Goal: Task Accomplishment & Management: Complete application form

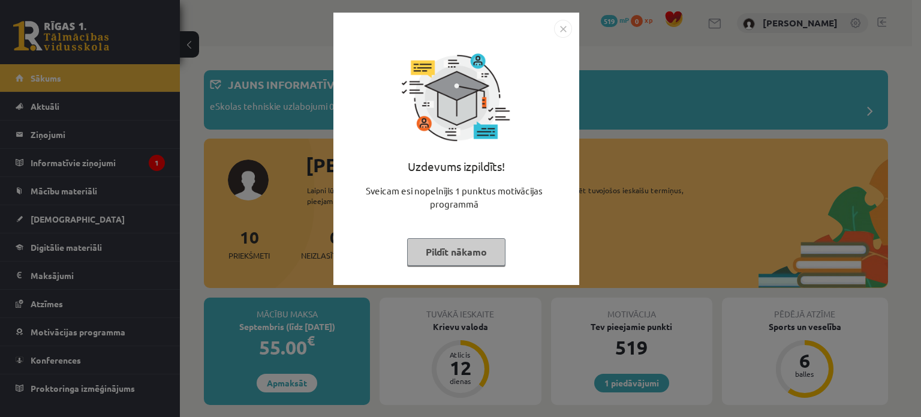
click at [423, 271] on div "Uzdevums izpildīts! Sveicam esi nopelnījis 1 punktus motivācijas programmā Pild…" at bounding box center [457, 158] width 232 height 240
click at [438, 255] on button "Pildīt nākamo" at bounding box center [456, 252] width 98 height 28
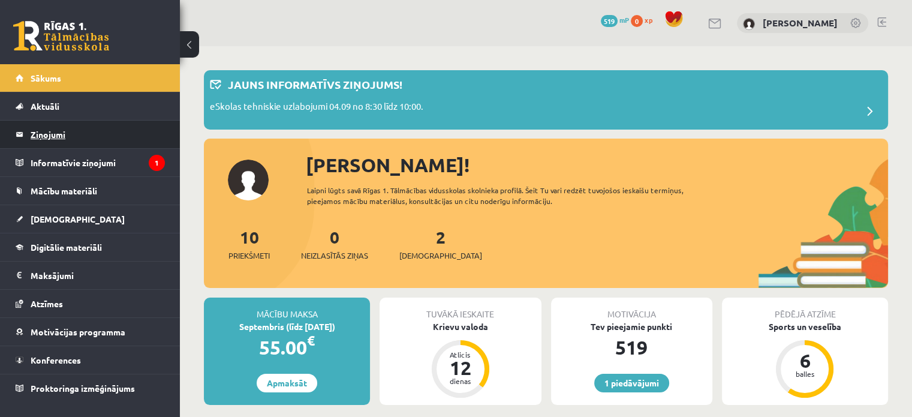
click at [124, 146] on legend "Ziņojumi 0" at bounding box center [98, 135] width 134 height 28
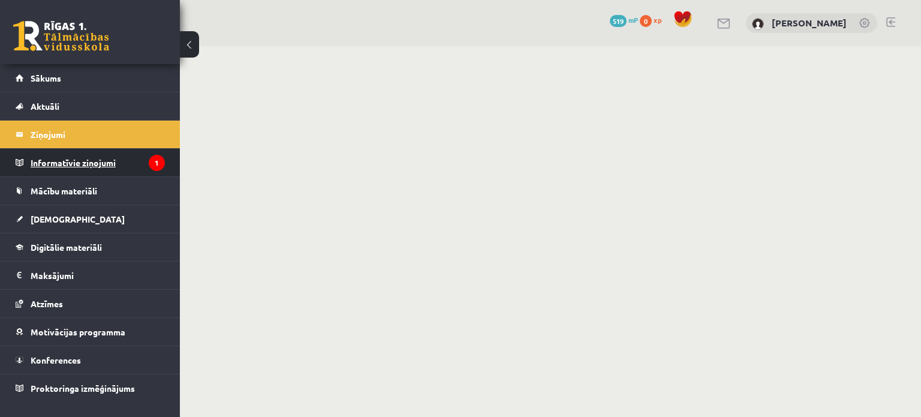
click at [129, 158] on legend "Informatīvie ziņojumi 1" at bounding box center [98, 163] width 134 height 28
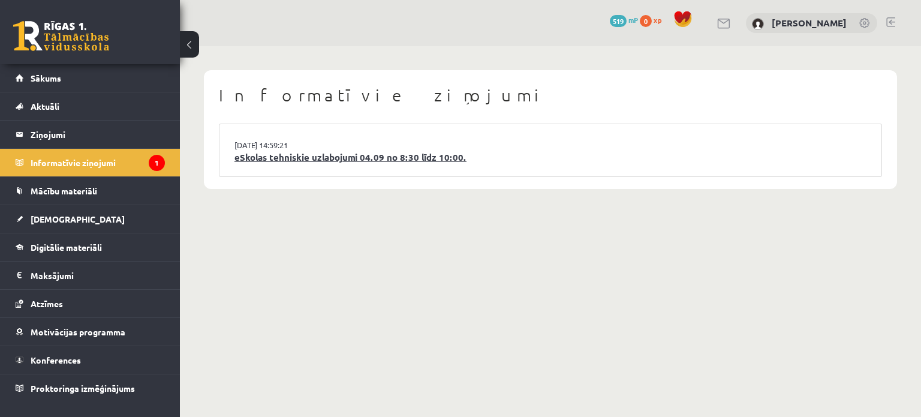
click at [375, 160] on link "eSkolas tehniskie uzlabojumi 04.09 no 8:30 līdz 10:00." at bounding box center [551, 158] width 632 height 14
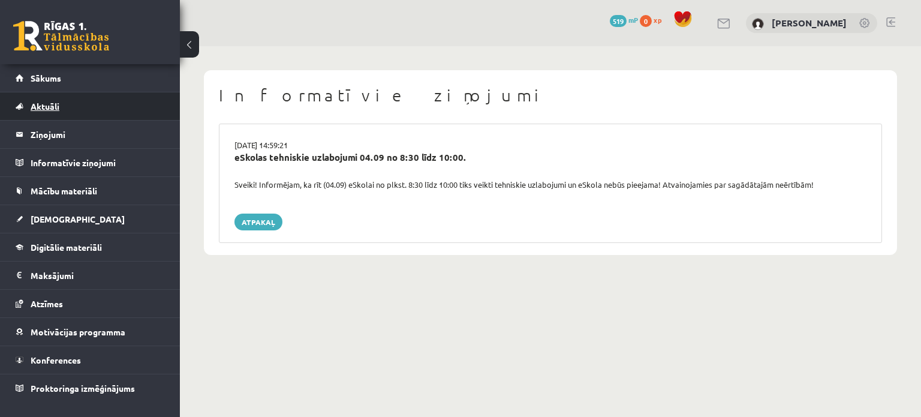
click at [119, 112] on link "Aktuāli" at bounding box center [90, 106] width 149 height 28
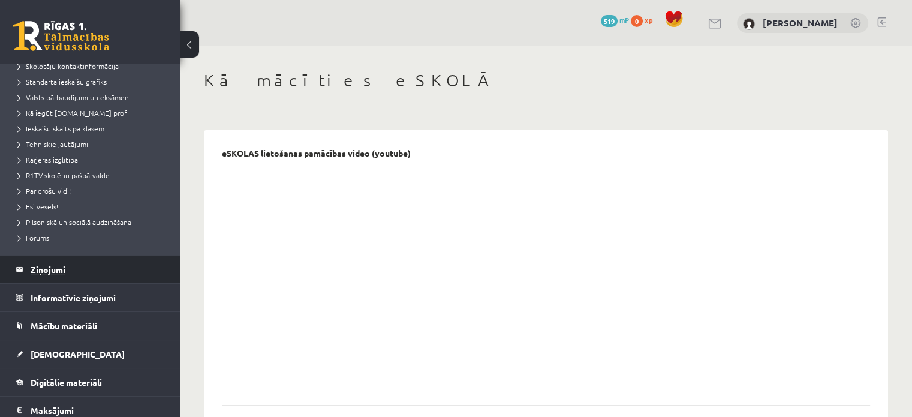
scroll to position [180, 0]
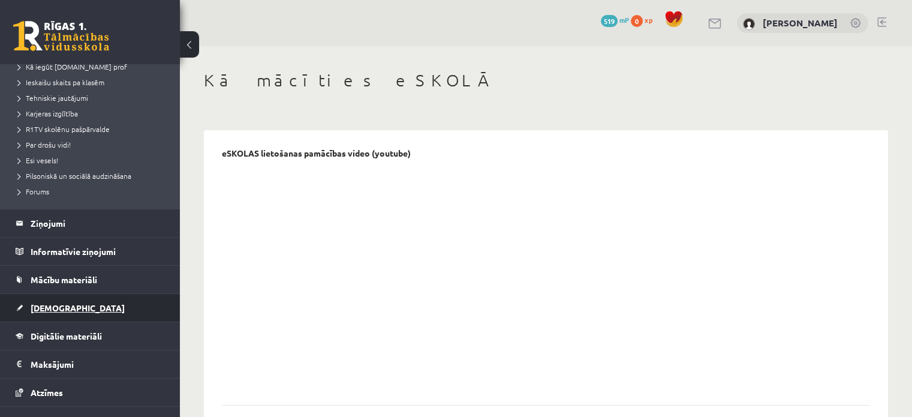
click at [84, 305] on link "[DEMOGRAPHIC_DATA]" at bounding box center [90, 308] width 149 height 28
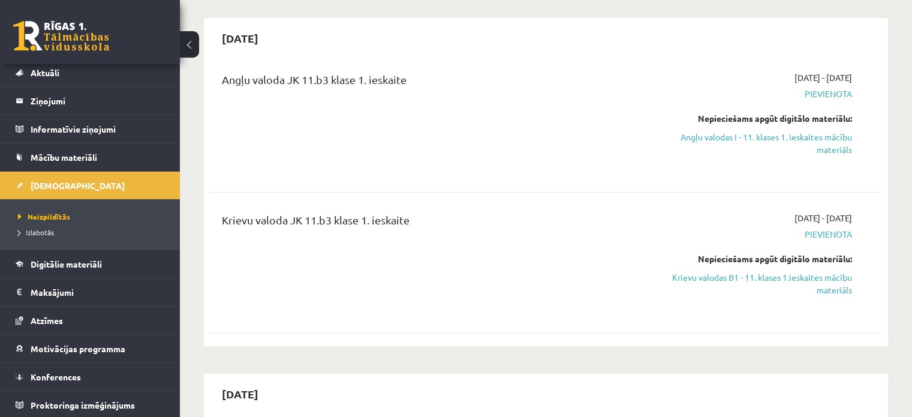
scroll to position [120, 0]
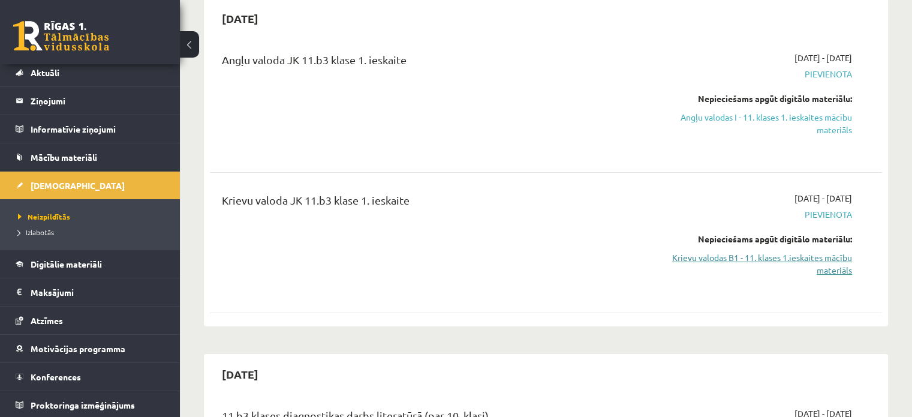
click at [768, 254] on link "Krievu valodas B1 - 11. klases 1.ieskaites mācību materiāls" at bounding box center [753, 263] width 198 height 25
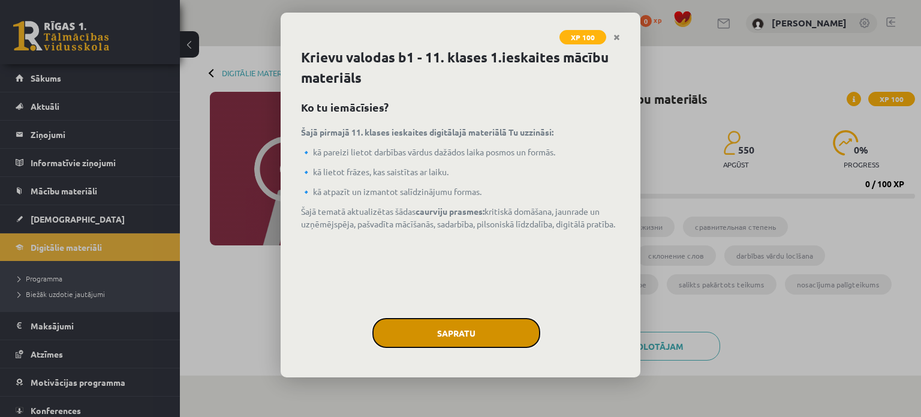
click at [450, 335] on button "Sapratu" at bounding box center [457, 333] width 168 height 30
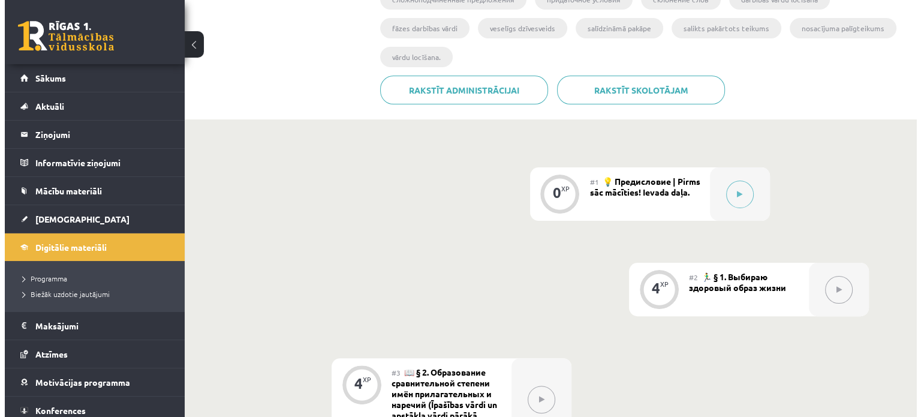
scroll to position [327, 0]
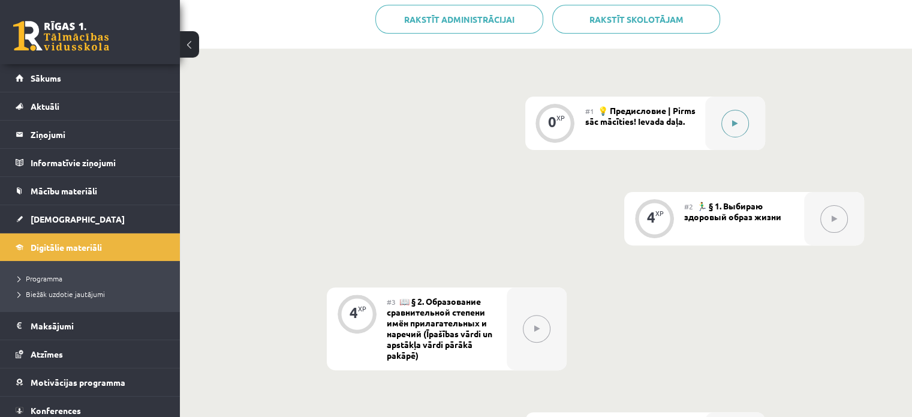
click at [722, 116] on div at bounding box center [735, 123] width 60 height 53
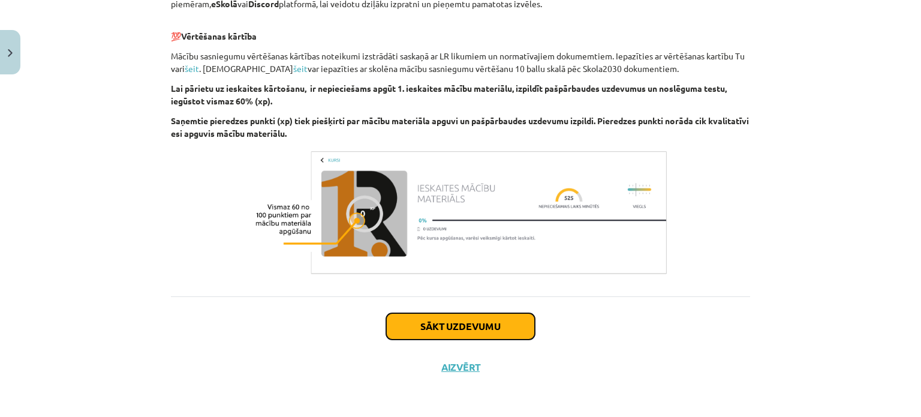
click at [485, 323] on button "Sākt uzdevumu" at bounding box center [460, 326] width 149 height 26
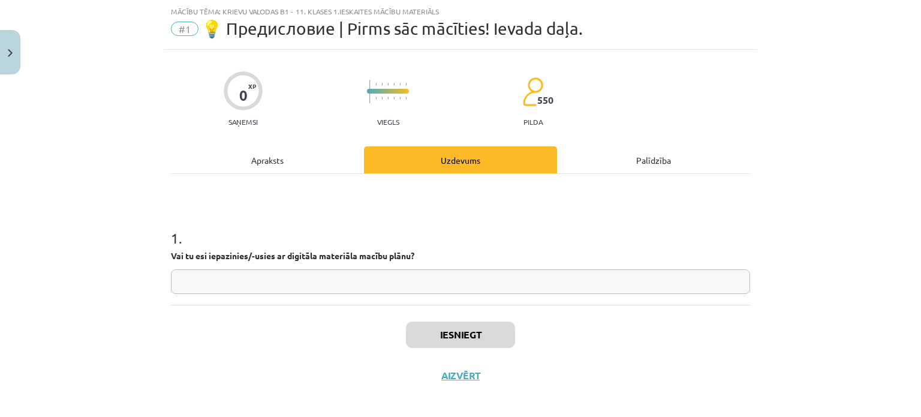
click at [415, 268] on div "1 . Vai tu esi iepazinies/-usies ar digitāla materiāla macību plānu?" at bounding box center [460, 251] width 579 height 85
click at [371, 278] on input "text" at bounding box center [460, 281] width 579 height 25
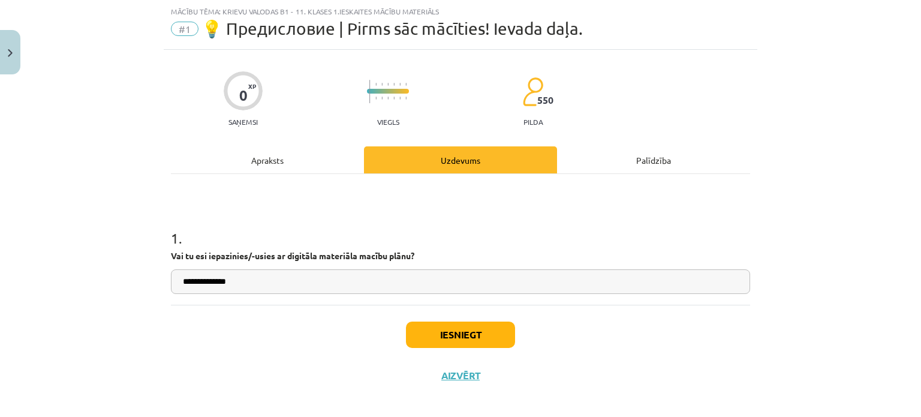
type input "**********"
click at [446, 335] on button "Iesniegt" at bounding box center [460, 335] width 109 height 26
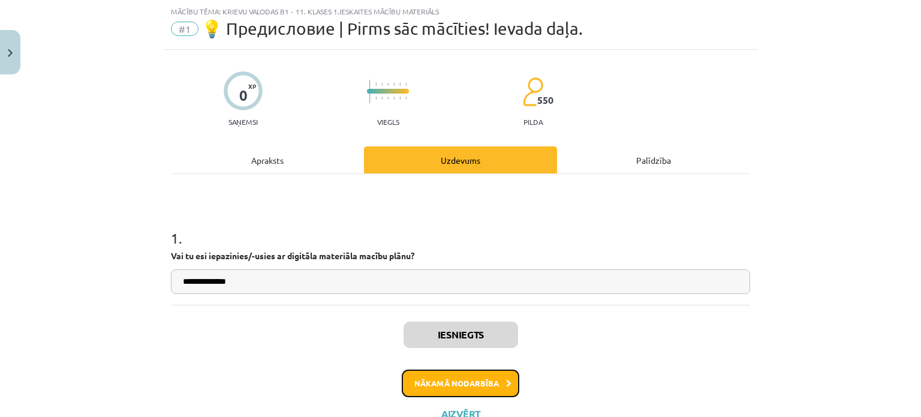
click at [458, 377] on button "Nākamā nodarbība" at bounding box center [461, 384] width 118 height 28
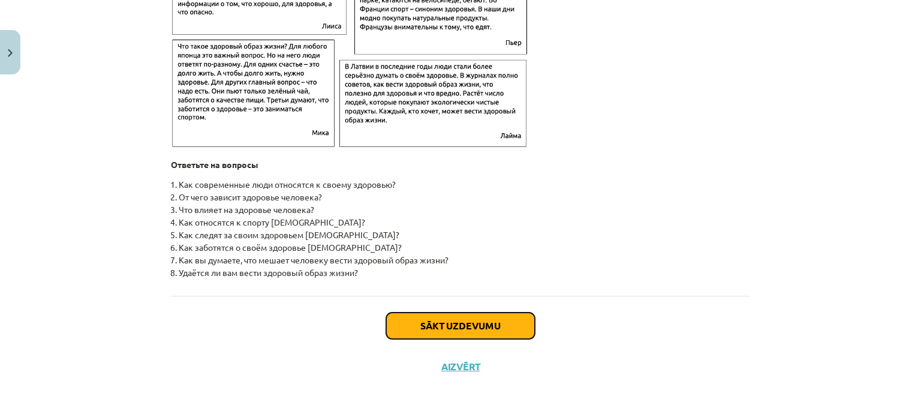
click at [490, 334] on button "Sākt uzdevumu" at bounding box center [460, 326] width 149 height 26
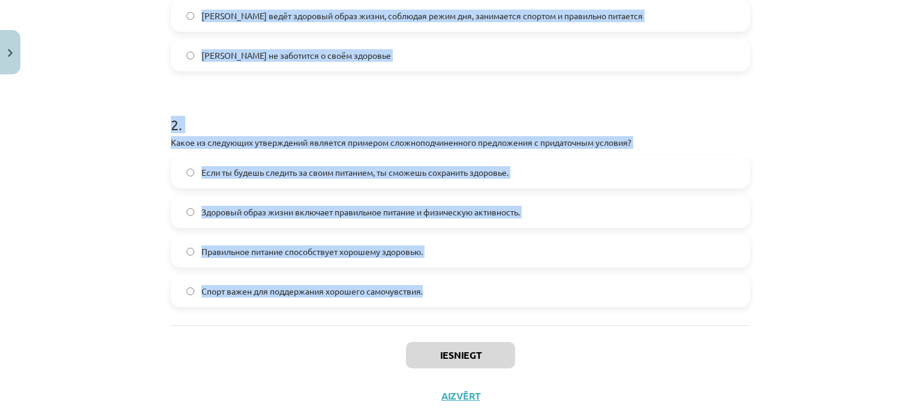
scroll to position [450, 0]
drag, startPoint x: 155, startPoint y: 62, endPoint x: 648, endPoint y: 287, distance: 541.2
click at [648, 287] on div "Mācību tēma: Krievu valodas b1 - 11. klases 1.ieskaites mācību materiāls #2 🏃‍♂…" at bounding box center [460, 208] width 921 height 417
copy form "1 . Прочитайте текст и ответьте на вопрос "Какой образ жизни ведёт Олег, герой …"
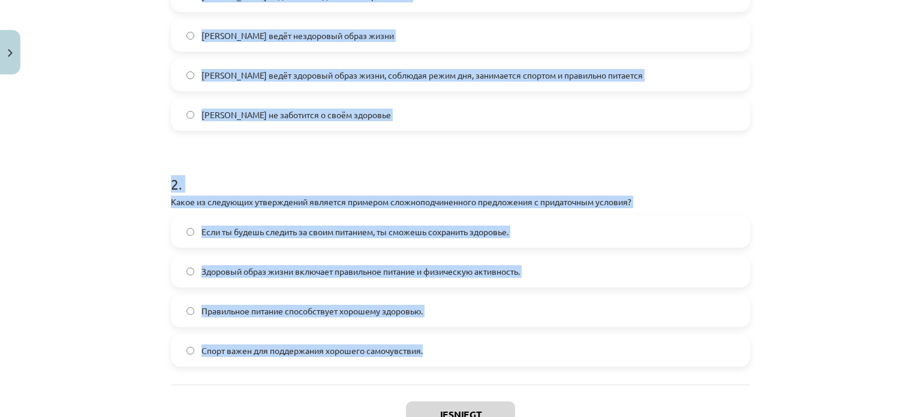
click at [329, 155] on h1 "2 ." at bounding box center [460, 173] width 579 height 37
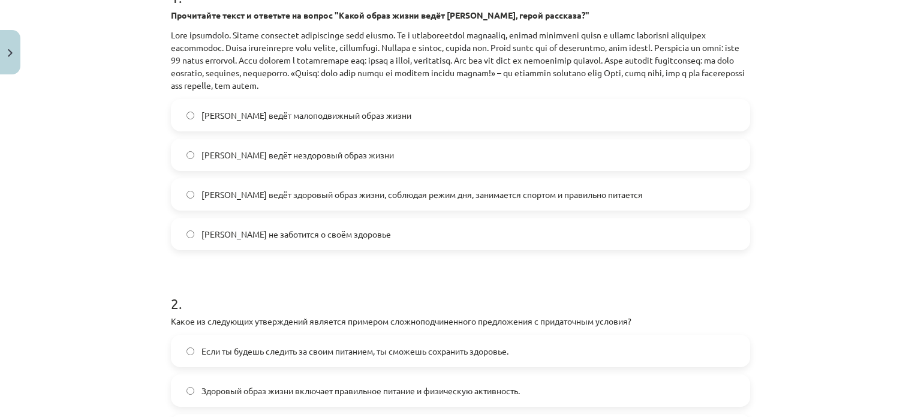
scroll to position [270, 0]
click at [317, 196] on span "Олег ведёт здоровый образ жизни, соблюдая режим дня, занимается спортом и прави…" at bounding box center [422, 195] width 441 height 13
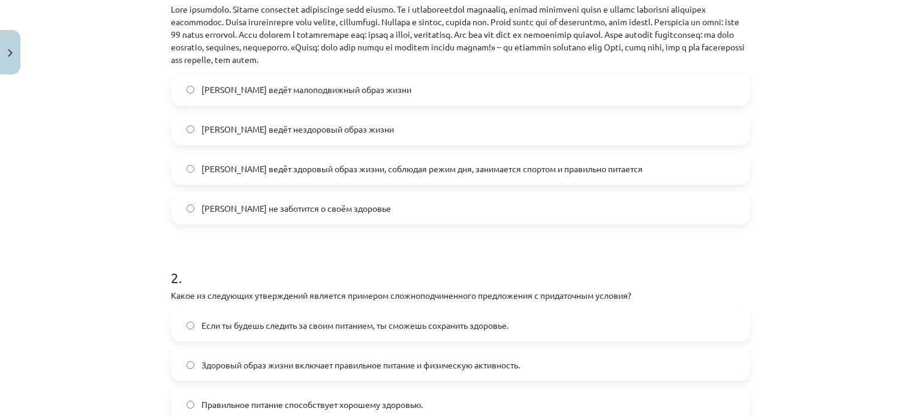
scroll to position [390, 0]
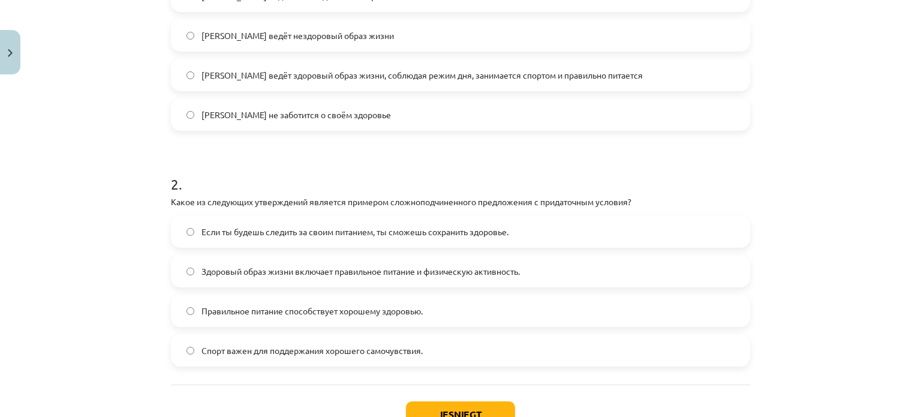
click at [302, 232] on span "Если ты будешь следить за своим питанием, ты сможешь сохранить здоровье." at bounding box center [355, 232] width 307 height 13
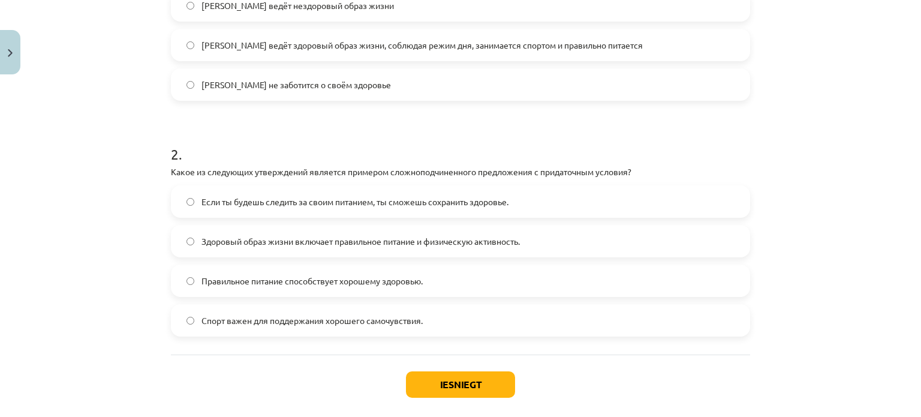
scroll to position [450, 0]
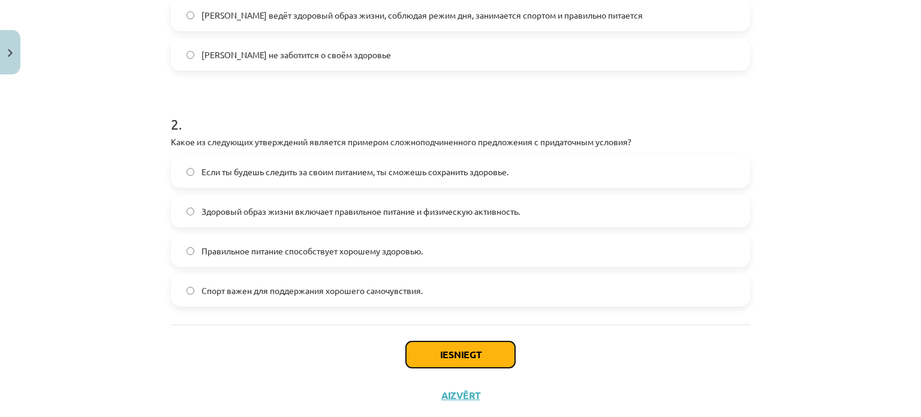
click at [446, 347] on button "Iesniegt" at bounding box center [460, 354] width 109 height 26
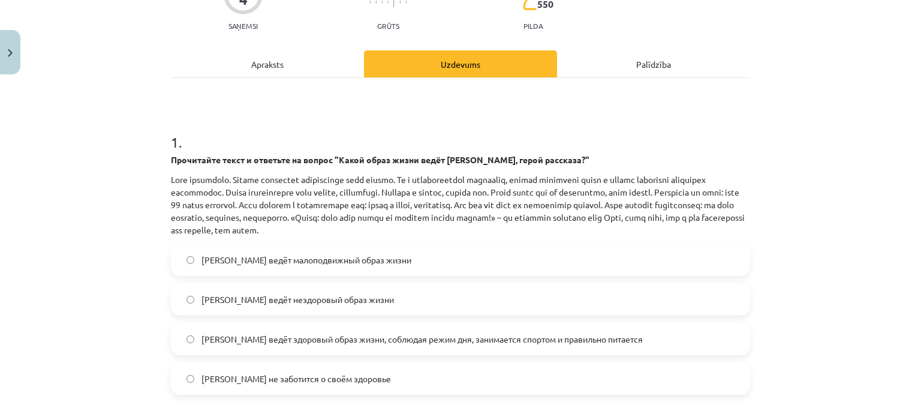
scroll to position [90, 0]
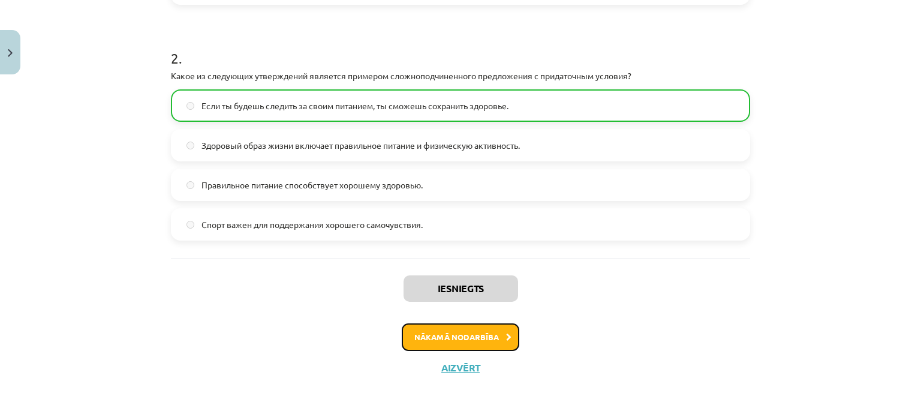
click at [506, 338] on icon at bounding box center [508, 338] width 5 height 8
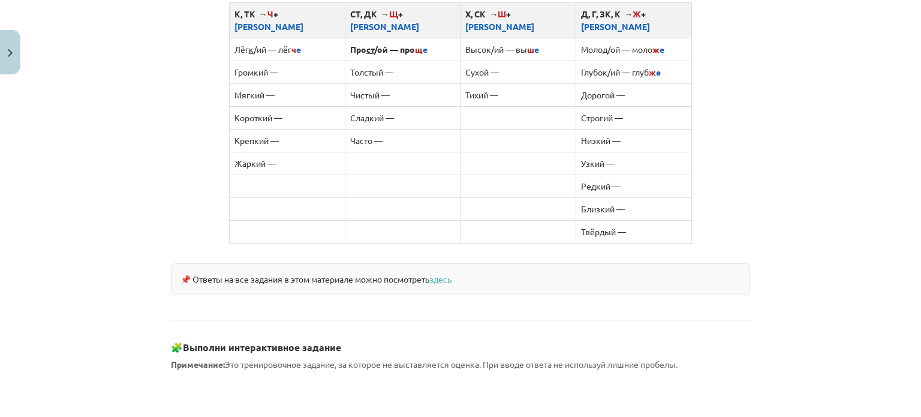
scroll to position [1101, 0]
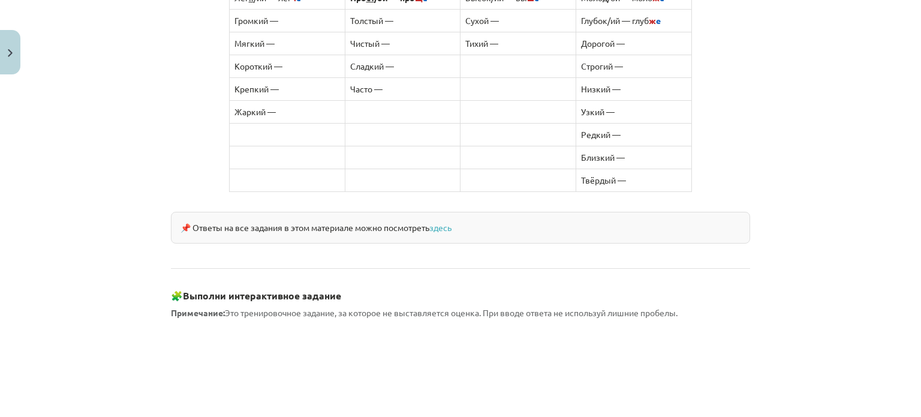
click at [356, 169] on td at bounding box center [403, 180] width 116 height 23
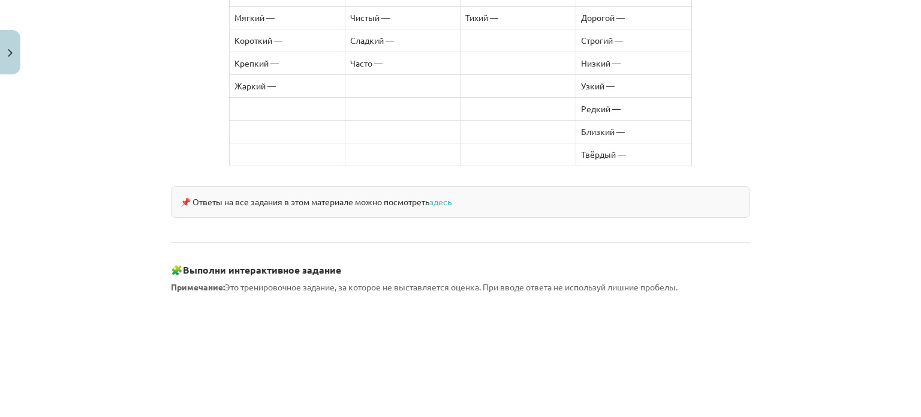
scroll to position [1041, 0]
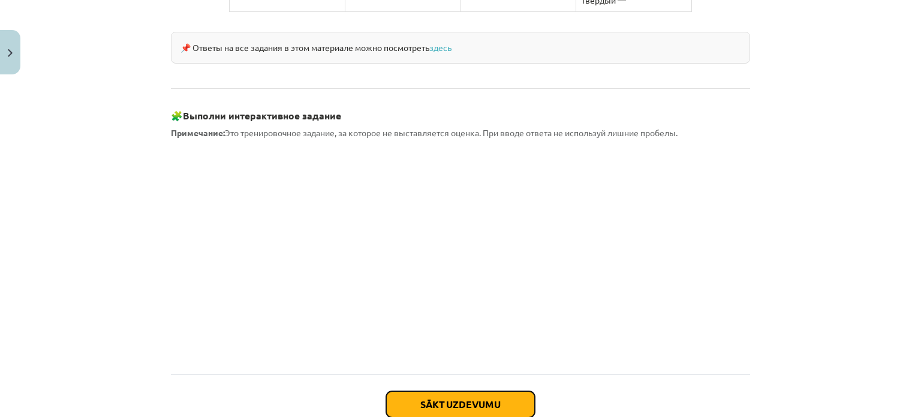
click at [441, 391] on button "Sākt uzdevumu" at bounding box center [460, 404] width 149 height 26
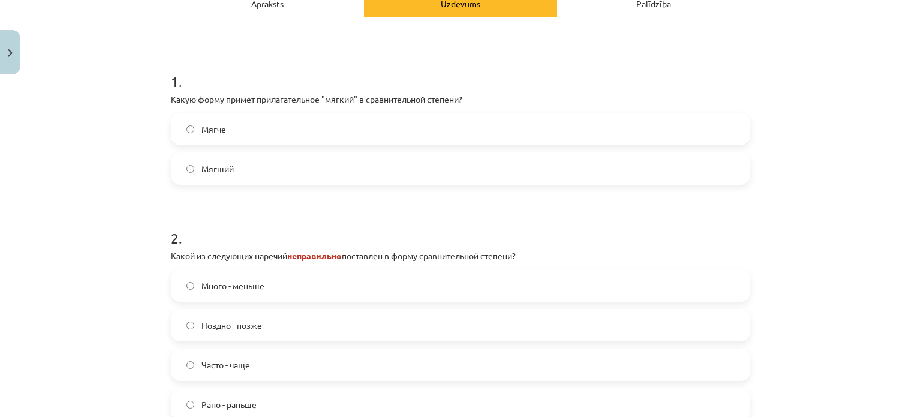
scroll to position [210, 0]
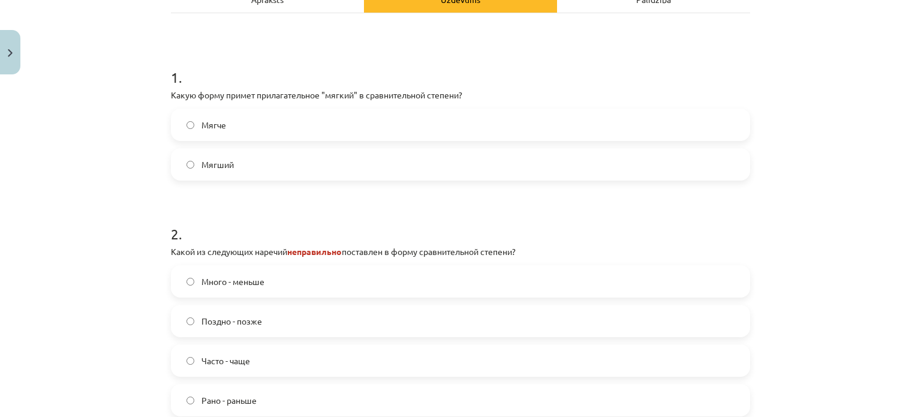
click at [245, 123] on label "Мягче" at bounding box center [460, 125] width 577 height 30
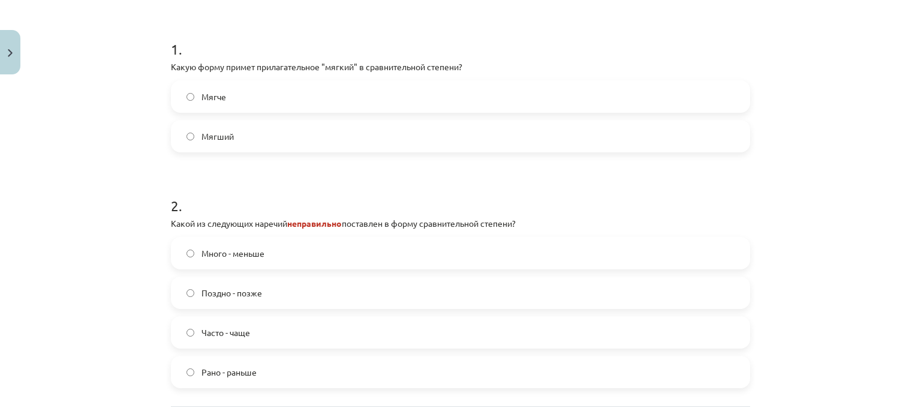
scroll to position [330, 0]
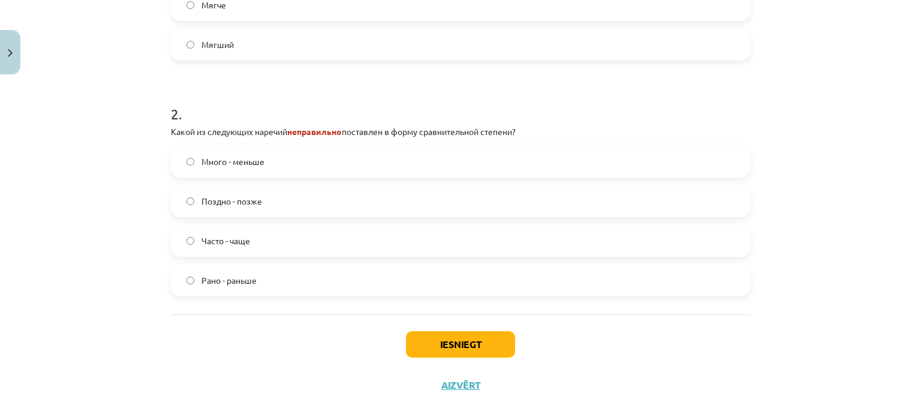
click at [252, 157] on span "Много - меньше" at bounding box center [233, 161] width 63 height 13
click at [314, 200] on label "Поздно - позже" at bounding box center [460, 201] width 577 height 30
click at [320, 161] on label "Много - меньше" at bounding box center [460, 161] width 577 height 30
click at [440, 322] on div "Iesniegt Aizvērt" at bounding box center [460, 356] width 579 height 84
click at [446, 328] on div "Iesniegt Aizvērt" at bounding box center [460, 356] width 579 height 84
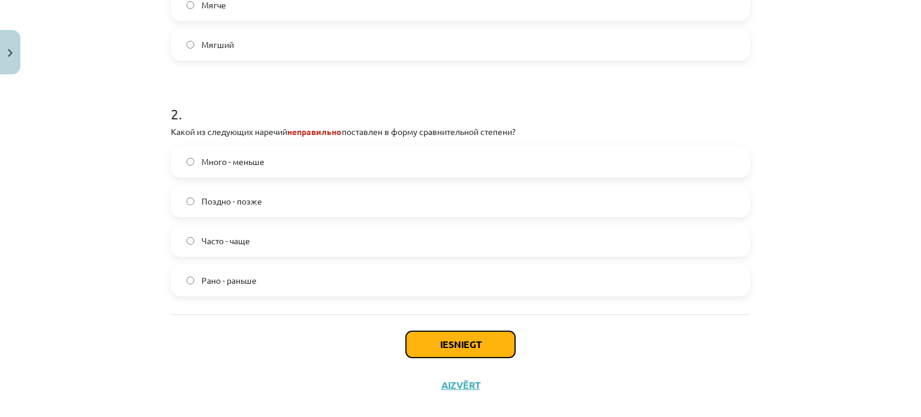
click at [455, 332] on button "Iesniegt" at bounding box center [460, 344] width 109 height 26
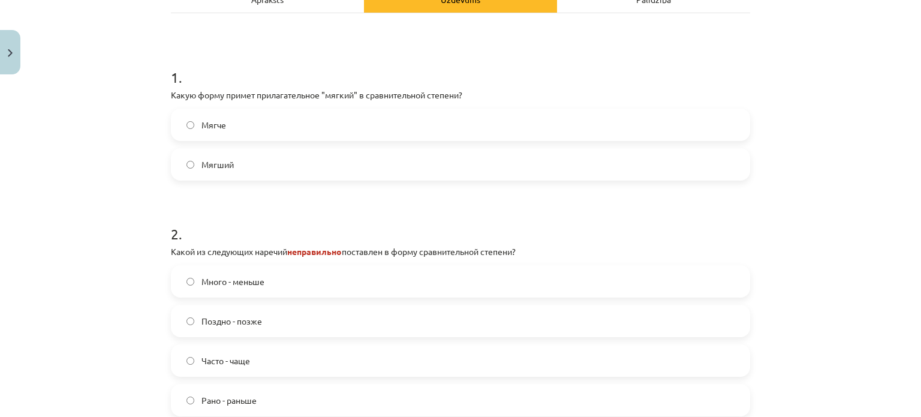
scroll to position [270, 0]
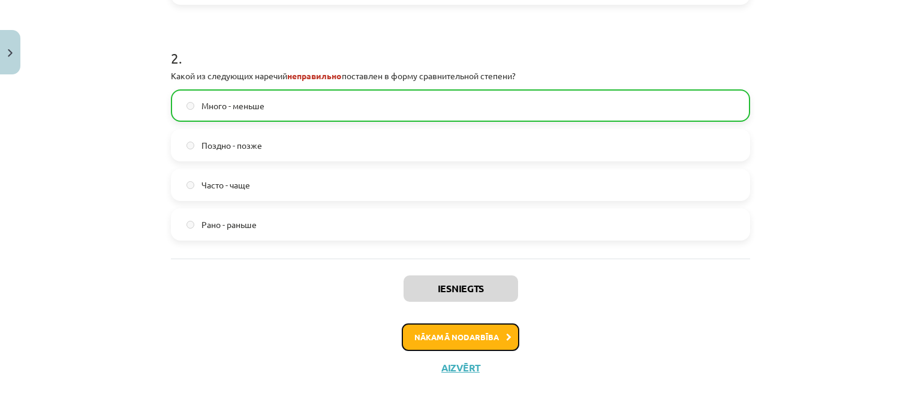
click at [465, 328] on button "Nākamā nodarbība" at bounding box center [461, 337] width 118 height 28
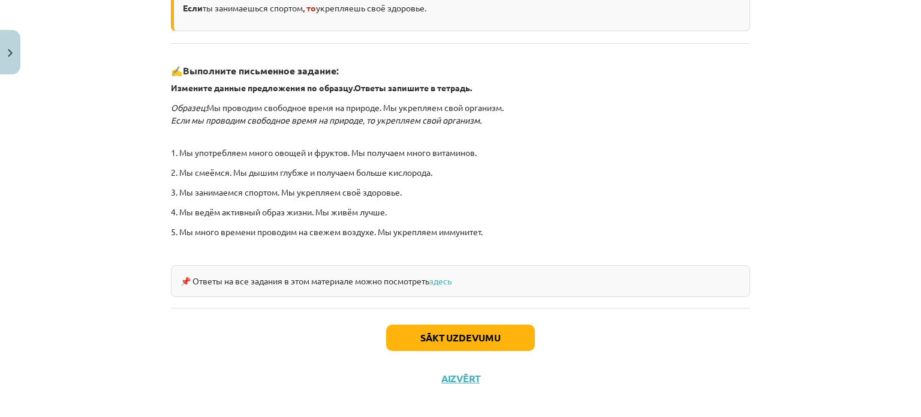
scroll to position [377, 0]
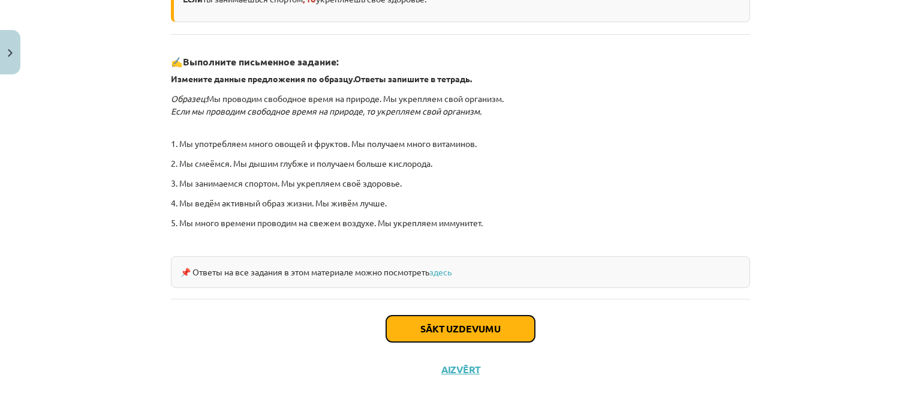
click at [437, 328] on button "Sākt uzdevumu" at bounding box center [460, 329] width 149 height 26
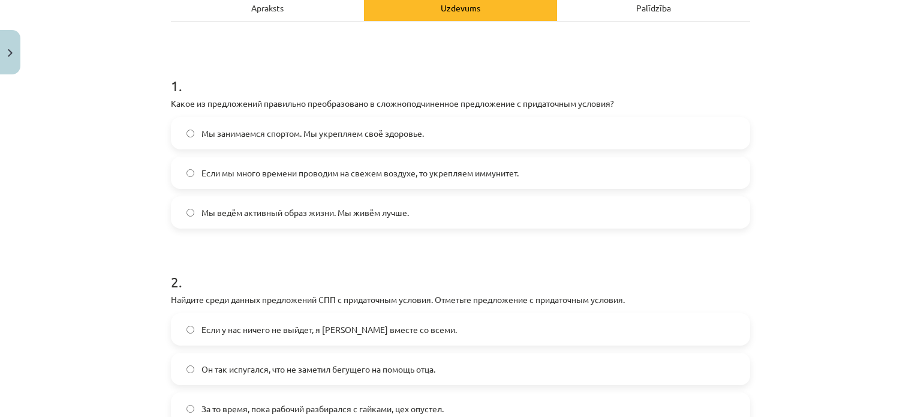
scroll to position [210, 0]
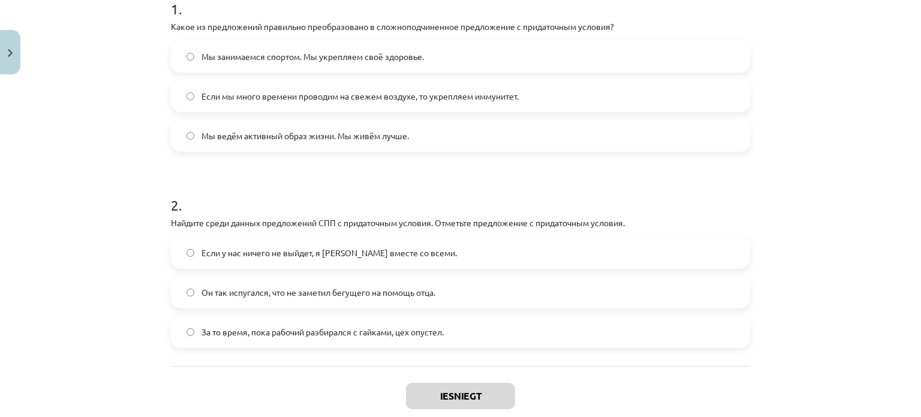
drag, startPoint x: 516, startPoint y: 319, endPoint x: 654, endPoint y: 400, distance: 159.7
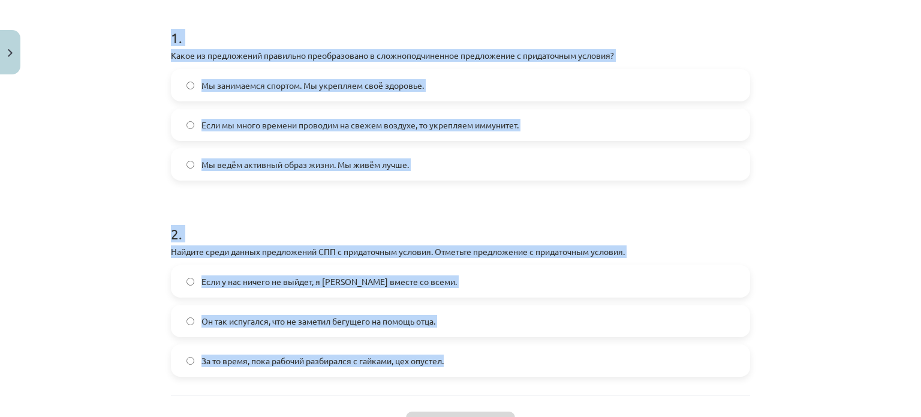
scroll to position [329, 0]
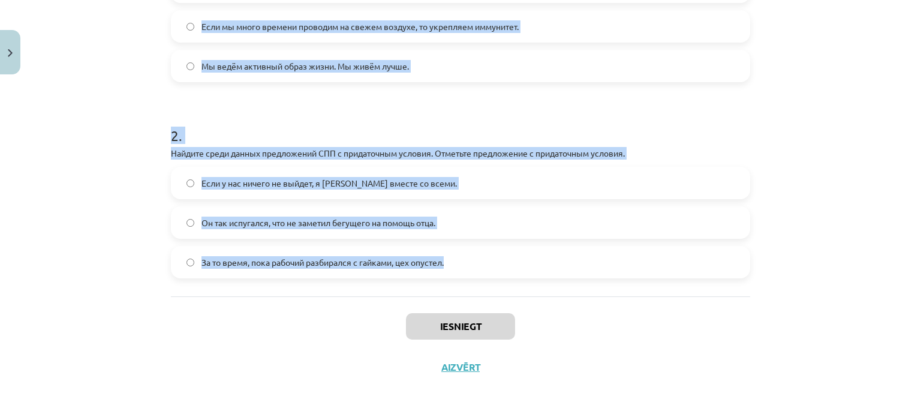
drag, startPoint x: 156, startPoint y: 62, endPoint x: 585, endPoint y: 274, distance: 479.1
click at [585, 274] on div "Mācību tēma: Krievu valodas b1 - 11. klases 1.ieskaites mācību materiāls #4 📖 §…" at bounding box center [460, 208] width 921 height 417
copy form "1 . Какое из предложений правильно преобразовано в сложноподчиненное предложени…"
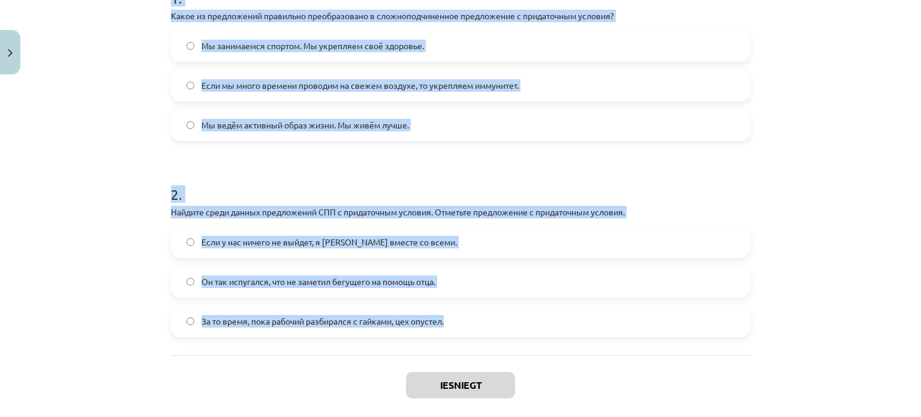
scroll to position [269, 0]
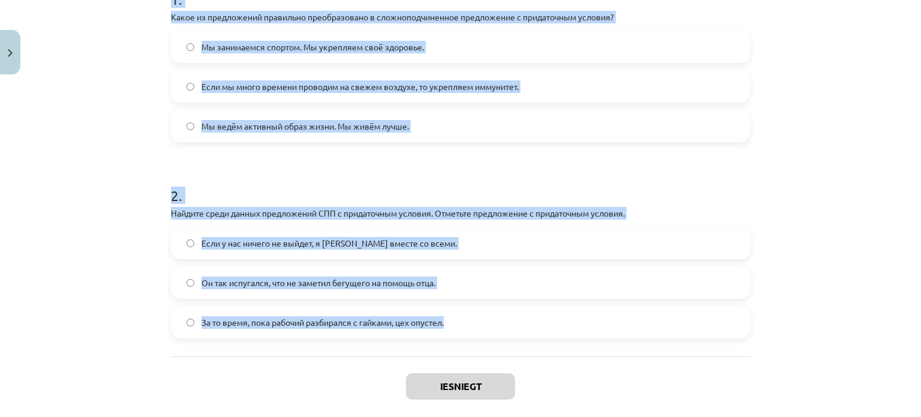
click at [316, 165] on form "1 . Какое из предложений правильно преобразовано в сложноподчиненное предложени…" at bounding box center [460, 154] width 579 height 368
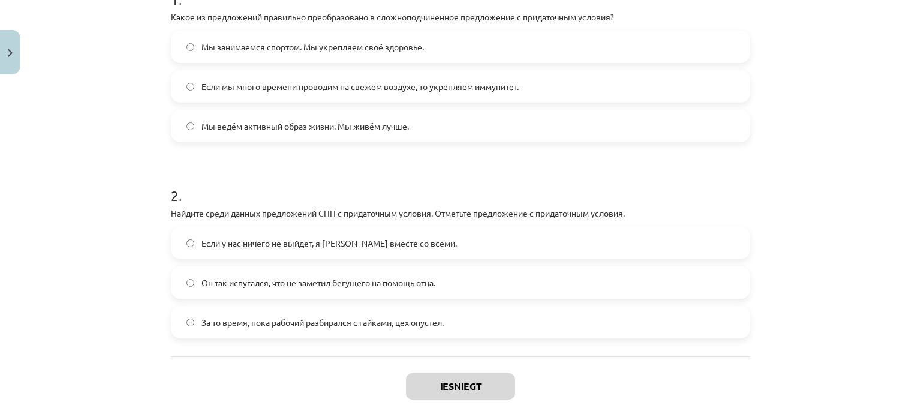
click at [281, 77] on label "Если мы много времени проводим на свежем воздухе, то укрепляем иммунитет." at bounding box center [460, 86] width 577 height 30
click at [296, 239] on span "Если у нас ничего не выйдет, я уеду вместе со всеми." at bounding box center [330, 243] width 256 height 13
click at [446, 383] on button "Iesniegt" at bounding box center [460, 386] width 109 height 26
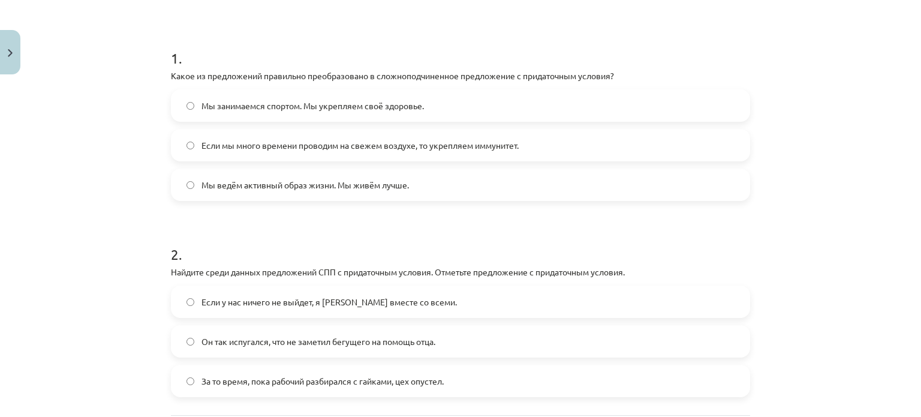
scroll to position [209, 0]
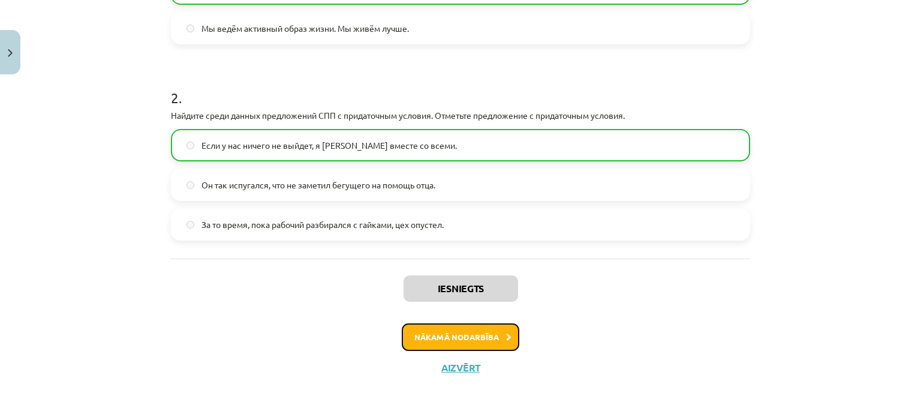
click at [476, 331] on button "Nākamā nodarbība" at bounding box center [461, 337] width 118 height 28
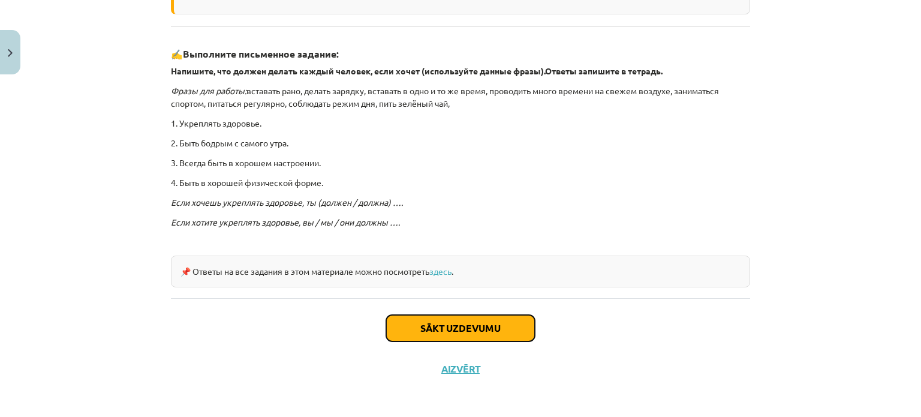
click at [481, 338] on button "Sākt uzdevumu" at bounding box center [460, 328] width 149 height 26
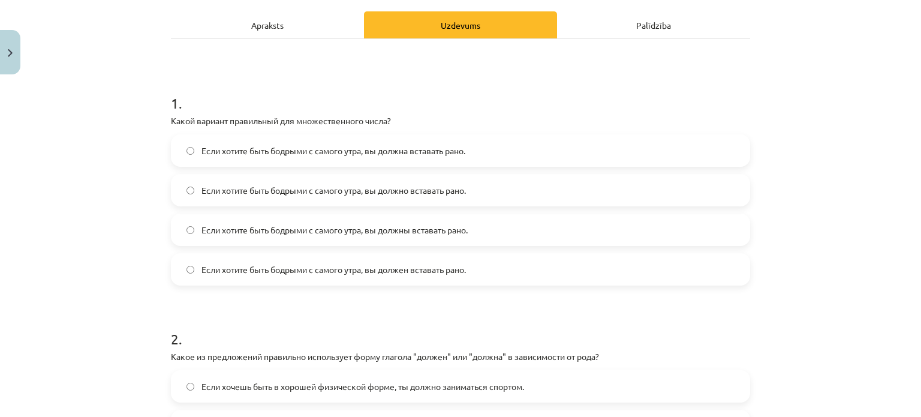
scroll to position [150, 0]
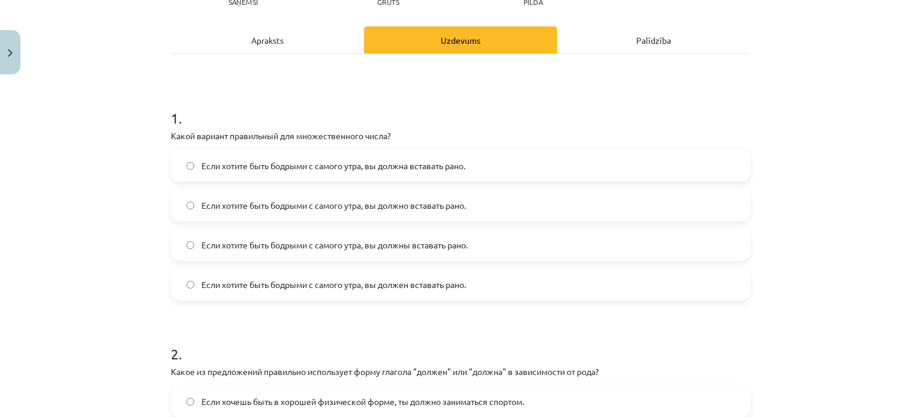
click at [434, 238] on label "Если хотите быть бодрыми с самого утра, вы должны вставать рано." at bounding box center [460, 245] width 577 height 30
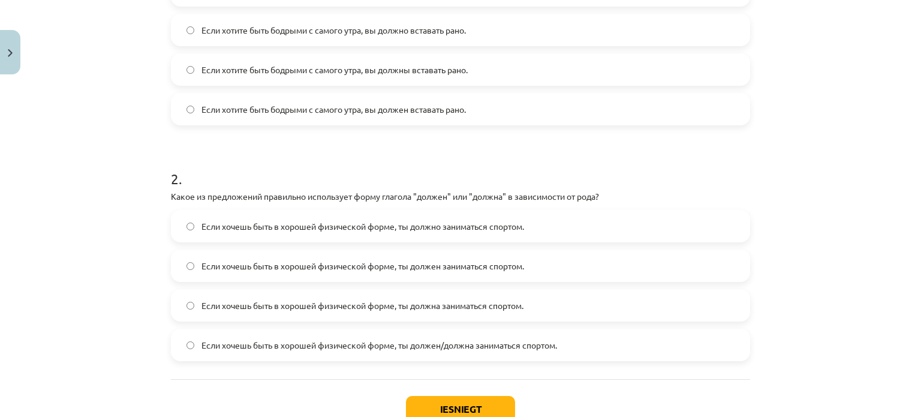
scroll to position [330, 0]
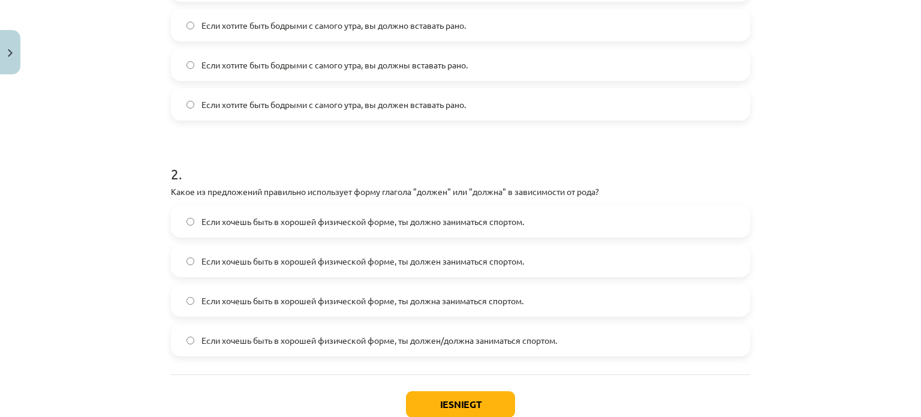
click at [451, 263] on span "Если хочешь быть в хорошей физической форме, ты должен заниматься спортом." at bounding box center [363, 261] width 323 height 13
click at [458, 344] on span "Если хочешь быть в хорошей физической форме, ты должен/должна заниматься спорто…" at bounding box center [380, 340] width 356 height 13
click at [467, 398] on button "Iesniegt" at bounding box center [460, 404] width 109 height 26
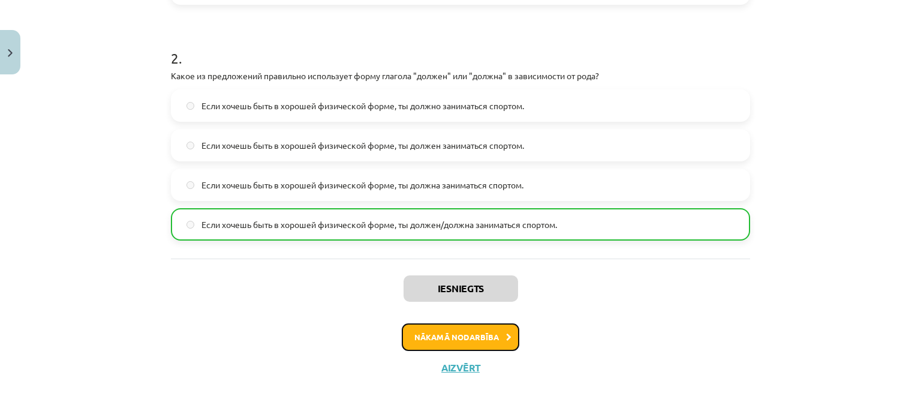
click at [495, 335] on button "Nākamā nodarbība" at bounding box center [461, 337] width 118 height 28
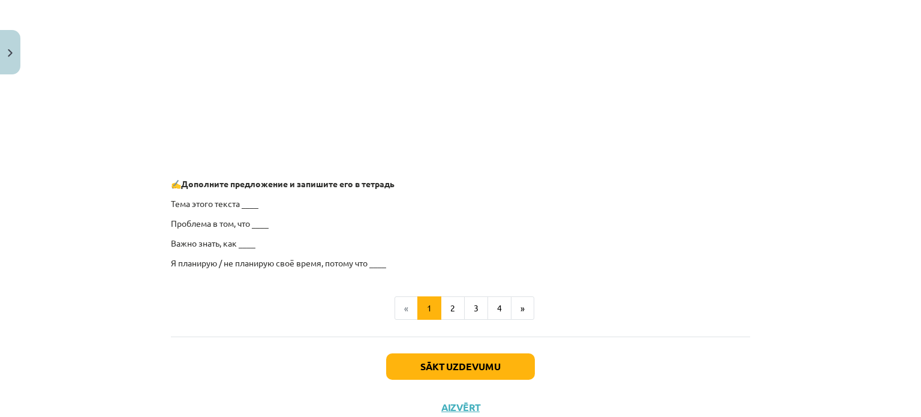
scroll to position [930, 0]
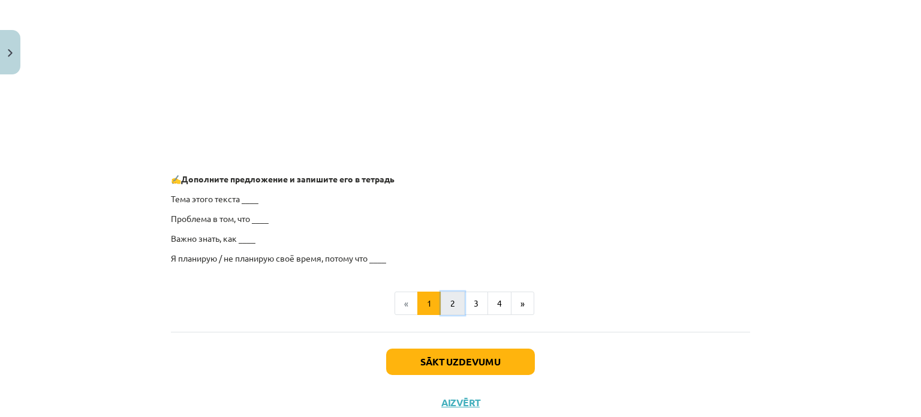
click at [452, 305] on button "2" at bounding box center [453, 304] width 24 height 24
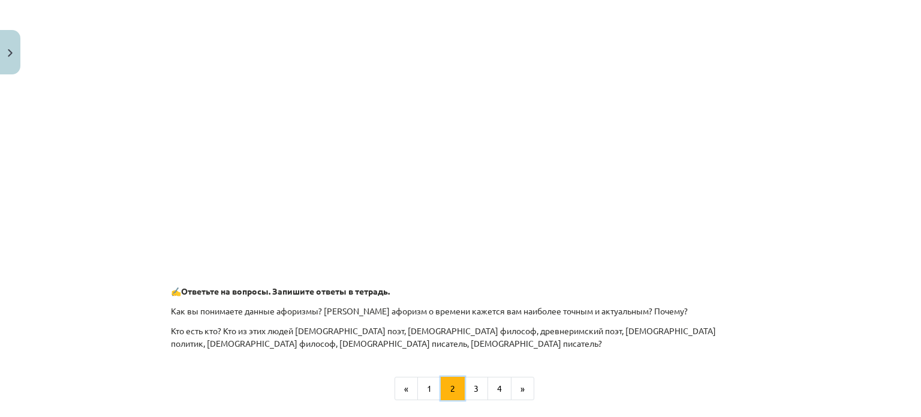
scroll to position [574, 0]
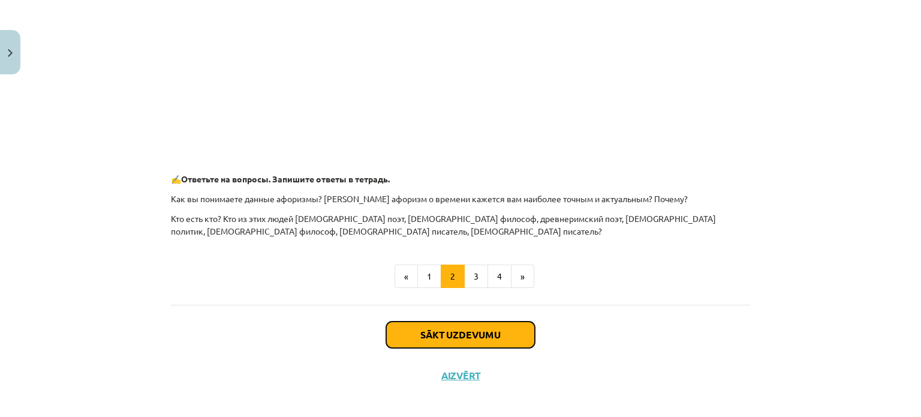
click at [454, 327] on button "Sākt uzdevumu" at bounding box center [460, 335] width 149 height 26
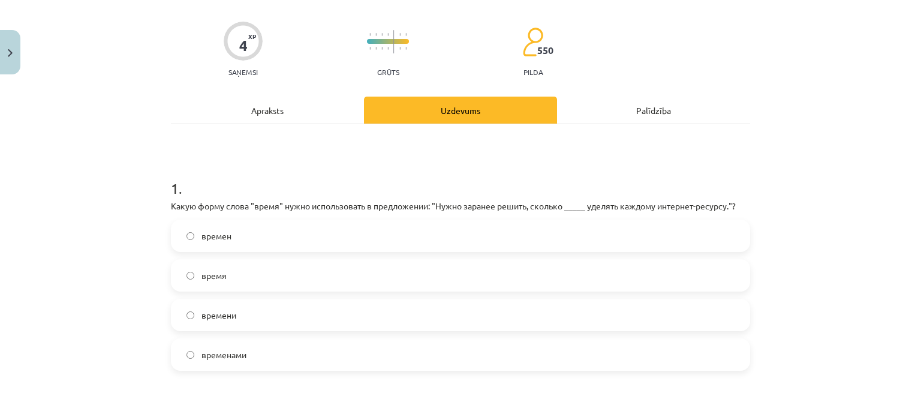
scroll to position [210, 0]
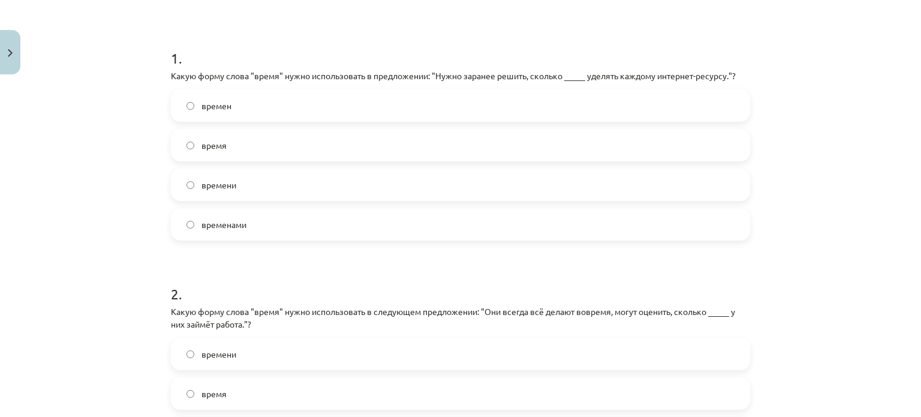
click at [259, 182] on label "времени" at bounding box center [460, 185] width 577 height 30
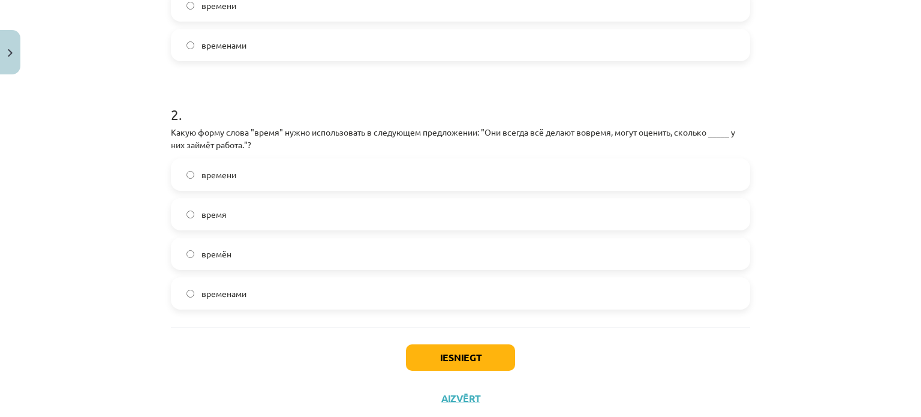
scroll to position [390, 0]
click at [235, 172] on label "времени" at bounding box center [460, 174] width 577 height 30
click at [413, 203] on label "время" at bounding box center [460, 214] width 577 height 30
click at [475, 348] on button "Iesniegt" at bounding box center [460, 357] width 109 height 26
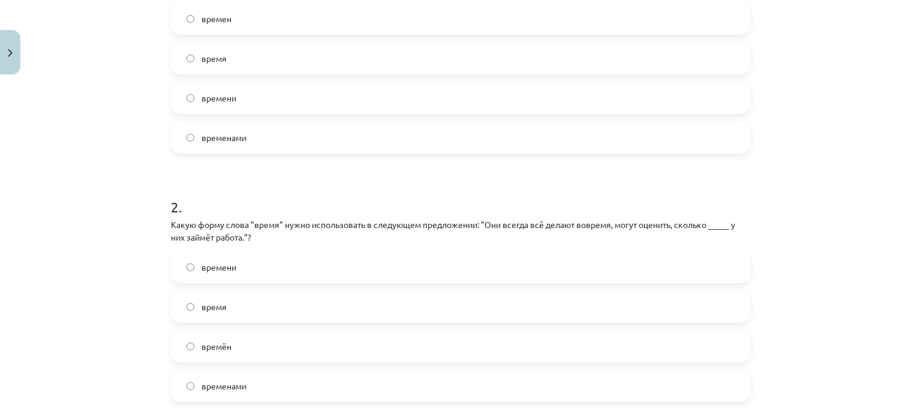
scroll to position [270, 0]
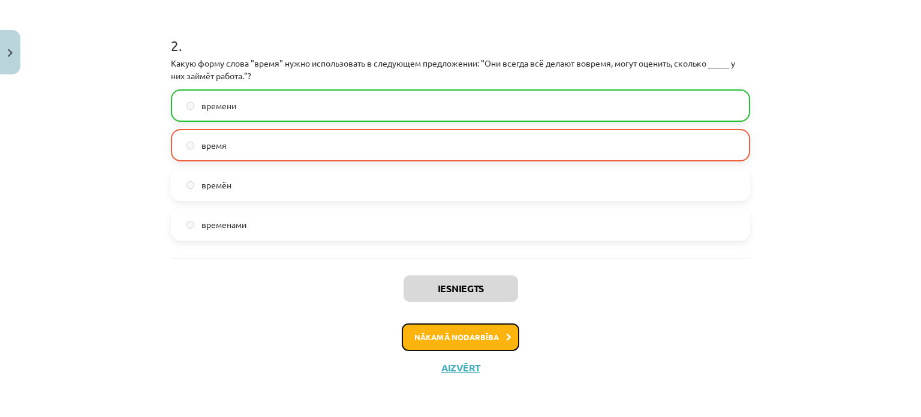
click at [489, 333] on button "Nākamā nodarbība" at bounding box center [461, 337] width 118 height 28
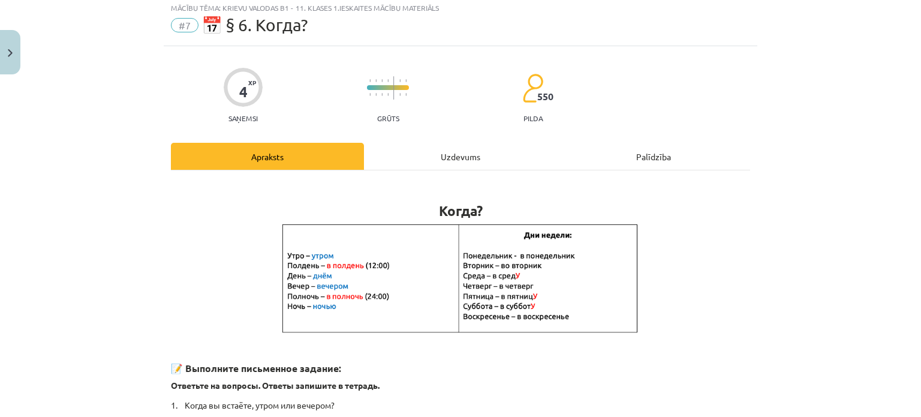
scroll to position [30, 0]
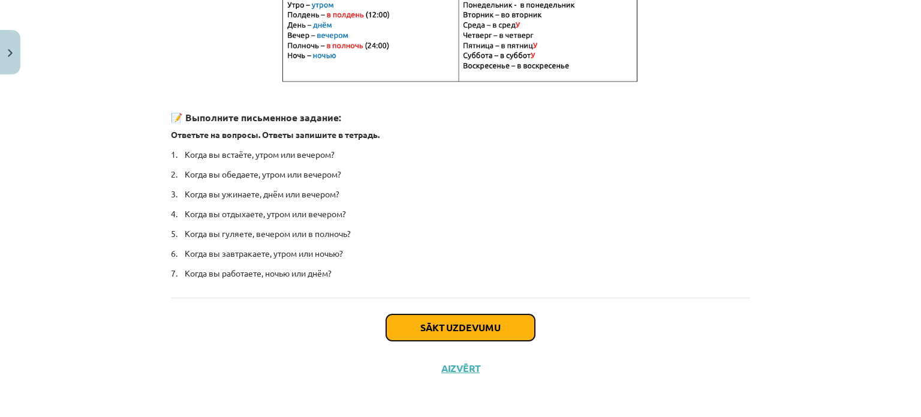
click at [409, 335] on button "Sākt uzdevumu" at bounding box center [460, 327] width 149 height 26
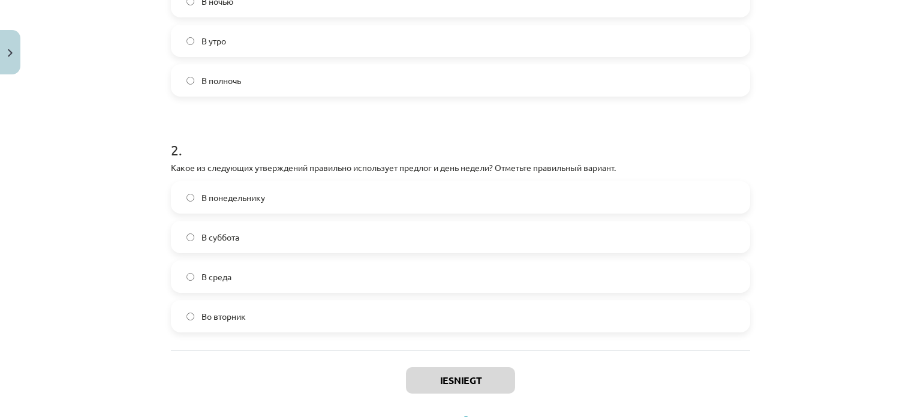
scroll to position [210, 0]
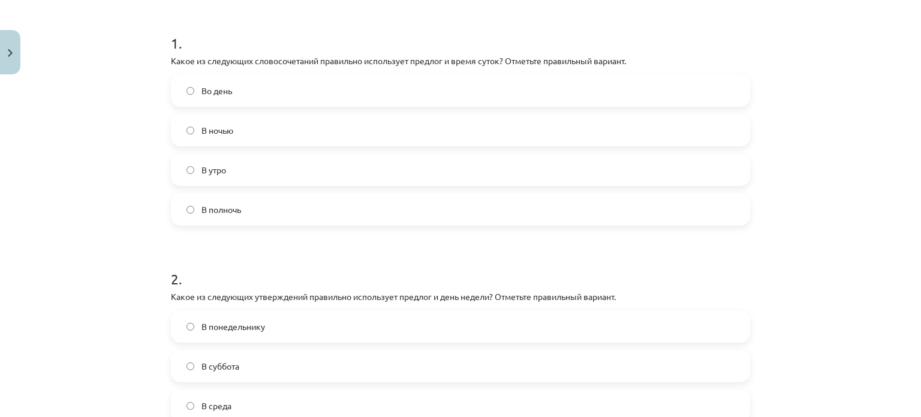
drag, startPoint x: 137, startPoint y: 125, endPoint x: 266, endPoint y: 148, distance: 131.6
click at [278, 154] on div "Mācību tēma: Krievu valodas b1 - 11. klases 1.ieskaites mācību materiāls #7 📅 §…" at bounding box center [460, 208] width 921 height 417
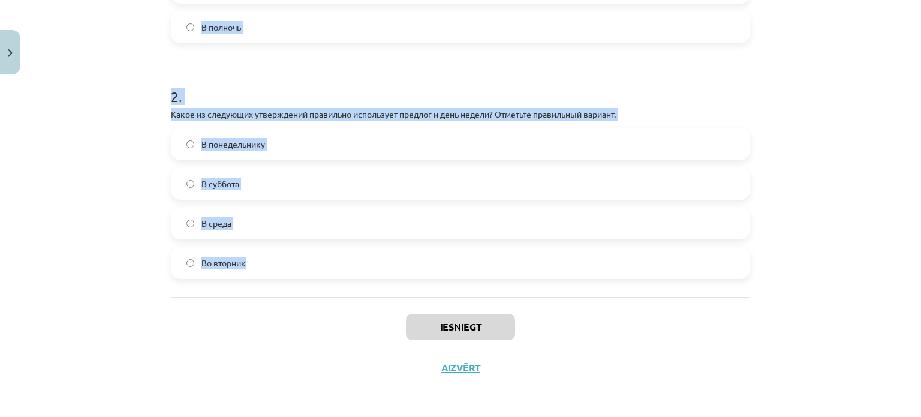
scroll to position [408, 0]
drag, startPoint x: 193, startPoint y: 64, endPoint x: 441, endPoint y: 260, distance: 316.8
click at [441, 260] on div "Mācību tēma: Krievu valodas b1 - 11. klases 1.ieskaites mācību materiāls #7 📅 §…" at bounding box center [460, 208] width 921 height 417
copy form "Какое из следующих словосочетаний правильно использует предлог и время суток? О…"
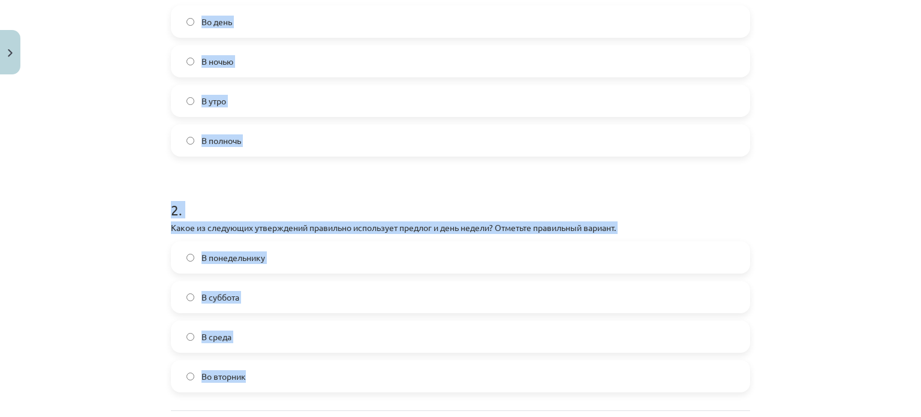
scroll to position [288, 0]
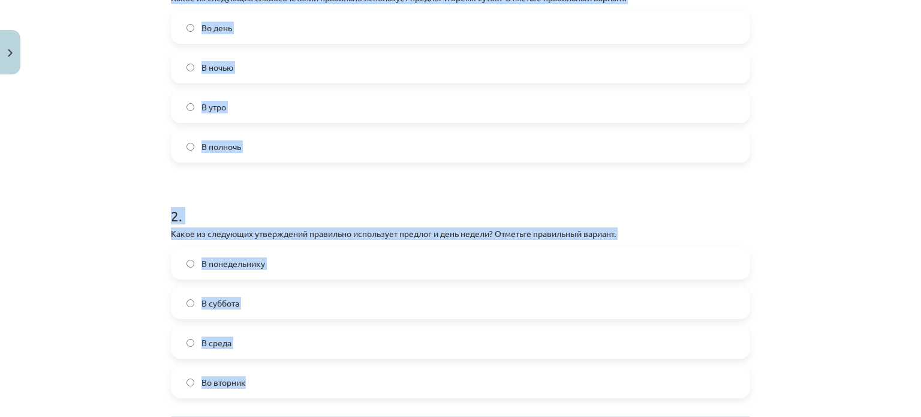
click at [251, 133] on label "В полночь" at bounding box center [460, 146] width 577 height 30
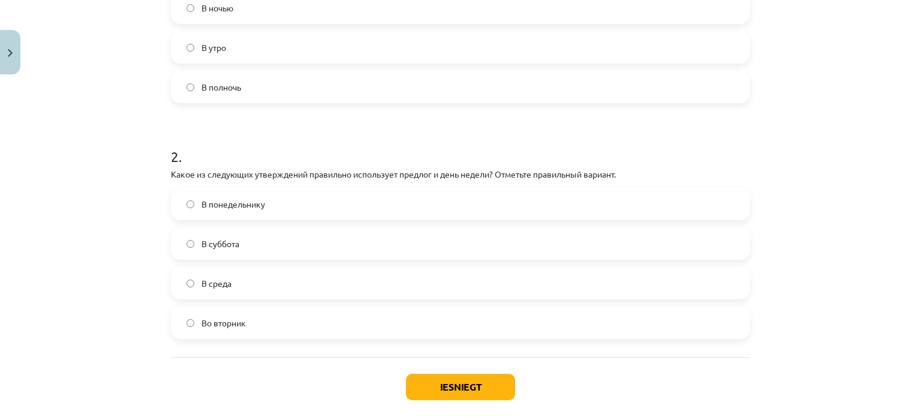
scroll to position [348, 0]
click at [239, 326] on span "Во вторник" at bounding box center [224, 322] width 44 height 13
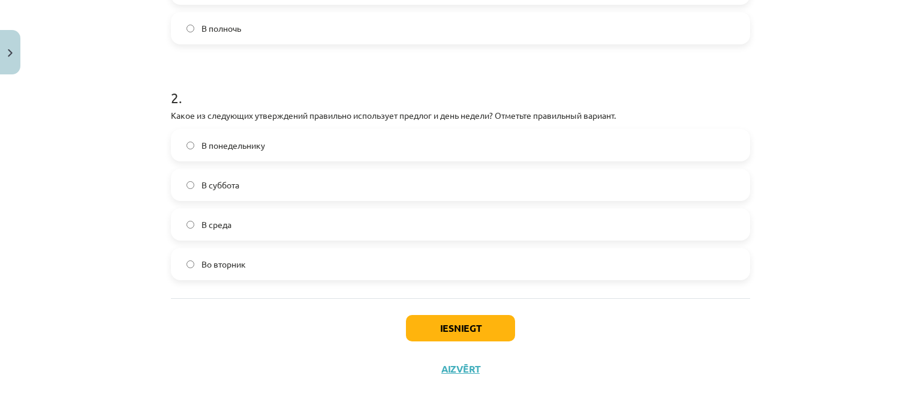
scroll to position [408, 0]
click at [440, 324] on button "Iesniegt" at bounding box center [460, 326] width 109 height 26
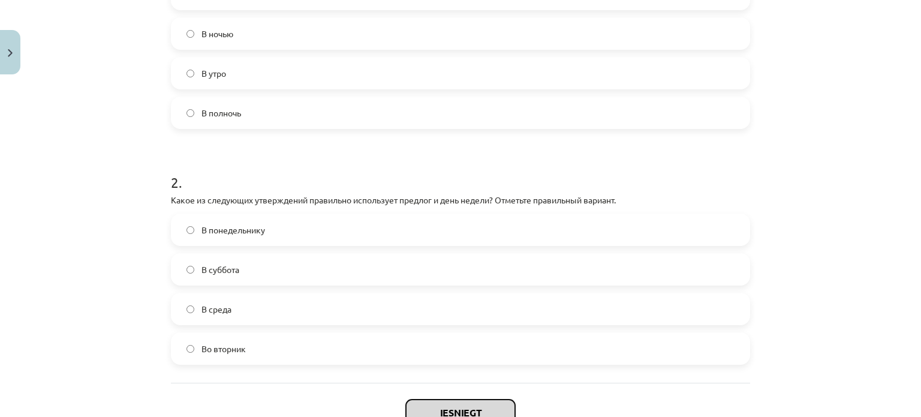
scroll to position [288, 0]
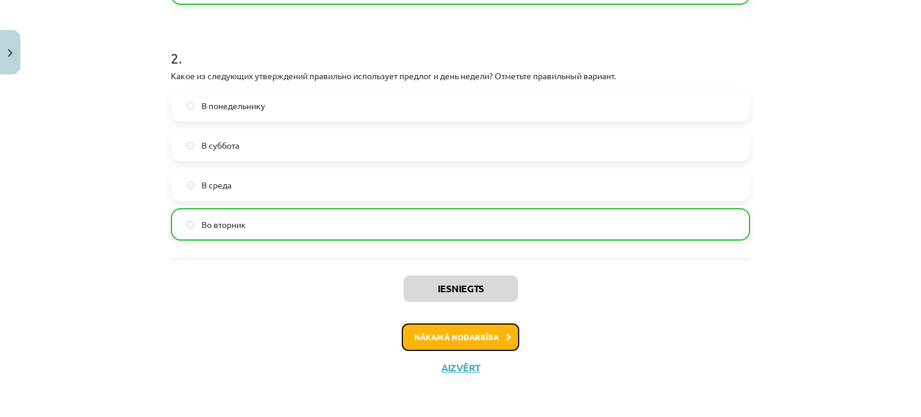
click at [483, 331] on button "Nākamā nodarbība" at bounding box center [461, 337] width 118 height 28
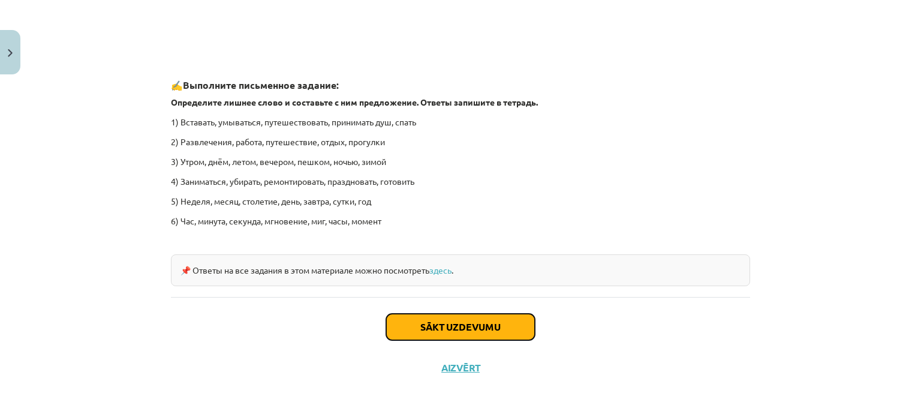
click at [477, 319] on button "Sākt uzdevumu" at bounding box center [460, 327] width 149 height 26
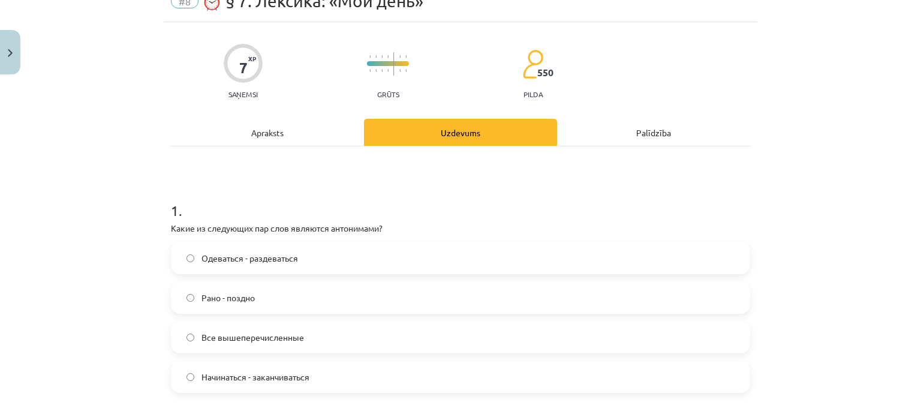
scroll to position [150, 0]
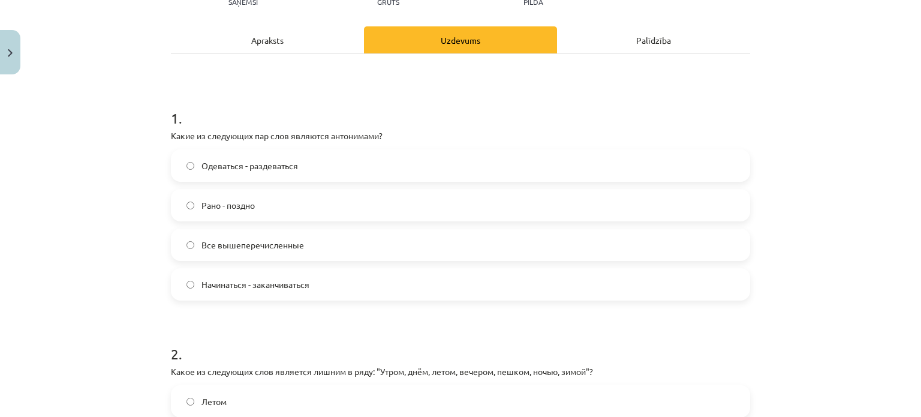
click at [219, 227] on div "Одеваться - раздеваться Рано - поздно Все вышеперечисленные Начинаться - заканч…" at bounding box center [460, 224] width 579 height 151
click at [226, 236] on label "Все вышеперечисленные" at bounding box center [460, 245] width 577 height 30
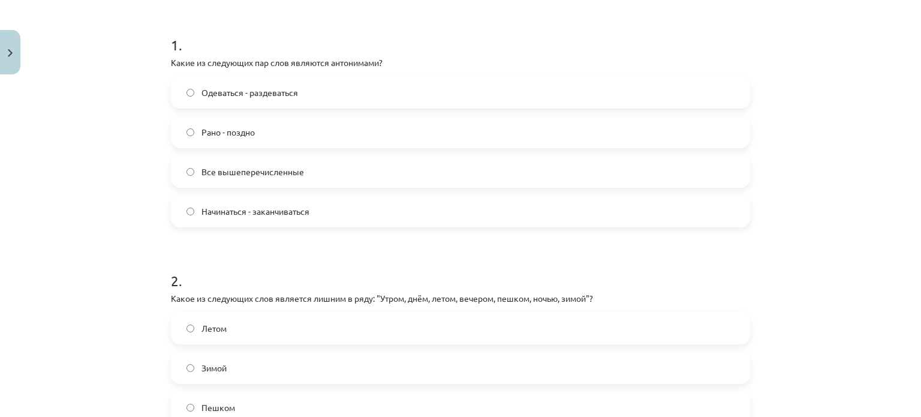
scroll to position [330, 0]
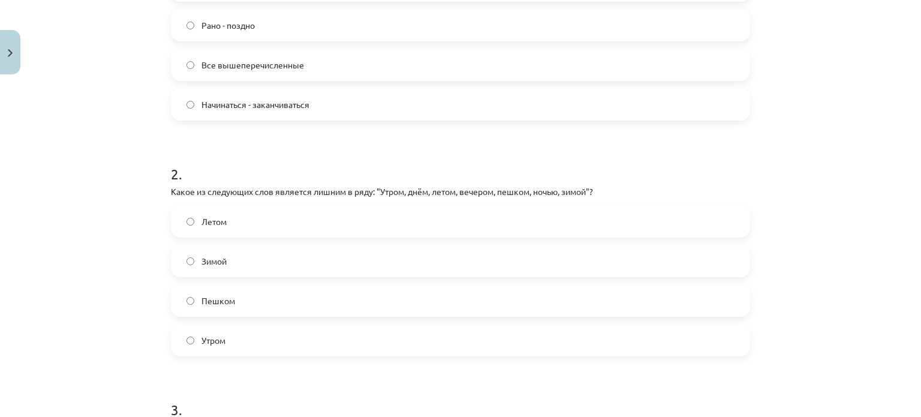
click at [269, 308] on label "Пешком" at bounding box center [460, 301] width 577 height 30
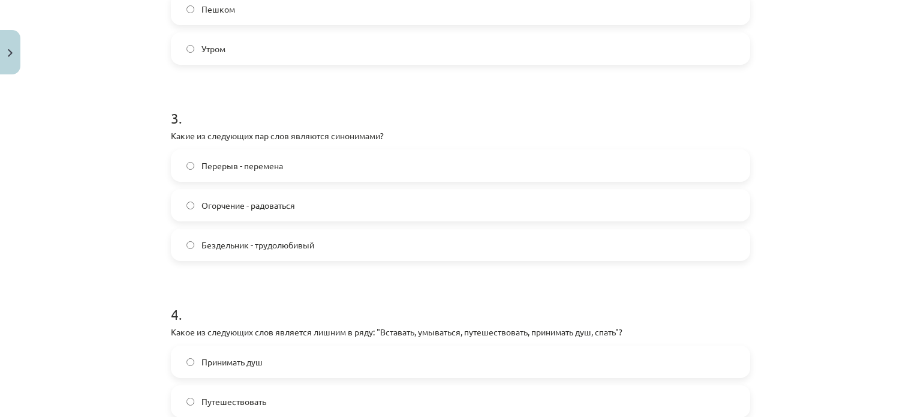
scroll to position [630, 0]
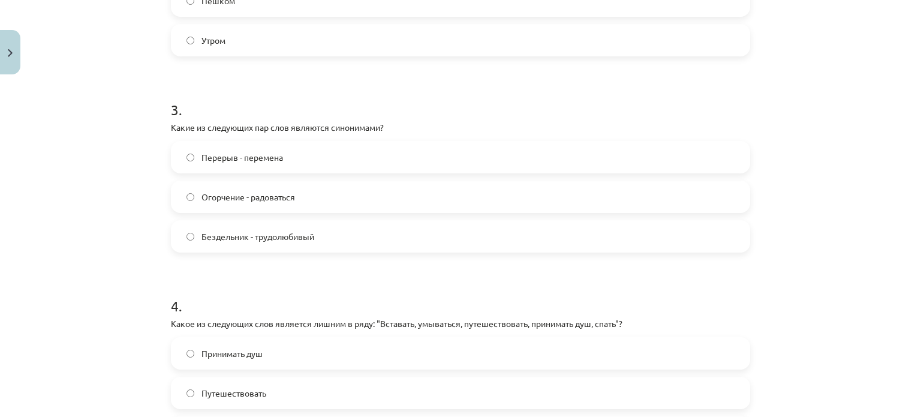
click at [235, 220] on div "Бездельник - трудолюбивый" at bounding box center [460, 236] width 579 height 32
click at [235, 221] on label "Бездельник - трудолюбивый" at bounding box center [460, 236] width 577 height 30
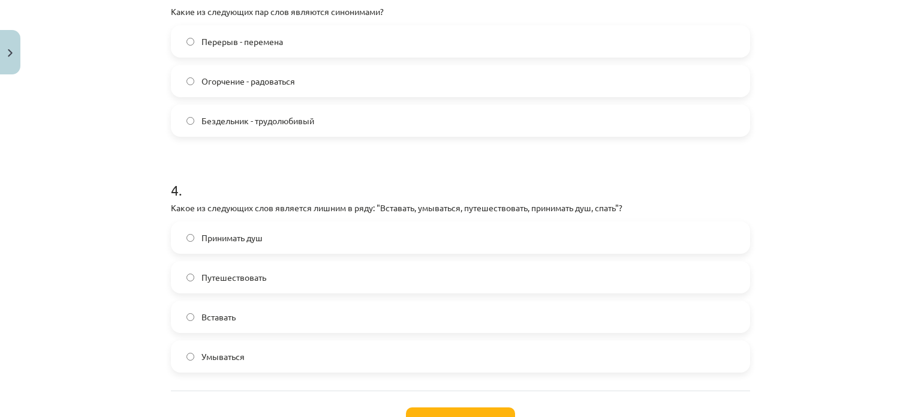
scroll to position [750, 0]
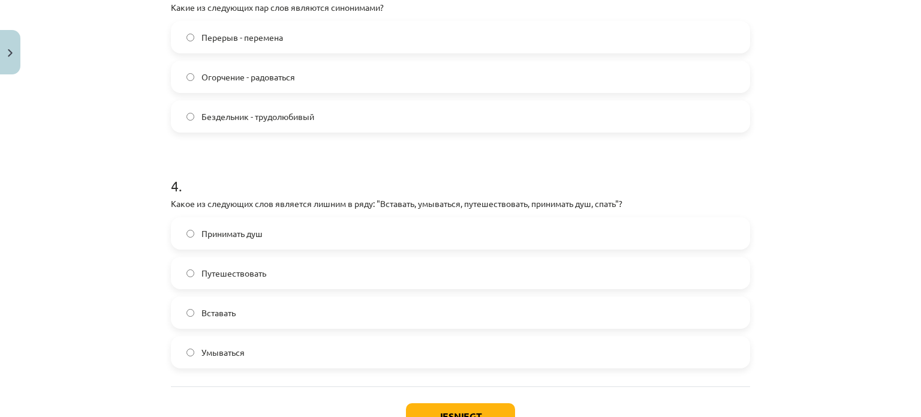
click at [239, 271] on span "Путешествовать" at bounding box center [234, 273] width 65 height 13
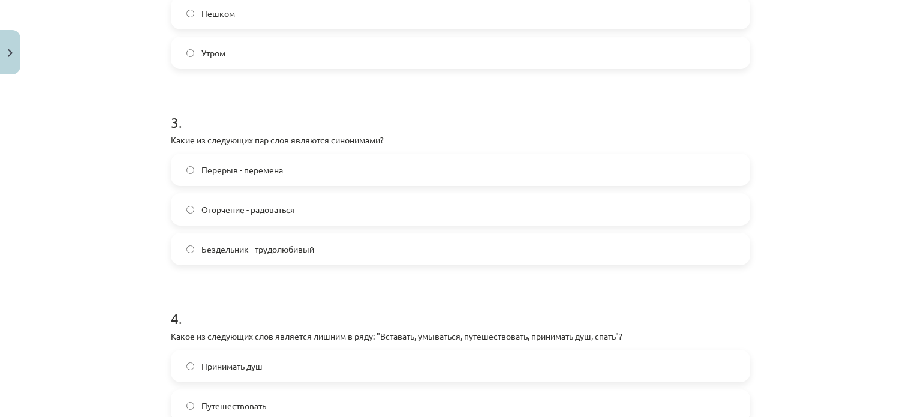
scroll to position [630, 0]
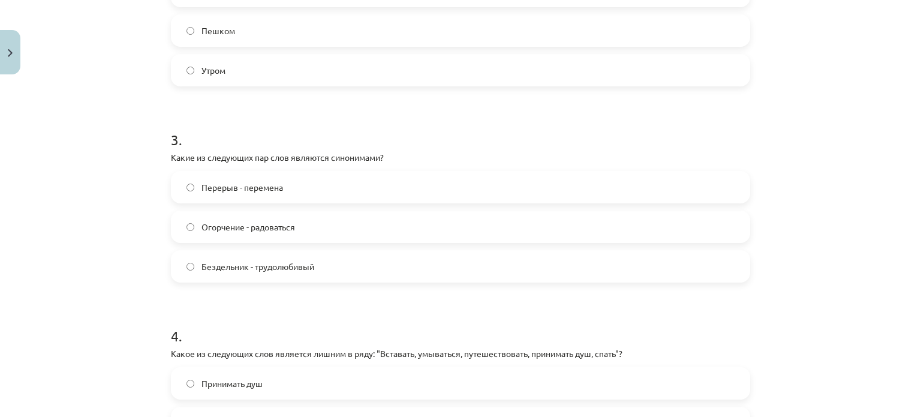
click at [274, 177] on label "Перерыв - перемена" at bounding box center [460, 187] width 577 height 30
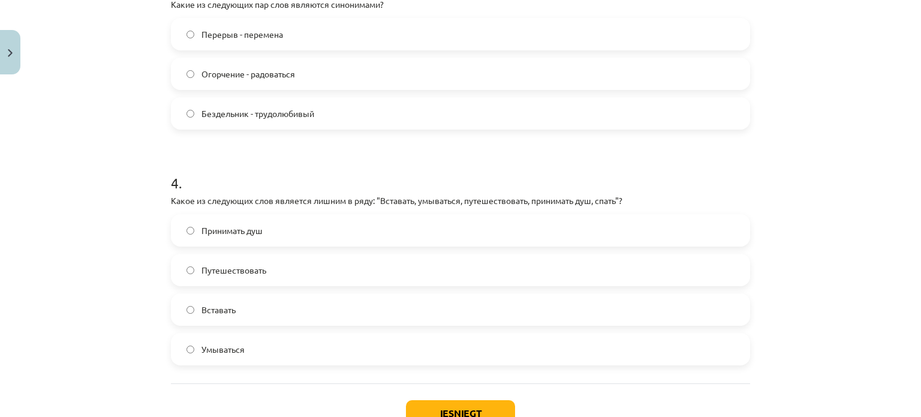
scroll to position [780, 0]
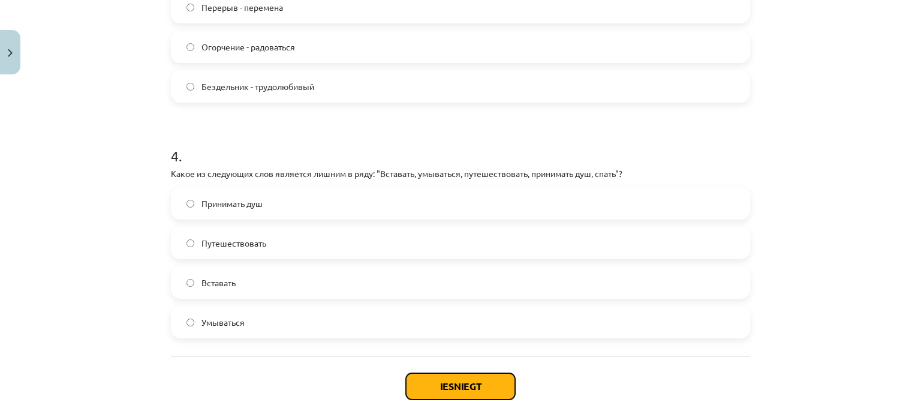
click at [446, 376] on button "Iesniegt" at bounding box center [460, 386] width 109 height 26
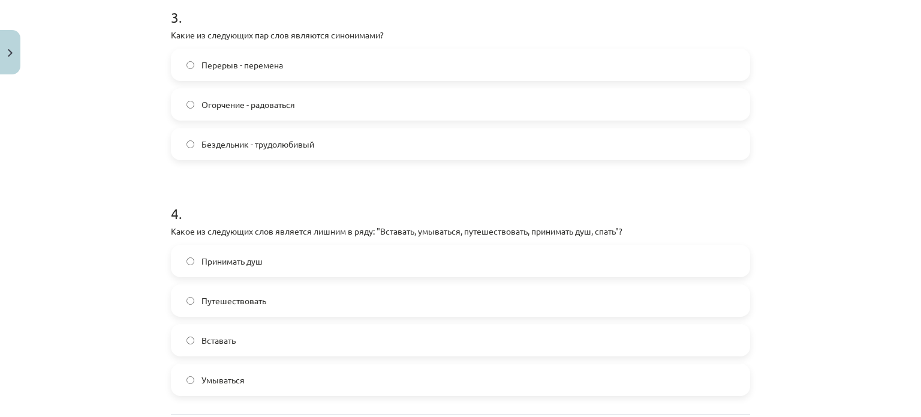
scroll to position [720, 0]
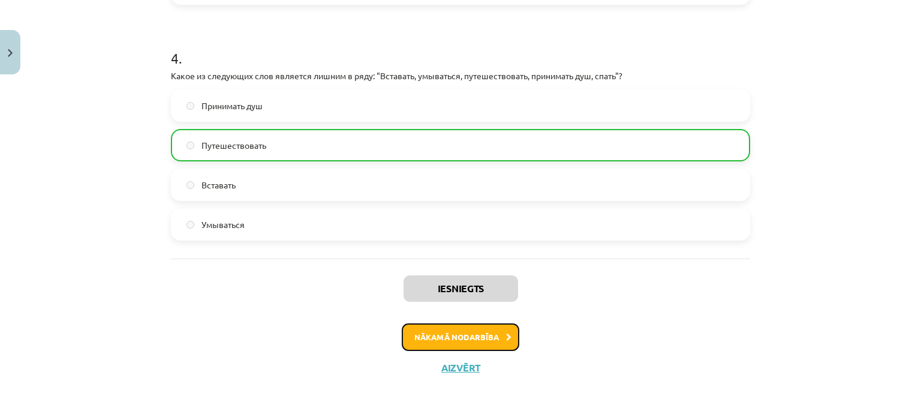
click at [477, 344] on button "Nākamā nodarbība" at bounding box center [461, 337] width 118 height 28
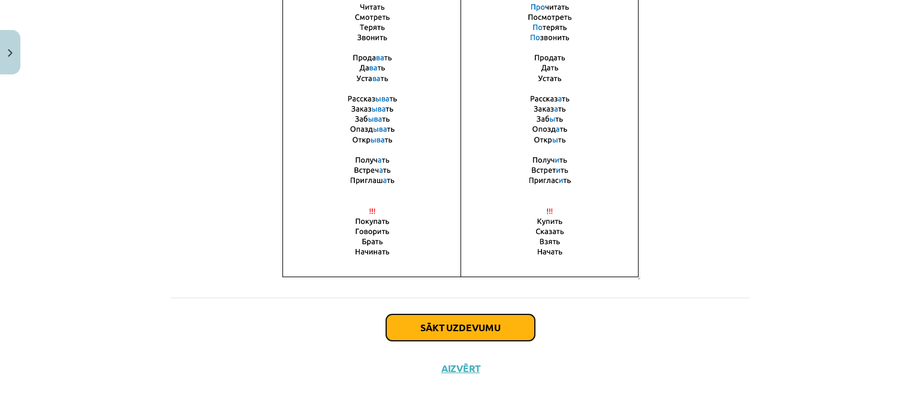
click at [515, 328] on button "Sākt uzdevumu" at bounding box center [460, 327] width 149 height 26
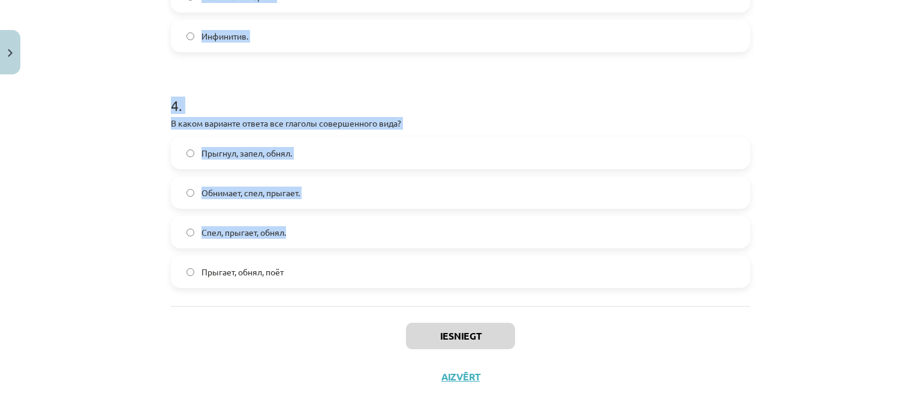
scroll to position [879, 0]
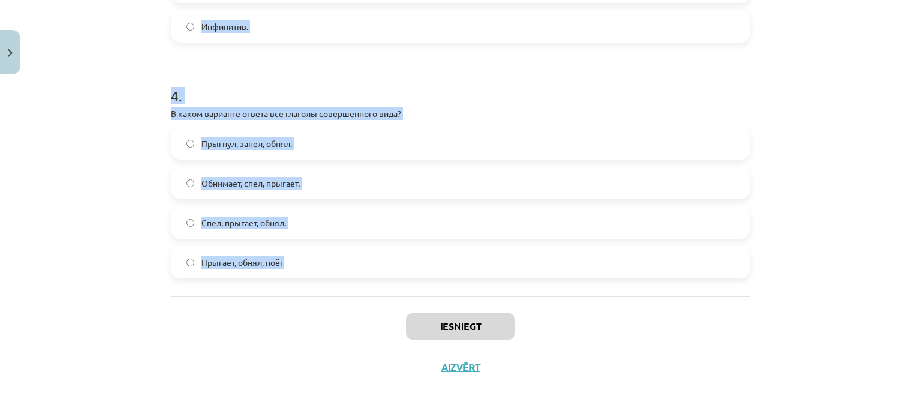
drag, startPoint x: 159, startPoint y: 120, endPoint x: 399, endPoint y: 244, distance: 269.9
copy form "1 . Глагол какого вида употребляется в предложении? Снег выпал только в конце д…"
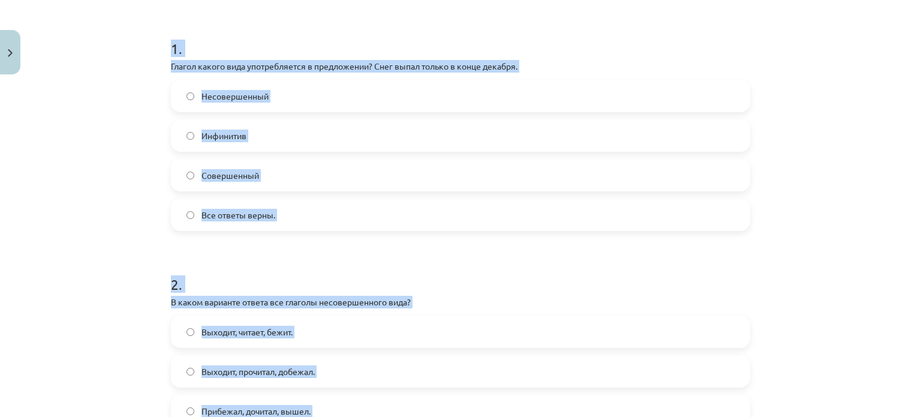
click at [274, 166] on label "Совершенный" at bounding box center [460, 175] width 577 height 30
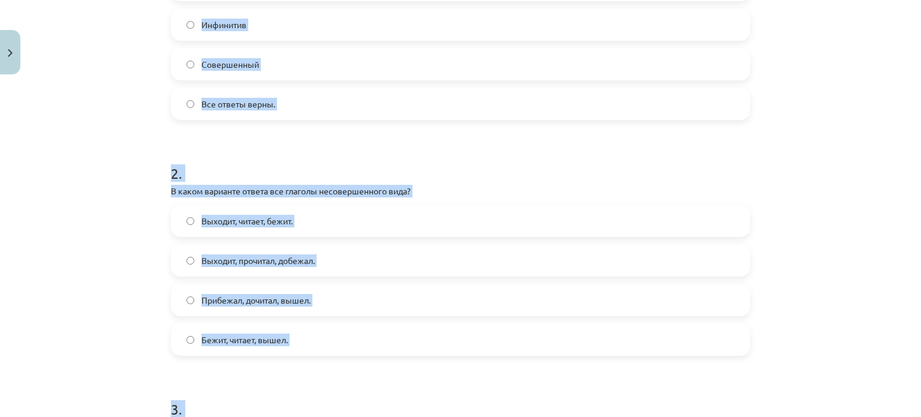
scroll to position [340, 0]
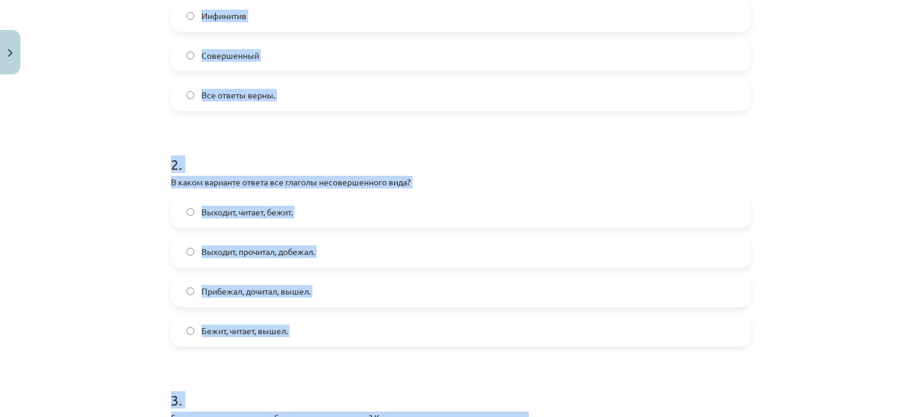
click at [115, 276] on div "Mācību tēma: Krievu valodas b1 - 11. klases 1.ieskaites mācību materiāls #9 📖 §…" at bounding box center [460, 208] width 921 height 417
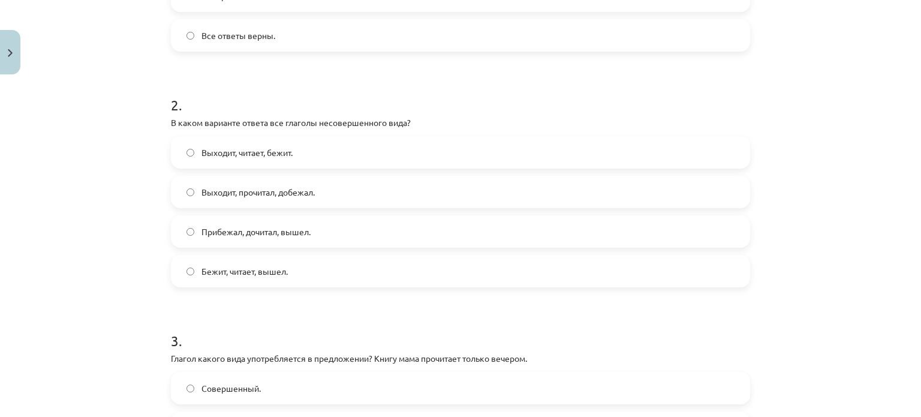
scroll to position [400, 0]
click at [280, 153] on span "Выходит, читает, бежит." at bounding box center [247, 152] width 91 height 13
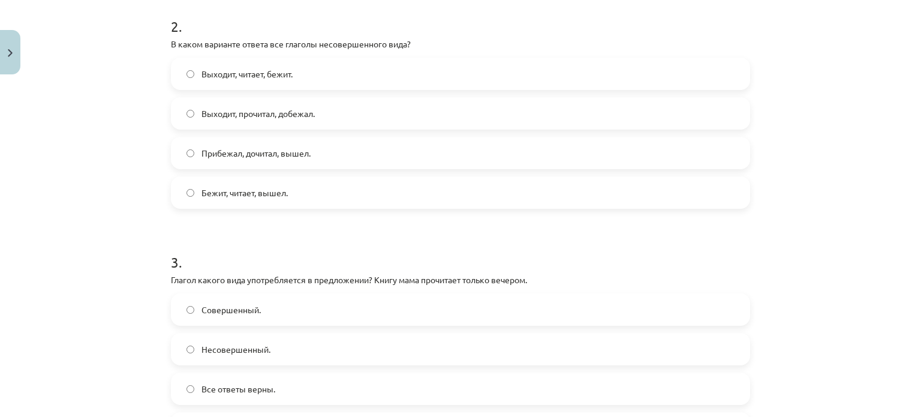
scroll to position [639, 0]
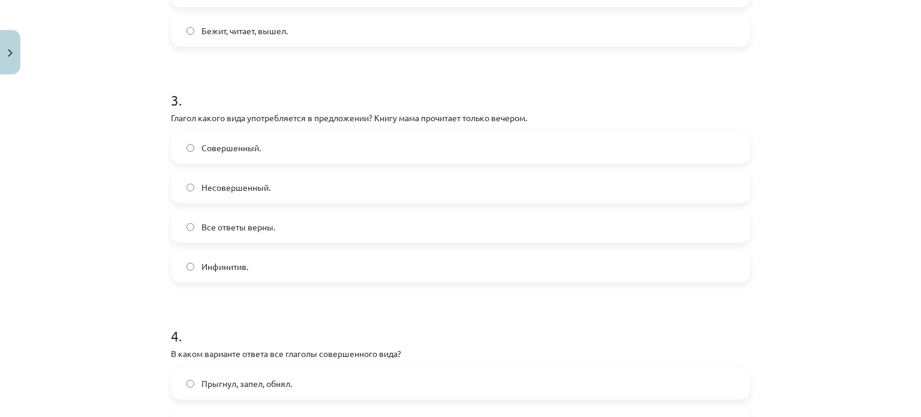
click at [679, 347] on p "В каком варианте ответа все глаголы совершенного вида?" at bounding box center [460, 353] width 579 height 13
click at [325, 146] on label "Совершенный." at bounding box center [460, 148] width 577 height 30
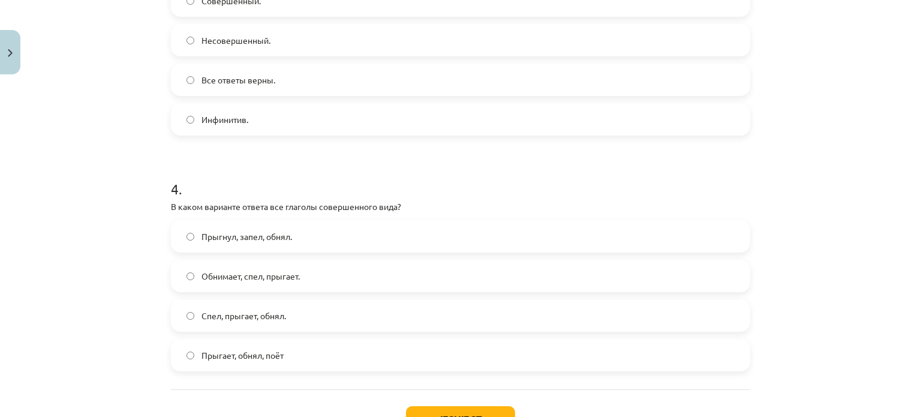
scroll to position [819, 0]
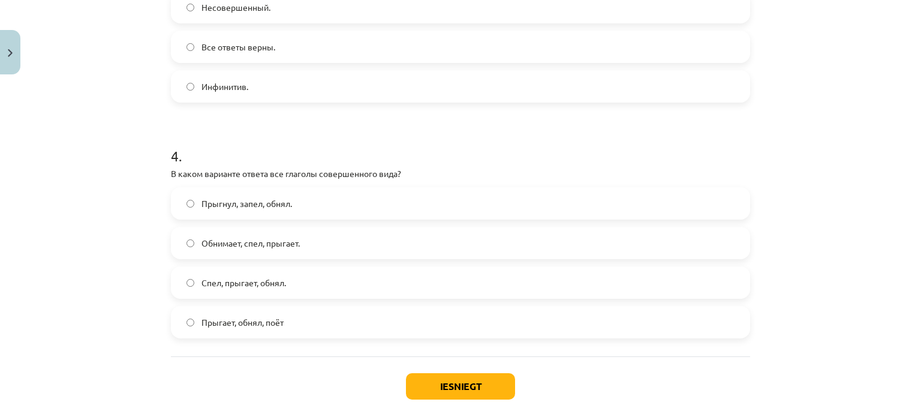
click at [243, 204] on span "Прыгнул, запел, обнял." at bounding box center [247, 203] width 91 height 13
click at [453, 378] on button "Iesniegt" at bounding box center [460, 386] width 109 height 26
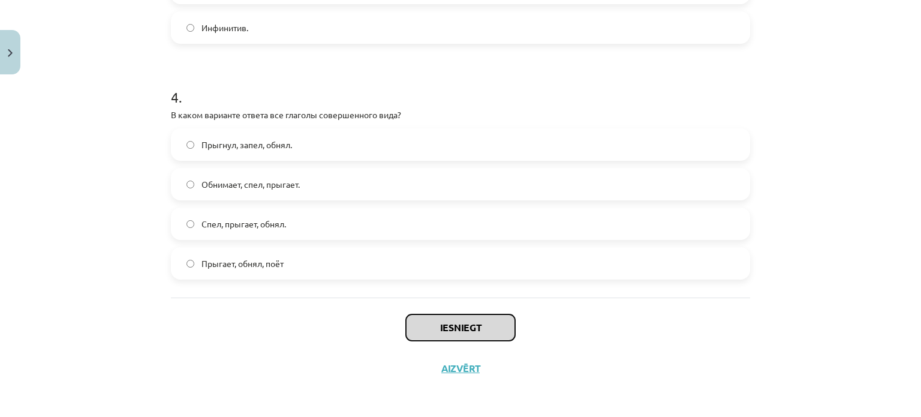
scroll to position [879, 0]
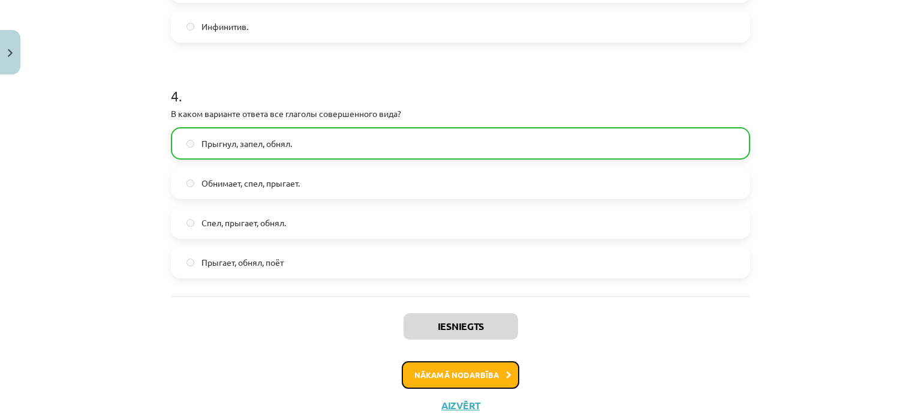
click at [467, 364] on button "Nākamā nodarbība" at bounding box center [461, 375] width 118 height 28
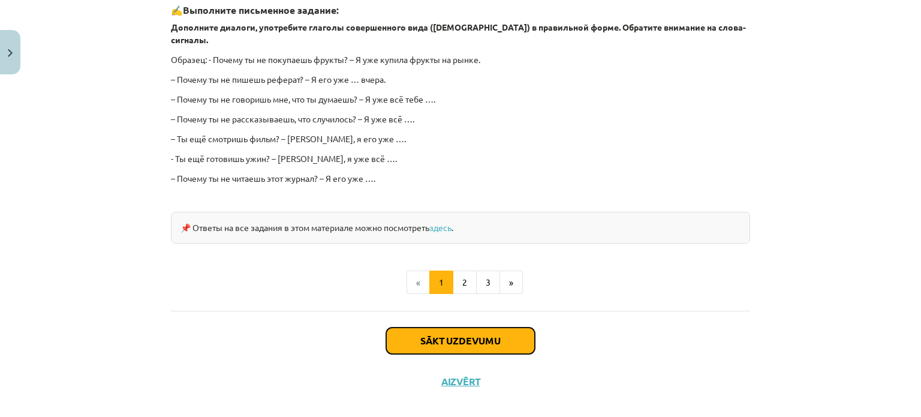
click at [471, 328] on button "Sākt uzdevumu" at bounding box center [460, 341] width 149 height 26
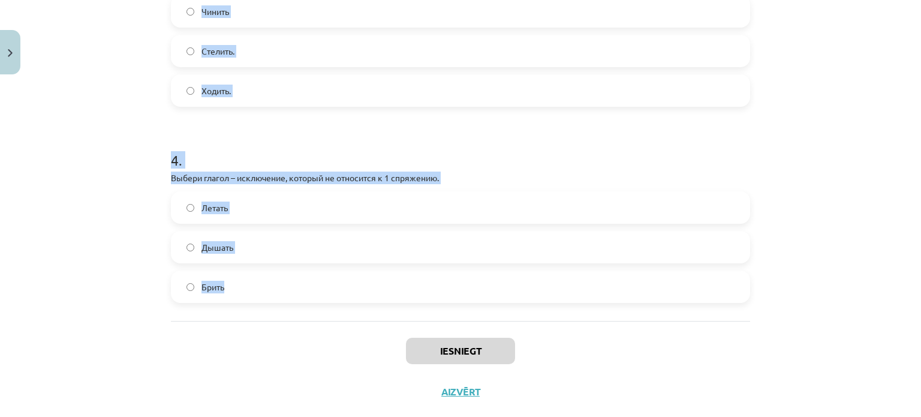
scroll to position [721, 0]
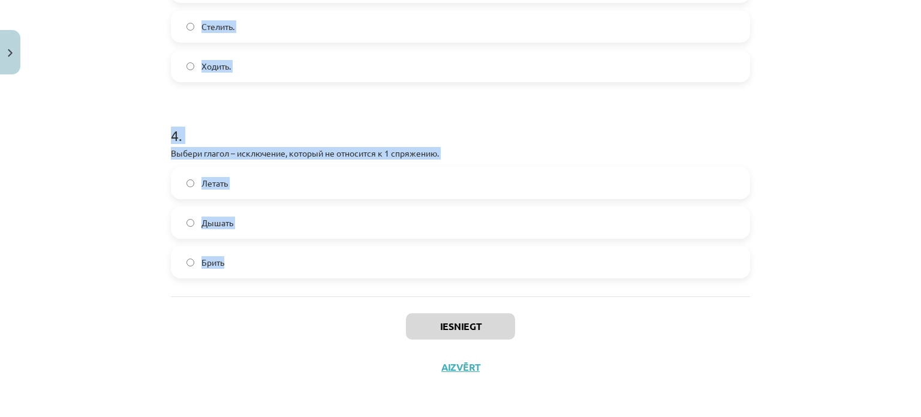
drag, startPoint x: 142, startPoint y: 224, endPoint x: 304, endPoint y: 251, distance: 164.3
click at [304, 251] on div "Mācību tēma: Krievu valodas b1 - 11. klases 1.ieskaites mācību materiāls #10 📖 …" at bounding box center [460, 208] width 921 height 417
copy form "1 . Выбери вариант с глаголами во 2 спряжении. Молчит, говорит. Думает, читает.…"
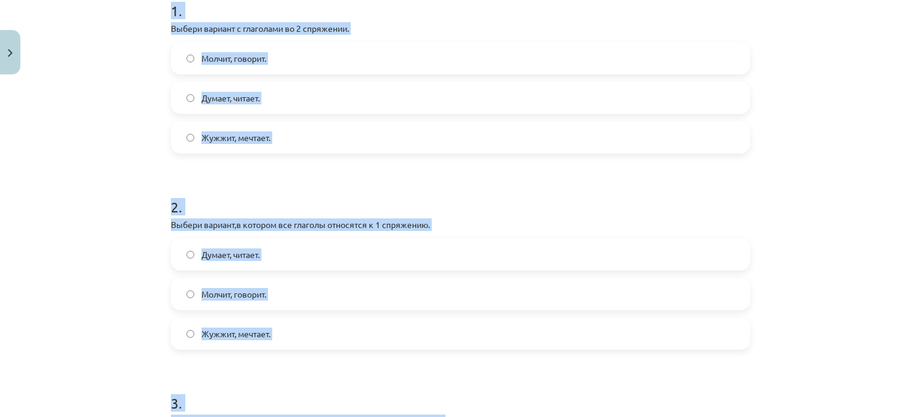
scroll to position [181, 0]
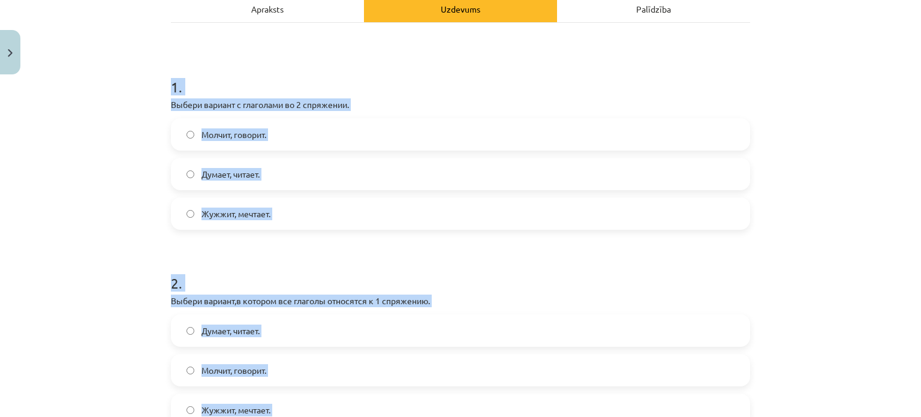
drag, startPoint x: 292, startPoint y: 142, endPoint x: 286, endPoint y: 134, distance: 10.2
click at [290, 142] on label "Молчит, говорит." at bounding box center [460, 134] width 577 height 30
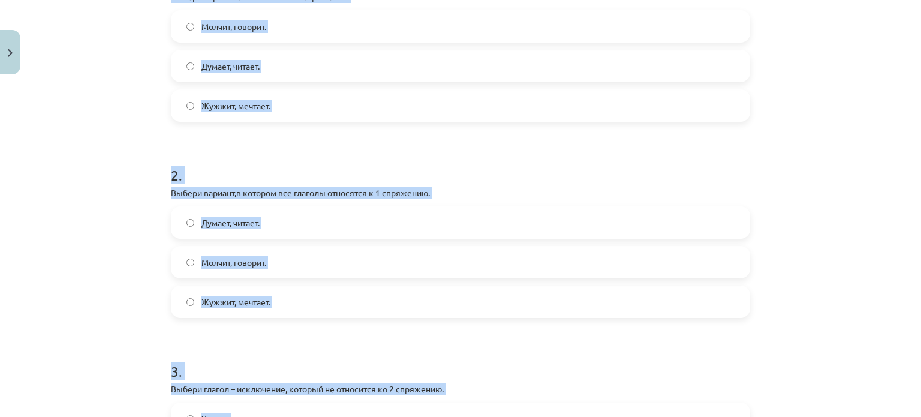
scroll to position [301, 0]
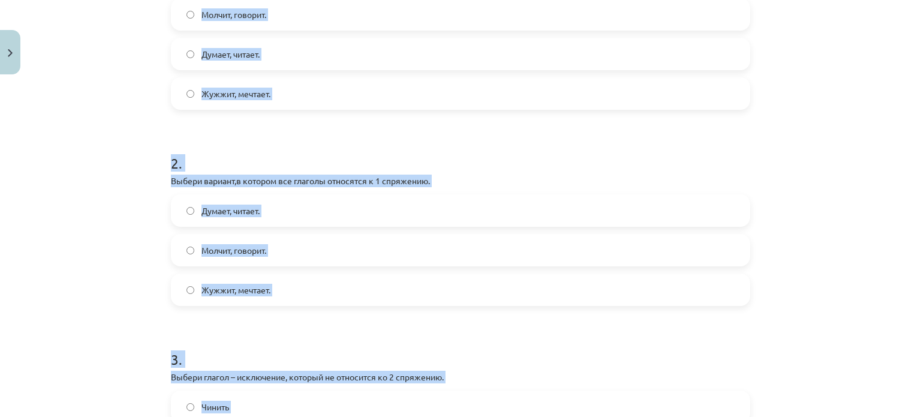
click at [317, 221] on label "Думает, читает." at bounding box center [460, 211] width 577 height 30
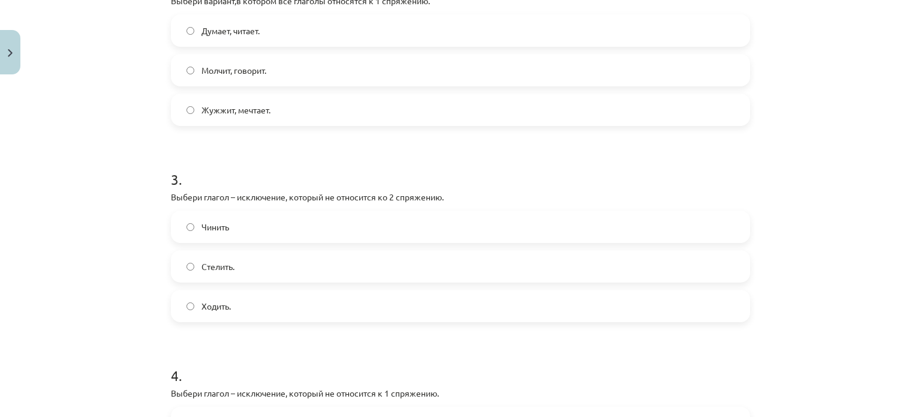
click at [264, 265] on label "Стелить." at bounding box center [460, 266] width 577 height 30
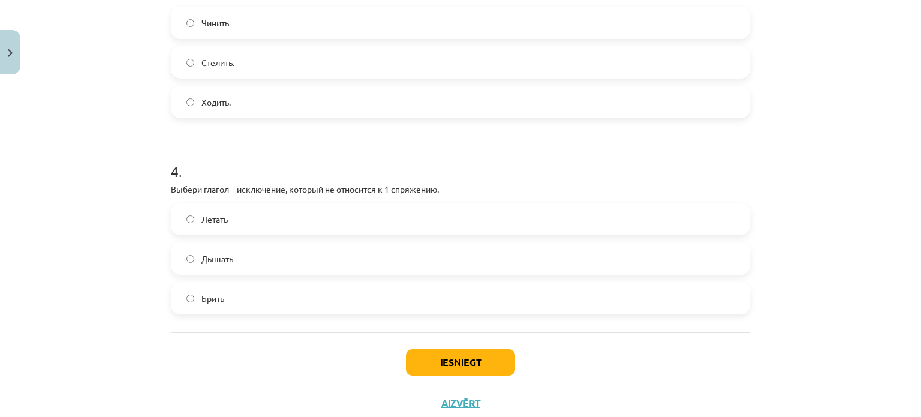
scroll to position [721, 0]
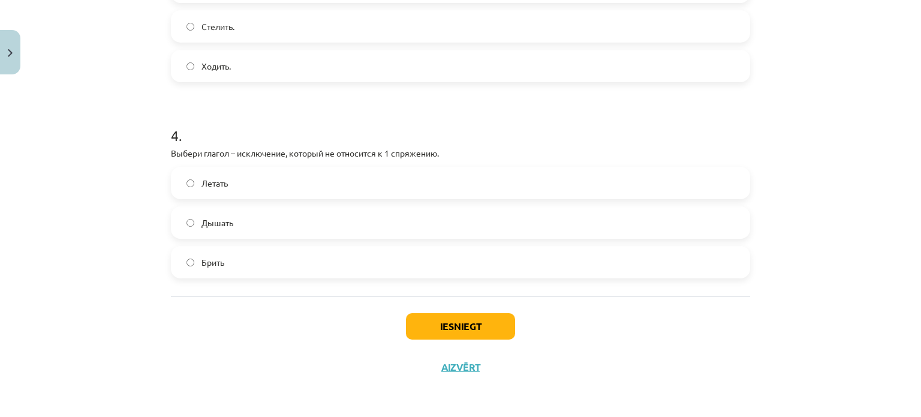
click at [240, 268] on label "Брить" at bounding box center [460, 262] width 577 height 30
click at [415, 328] on button "Iesniegt" at bounding box center [460, 326] width 109 height 26
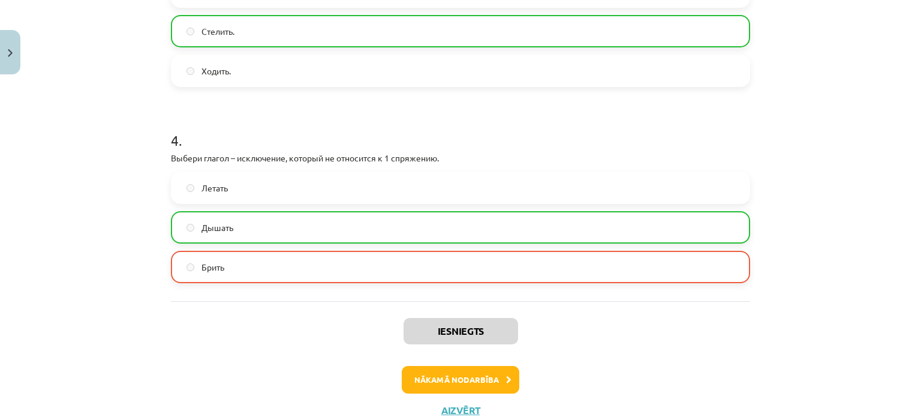
scroll to position [759, 0]
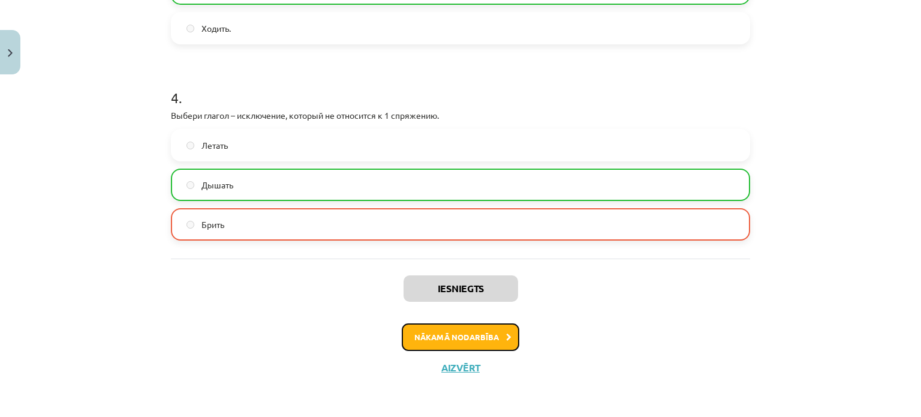
click at [481, 331] on button "Nākamā nodarbība" at bounding box center [461, 337] width 118 height 28
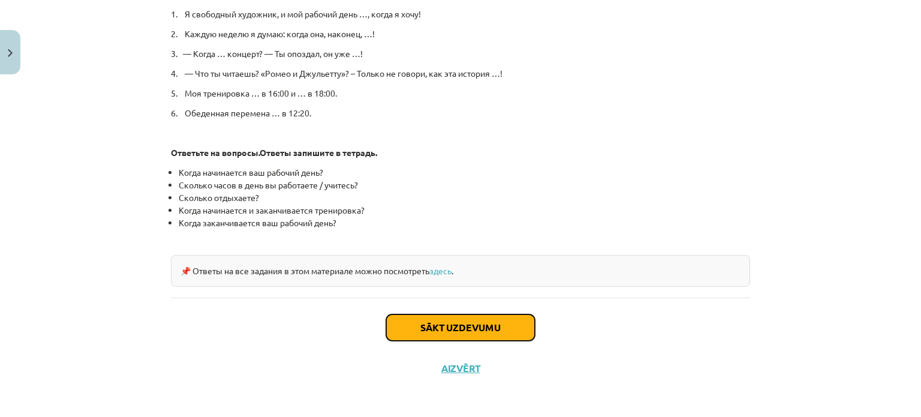
click at [474, 325] on button "Sākt uzdevumu" at bounding box center [460, 327] width 149 height 26
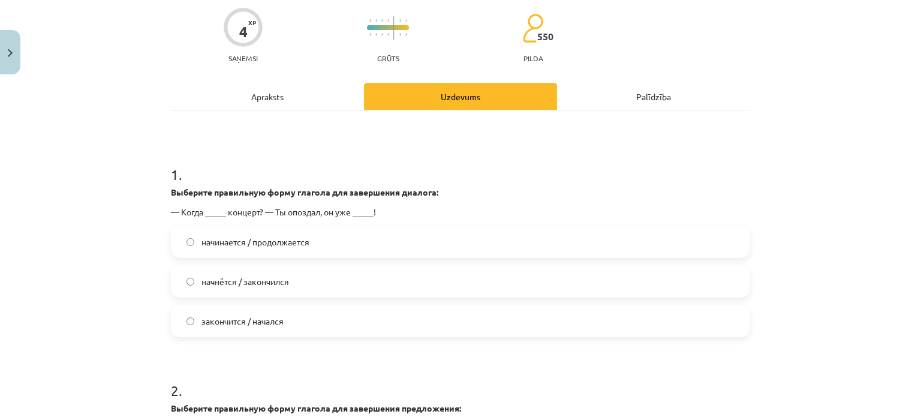
scroll to position [150, 0]
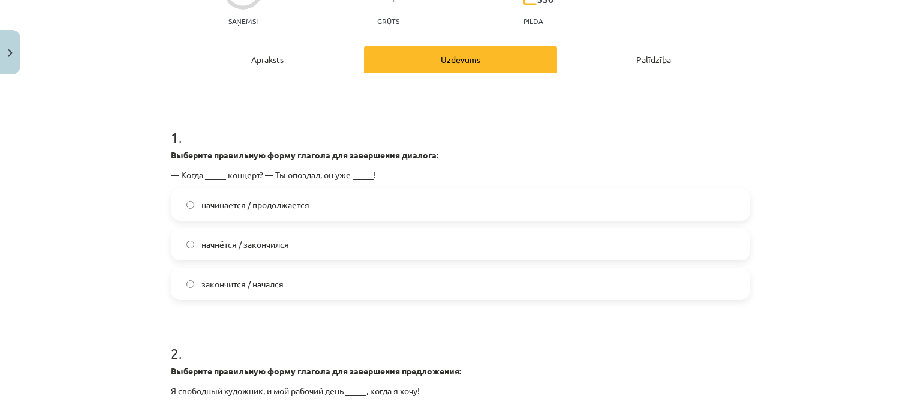
click at [241, 281] on span "закончится / начался" at bounding box center [243, 284] width 82 height 13
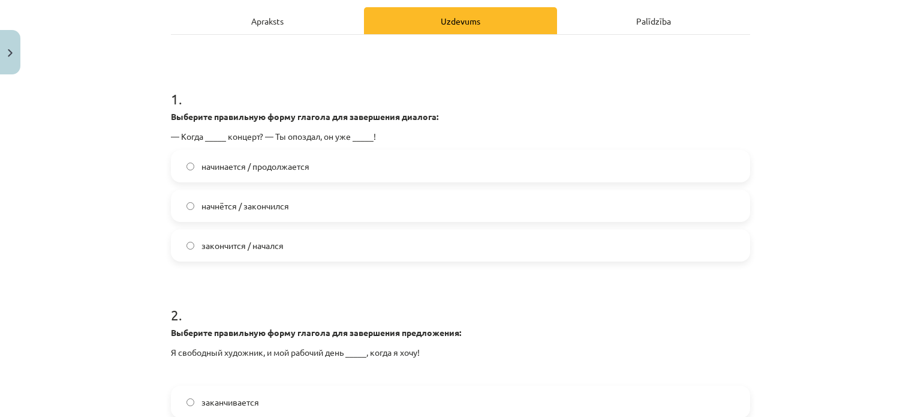
scroll to position [390, 0]
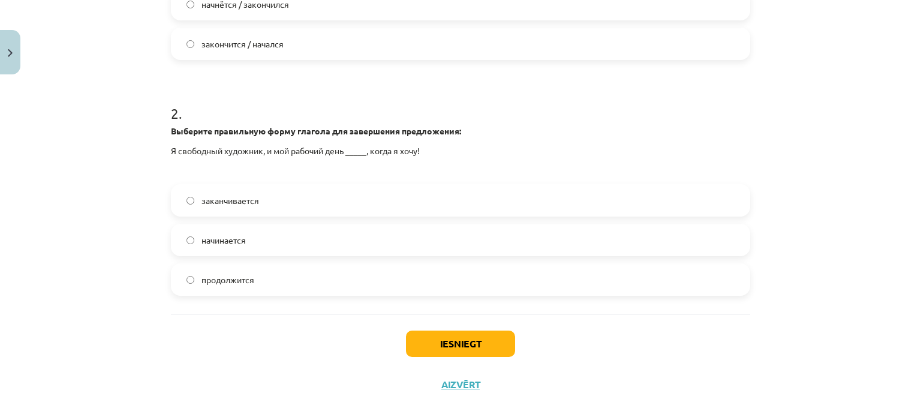
click at [274, 205] on label "заканчивается" at bounding box center [460, 200] width 577 height 30
click at [494, 341] on button "Iesniegt" at bounding box center [460, 344] width 109 height 26
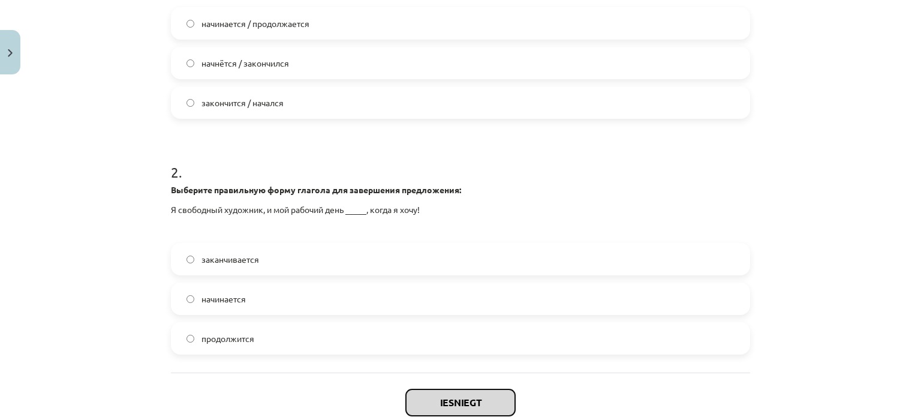
scroll to position [330, 0]
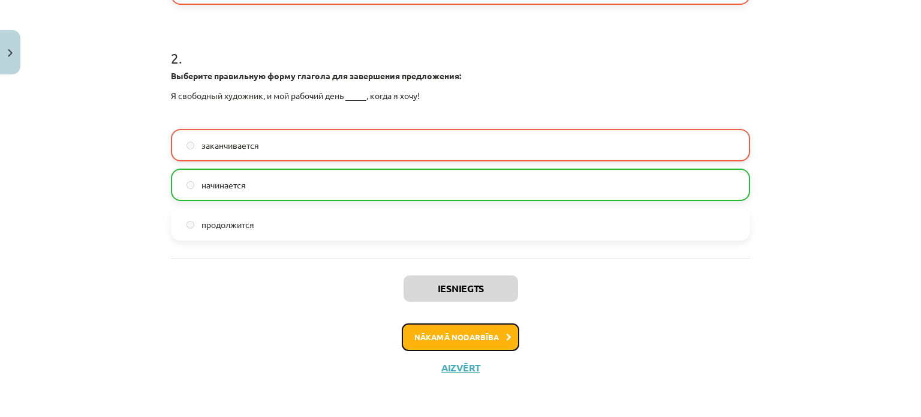
click at [476, 335] on button "Nākamā nodarbība" at bounding box center [461, 337] width 118 height 28
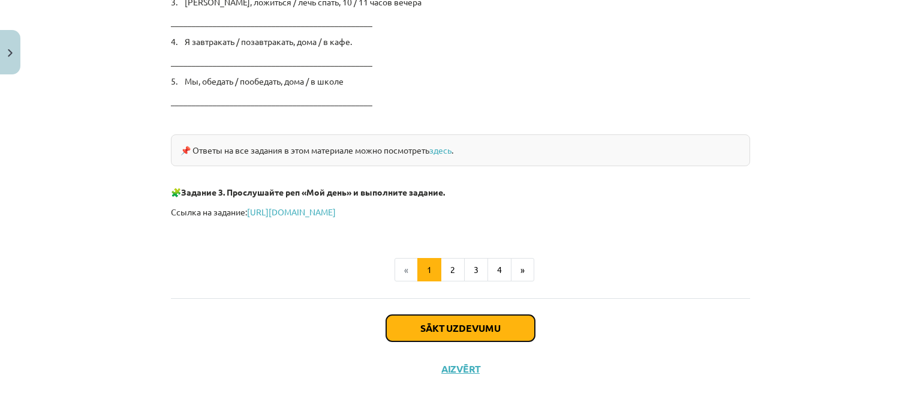
click at [467, 331] on button "Sākt uzdevumu" at bounding box center [460, 328] width 149 height 26
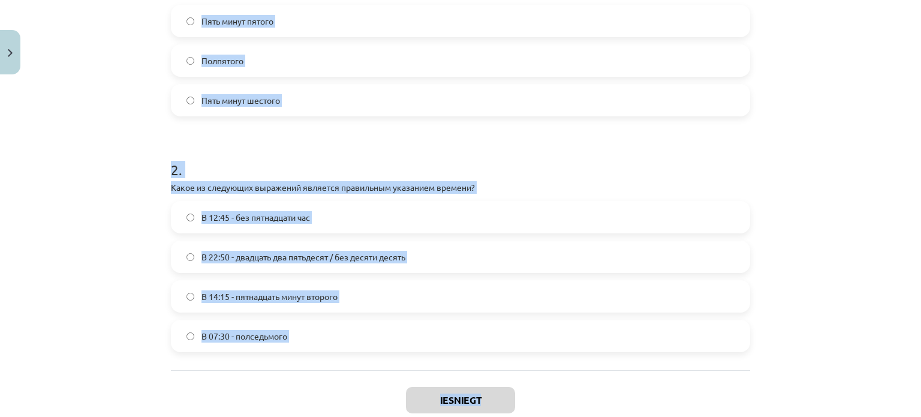
scroll to position [408, 0]
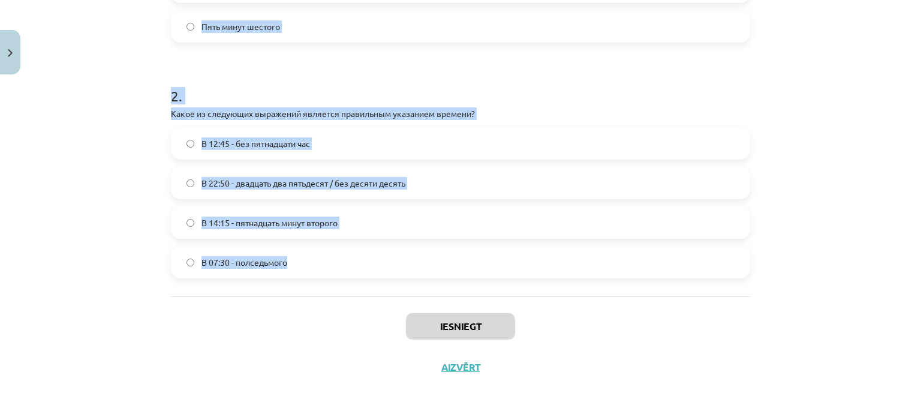
drag, startPoint x: 157, startPoint y: 74, endPoint x: 641, endPoint y: 267, distance: 521.2
click at [641, 267] on div "Mācību tēma: Krievu valodas b1 - 11. klases 1.ieskaites mācību materiāls #12 ⏰ …" at bounding box center [460, 208] width 921 height 417
copy form "Соответствует ли правильный перевод следующему выражению? Выберите правильный в…"
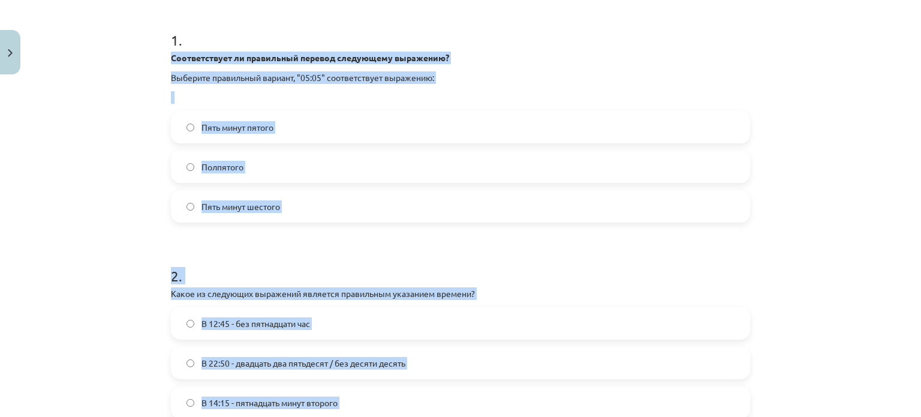
scroll to position [228, 0]
click at [292, 200] on label "Пять минут шестого" at bounding box center [460, 206] width 577 height 30
click at [300, 235] on form "1 . Соответствует ли правильный перевод следующему выражению? Выберите правильн…" at bounding box center [460, 234] width 579 height 447
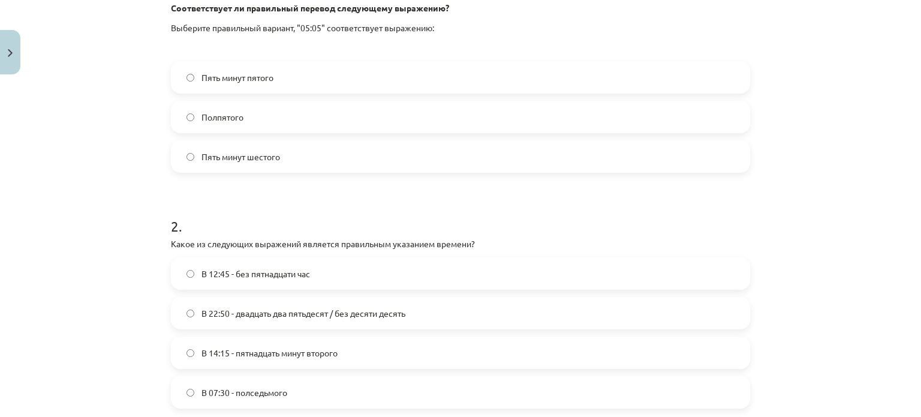
scroll to position [408, 0]
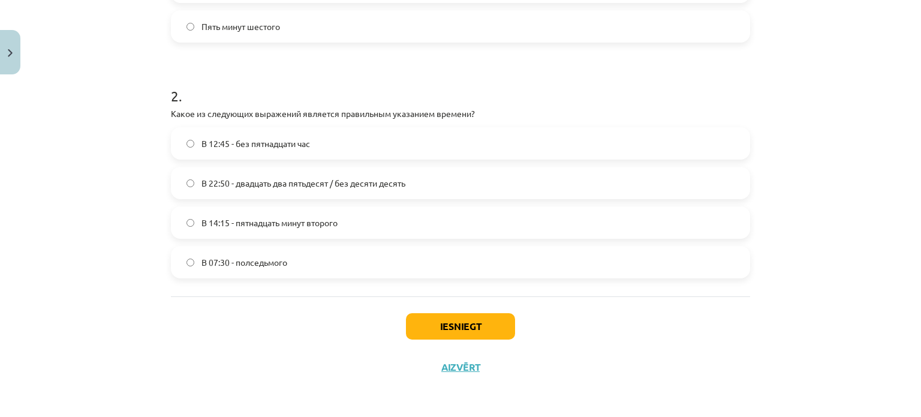
click at [264, 218] on span "В 14:15 - пятнадцать минут второго" at bounding box center [270, 223] width 136 height 13
click at [448, 322] on button "Iesniegt" at bounding box center [460, 326] width 109 height 26
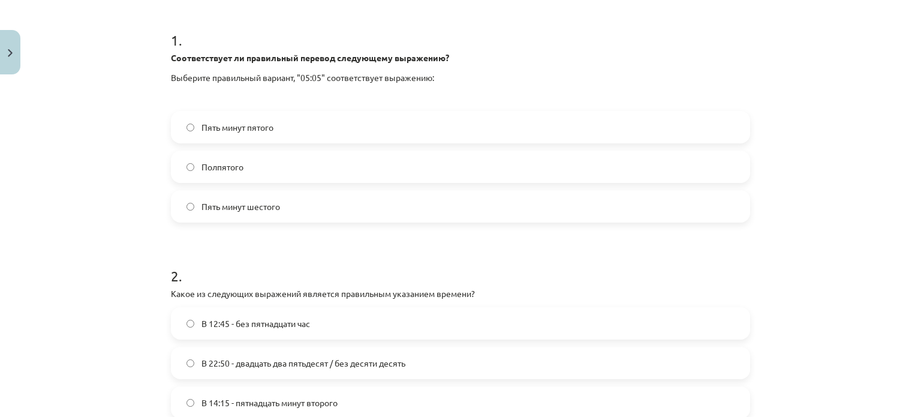
scroll to position [228, 0]
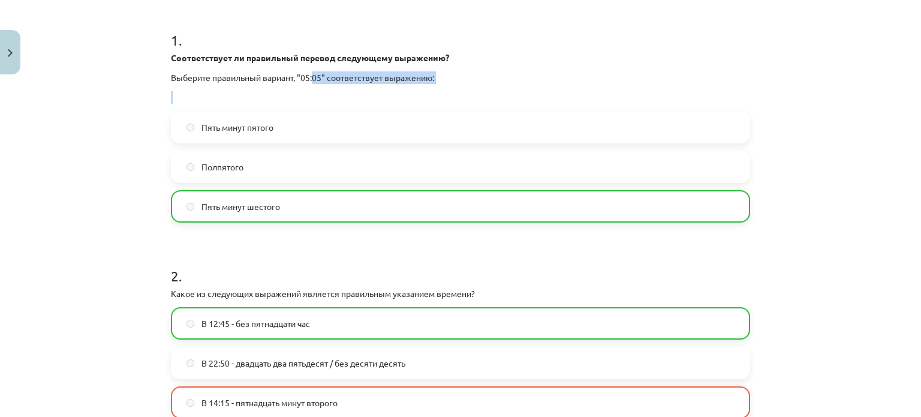
drag, startPoint x: 312, startPoint y: 76, endPoint x: 298, endPoint y: 87, distance: 18.4
click at [298, 86] on div "Соответствует ли правильный перевод следующему выражению? Выберите правильный в…" at bounding box center [460, 78] width 579 height 52
click at [303, 230] on form "1 . Соответствует ли правильный перевод следующему выражению? Выберите правильн…" at bounding box center [460, 234] width 579 height 447
drag, startPoint x: 296, startPoint y: 70, endPoint x: 319, endPoint y: 74, distance: 23.8
click at [319, 74] on div "Соответствует ли правильный перевод следующему выражению? Выберите правильный в…" at bounding box center [460, 78] width 579 height 52
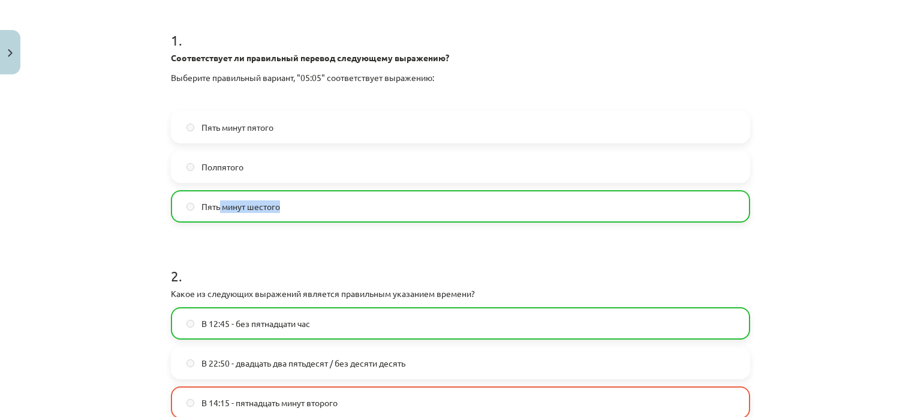
drag, startPoint x: 214, startPoint y: 206, endPoint x: 289, endPoint y: 200, distance: 75.2
click at [289, 201] on label "Пять минут шестого" at bounding box center [460, 206] width 577 height 30
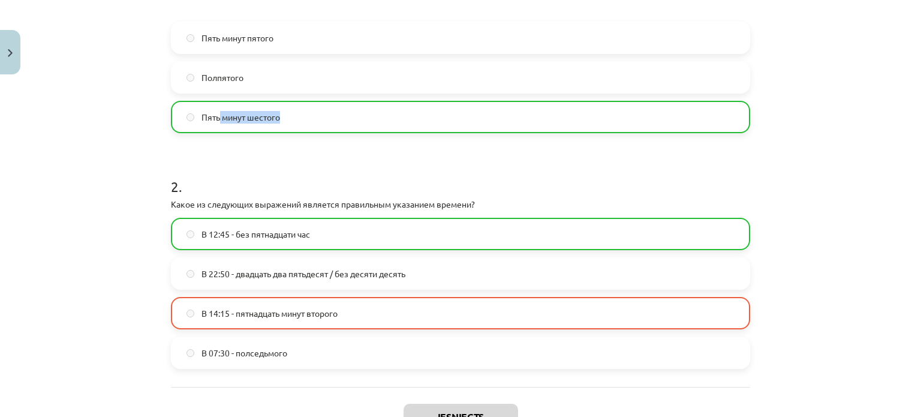
scroll to position [408, 0]
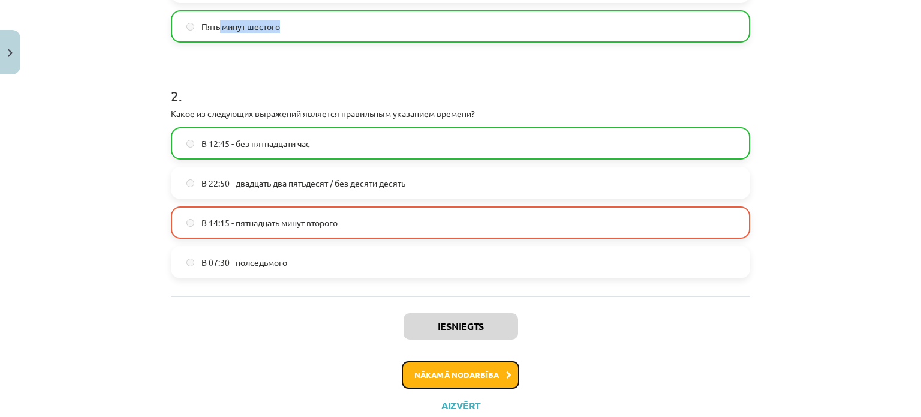
click at [480, 381] on button "Nākamā nodarbība" at bounding box center [461, 375] width 118 height 28
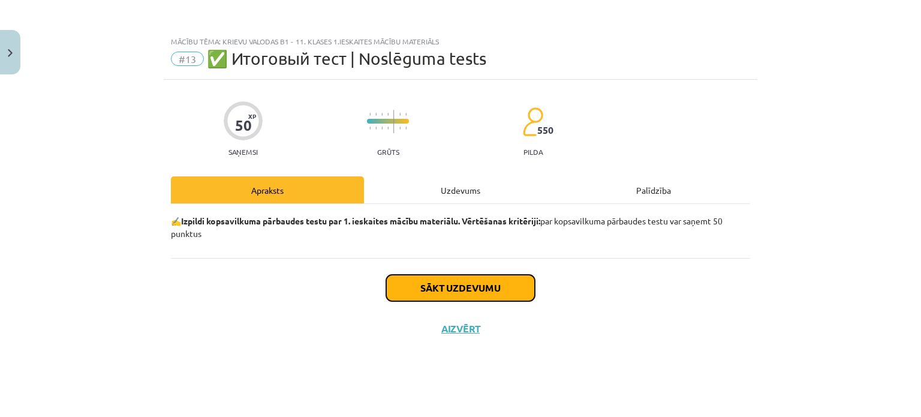
click at [467, 278] on button "Sākt uzdevumu" at bounding box center [460, 288] width 149 height 26
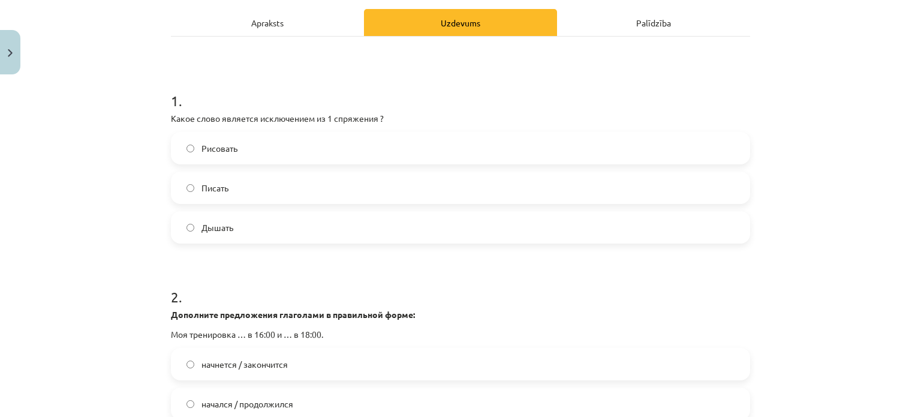
scroll to position [180, 0]
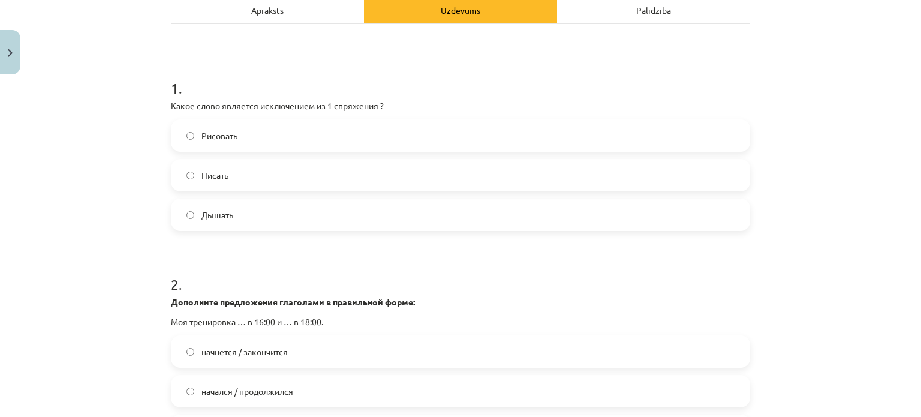
click at [248, 200] on label "Дышать" at bounding box center [460, 215] width 577 height 30
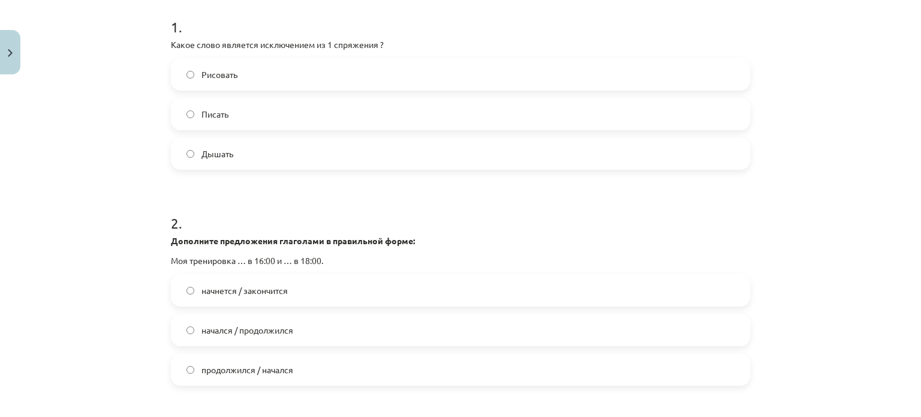
scroll to position [240, 0]
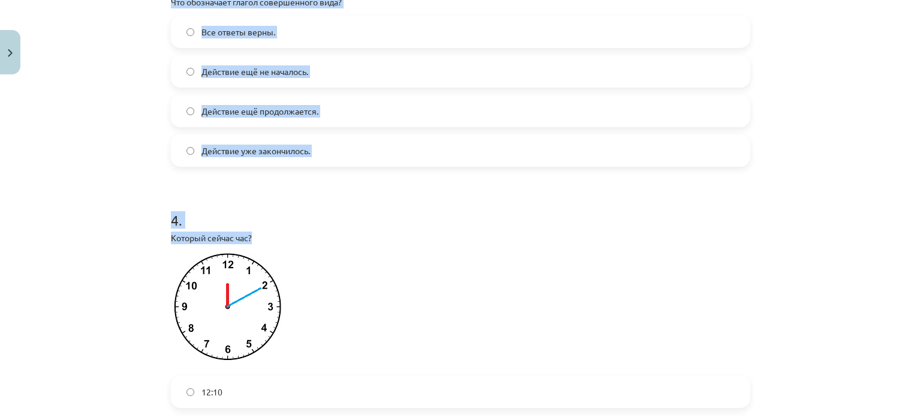
drag, startPoint x: 142, startPoint y: 32, endPoint x: 425, endPoint y: 235, distance: 348.7
click at [425, 235] on div "Mācību tēma: Krievu valodas b1 - 11. klases 1.ieskaites mācību materiāls #13 ✅ …" at bounding box center [460, 208] width 921 height 417
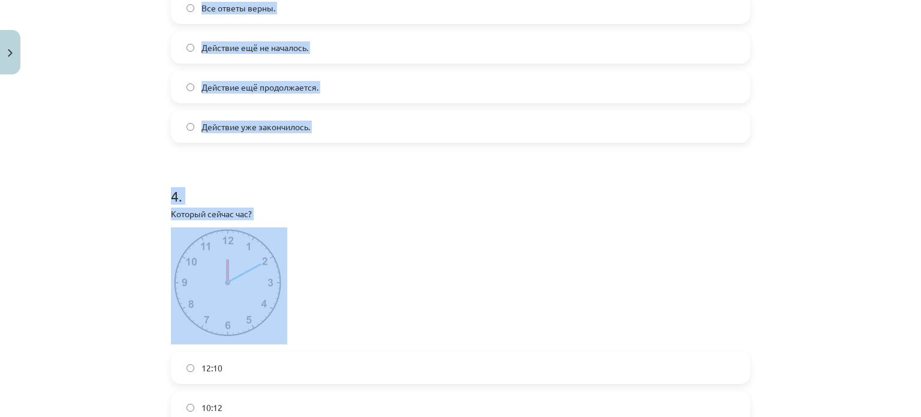
click at [425, 236] on p at bounding box center [460, 285] width 579 height 117
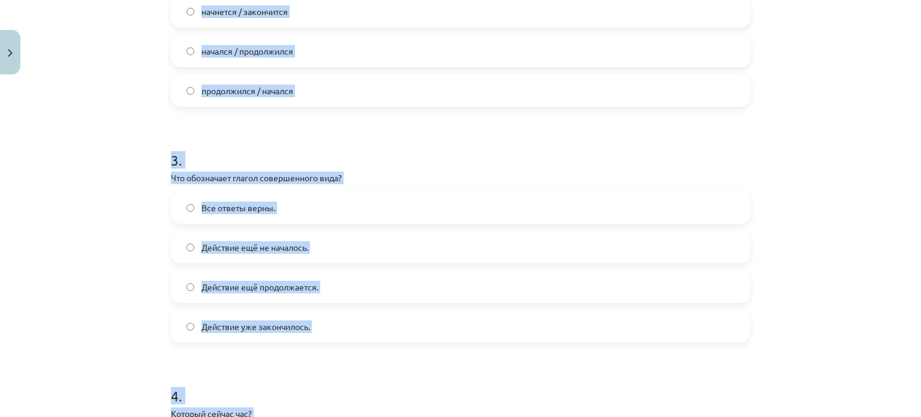
scroll to position [0, 0]
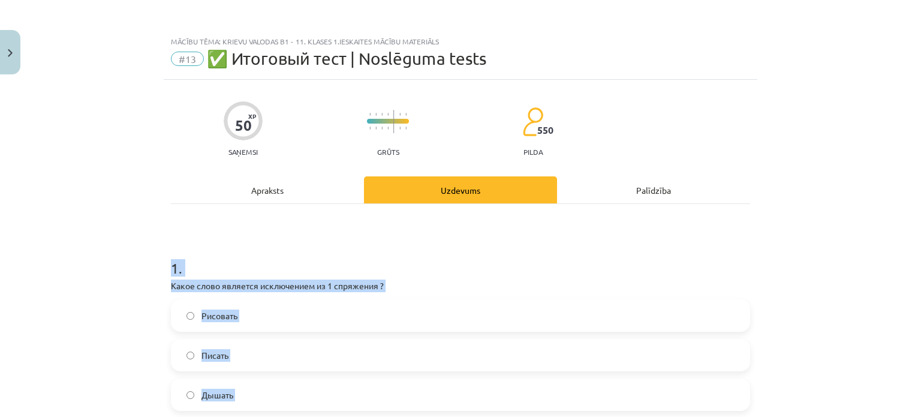
drag, startPoint x: 291, startPoint y: 225, endPoint x: 90, endPoint y: 260, distance: 204.0
click at [86, 272] on div "Mācību tēma: Krievu valodas b1 - 11. klases 1.ieskaites mācību materiāls #13 ✅ …" at bounding box center [460, 208] width 921 height 417
copy form "1 . Какое слово является исключением из 1 спряжения ? Рисовать Писать Дышать 2 …"
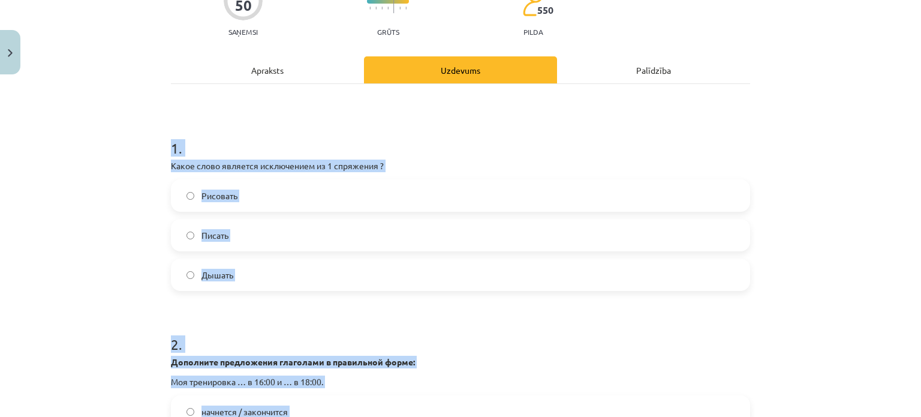
click at [228, 268] on label "Дышать" at bounding box center [460, 275] width 577 height 30
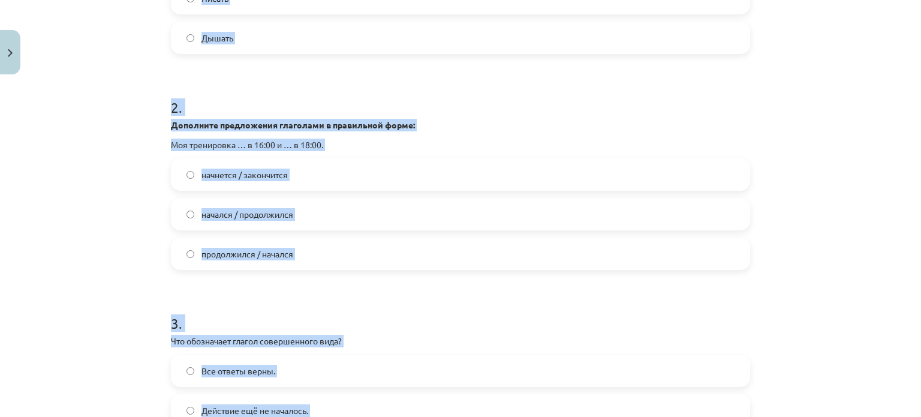
scroll to position [360, 0]
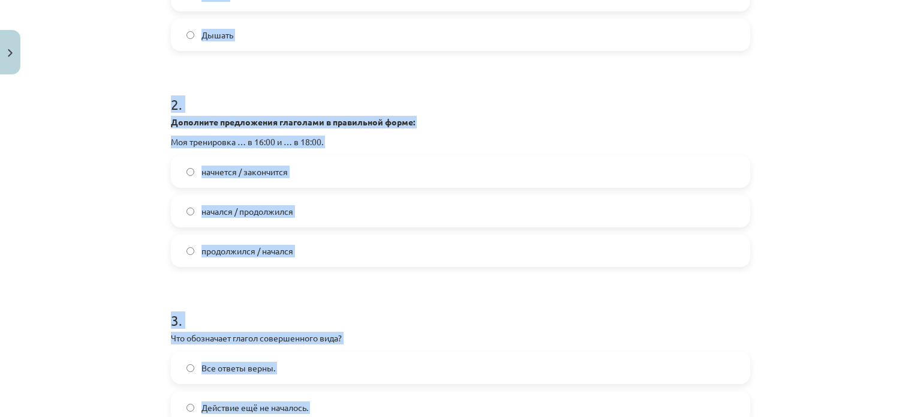
click at [339, 311] on h1 "3 ." at bounding box center [460, 309] width 579 height 37
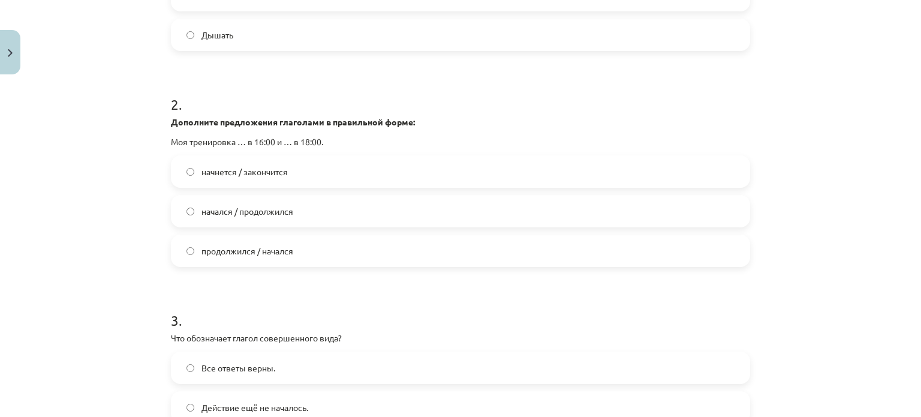
click at [286, 160] on label "начнется / закончится" at bounding box center [460, 172] width 577 height 30
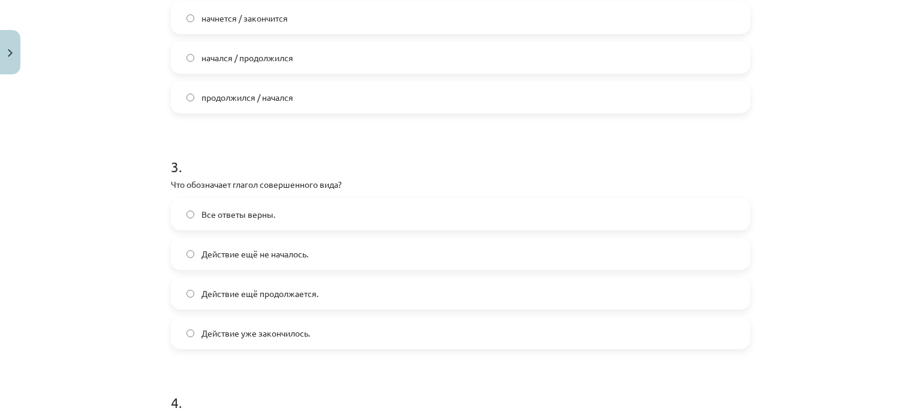
scroll to position [600, 0]
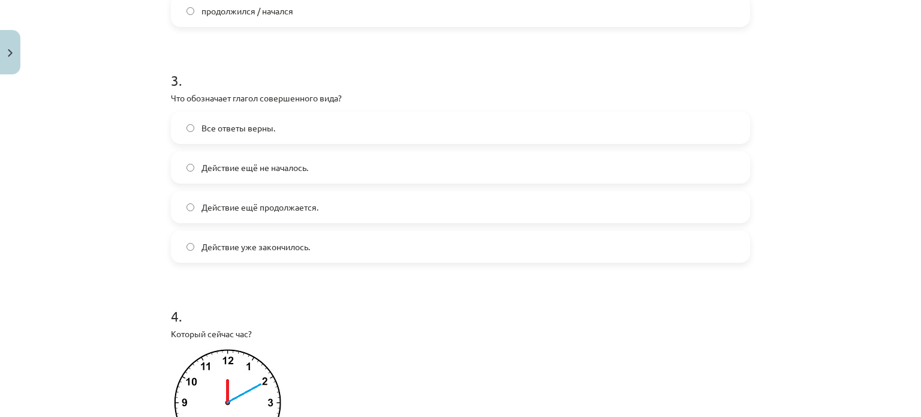
click at [259, 256] on label "Действие уже закончилось." at bounding box center [460, 247] width 577 height 30
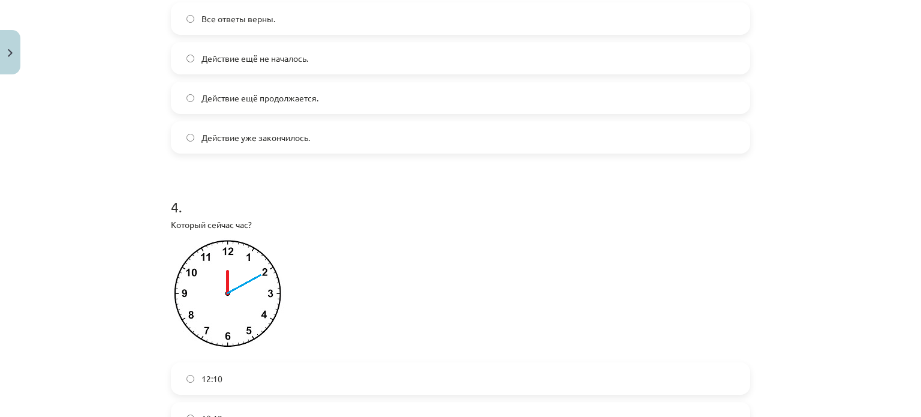
scroll to position [840, 0]
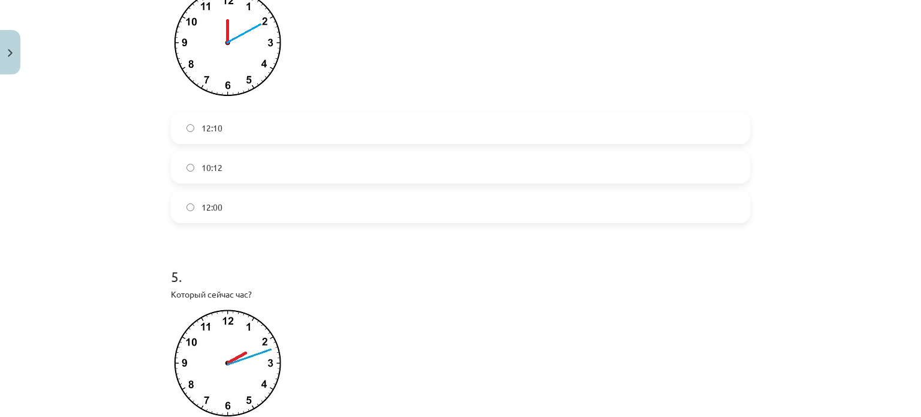
click at [217, 206] on span "12:00" at bounding box center [212, 207] width 21 height 13
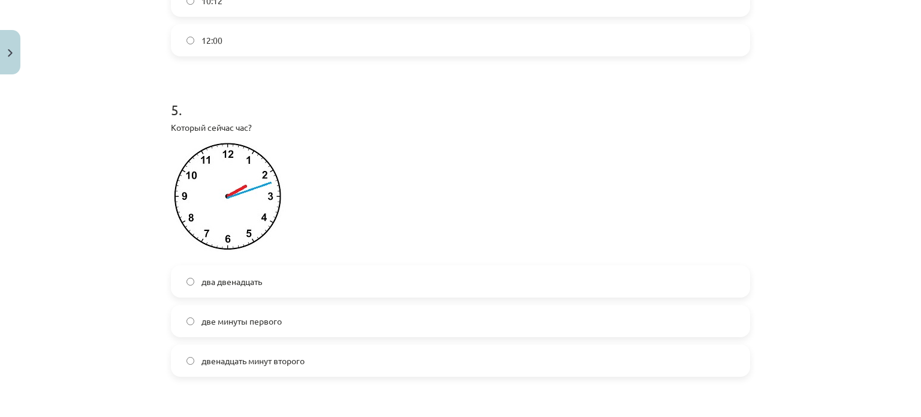
scroll to position [1140, 0]
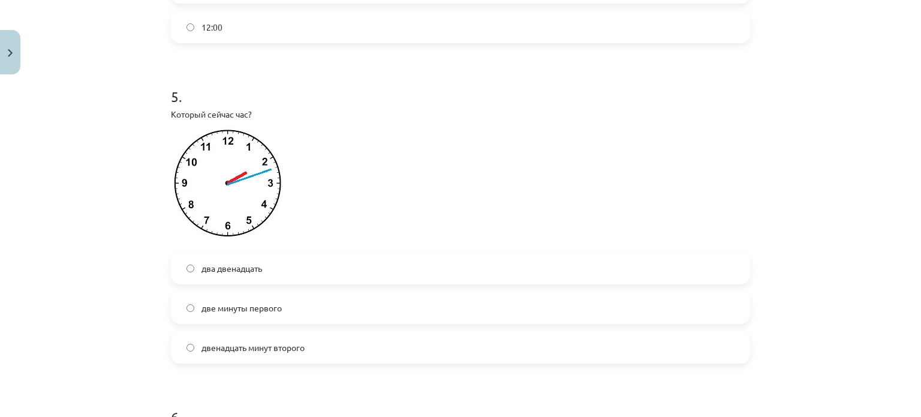
click at [270, 322] on label "две минуты первого" at bounding box center [460, 308] width 577 height 30
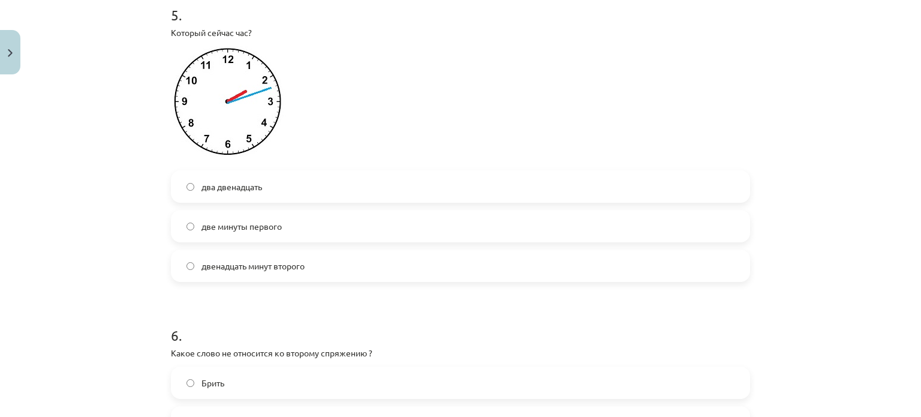
scroll to position [1380, 0]
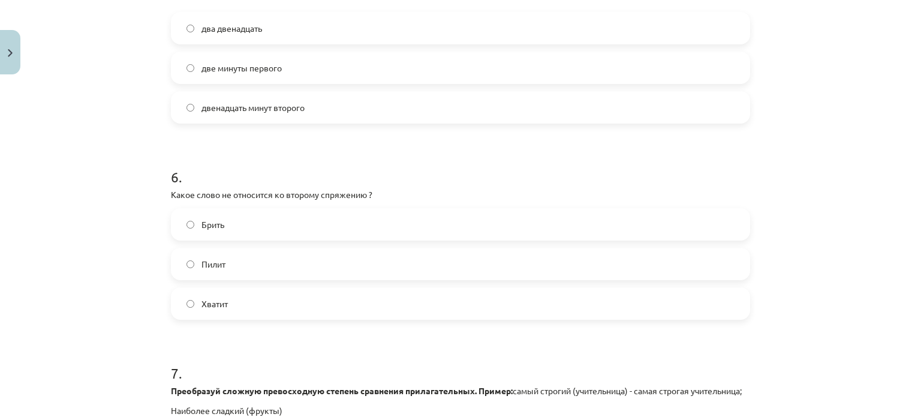
click at [226, 218] on label "Брить" at bounding box center [460, 224] width 577 height 30
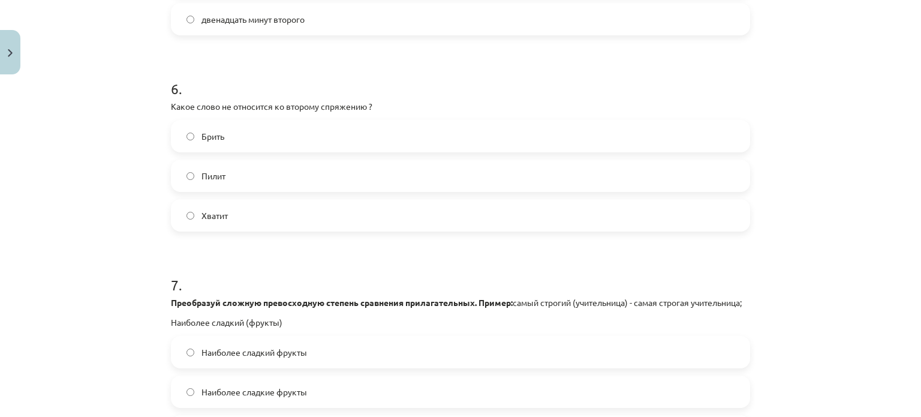
scroll to position [1620, 0]
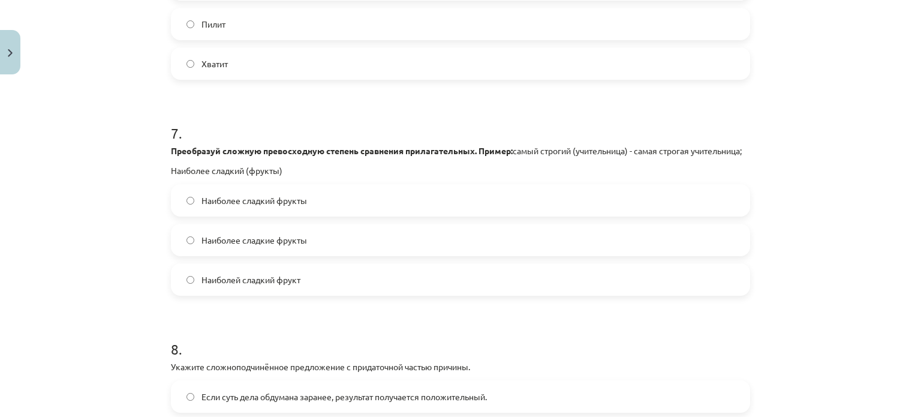
click at [249, 215] on label "Наиболее сладкий фрукты" at bounding box center [460, 200] width 577 height 30
click at [335, 251] on label "Наиболее сладкие фрукты" at bounding box center [460, 240] width 577 height 30
click at [328, 292] on label "Наиболей сладкий фрукт" at bounding box center [460, 280] width 577 height 30
click at [323, 255] on label "Наиболее сладкие фрукты" at bounding box center [460, 240] width 577 height 30
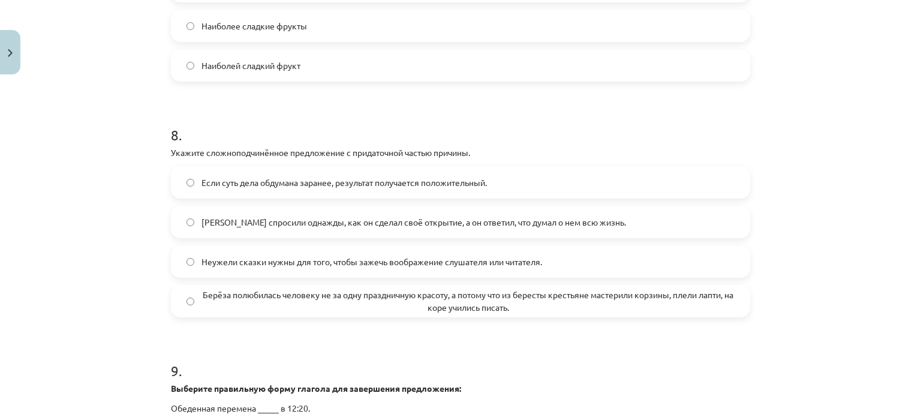
scroll to position [1860, 0]
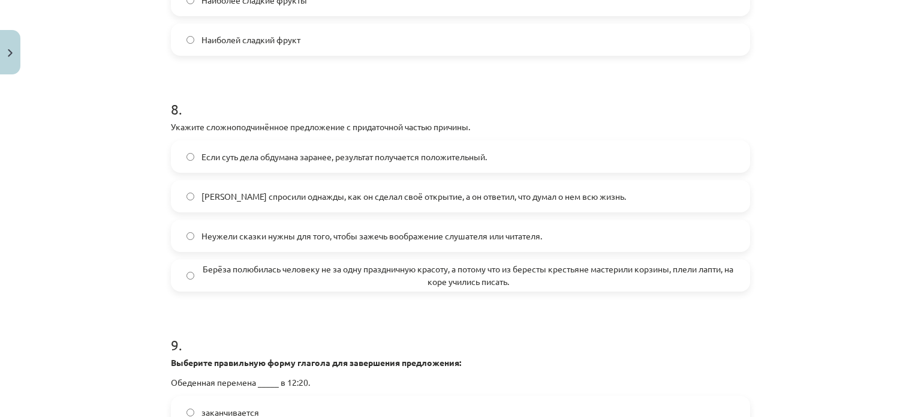
click at [260, 284] on span "Берёза полюбилась человеку не за одну праздничную красоту, а потому что из бере…" at bounding box center [468, 275] width 533 height 25
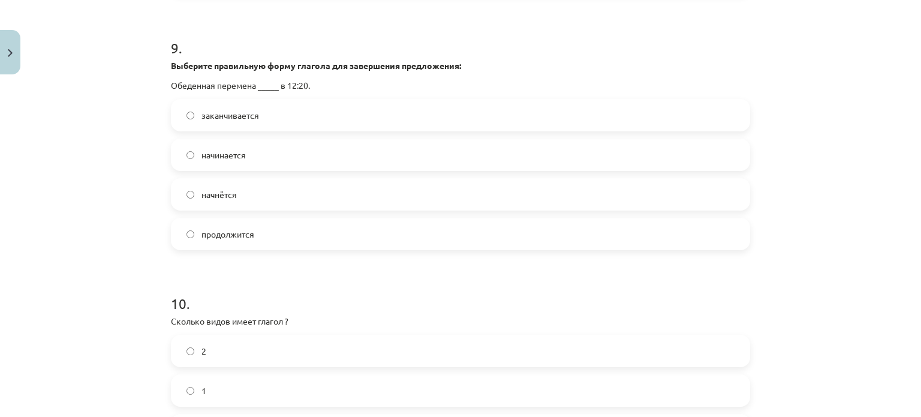
scroll to position [2159, 0]
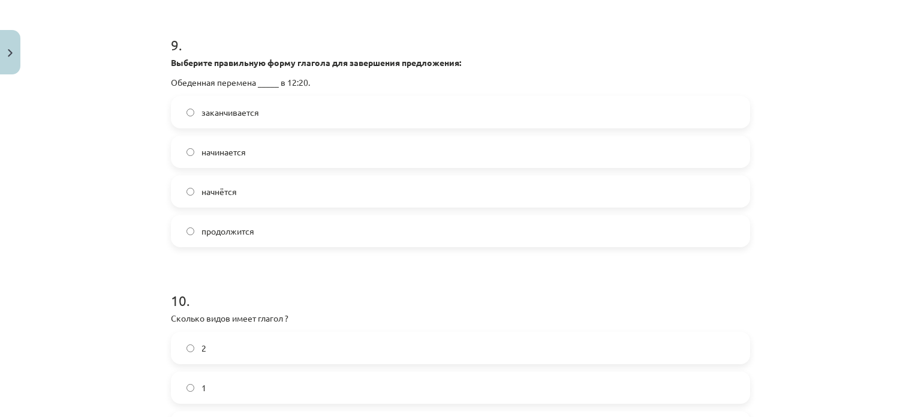
click at [240, 199] on label "начнётся" at bounding box center [460, 191] width 577 height 30
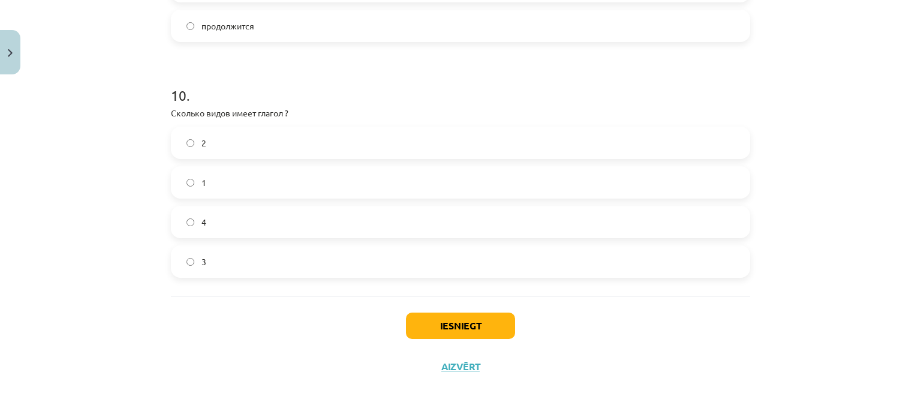
click at [240, 148] on label "2" at bounding box center [460, 143] width 577 height 30
click at [449, 325] on button "Iesniegt" at bounding box center [460, 326] width 109 height 26
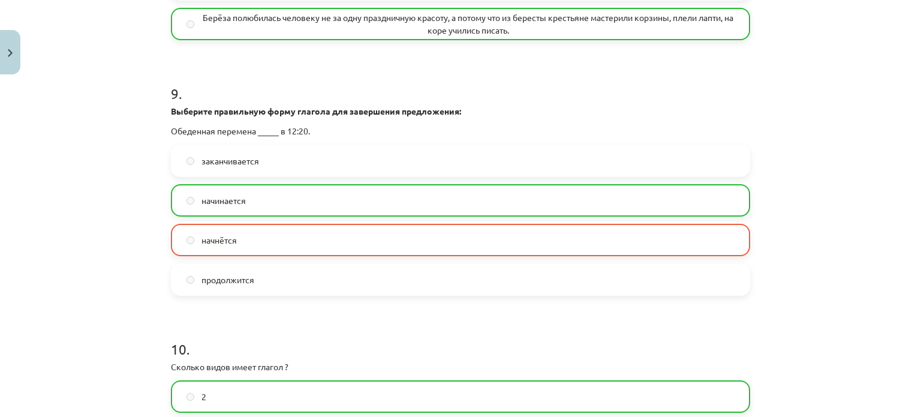
scroll to position [2414, 0]
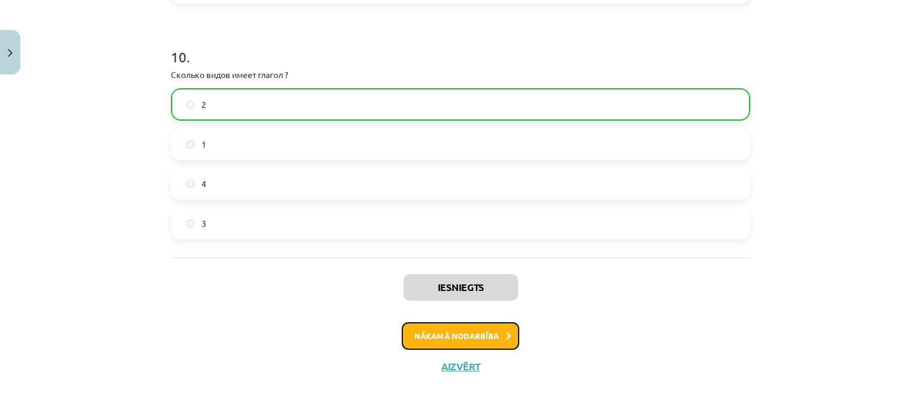
click at [487, 345] on button "Nākamā nodarbība" at bounding box center [461, 336] width 118 height 28
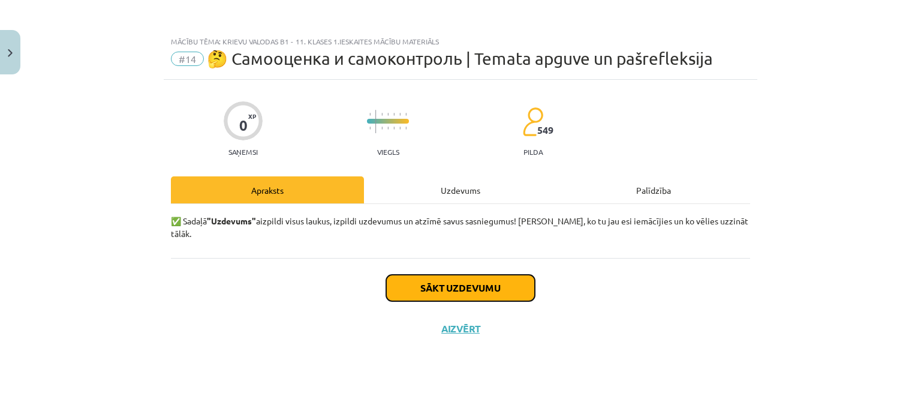
click at [464, 278] on button "Sākt uzdevumu" at bounding box center [460, 288] width 149 height 26
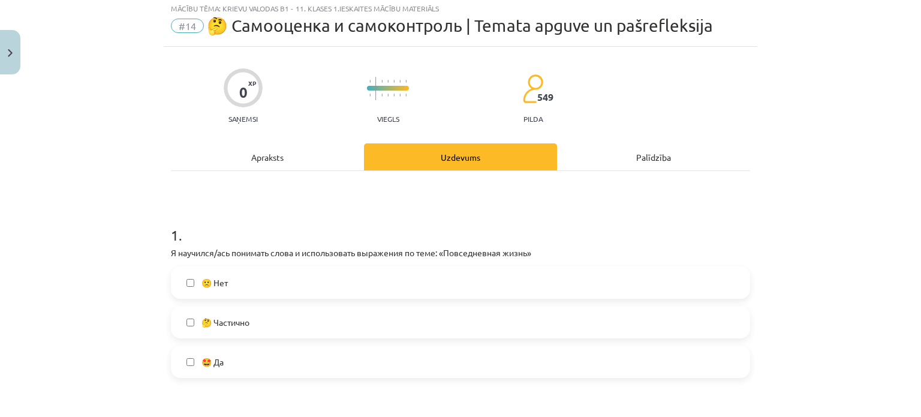
scroll to position [120, 0]
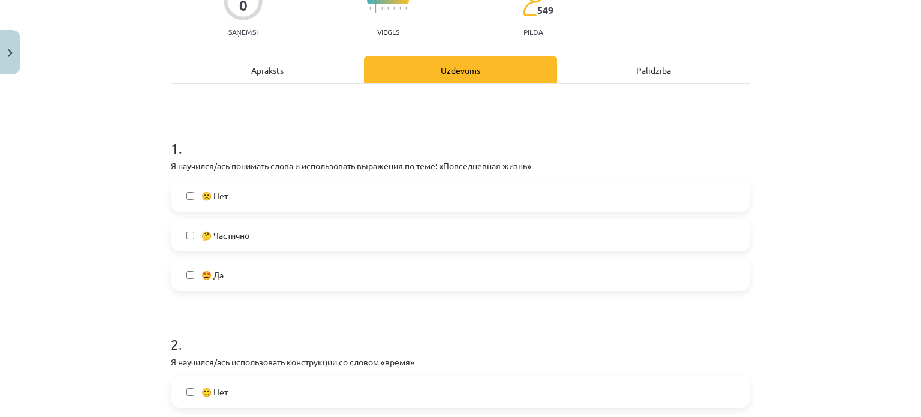
click at [287, 270] on label "🤩 Да" at bounding box center [460, 275] width 577 height 30
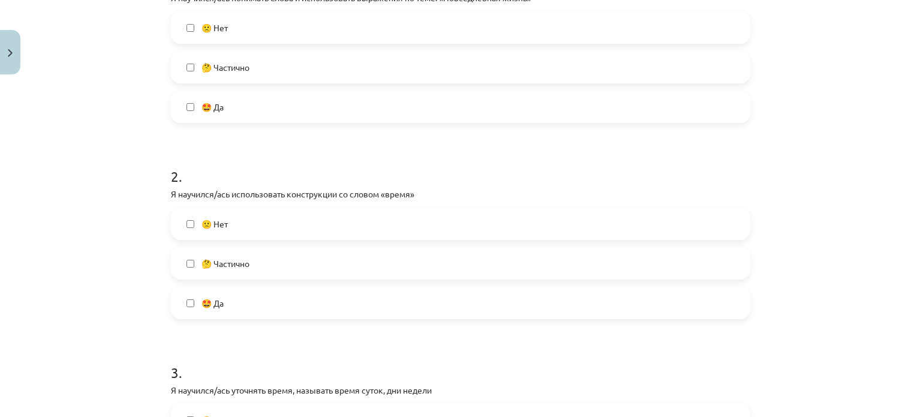
scroll to position [300, 0]
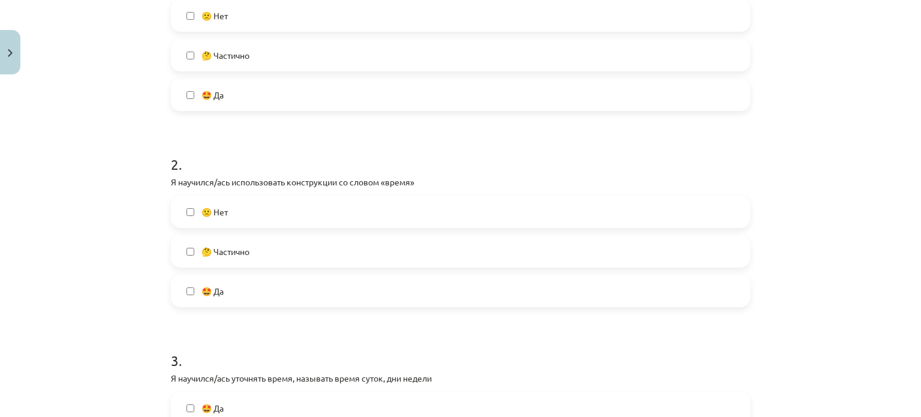
click at [295, 285] on label "🤩 Да" at bounding box center [460, 291] width 577 height 30
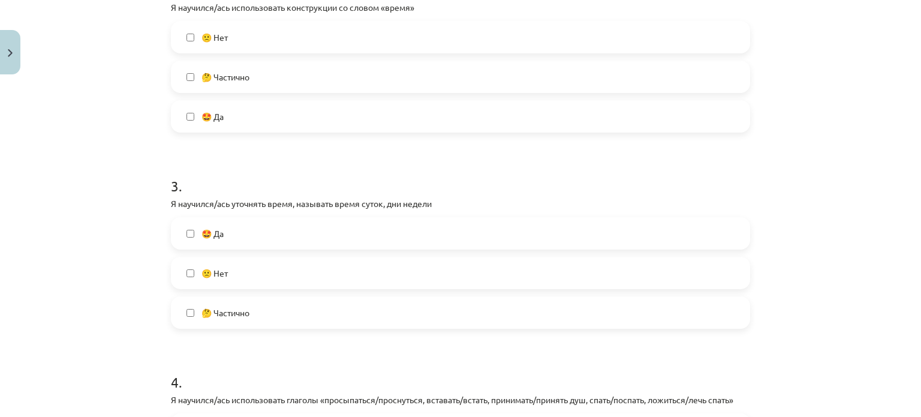
scroll to position [480, 0]
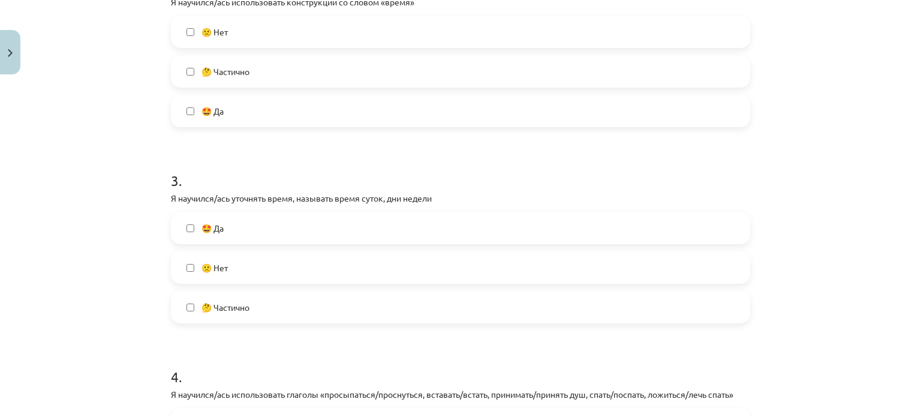
click at [282, 216] on label "🤩 Да" at bounding box center [460, 228] width 577 height 30
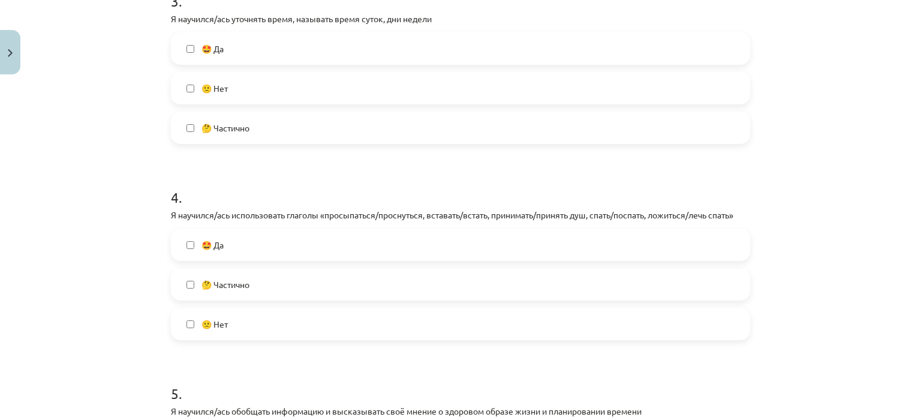
scroll to position [660, 0]
click at [292, 240] on label "🤩 Да" at bounding box center [460, 244] width 577 height 30
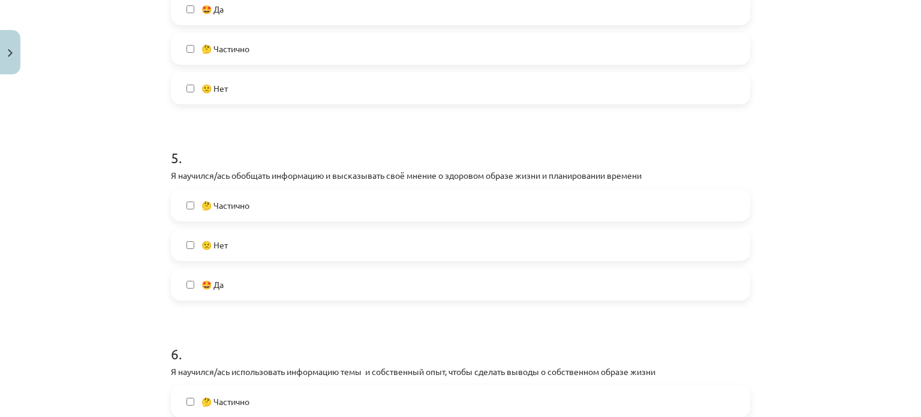
scroll to position [900, 0]
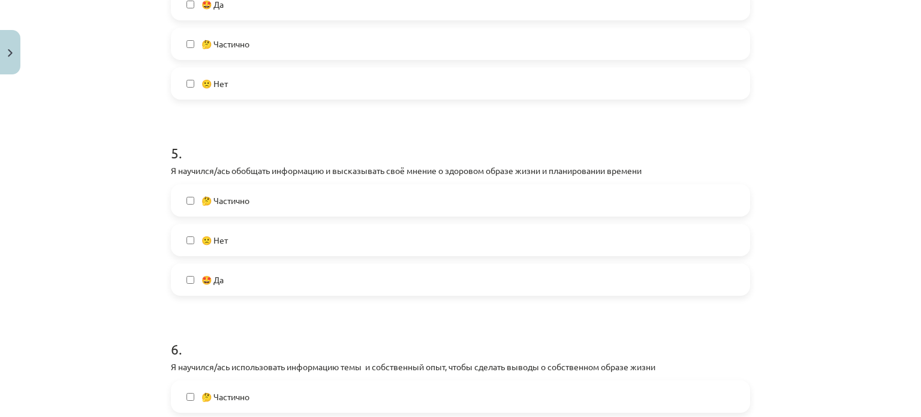
click at [282, 273] on label "🤩 Да" at bounding box center [460, 280] width 577 height 30
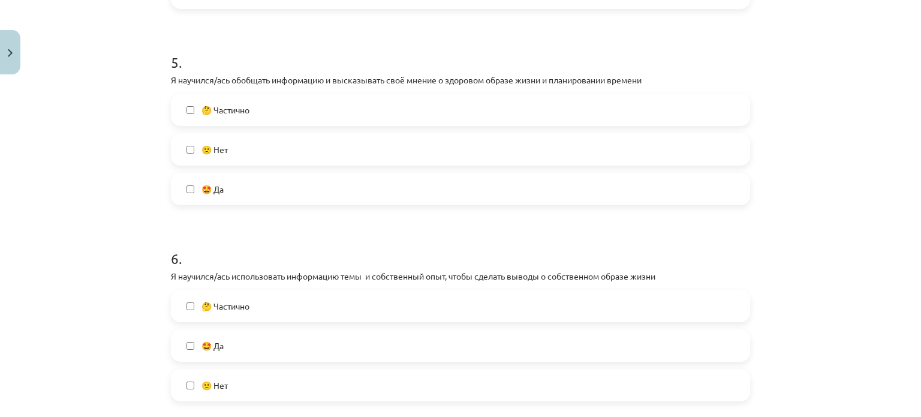
scroll to position [1080, 0]
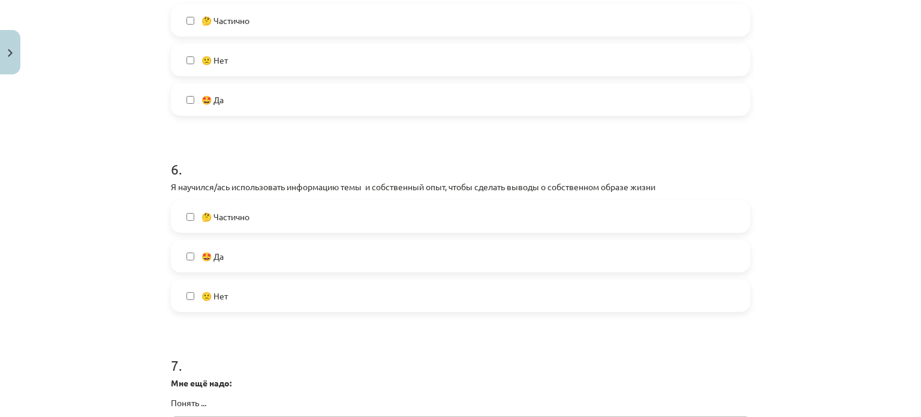
click at [286, 263] on label "🤩 Да" at bounding box center [460, 256] width 577 height 30
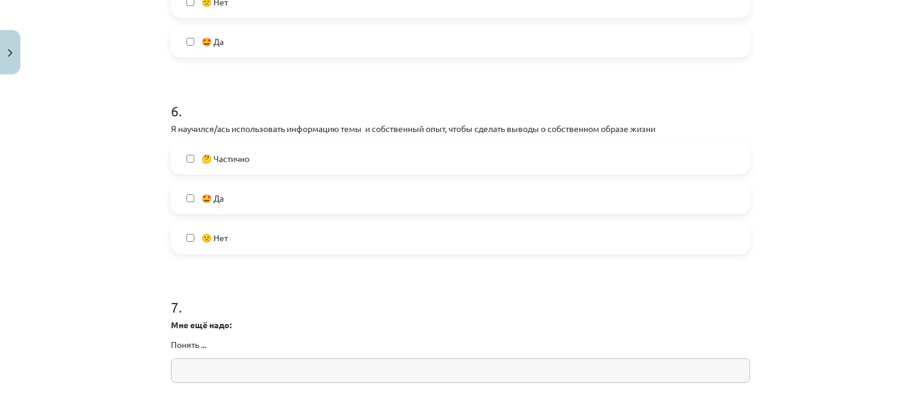
scroll to position [1260, 0]
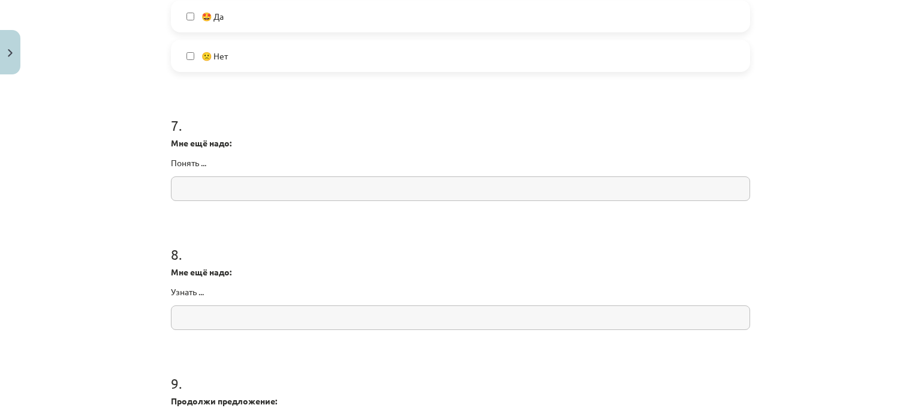
click at [265, 197] on input "text" at bounding box center [460, 188] width 579 height 25
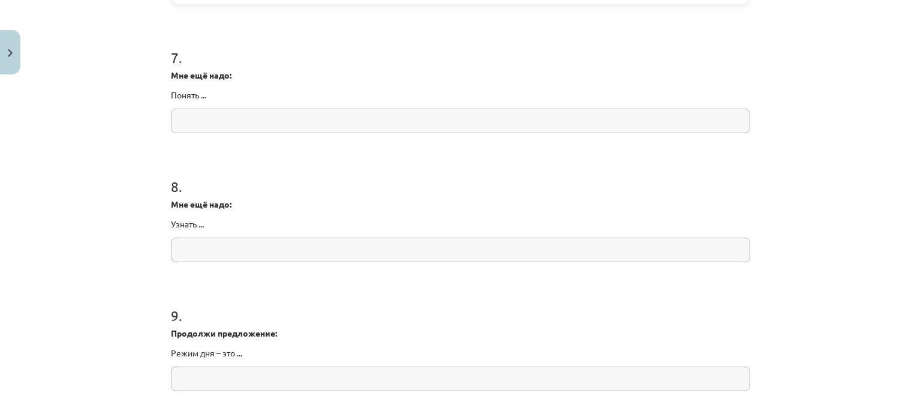
scroll to position [1380, 0]
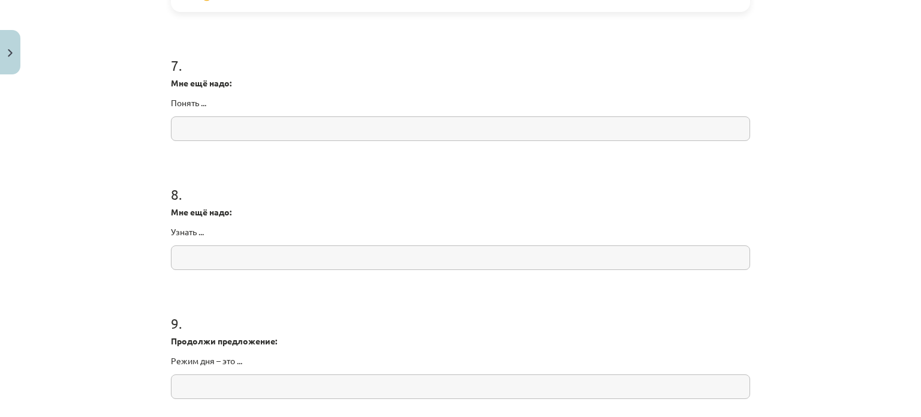
paste input "**********"
click at [181, 128] on input "**********" at bounding box center [460, 128] width 579 height 25
type input "**********"
drag, startPoint x: 244, startPoint y: 183, endPoint x: 243, endPoint y: 209, distance: 26.4
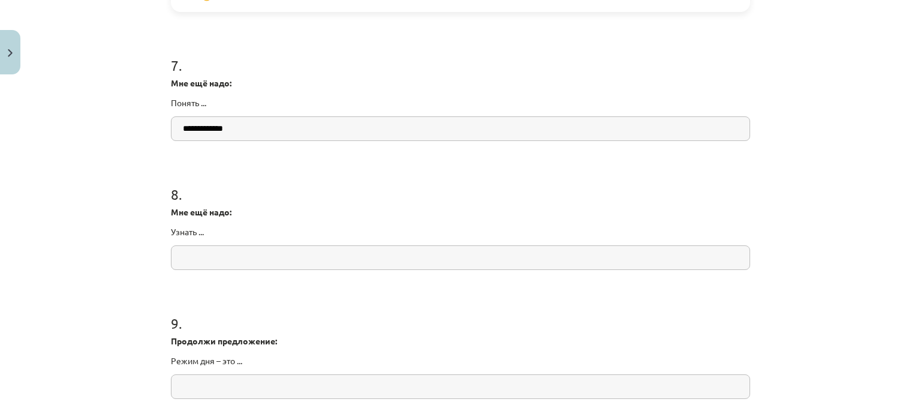
drag, startPoint x: 243, startPoint y: 209, endPoint x: 250, endPoint y: 269, distance: 59.8
click at [248, 263] on div "8 . Мне ещё надо: Узнать ..." at bounding box center [460, 217] width 579 height 105
click at [250, 269] on input "text" at bounding box center [460, 257] width 579 height 25
drag, startPoint x: 163, startPoint y: 149, endPoint x: 142, endPoint y: 145, distance: 21.5
click at [130, 149] on div "Mācību tēma: Krievu valodas b1 - 11. klases 1.ieskaites mācību materiāls #14 🤔 …" at bounding box center [460, 208] width 921 height 417
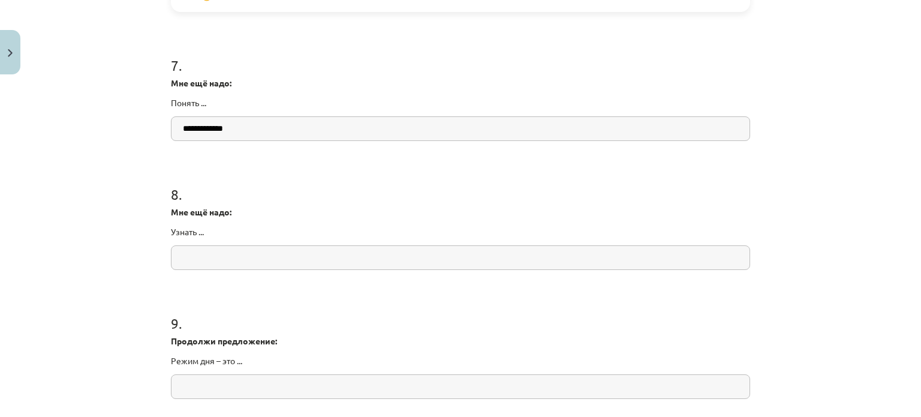
drag, startPoint x: 274, startPoint y: 134, endPoint x: 210, endPoint y: 264, distance: 144.9
click at [211, 265] on input "text" at bounding box center [460, 257] width 579 height 25
paste input "**********"
click at [181, 257] on input "**********" at bounding box center [460, 257] width 579 height 25
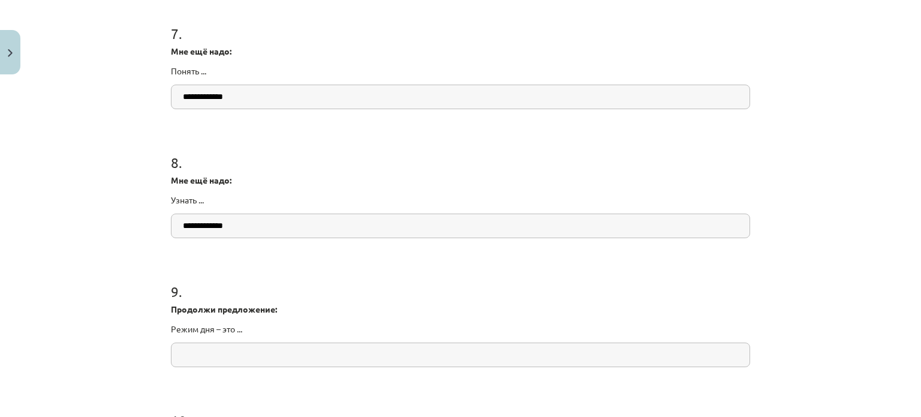
scroll to position [1500, 0]
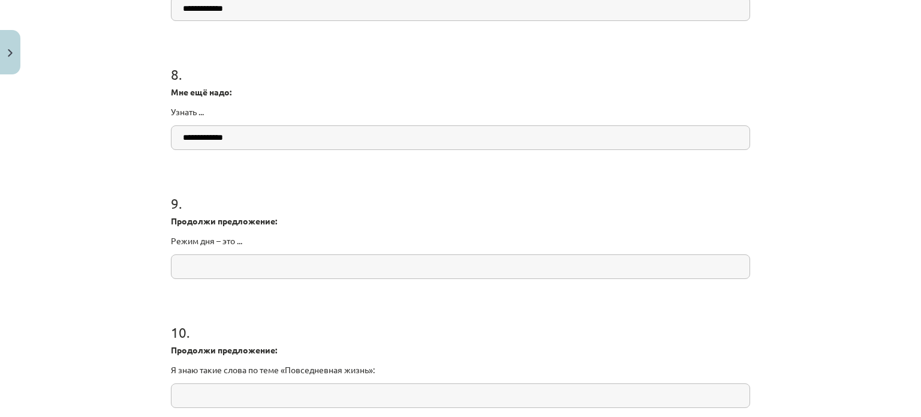
type input "**********"
click at [241, 266] on input "text" at bounding box center [460, 266] width 579 height 25
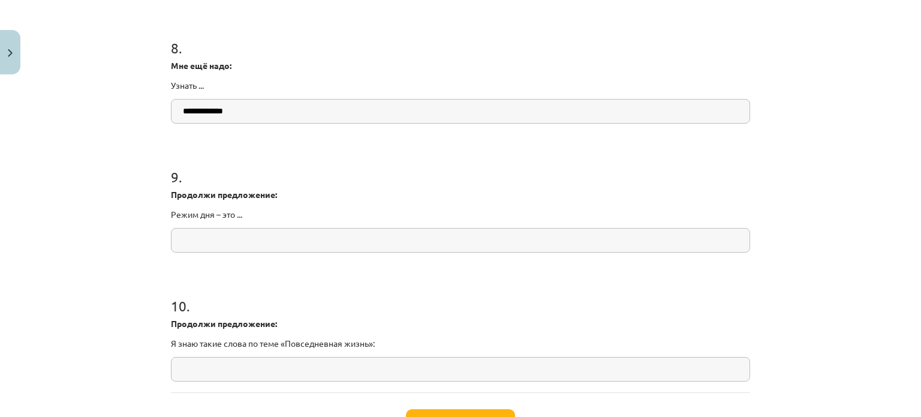
scroll to position [1560, 0]
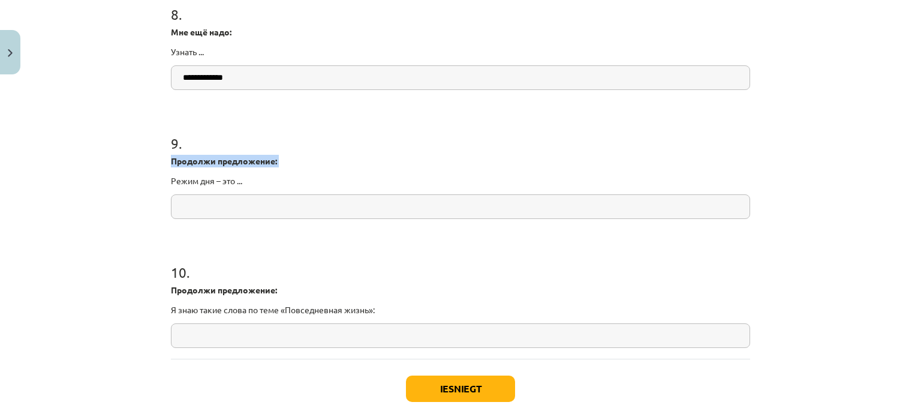
drag, startPoint x: 167, startPoint y: 181, endPoint x: 252, endPoint y: 191, distance: 85.7
copy div "Продолжи предложение:"
click at [233, 203] on input "text" at bounding box center [460, 206] width 579 height 25
paste input "**********"
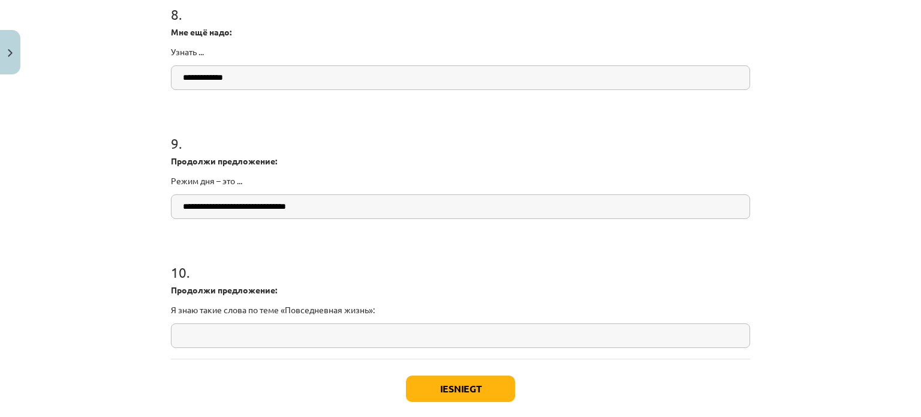
drag, startPoint x: 241, startPoint y: 225, endPoint x: 157, endPoint y: 230, distance: 84.1
click at [157, 230] on div "Mācību tēma: Krievu valodas b1 - 11. klases 1.ieskaites mācību materiāls #14 🤔 …" at bounding box center [460, 208] width 921 height 417
type input "**********"
drag, startPoint x: 202, startPoint y: 203, endPoint x: 602, endPoint y: 185, distance: 401.1
click at [613, 191] on div "**********" at bounding box center [460, 166] width 579 height 105
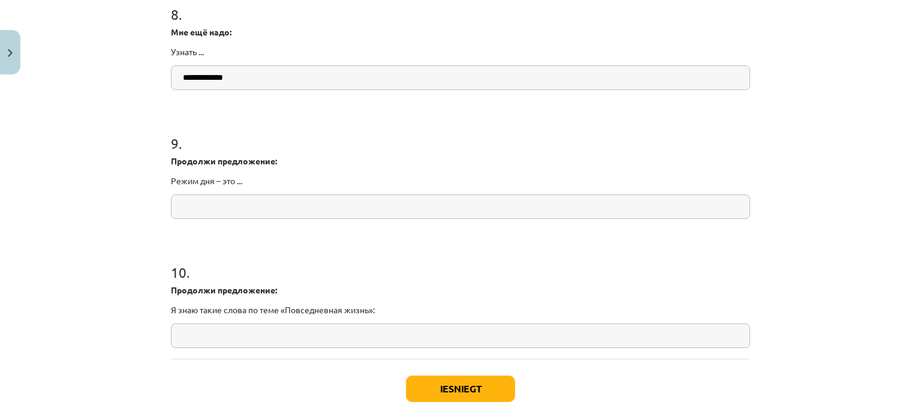
drag, startPoint x: 327, startPoint y: 209, endPoint x: 60, endPoint y: 208, distance: 266.9
click at [60, 209] on div "Mācību tēma: Krievu valodas b1 - 11. klases 1.ieskaites mācību materiāls #14 🤔 …" at bounding box center [460, 208] width 921 height 417
paste input "**********"
click at [180, 215] on input "**********" at bounding box center [460, 206] width 579 height 25
type input "**********"
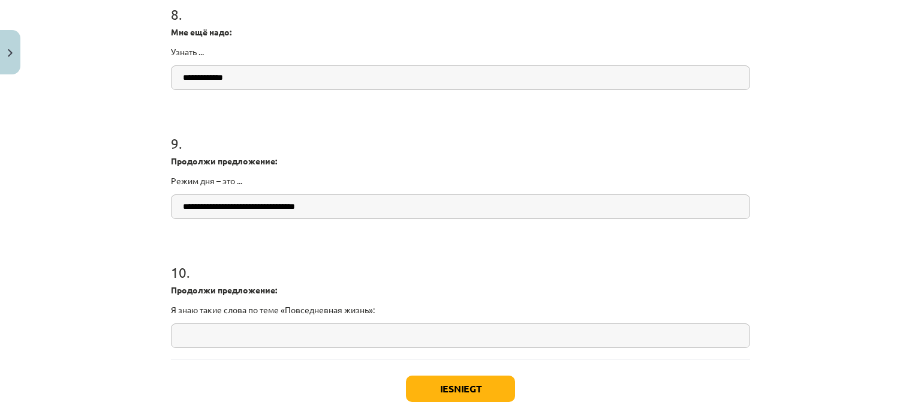
click at [226, 345] on input "text" at bounding box center [460, 335] width 579 height 25
drag, startPoint x: 329, startPoint y: 307, endPoint x: 175, endPoint y: 297, distance: 155.1
click at [145, 304] on div "Mācību tēma: Krievu valodas b1 - 11. klases 1.ieskaites mācību materiāls #14 🤔 …" at bounding box center [460, 208] width 921 height 417
copy p "Я знаю такие слова по теме «Повседневная жизнь»:"
click at [245, 334] on input "text" at bounding box center [460, 335] width 579 height 25
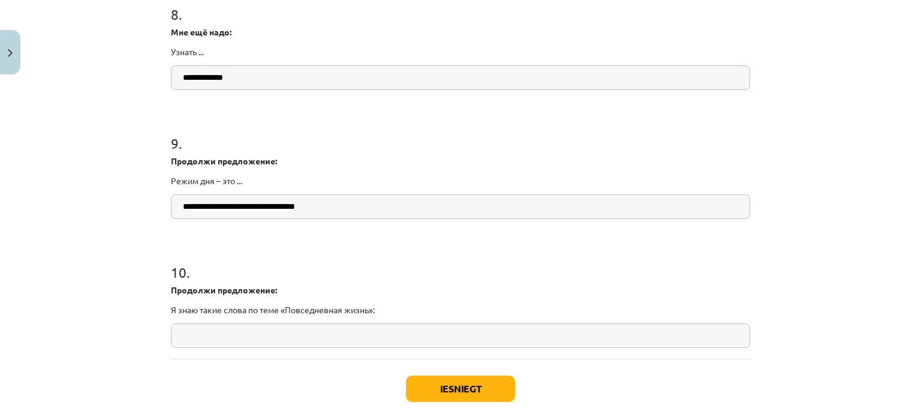
paste input "**********"
click at [475, 339] on input "**********" at bounding box center [460, 335] width 579 height 25
type input "**********"
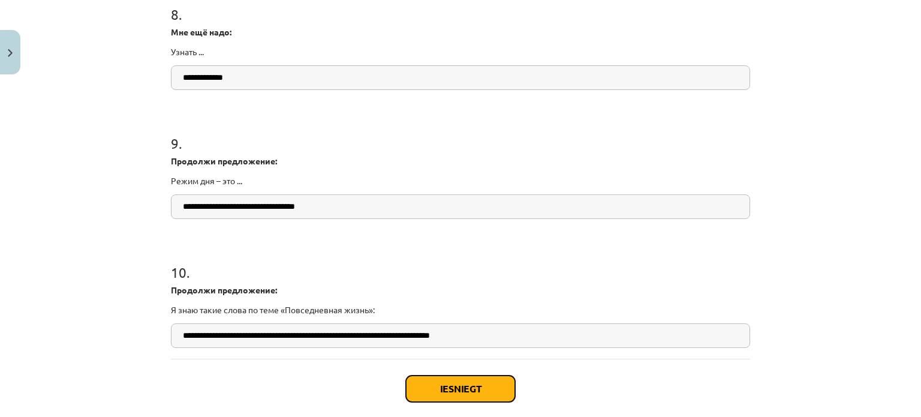
click at [458, 394] on button "Iesniegt" at bounding box center [460, 389] width 109 height 26
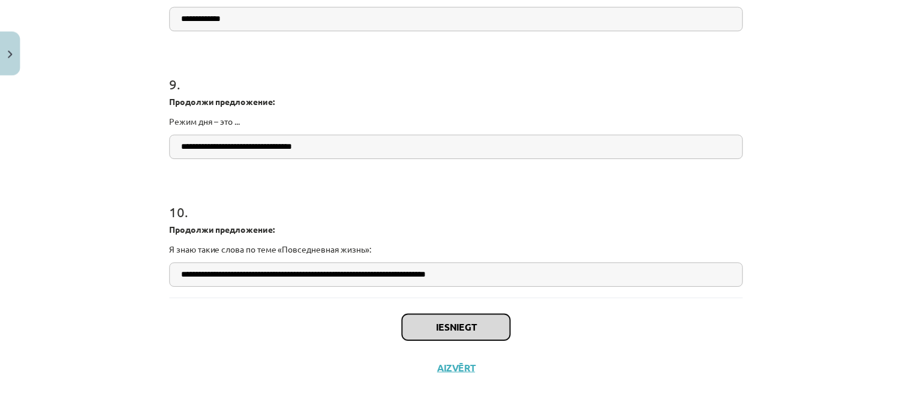
scroll to position [1622, 0]
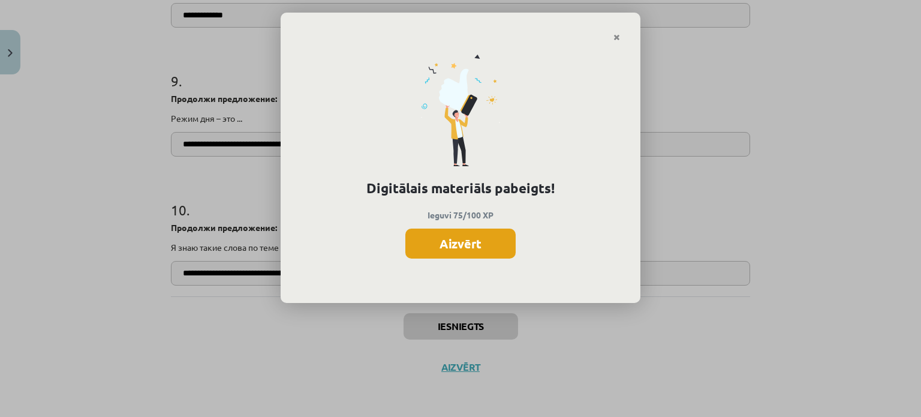
click at [462, 249] on button "Aizvērt" at bounding box center [461, 244] width 110 height 30
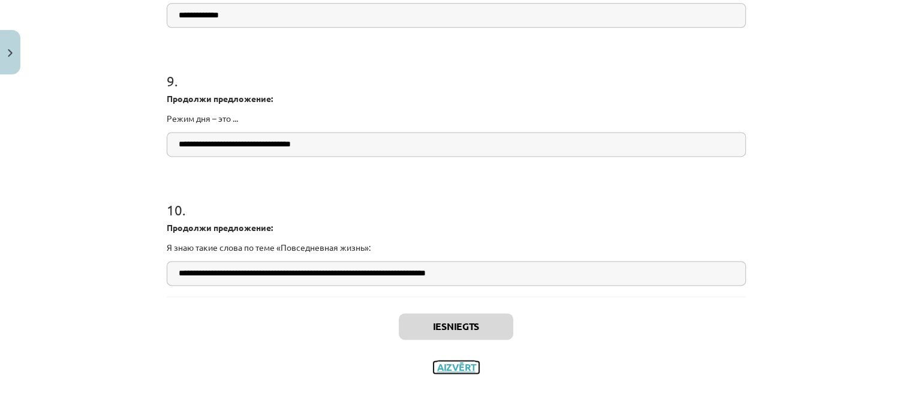
click at [449, 363] on button "Aizvērt" at bounding box center [457, 367] width 46 height 12
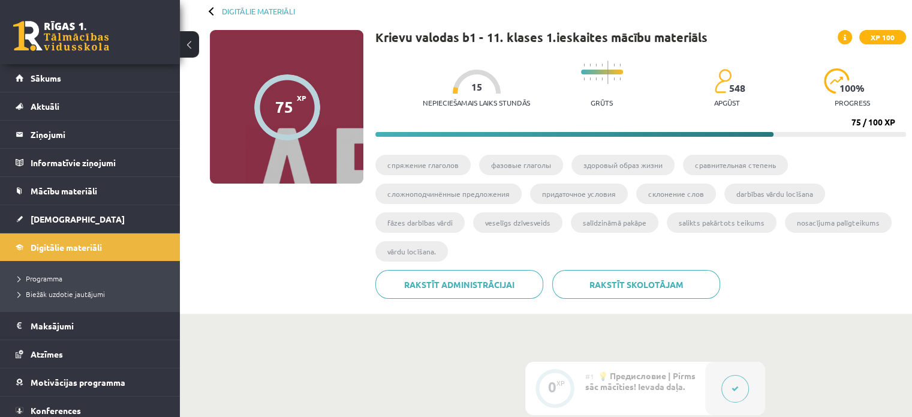
scroll to position [0, 0]
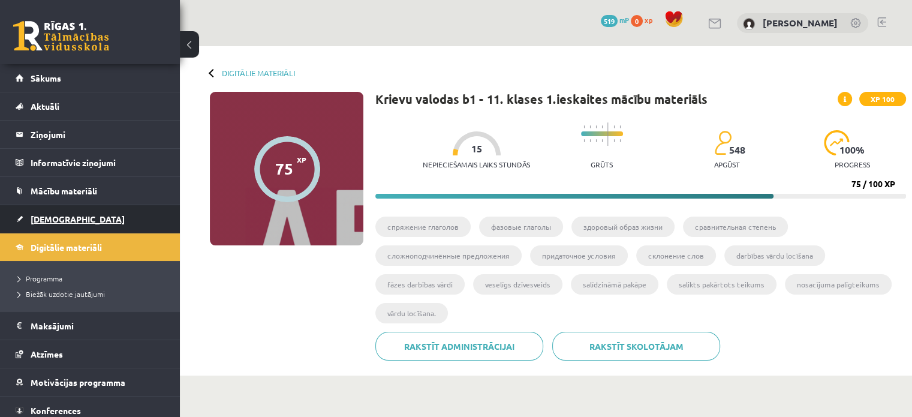
click at [82, 220] on link "[DEMOGRAPHIC_DATA]" at bounding box center [90, 219] width 149 height 28
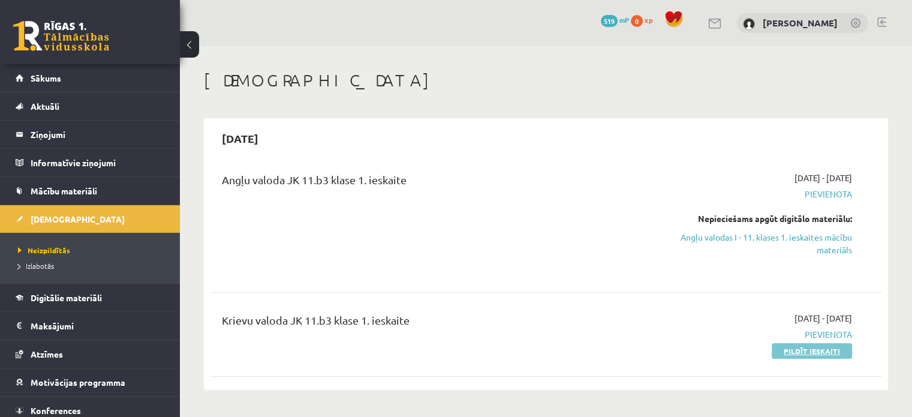
click at [806, 346] on link "Pildīt ieskaiti" at bounding box center [812, 351] width 80 height 16
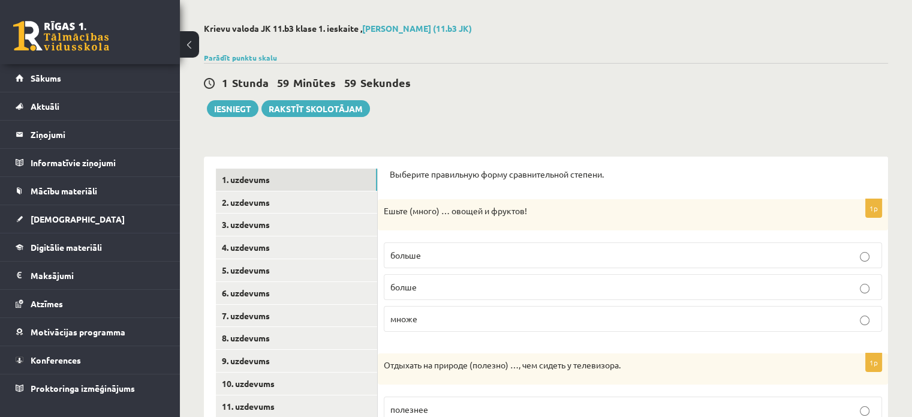
scroll to position [180, 0]
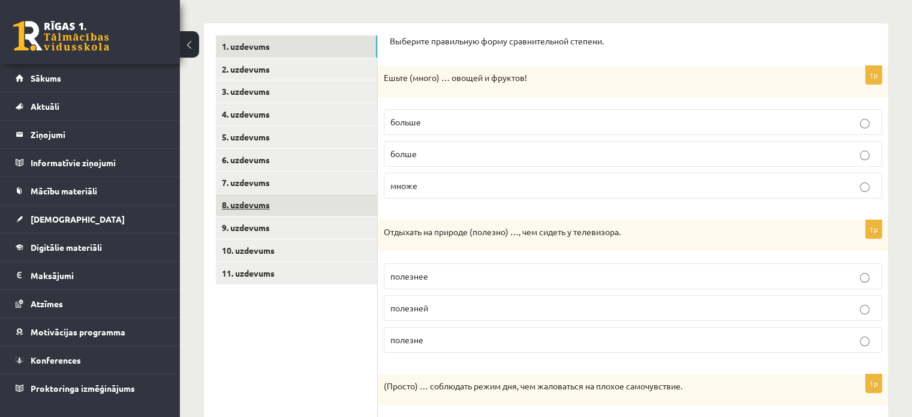
click at [257, 206] on link "8. uzdevums" at bounding box center [296, 205] width 161 height 22
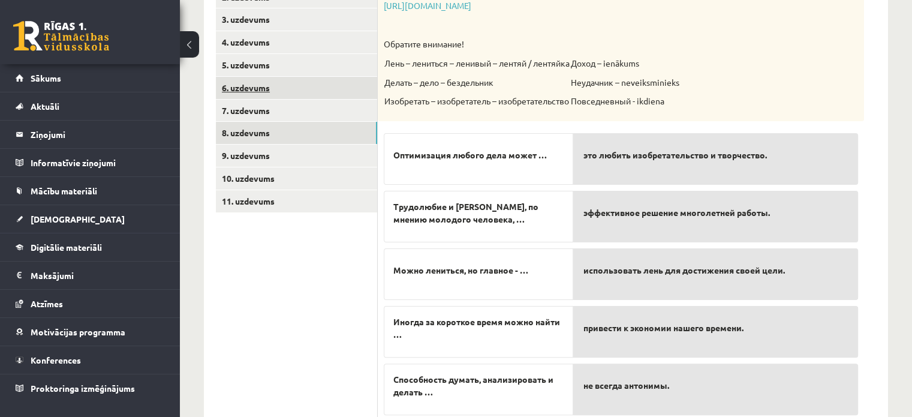
scroll to position [170, 0]
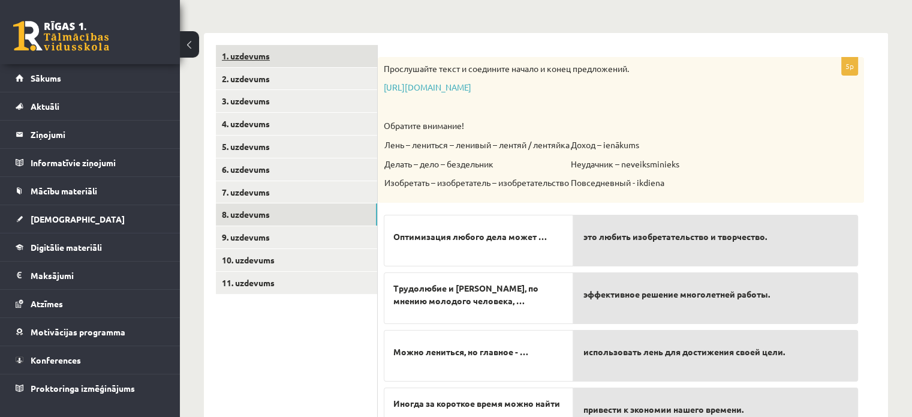
click at [288, 52] on link "1. uzdevums" at bounding box center [296, 56] width 161 height 22
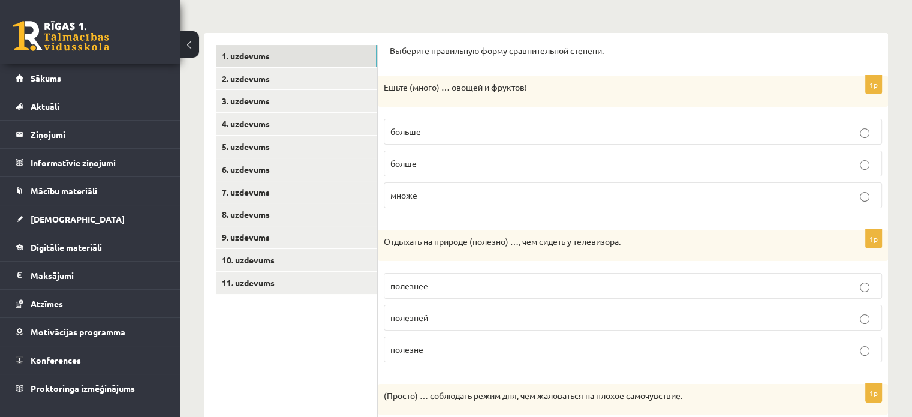
click at [435, 163] on p "болше" at bounding box center [633, 163] width 485 height 13
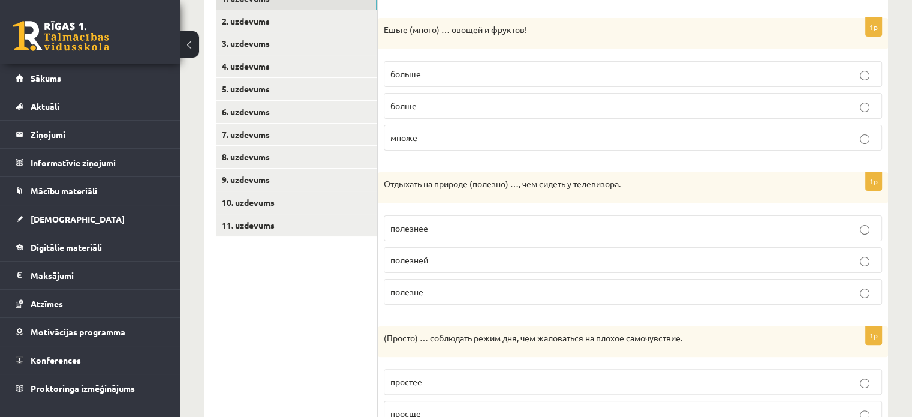
scroll to position [230, 0]
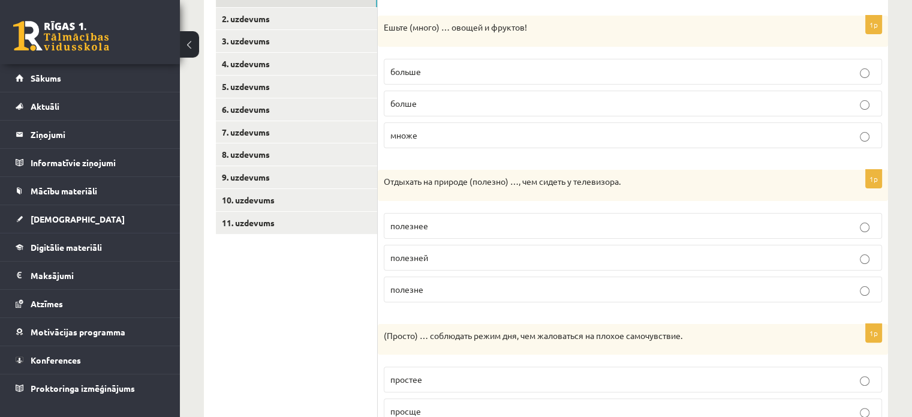
click at [421, 294] on label "полезне" at bounding box center [633, 290] width 498 height 26
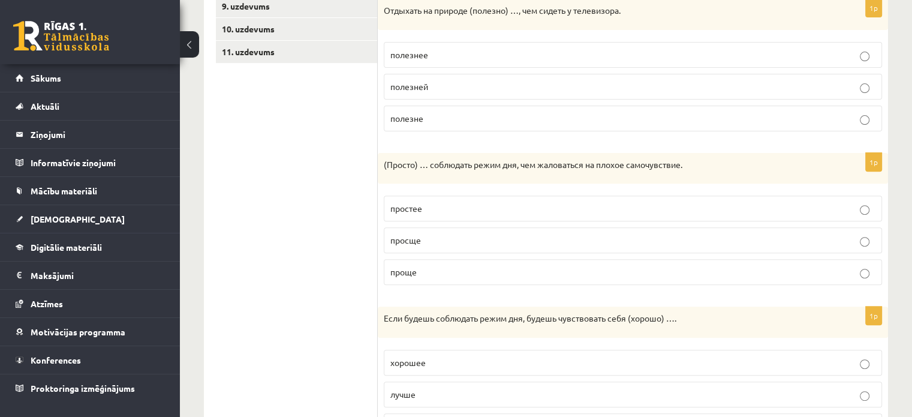
scroll to position [410, 0]
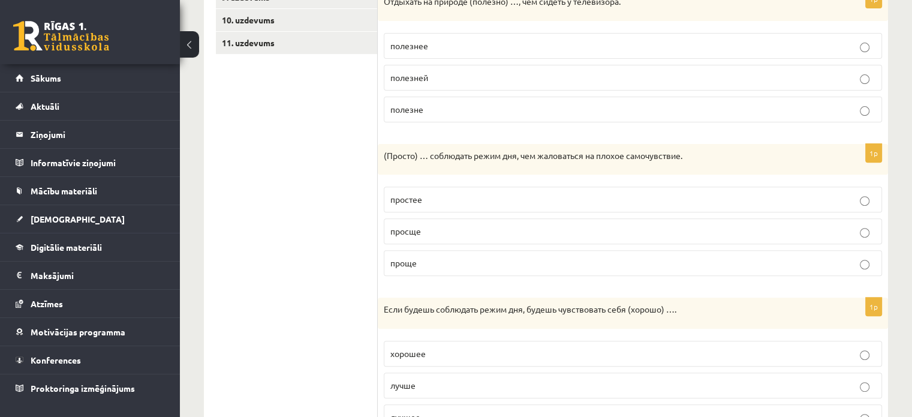
click at [447, 266] on p "проще" at bounding box center [633, 263] width 485 height 13
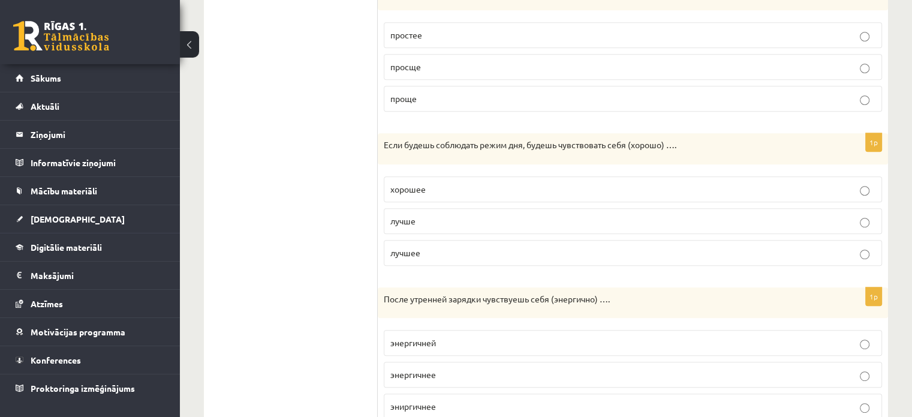
scroll to position [590, 0]
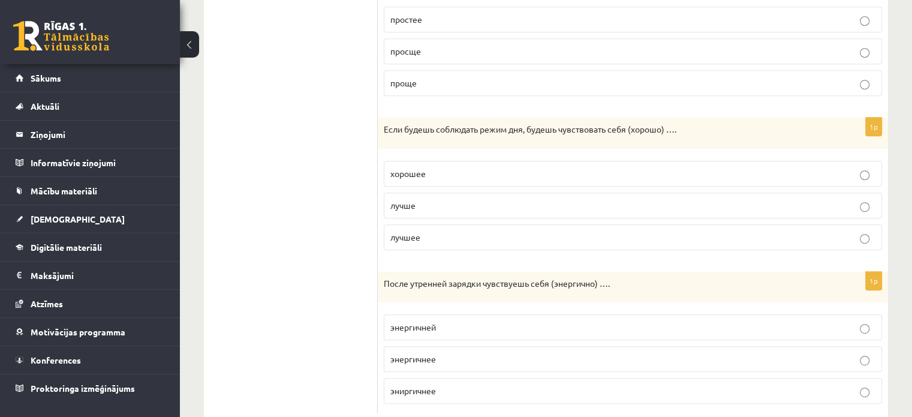
click at [437, 202] on p "лучше" at bounding box center [633, 205] width 485 height 13
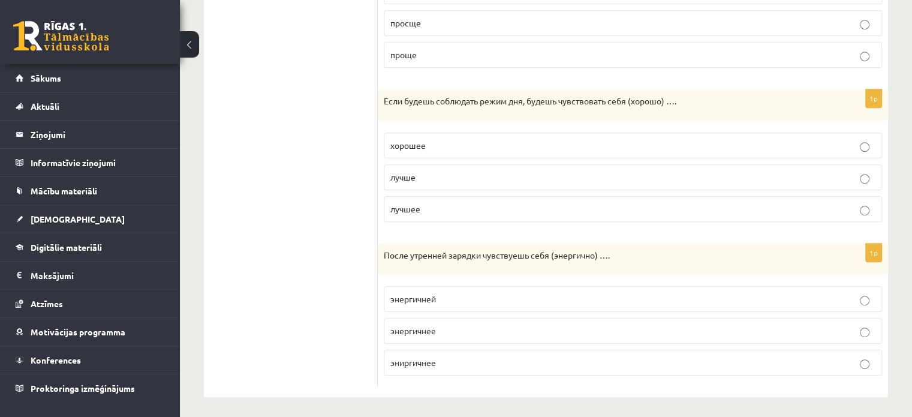
scroll to position [619, 0]
click at [441, 326] on p "энергичнее" at bounding box center [633, 330] width 485 height 13
click at [486, 356] on p "эниргичнее" at bounding box center [633, 362] width 485 height 13
click at [438, 294] on p "энергичней" at bounding box center [633, 298] width 485 height 13
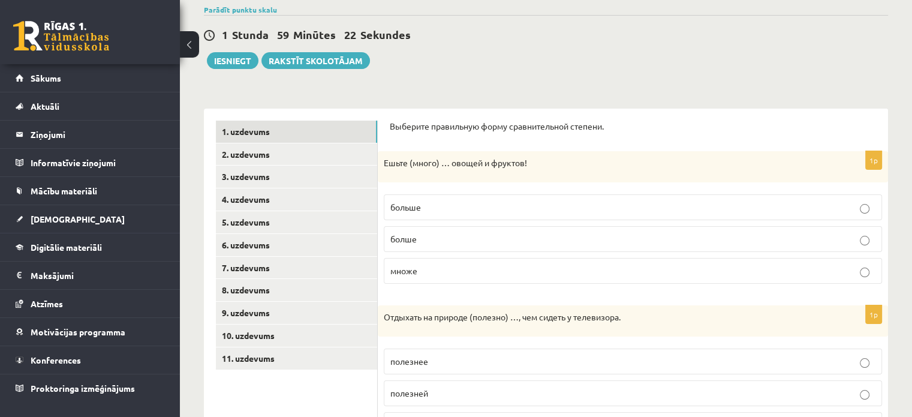
scroll to position [19, 0]
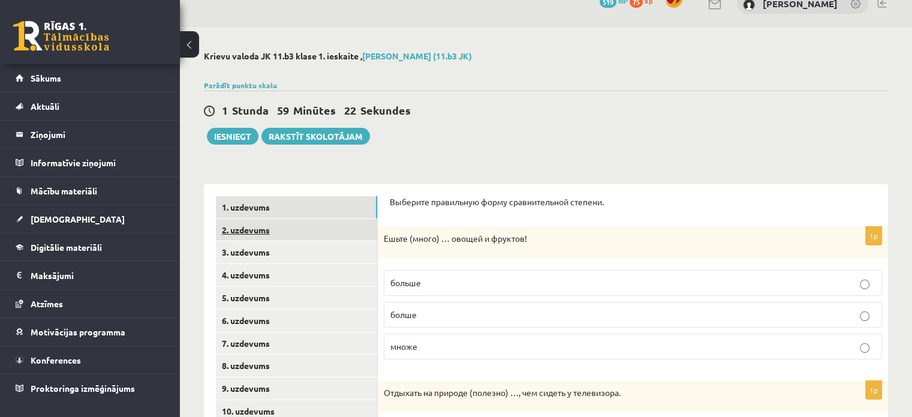
click at [310, 235] on link "2. uzdevums" at bounding box center [296, 230] width 161 height 22
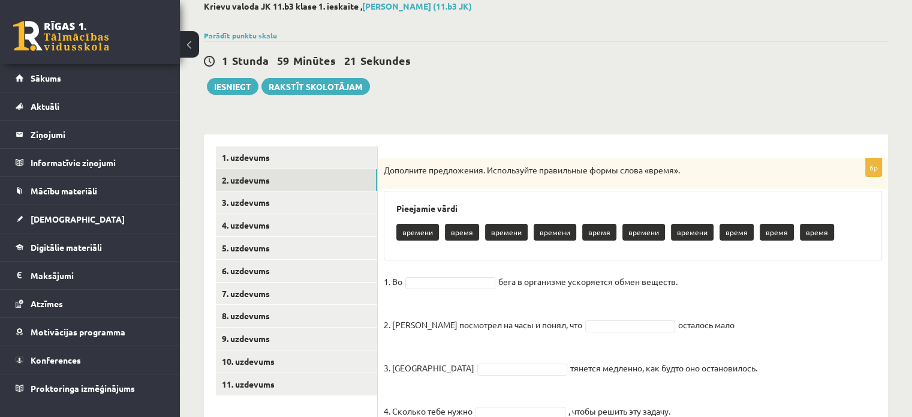
scroll to position [199, 0]
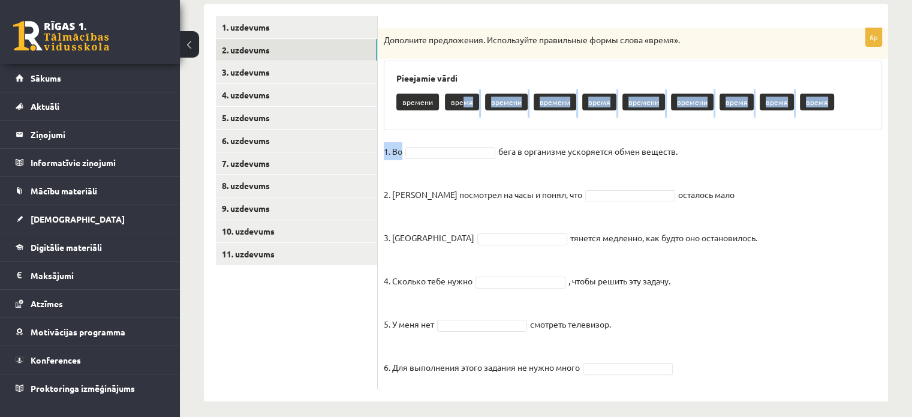
drag, startPoint x: 461, startPoint y: 102, endPoint x: 451, endPoint y: 134, distance: 33.4
click at [462, 153] on div "6p Дополните предложения. Используйте правильные формы слова «время». Pieejamie…" at bounding box center [633, 208] width 510 height 361
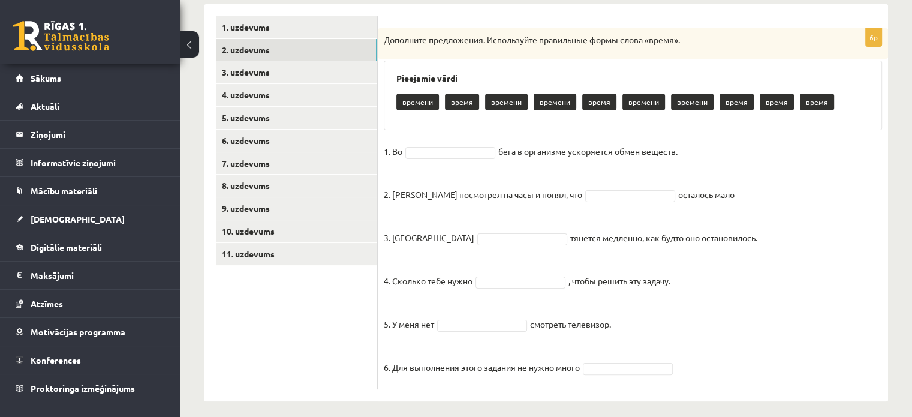
click at [450, 106] on p "время" at bounding box center [462, 102] width 34 height 17
click at [458, 106] on p "время" at bounding box center [462, 102] width 34 height 17
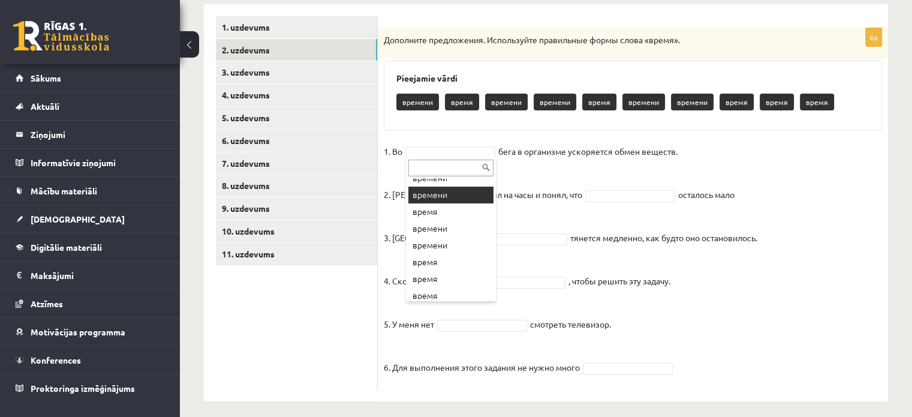
scroll to position [60, 0]
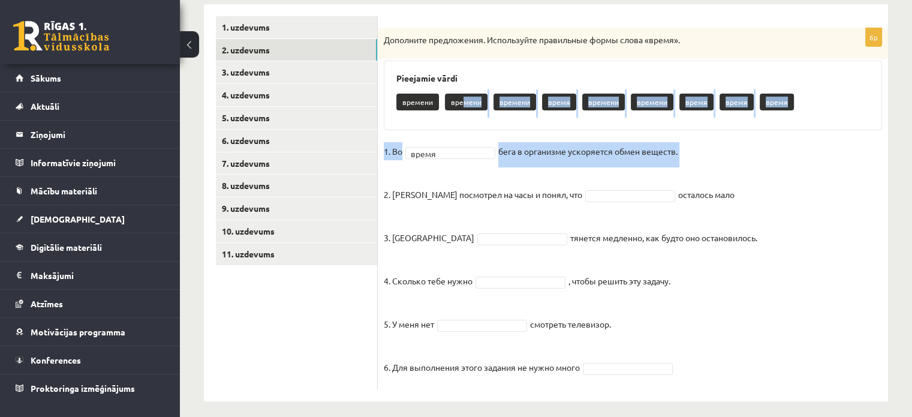
drag, startPoint x: 464, startPoint y: 98, endPoint x: 482, endPoint y: 141, distance: 46.8
click at [464, 163] on div "6p Дополните предложения. Используйте правильные формы слова «время». Pieejamie…" at bounding box center [633, 208] width 510 height 361
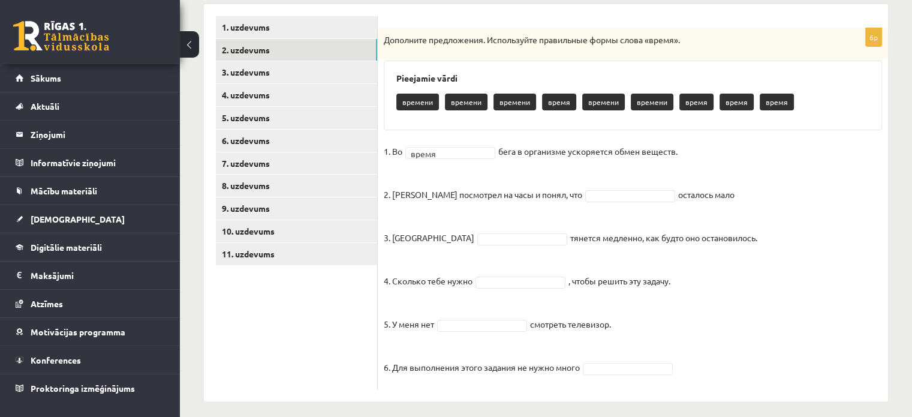
click at [425, 100] on p "времени" at bounding box center [418, 102] width 43 height 17
drag, startPoint x: 594, startPoint y: 184, endPoint x: 607, endPoint y: 196, distance: 17.8
click at [597, 184] on fieldset "1. Во время ***** бега в организме ускоряется обмен веществ. 2. Андрис посмотре…" at bounding box center [633, 262] width 498 height 241
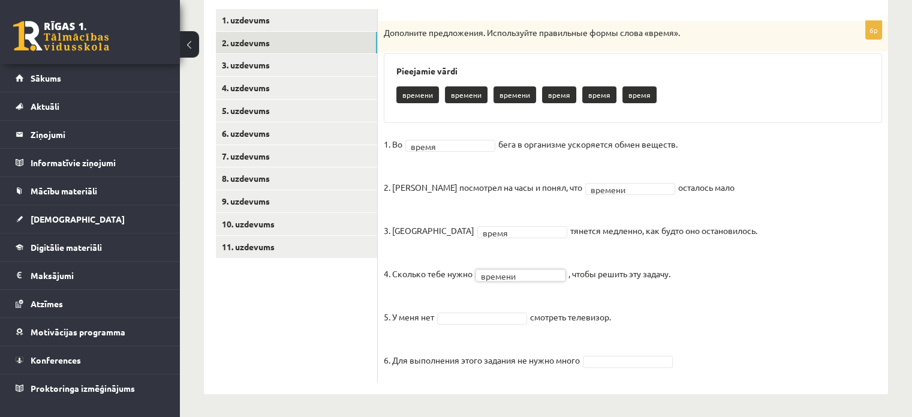
scroll to position [207, 0]
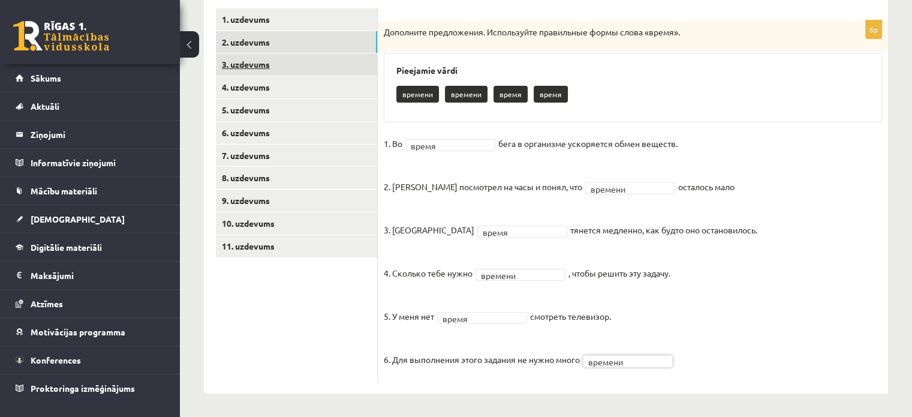
click at [269, 53] on link "3. uzdevums" at bounding box center [296, 64] width 161 height 22
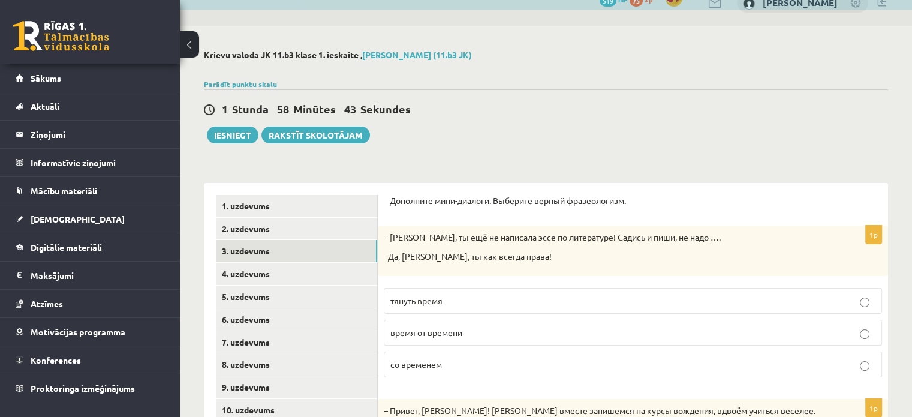
scroll to position [180, 0]
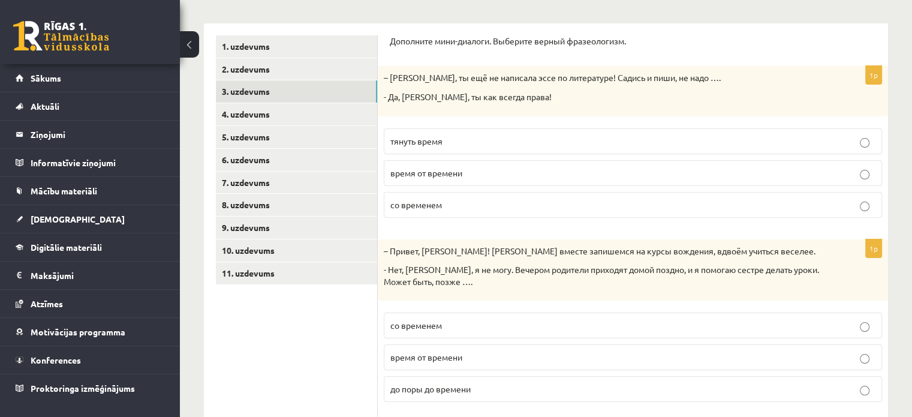
click at [481, 140] on p "тянуть время" at bounding box center [633, 141] width 485 height 13
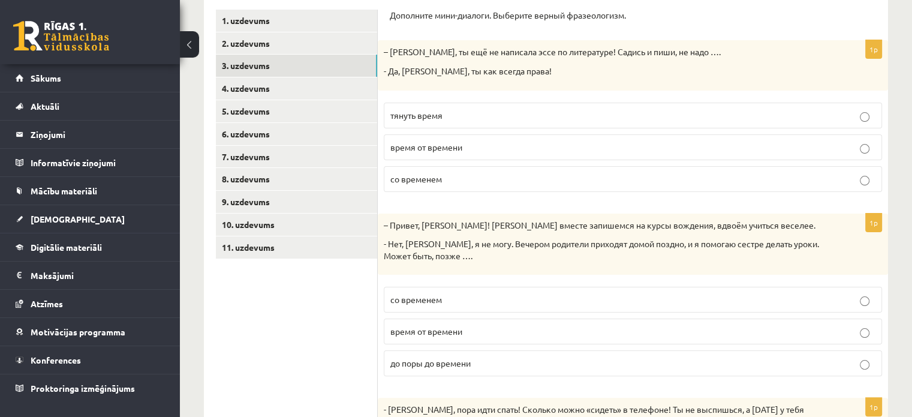
scroll to position [240, 0]
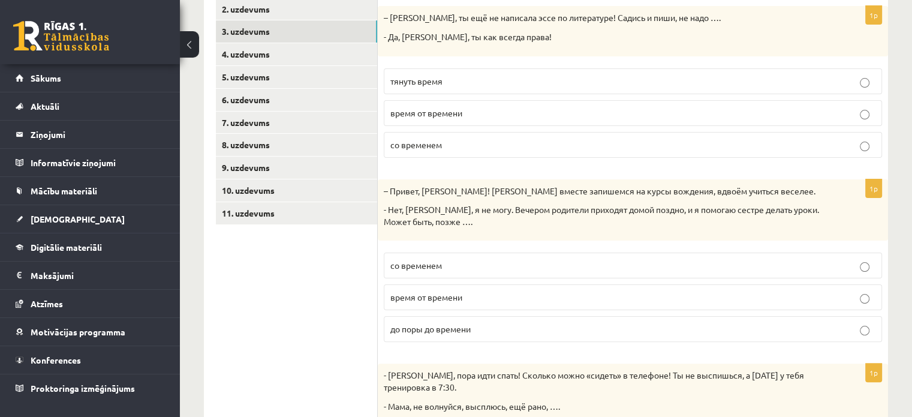
click at [496, 261] on p "со временем" at bounding box center [633, 265] width 485 height 13
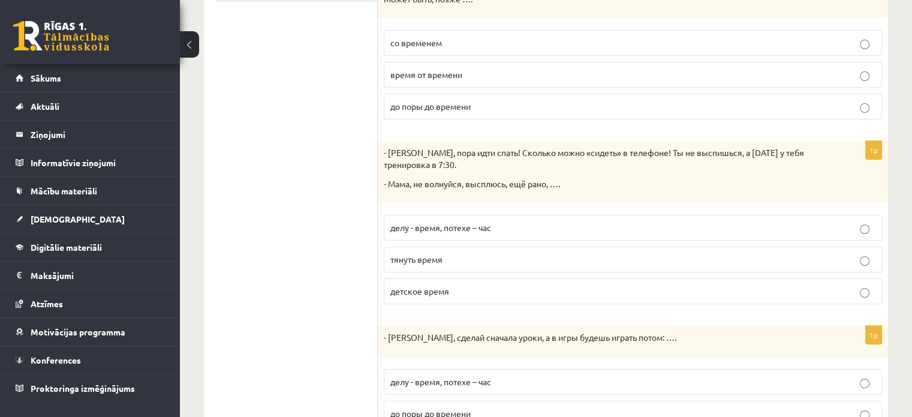
scroll to position [480, 0]
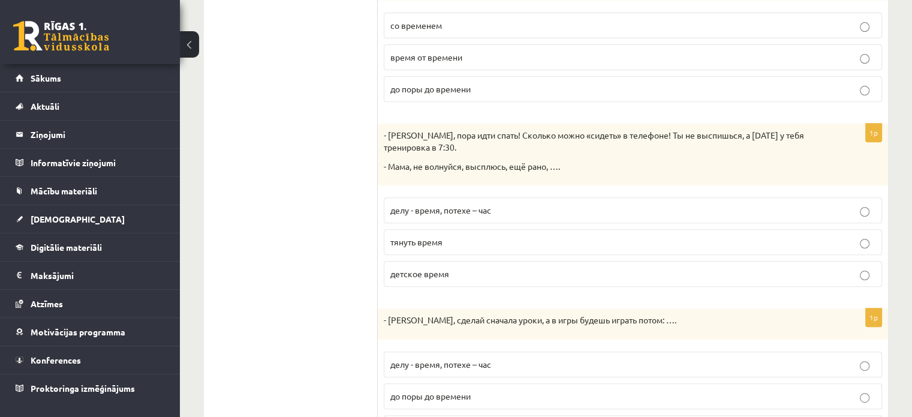
click at [502, 271] on p "детское время" at bounding box center [633, 274] width 485 height 13
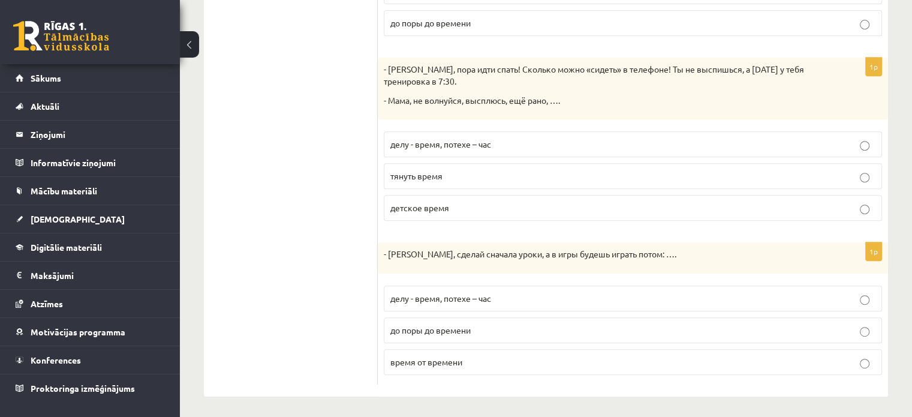
scroll to position [546, 0]
click at [525, 319] on label "до поры до времени" at bounding box center [633, 330] width 498 height 26
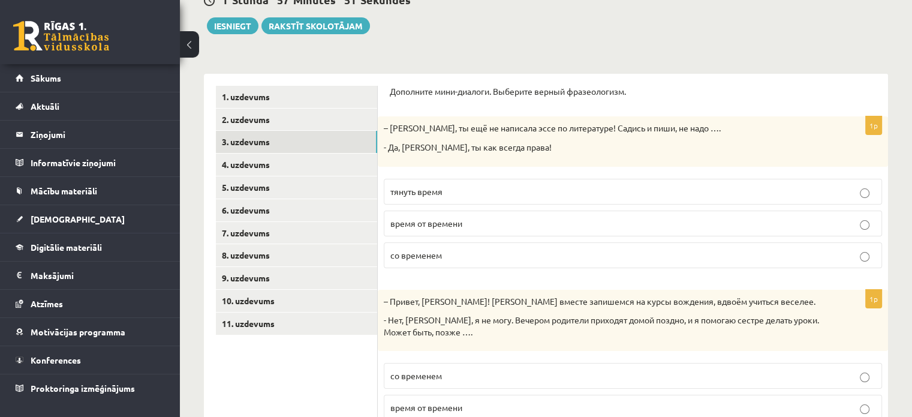
scroll to position [127, 0]
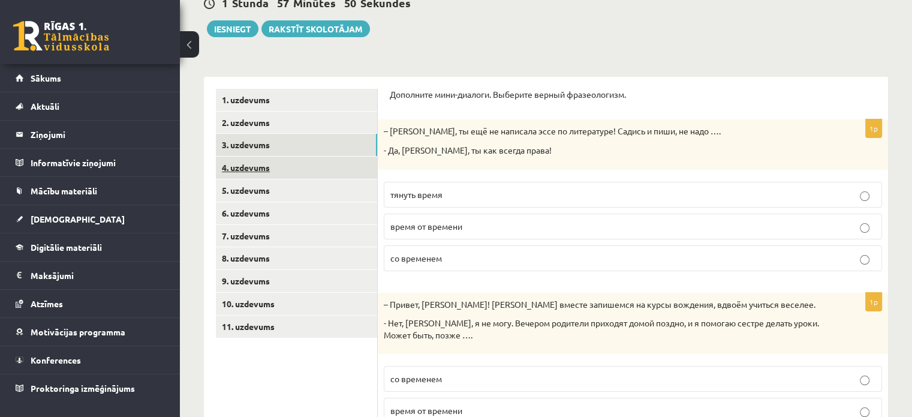
click at [293, 172] on link "4. uzdevums" at bounding box center [296, 168] width 161 height 22
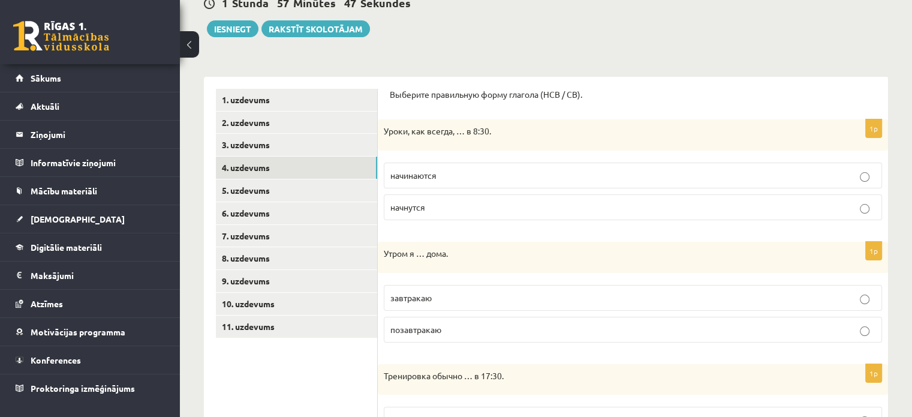
click at [500, 176] on p "начинаются" at bounding box center [633, 175] width 485 height 13
click at [501, 221] on fieldset "начинаются начнутся" at bounding box center [633, 190] width 498 height 67
click at [503, 165] on label "начинаются" at bounding box center [633, 176] width 498 height 26
click at [496, 299] on p "завтракаю" at bounding box center [633, 298] width 485 height 13
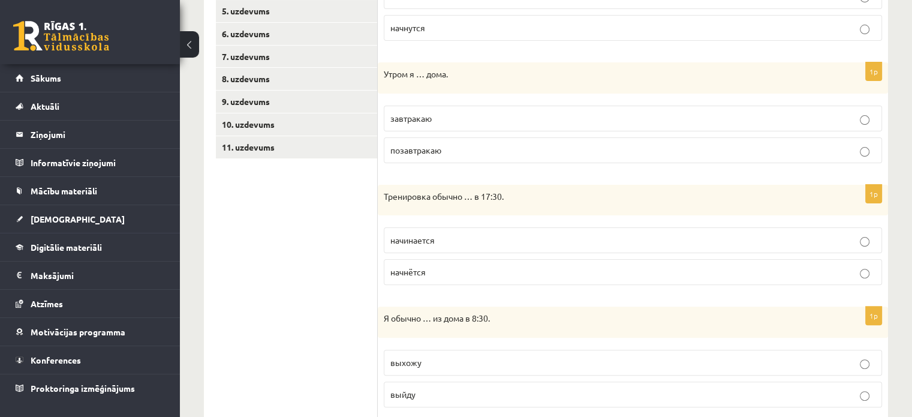
scroll to position [307, 0]
click at [482, 242] on p "начинается" at bounding box center [633, 239] width 485 height 13
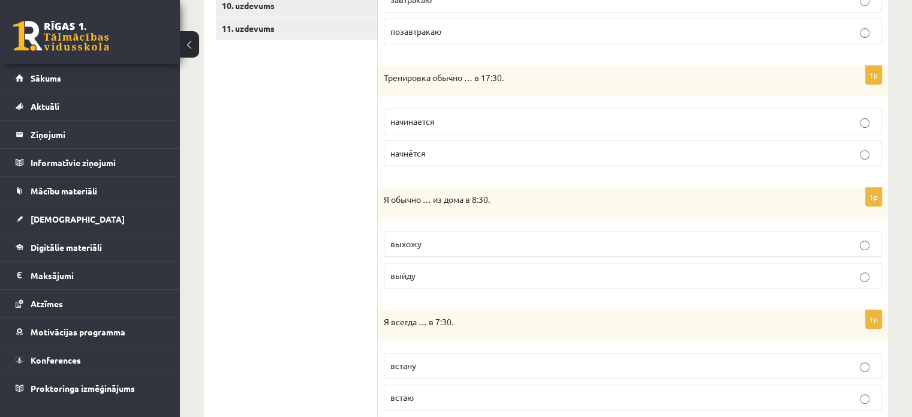
scroll to position [426, 0]
click at [467, 239] on p "выхожу" at bounding box center [633, 242] width 485 height 13
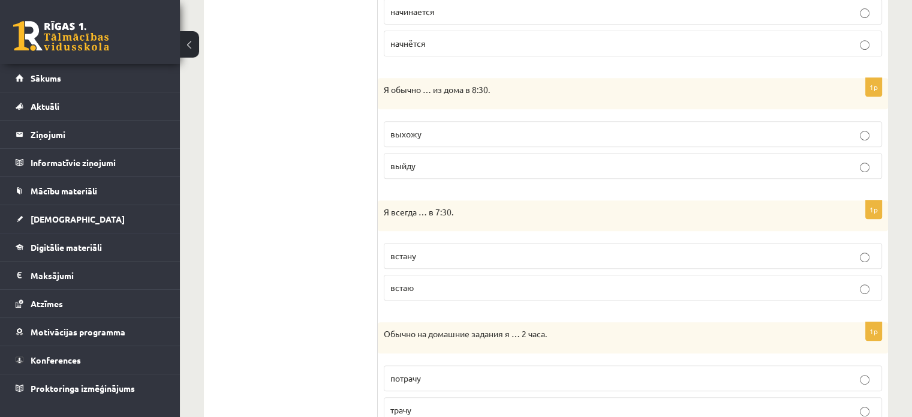
scroll to position [546, 0]
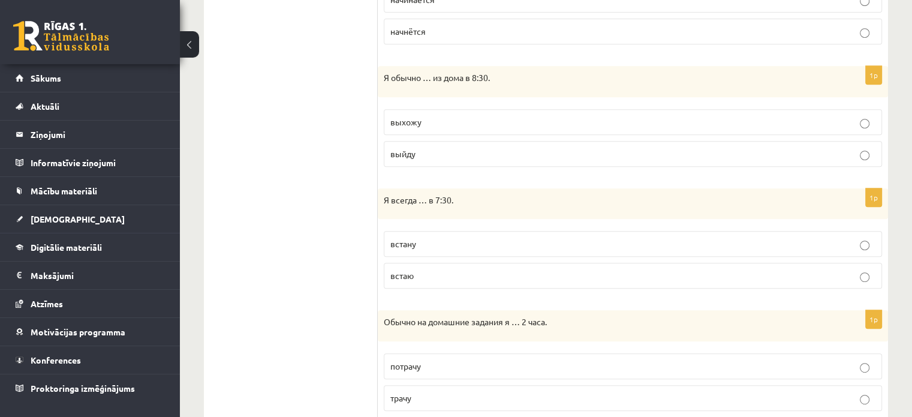
click at [464, 272] on p "встаю" at bounding box center [633, 275] width 485 height 13
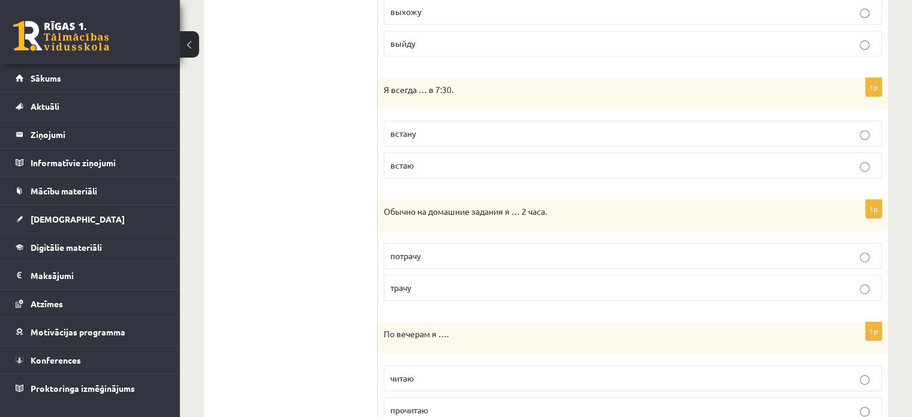
scroll to position [666, 0]
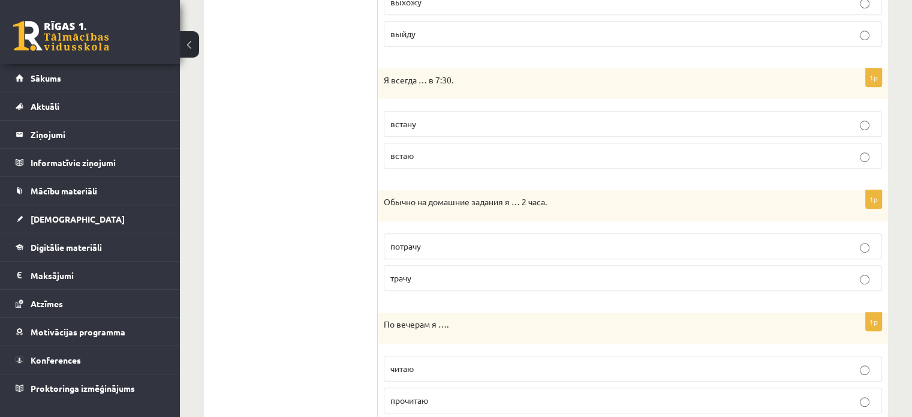
click at [470, 275] on p "трачу" at bounding box center [633, 278] width 485 height 13
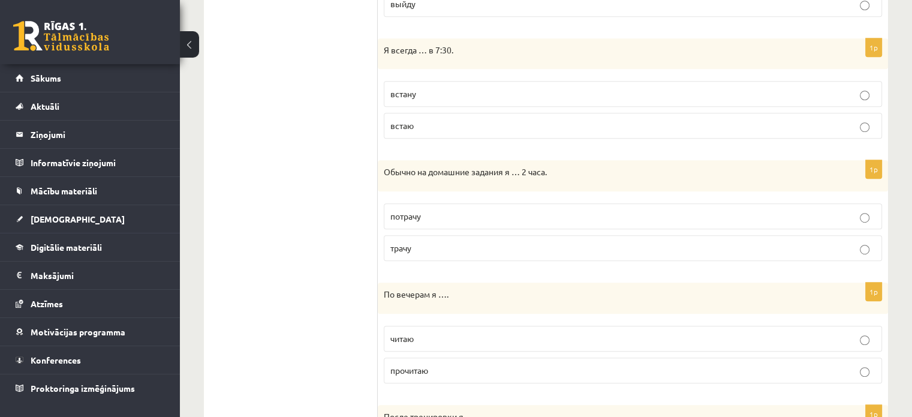
scroll to position [786, 0]
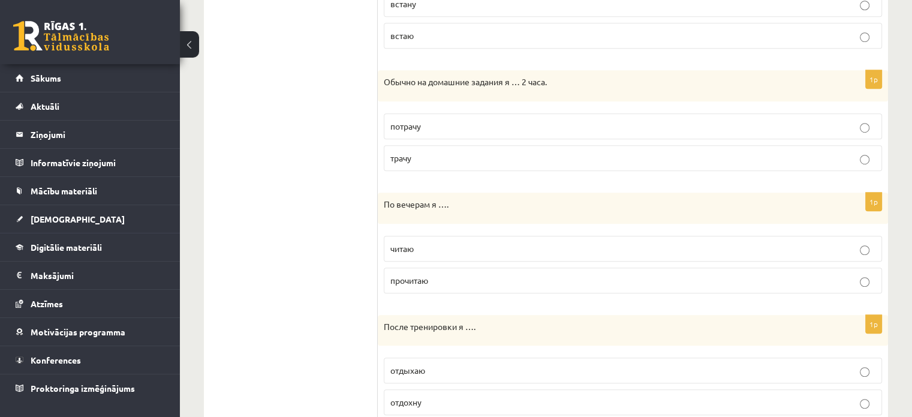
click at [471, 244] on p "читаю" at bounding box center [633, 248] width 485 height 13
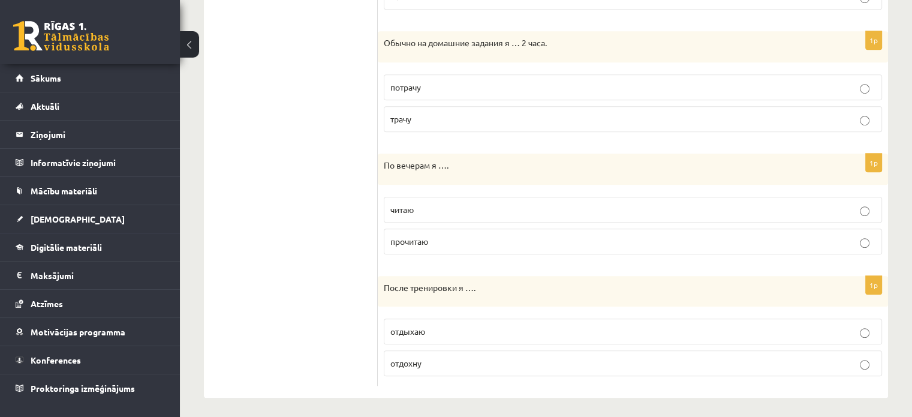
scroll to position [826, 0]
click at [499, 330] on p "отдыхаю" at bounding box center [633, 331] width 485 height 13
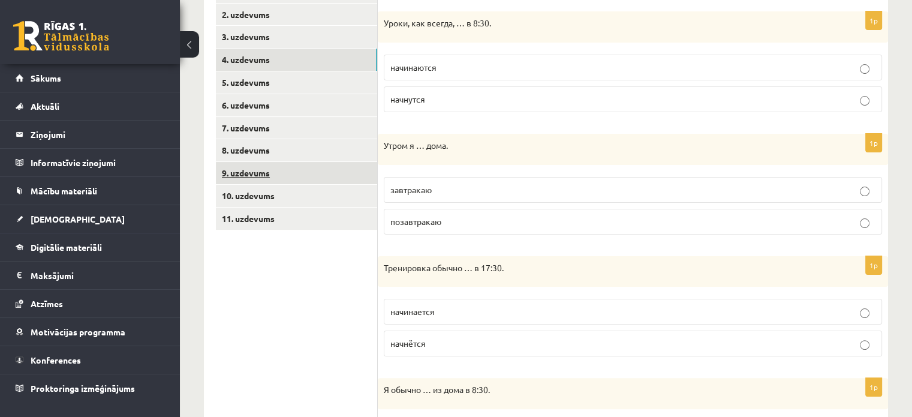
scroll to position [226, 0]
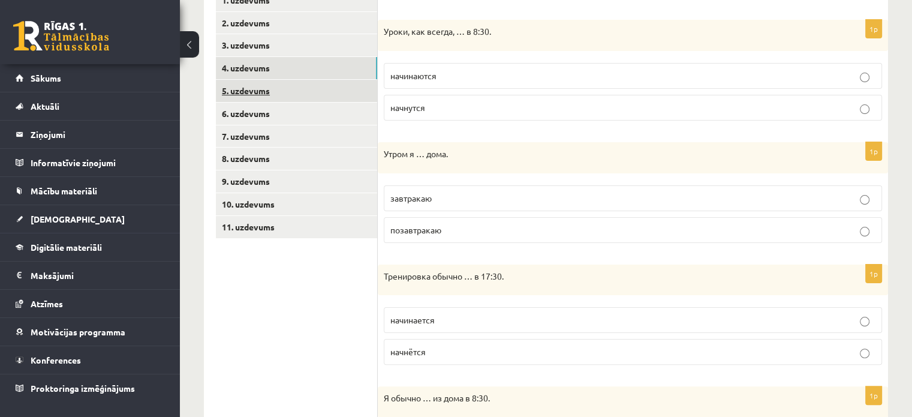
click at [283, 94] on link "5. uzdevums" at bounding box center [296, 91] width 161 height 22
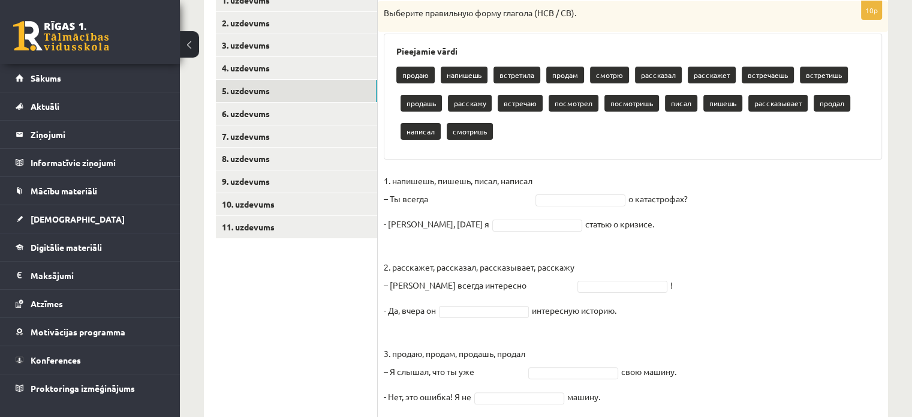
click at [595, 191] on fieldset "1. напишешь, пишешь, писал, написал – Ты всегда о катастрофах? - Нет, вчера я с…" at bounding box center [633, 379] width 498 height 414
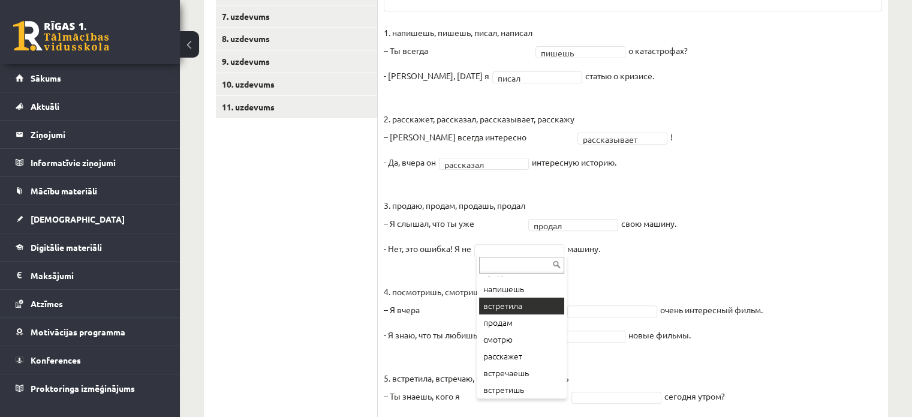
scroll to position [17, 0]
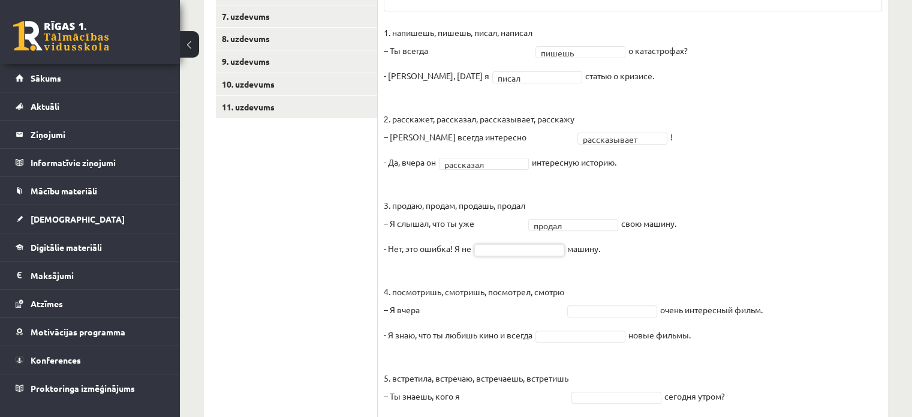
drag, startPoint x: 506, startPoint y: 247, endPoint x: 528, endPoint y: 226, distance: 30.1
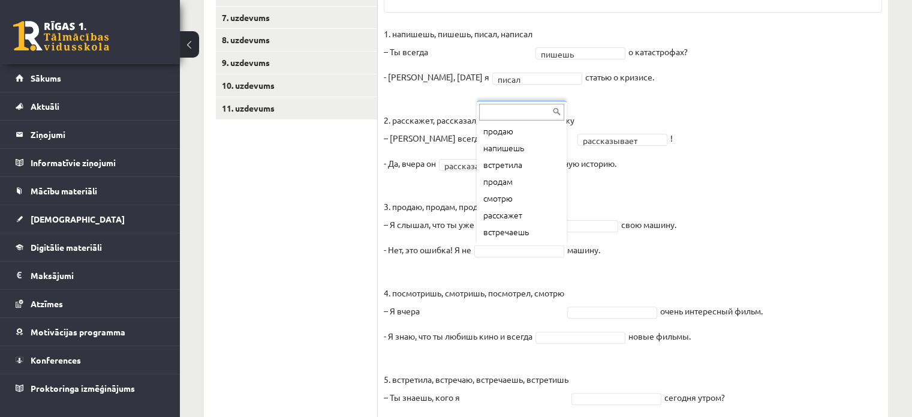
scroll to position [346, 0]
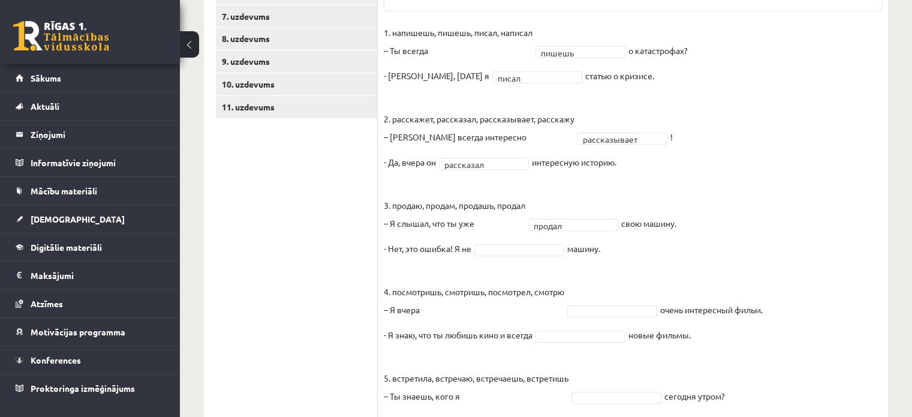
click at [509, 241] on fieldset "**********" at bounding box center [633, 230] width 498 height 414
click at [516, 258] on fieldset "**********" at bounding box center [633, 230] width 498 height 414
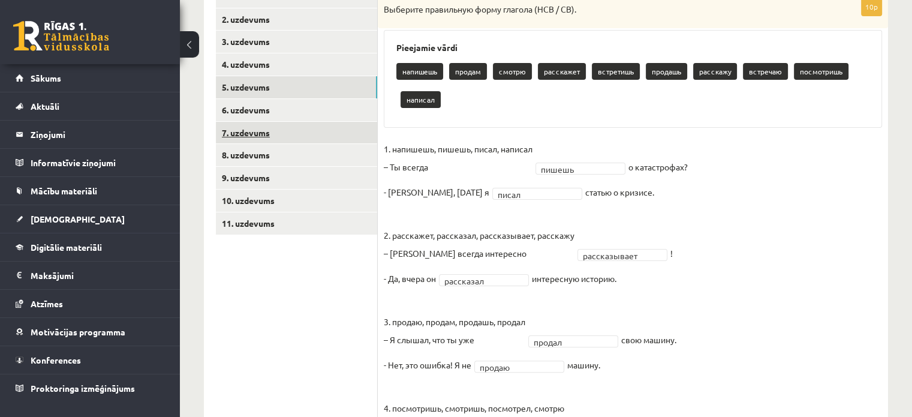
scroll to position [228, 0]
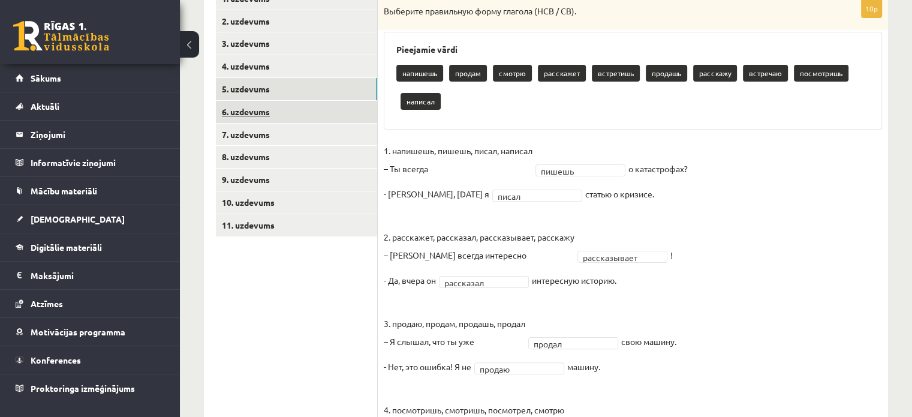
click at [256, 116] on link "6. uzdevums" at bounding box center [296, 112] width 161 height 22
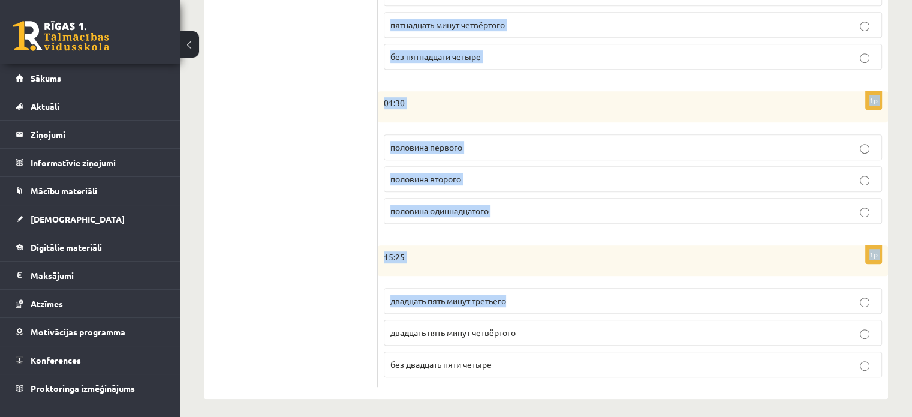
scroll to position [619, 0]
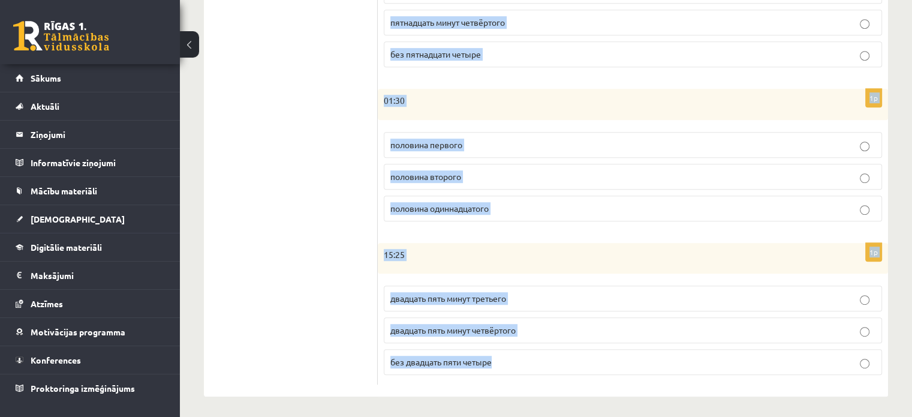
drag, startPoint x: 383, startPoint y: 149, endPoint x: 582, endPoint y: 373, distance: 299.1
copy form "20:50 без десяти восемь десять минут девятого без десяти девять 1p 17:05 пять м…"
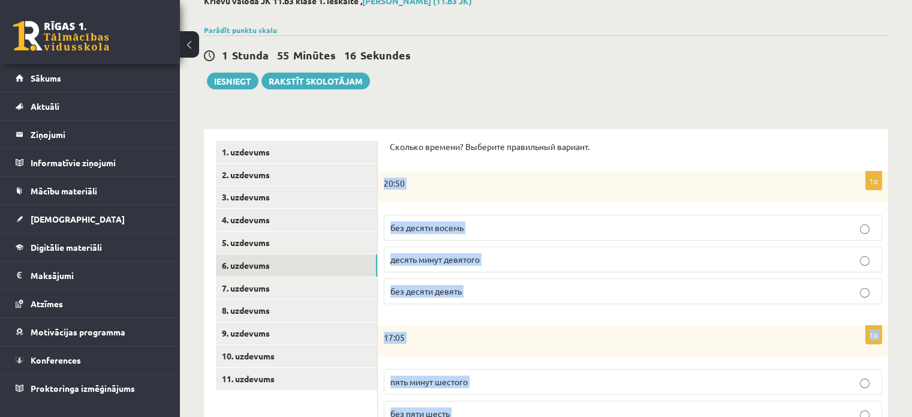
scroll to position [180, 0]
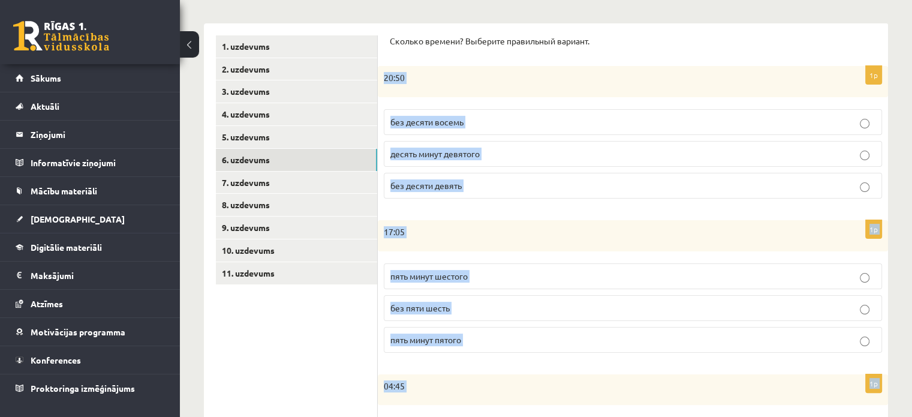
click at [492, 117] on p "без десяти восемь" at bounding box center [633, 122] width 485 height 13
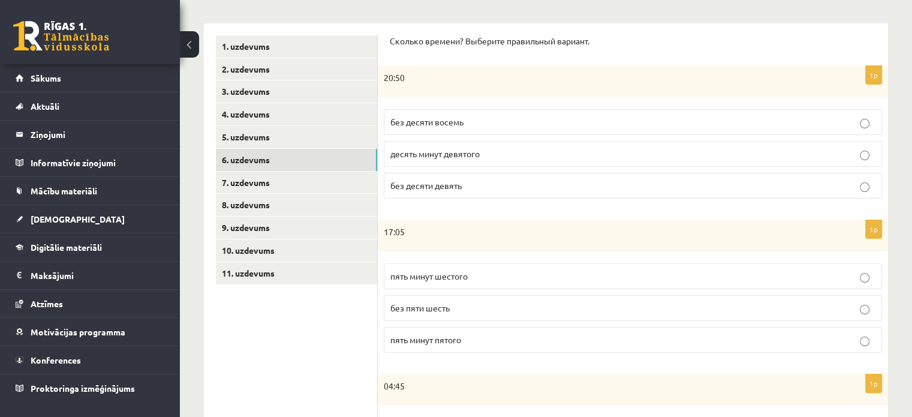
click at [495, 152] on p "десять минут девятого" at bounding box center [633, 154] width 485 height 13
click at [494, 184] on p "без десяти девять" at bounding box center [633, 185] width 485 height 13
click at [493, 275] on p "пять минут шестого" at bounding box center [633, 276] width 485 height 13
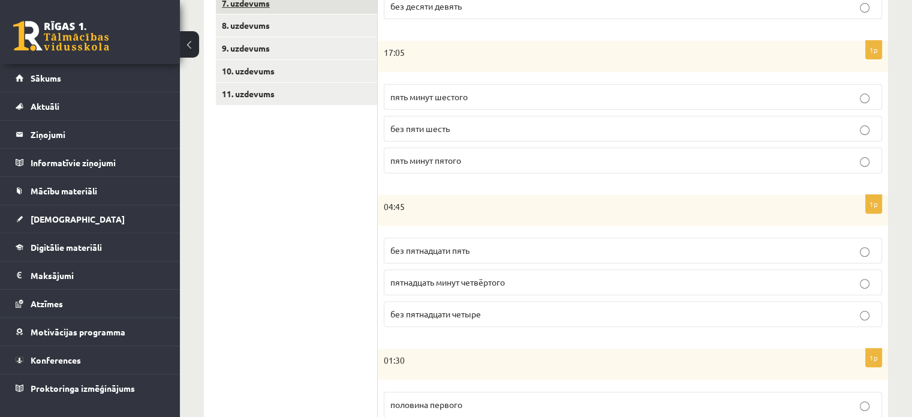
scroll to position [360, 0]
click at [476, 251] on p "без пятнадцати пять" at bounding box center [633, 250] width 485 height 13
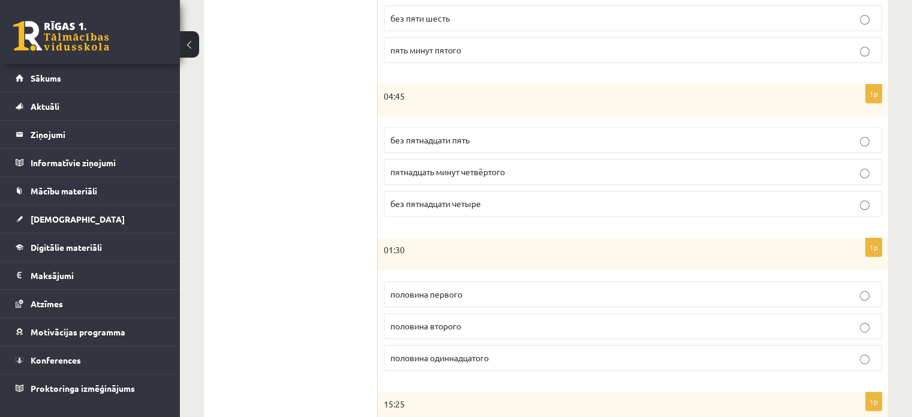
scroll to position [540, 0]
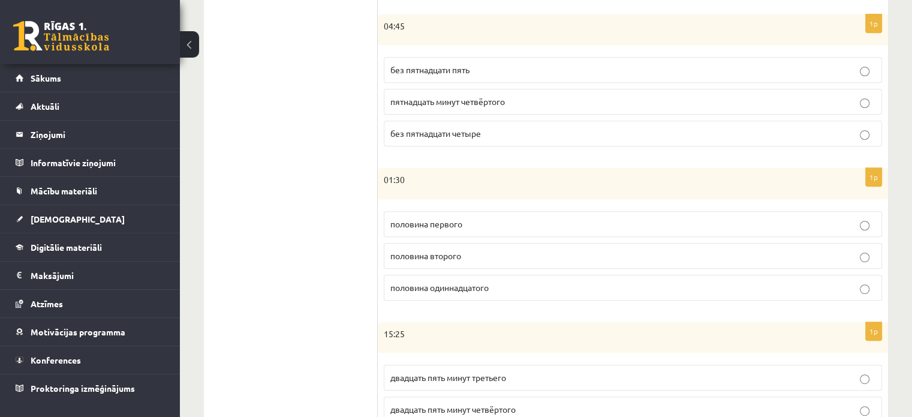
click at [441, 225] on span "половина первого" at bounding box center [427, 223] width 72 height 11
click at [447, 251] on span "половина второго" at bounding box center [426, 255] width 71 height 11
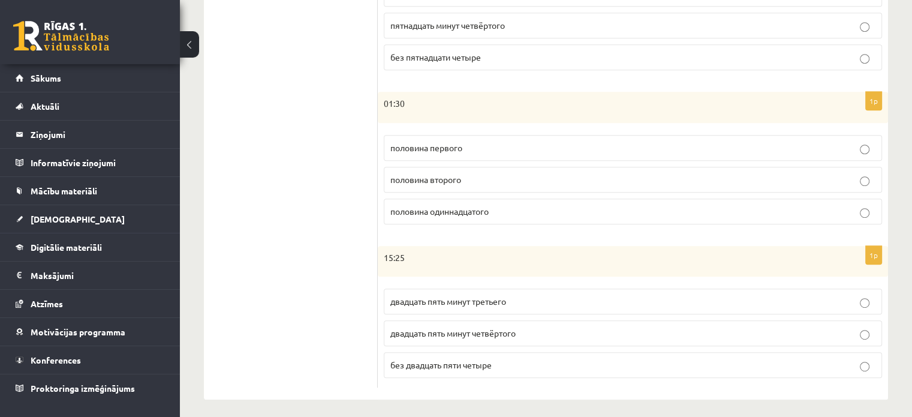
scroll to position [619, 0]
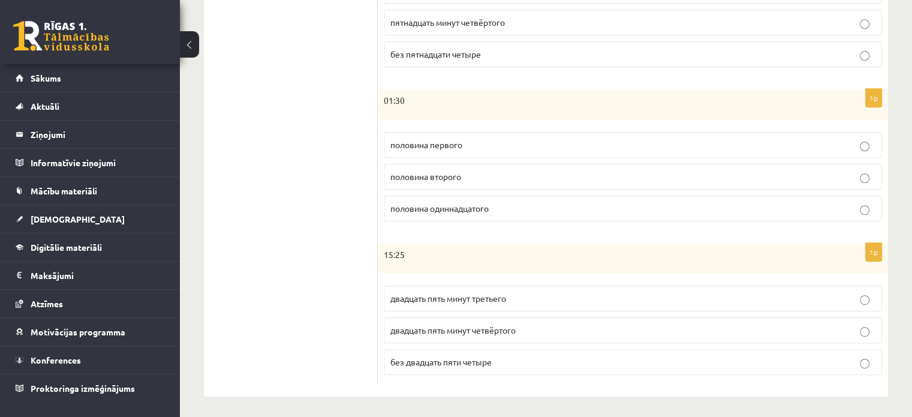
click at [530, 331] on p "двадцать пять минут четвёртого" at bounding box center [633, 330] width 485 height 13
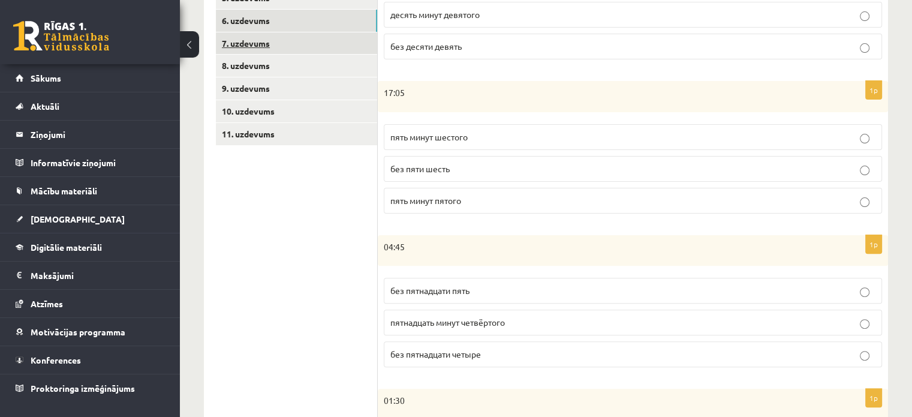
click at [260, 36] on link "7. uzdevums" at bounding box center [296, 43] width 161 height 22
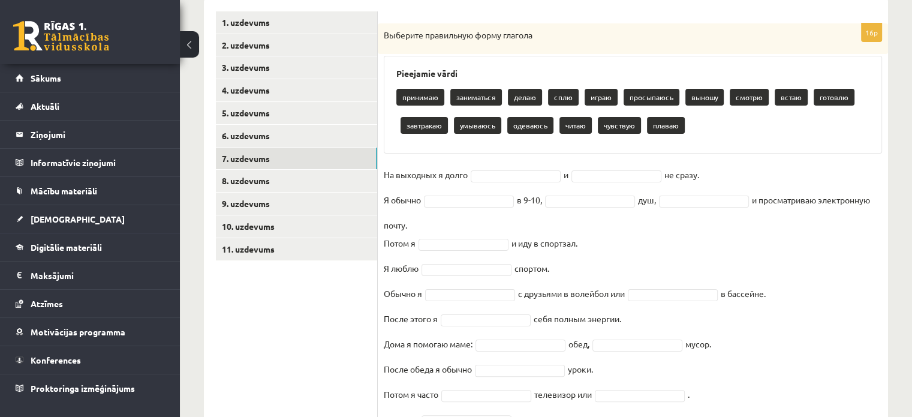
scroll to position [264, 0]
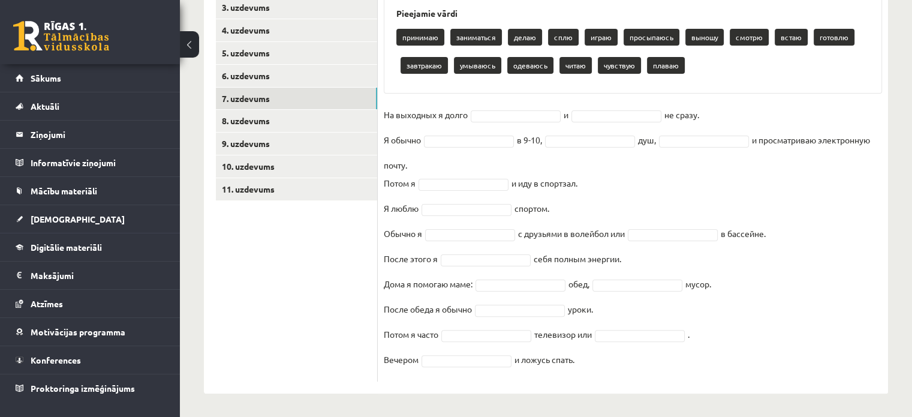
drag, startPoint x: 386, startPoint y: 5, endPoint x: 625, endPoint y: 369, distance: 435.4
click at [627, 368] on div "16p Выберите правильную форму глагола Pieejamie vārdi принимаю заниматься делаю…" at bounding box center [633, 172] width 510 height 418
copy div "Pieejamie vārdi принимаю заниматься делаю сплю играю просыпаюсь выношу смотрю в…"
click at [641, 107] on fieldset "На выходных я долго сплю **** и не сразу. Я обычно в 9-10, душ, и просматриваю …" at bounding box center [633, 241] width 498 height 270
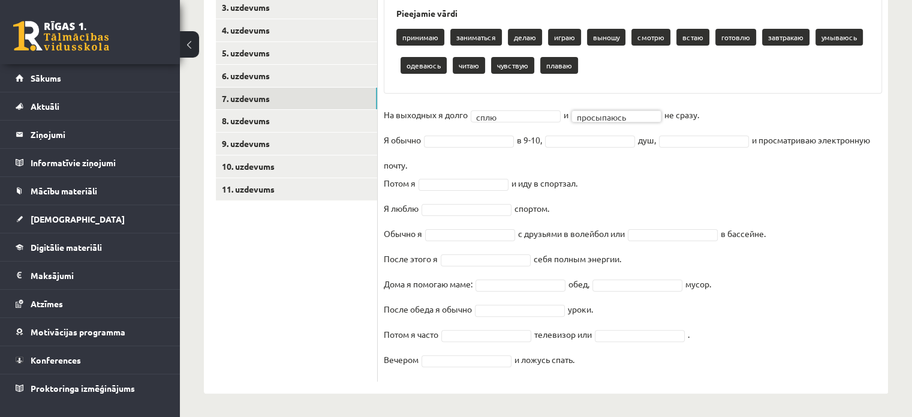
click at [472, 146] on fieldset "**********" at bounding box center [633, 241] width 498 height 270
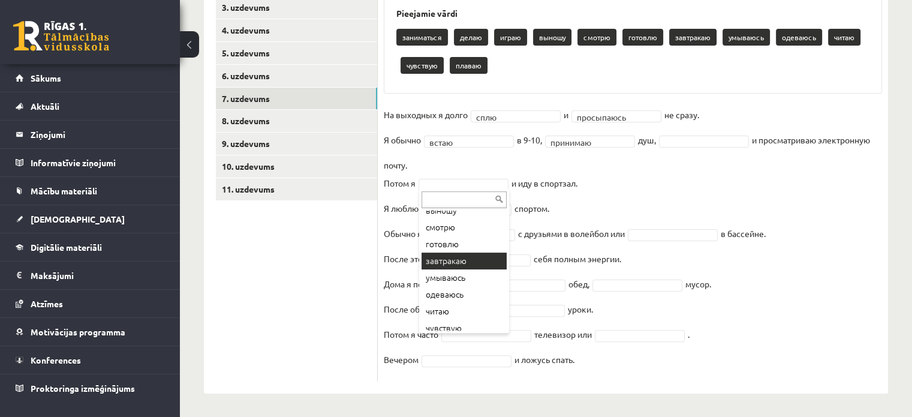
scroll to position [98, 0]
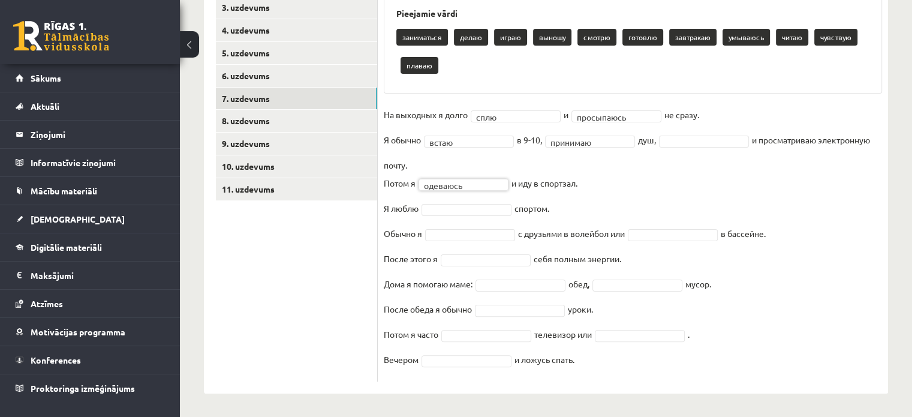
click at [467, 201] on fieldset "**********" at bounding box center [633, 241] width 498 height 270
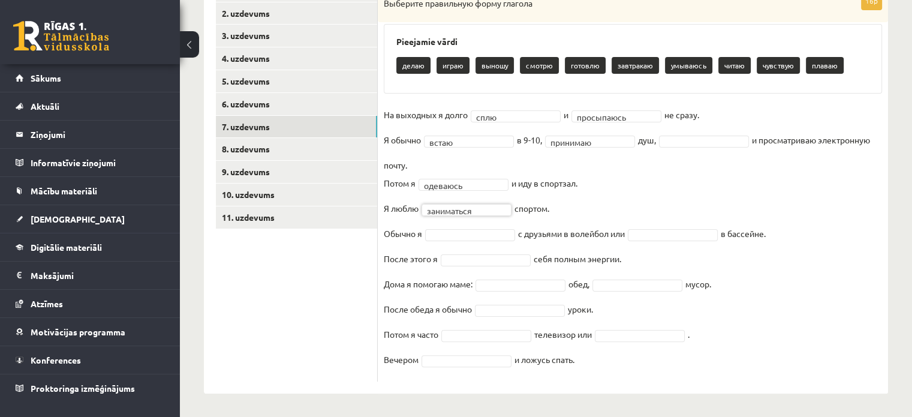
click at [495, 224] on fieldset "**********" at bounding box center [633, 241] width 498 height 270
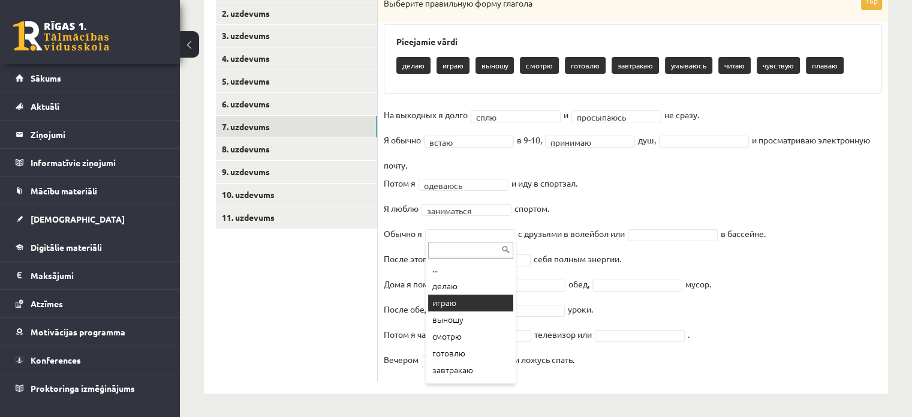
drag, startPoint x: 483, startPoint y: 299, endPoint x: 591, endPoint y: 297, distance: 108.0
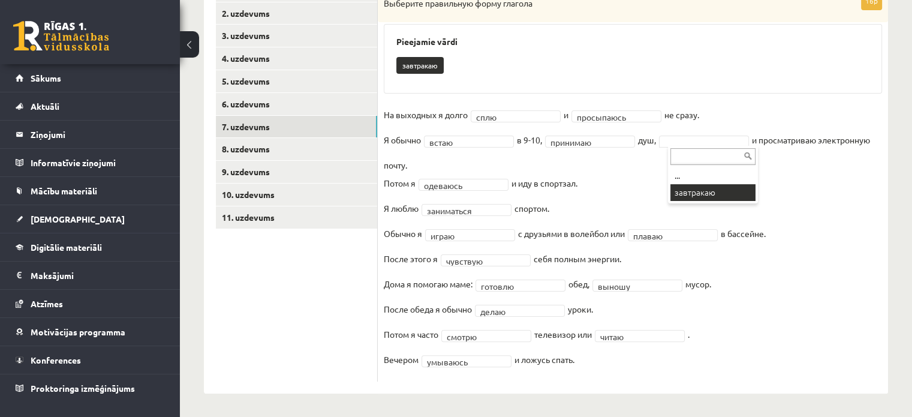
scroll to position [208, 0]
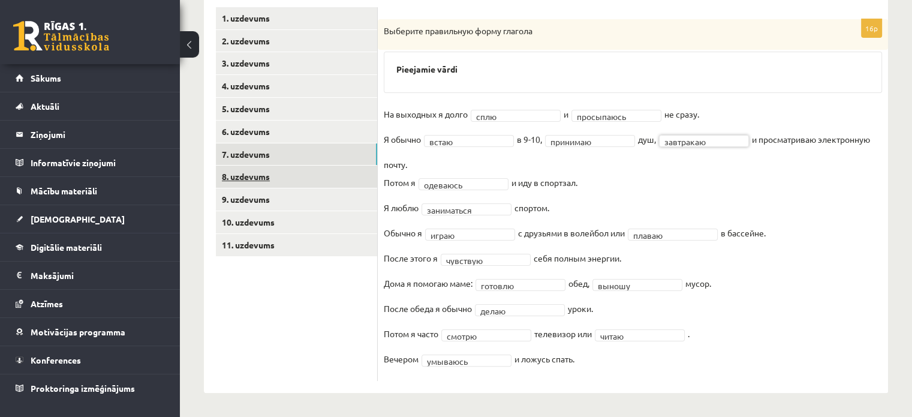
click at [310, 176] on link "8. uzdevums" at bounding box center [296, 177] width 161 height 22
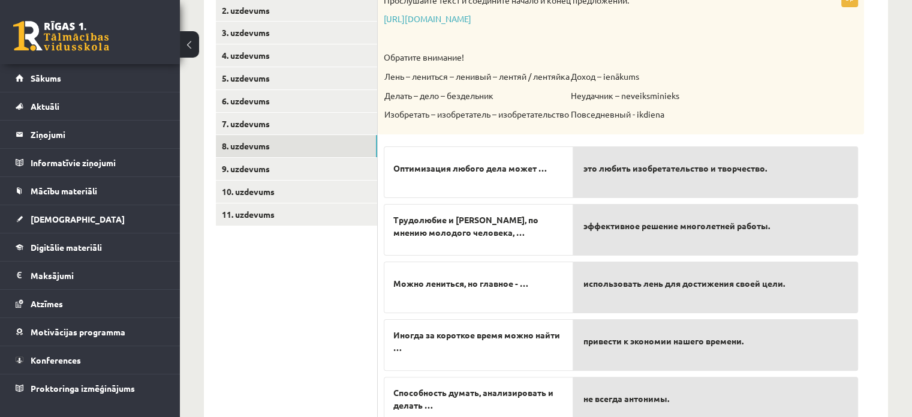
scroll to position [290, 0]
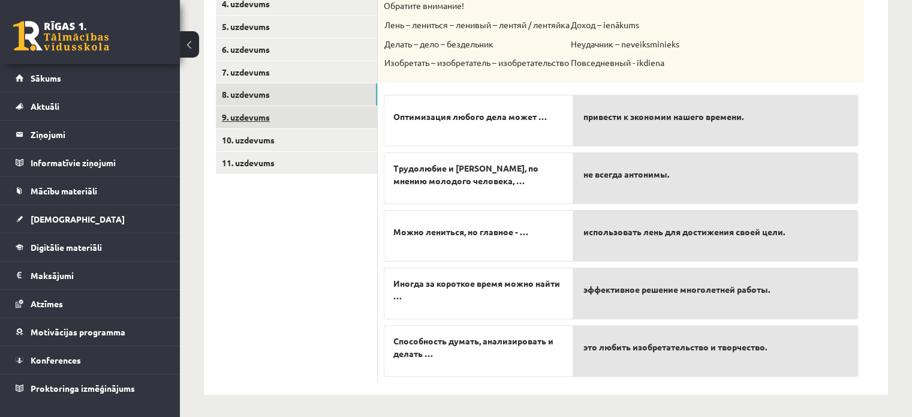
click at [259, 111] on link "9. uzdevums" at bounding box center [296, 117] width 161 height 22
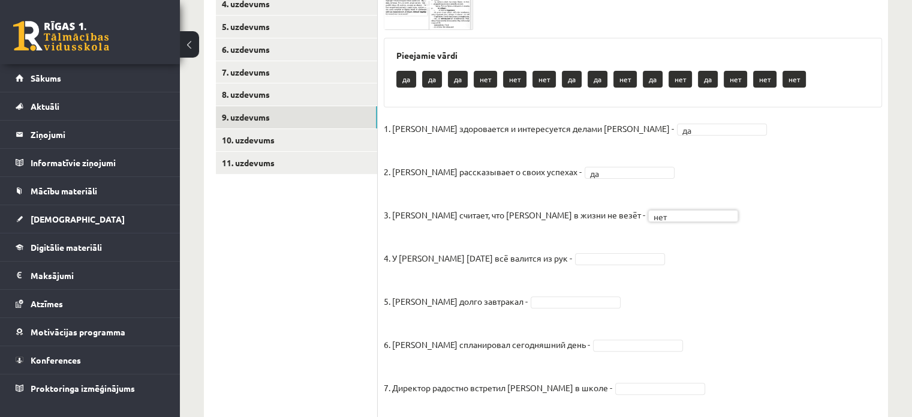
drag, startPoint x: 571, startPoint y: 254, endPoint x: 576, endPoint y: 260, distance: 7.7
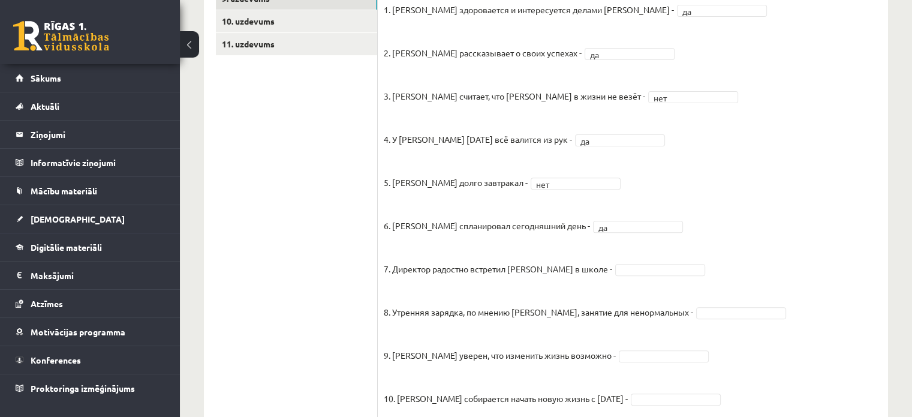
scroll to position [410, 0]
drag, startPoint x: 594, startPoint y: 311, endPoint x: 566, endPoint y: 299, distance: 30.6
click at [566, 299] on p "8. Утренняя зарядка, по мнению Яниса, занятие для ненормальных -" at bounding box center [539, 302] width 310 height 36
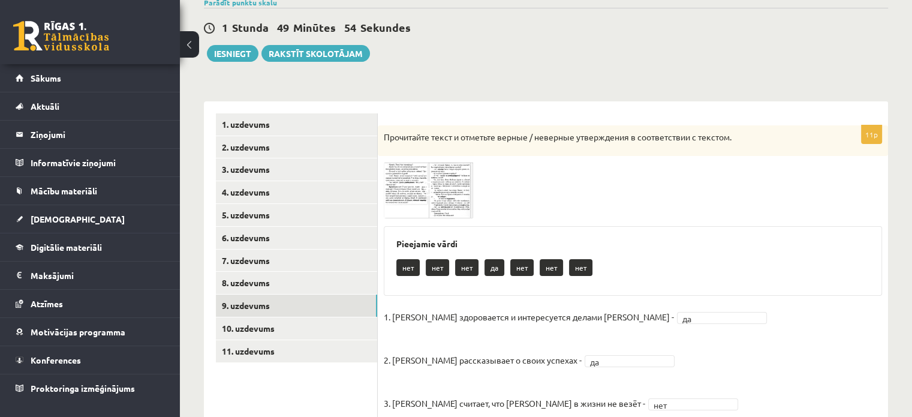
scroll to position [89, 0]
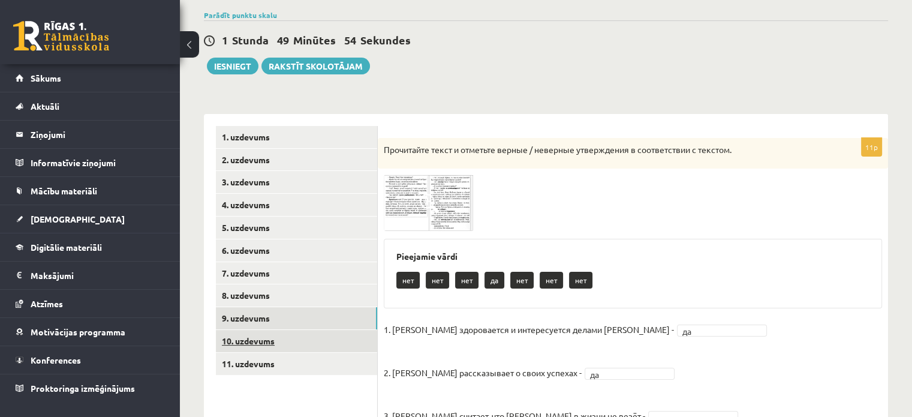
click at [329, 338] on link "10. uzdevums" at bounding box center [296, 341] width 161 height 22
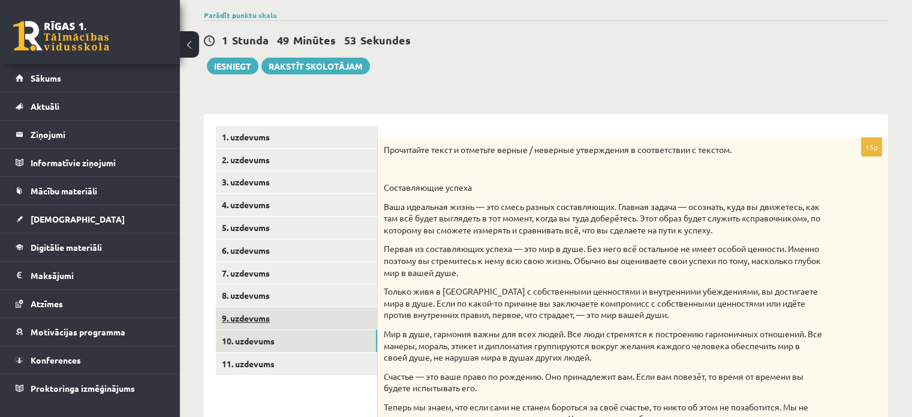
click at [315, 323] on link "9. uzdevums" at bounding box center [296, 318] width 161 height 22
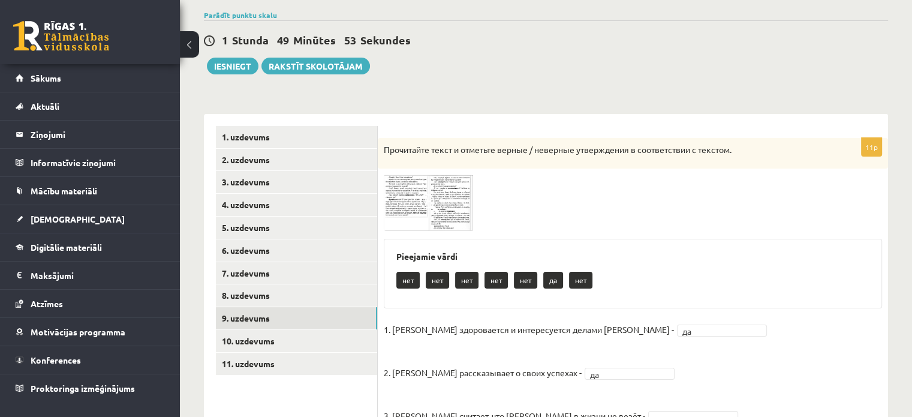
click at [398, 191] on img at bounding box center [429, 203] width 90 height 56
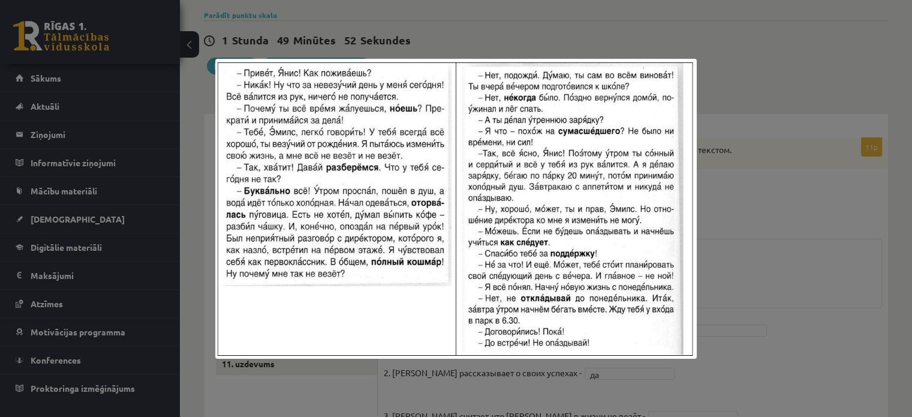
click at [651, 160] on img at bounding box center [455, 209] width 481 height 300
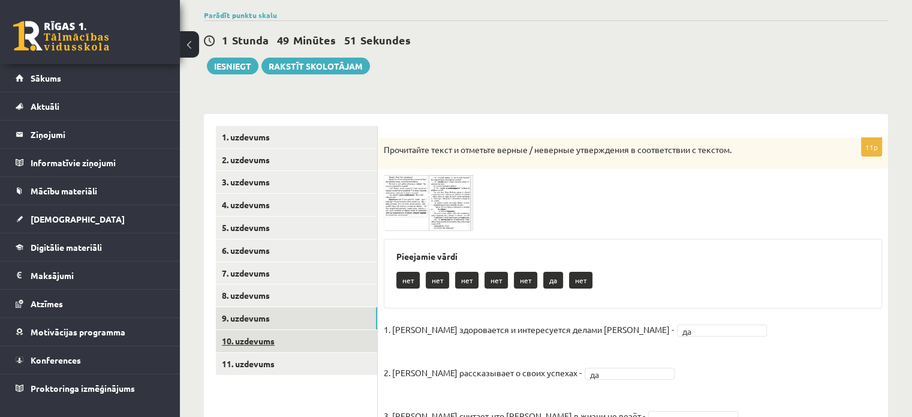
click at [230, 343] on link "10. uzdevums" at bounding box center [296, 341] width 161 height 22
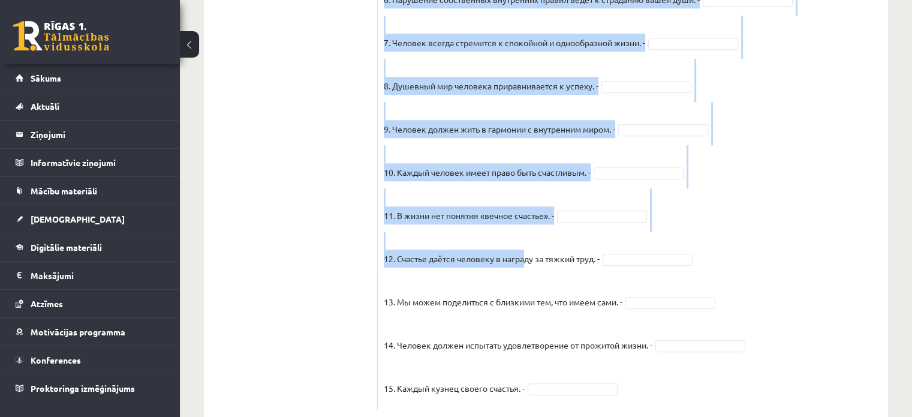
scroll to position [1070, 0]
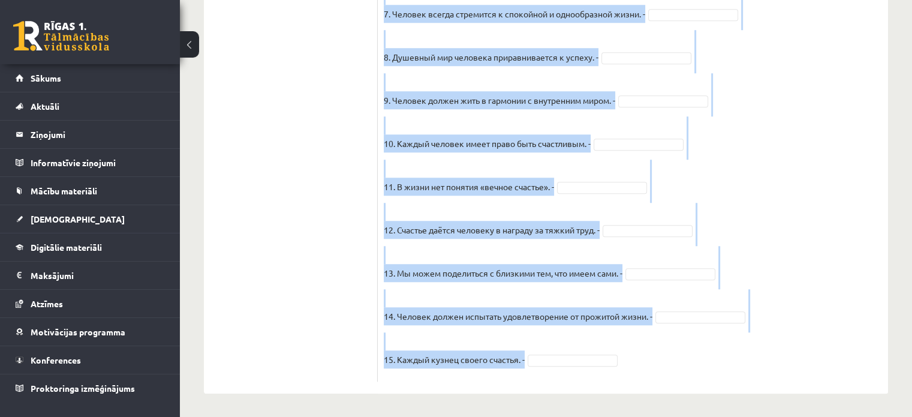
drag, startPoint x: 386, startPoint y: 82, endPoint x: 566, endPoint y: 357, distance: 328.6
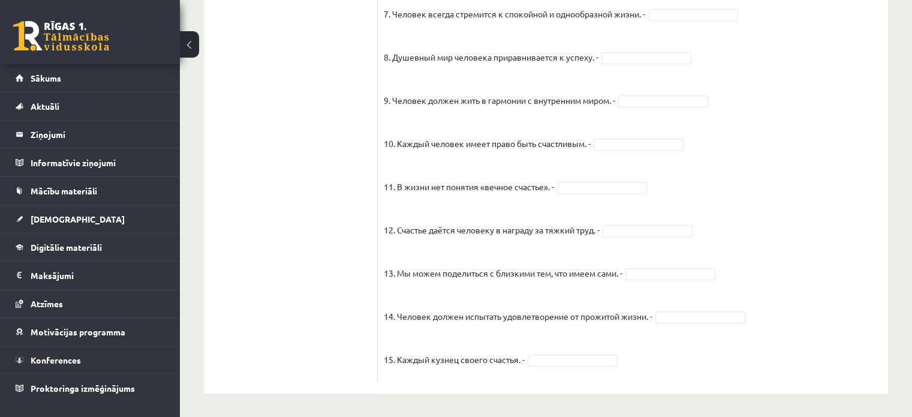
drag, startPoint x: 566, startPoint y: 357, endPoint x: 564, endPoint y: 369, distance: 12.1
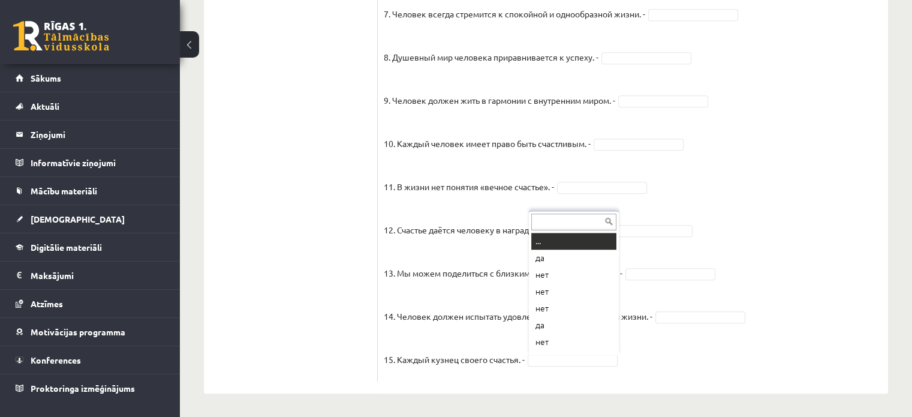
drag, startPoint x: 564, startPoint y: 369, endPoint x: 496, endPoint y: 376, distance: 68.8
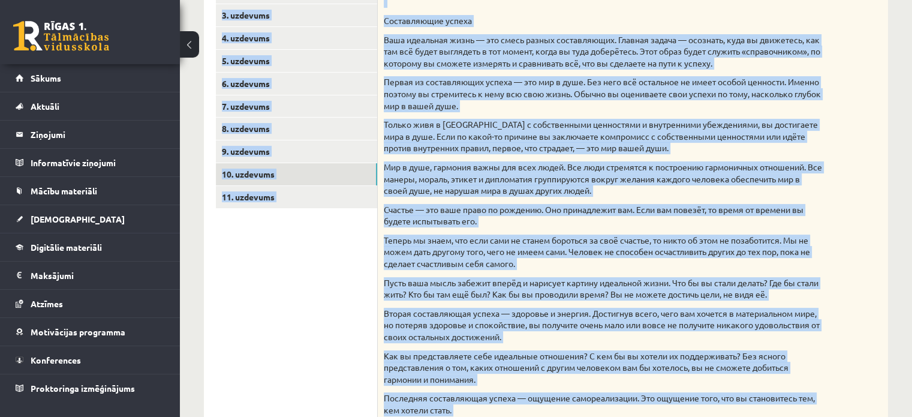
scroll to position [0, 0]
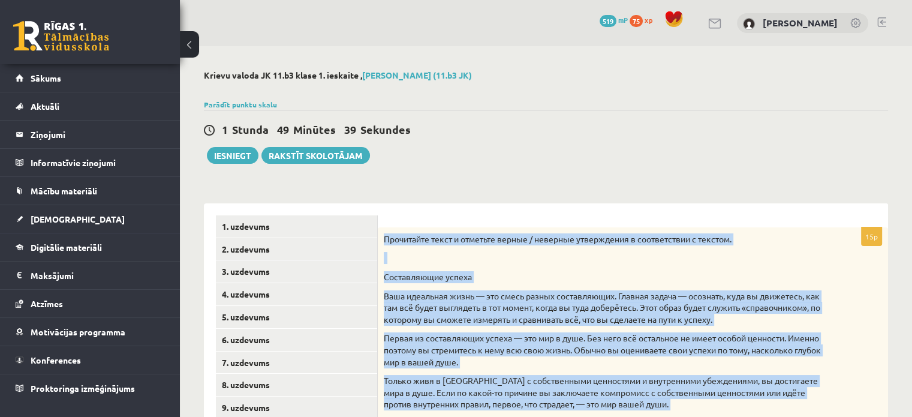
drag, startPoint x: 532, startPoint y: 370, endPoint x: 383, endPoint y: 238, distance: 198.5
copy div "Прочитайте текст и отметьте верные / неверные утверждения в соответствии с текс…"
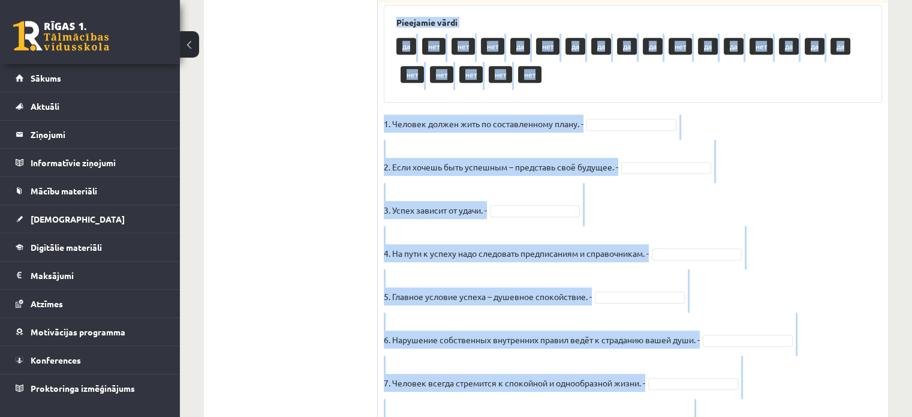
scroll to position [720, 0]
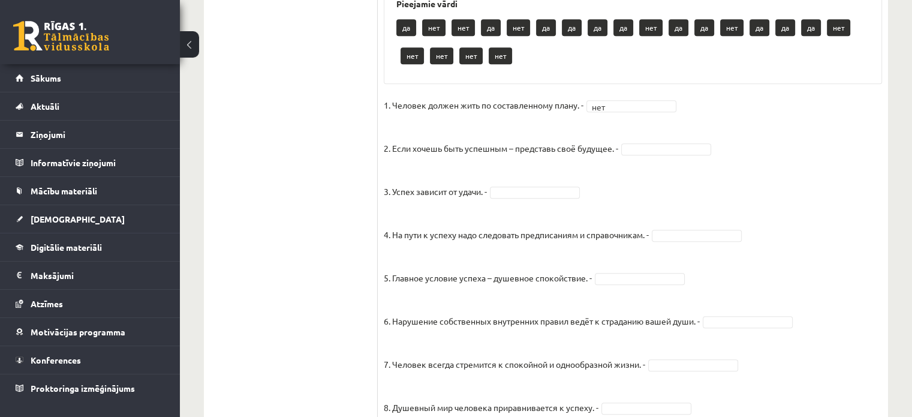
click at [638, 141] on fieldset "1. Человек должен жить по составленному плану. - нет *** 2. Если хочешь быть ус…" at bounding box center [633, 411] width 498 height 630
drag, startPoint x: 573, startPoint y: 197, endPoint x: 579, endPoint y: 203, distance: 8.9
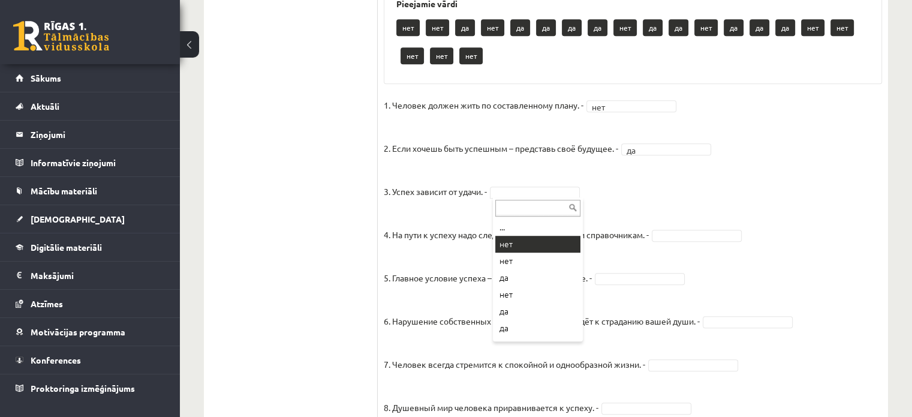
drag, startPoint x: 547, startPoint y: 242, endPoint x: 792, endPoint y: 238, distance: 244.8
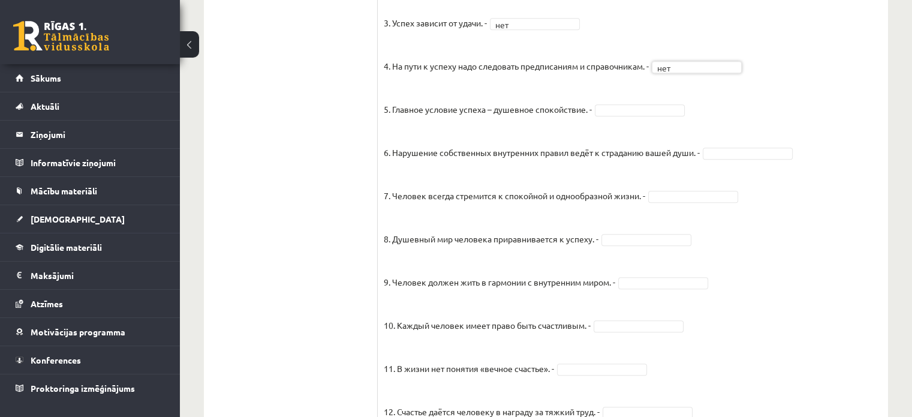
scroll to position [900, 0]
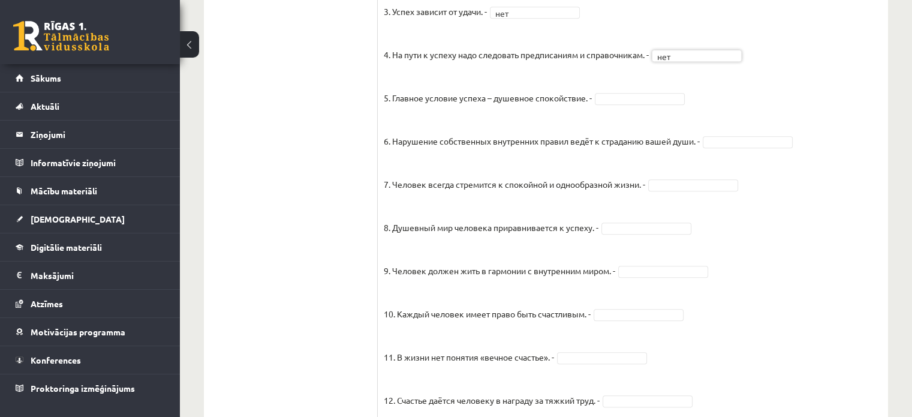
drag, startPoint x: 667, startPoint y: 103, endPoint x: 673, endPoint y: 109, distance: 8.9
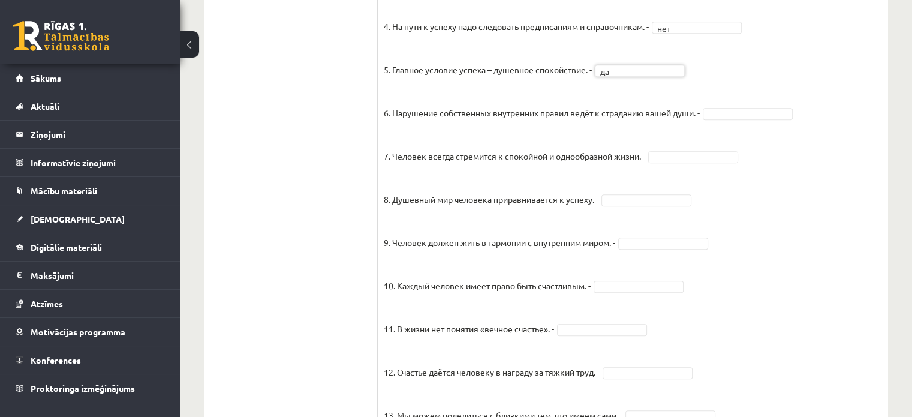
drag, startPoint x: 742, startPoint y: 113, endPoint x: 730, endPoint y: 130, distance: 20.6
click at [701, 169] on fieldset "1. Человек должен жить по составленному плану. - нет *** 2. Если хочешь быть ус…" at bounding box center [633, 203] width 498 height 630
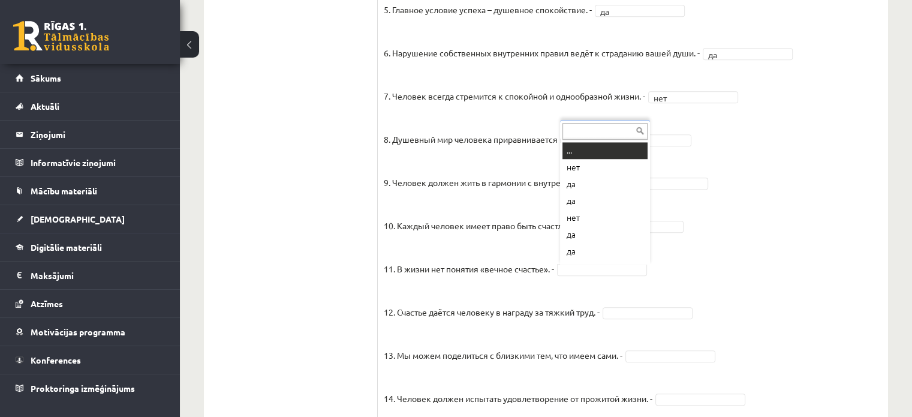
scroll to position [14, 0]
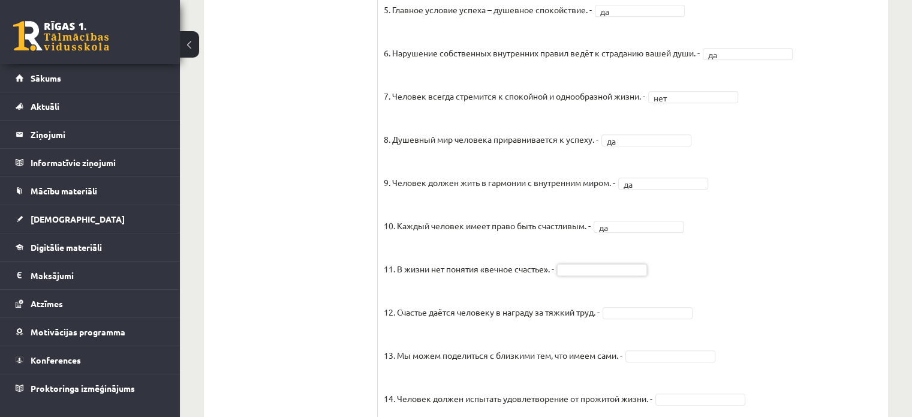
click at [615, 277] on fieldset "1. Человек должен жить по составленному плану. - нет *** 2. Если хочешь быть ус…" at bounding box center [633, 143] width 498 height 630
click at [597, 163] on p "9. Человек должен жить в гармонии с внутренним миром. -" at bounding box center [500, 173] width 232 height 36
drag, startPoint x: 605, startPoint y: 269, endPoint x: 603, endPoint y: 263, distance: 6.3
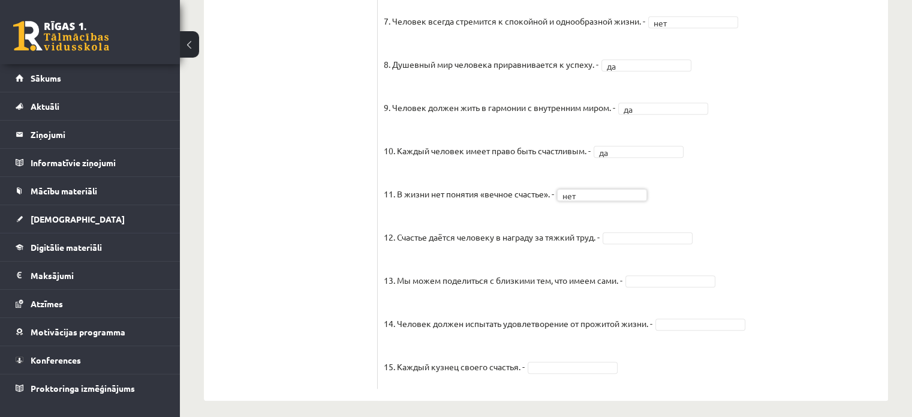
scroll to position [1042, 0]
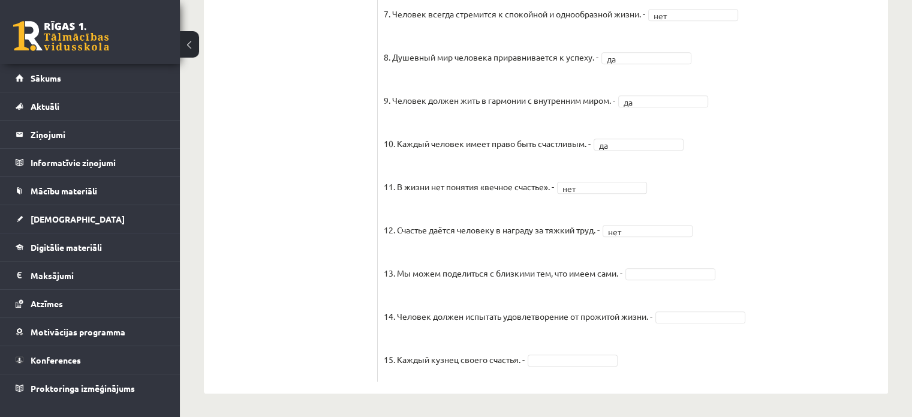
click at [673, 281] on fieldset "1. Человек должен жить по составленному плану. - нет *** 2. Если хочешь быть ус…" at bounding box center [633, 61] width 498 height 630
drag, startPoint x: 625, startPoint y: 350, endPoint x: 613, endPoint y: 353, distance: 12.4
click at [624, 350] on fieldset "1. Человек должен жить по составленному плану. - нет *** 2. Если хочешь быть ус…" at bounding box center [633, 61] width 498 height 630
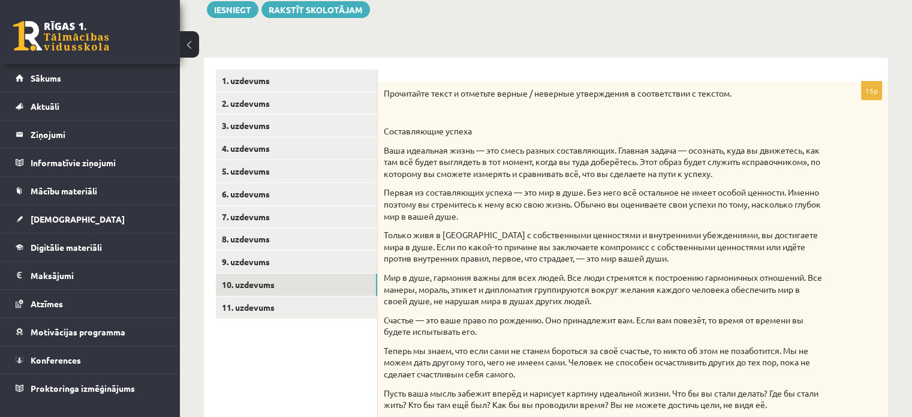
scroll to position [142, 0]
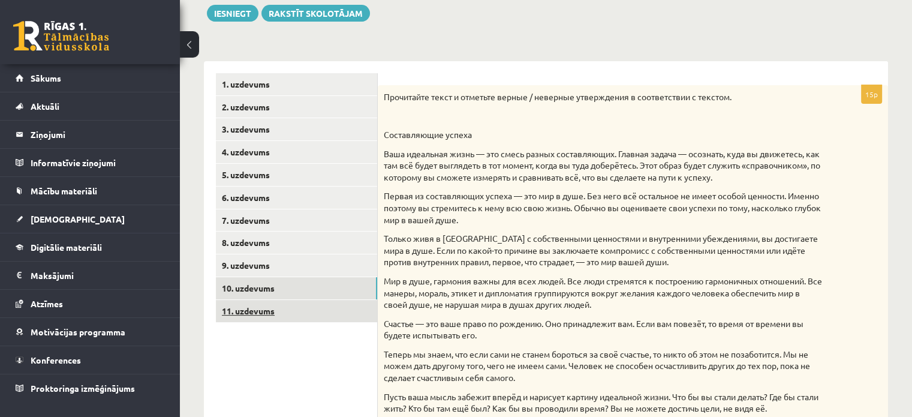
click at [326, 306] on link "11. uzdevums" at bounding box center [296, 311] width 161 height 22
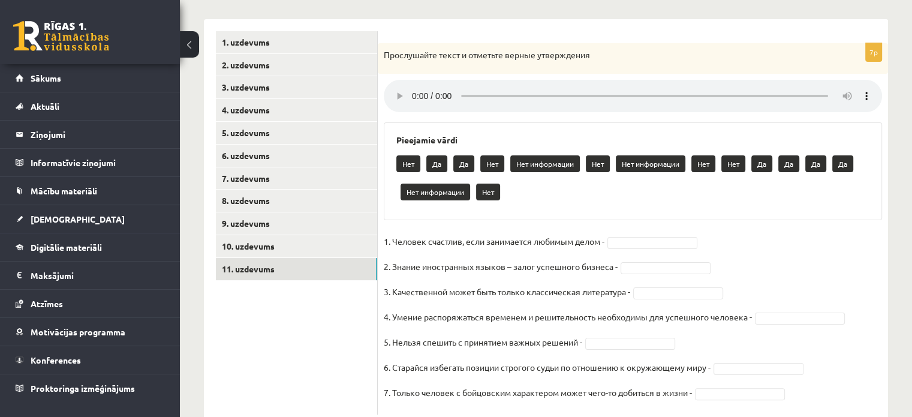
scroll to position [218, 0]
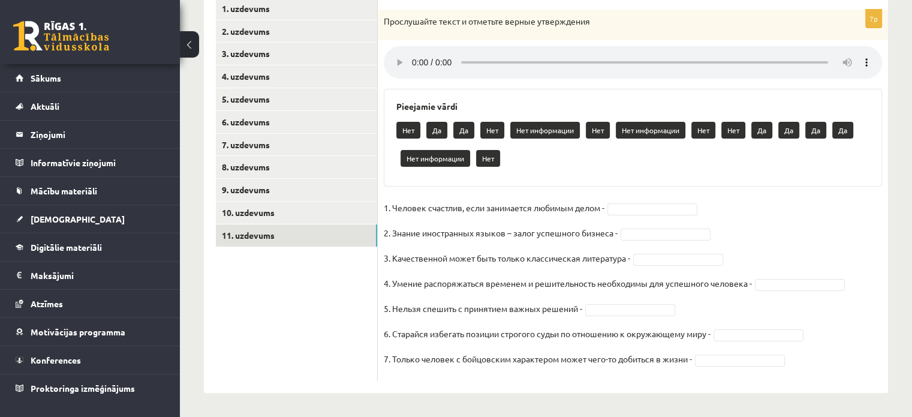
click at [460, 134] on p "Да" at bounding box center [463, 130] width 21 height 17
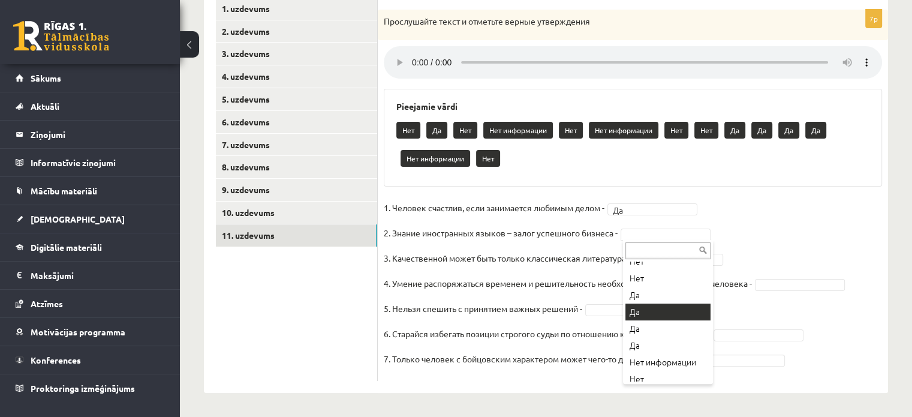
scroll to position [132, 0]
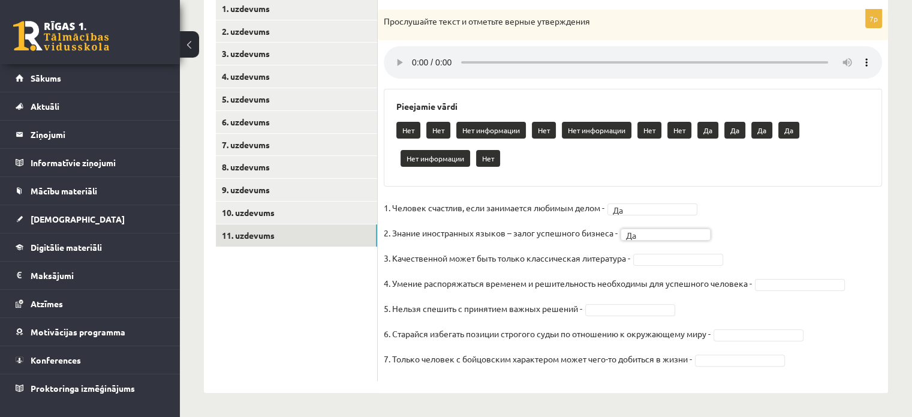
click at [644, 251] on fieldset "1. Человек счастлив, если занимается любимым делом - Да ** 2. Знание иностранны…" at bounding box center [633, 287] width 498 height 176
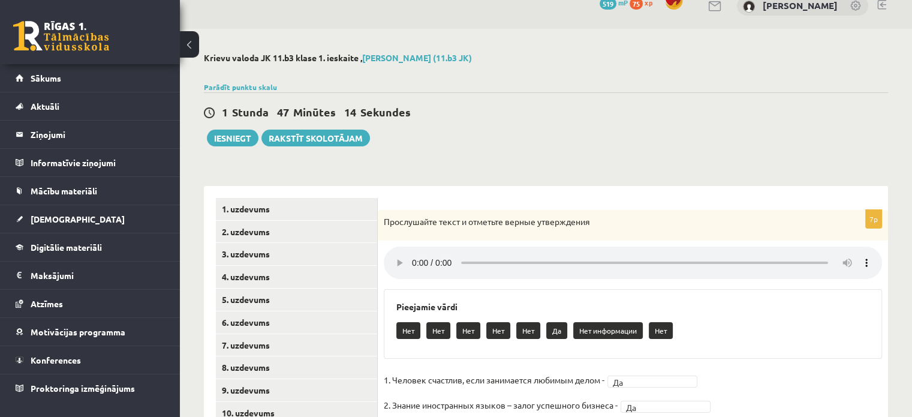
scroll to position [10, 0]
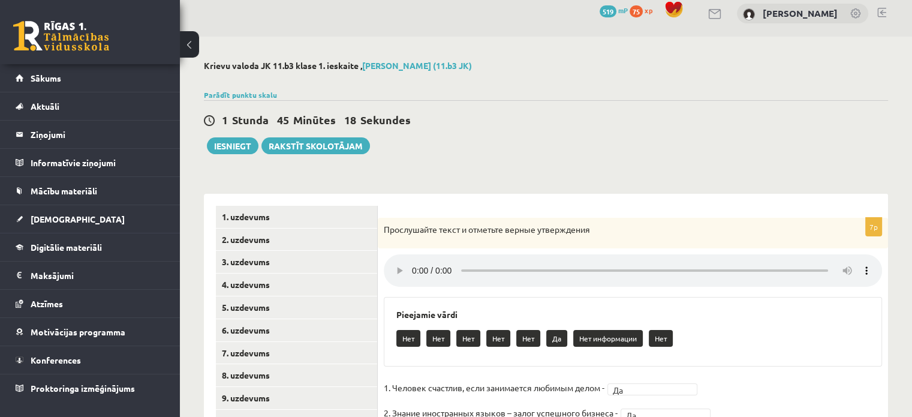
click at [254, 153] on div "Iesniegt Rakstīt skolotājam" at bounding box center [287, 145] width 166 height 17
click at [229, 140] on button "Iesniegt" at bounding box center [233, 145] width 52 height 17
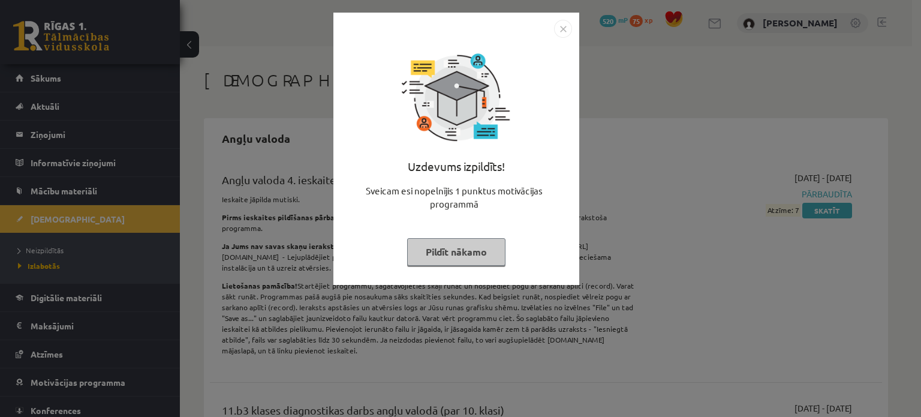
click at [467, 247] on button "Pildīt nākamo" at bounding box center [456, 252] width 98 height 28
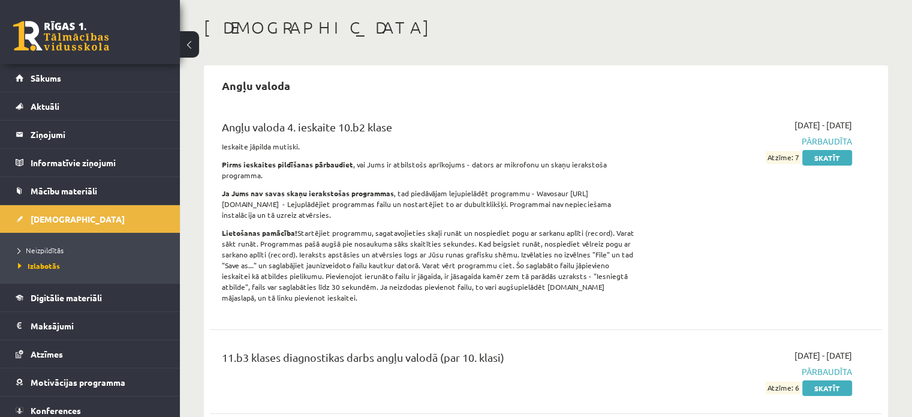
scroll to position [60, 0]
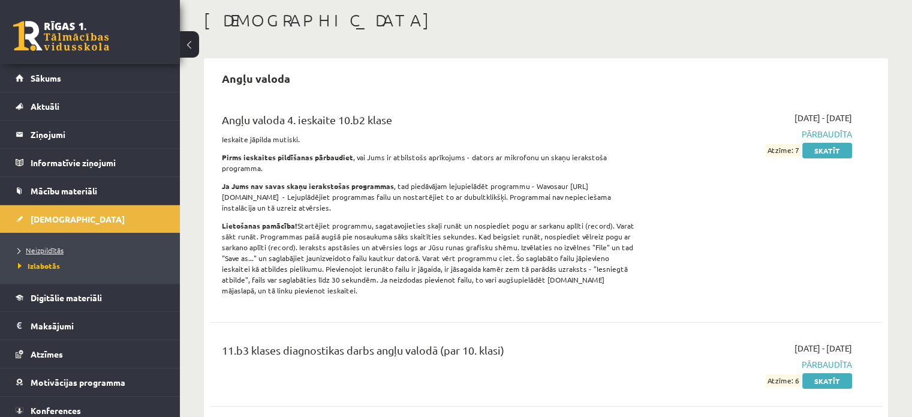
click at [50, 252] on span "Neizpildītās" at bounding box center [41, 250] width 46 height 10
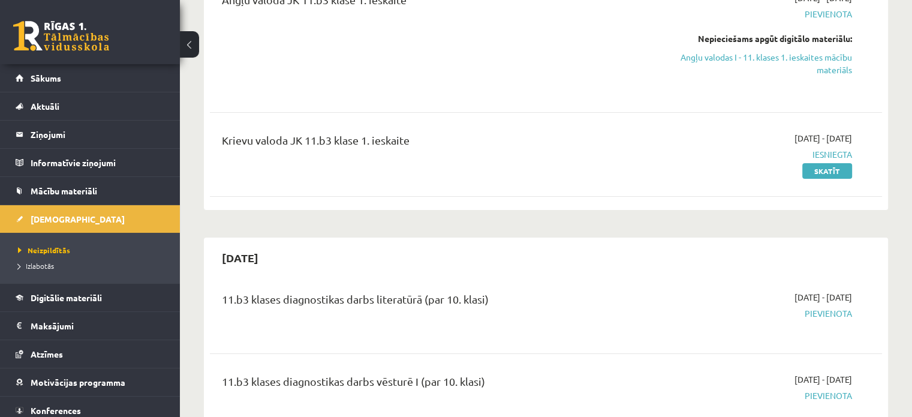
scroll to position [120, 0]
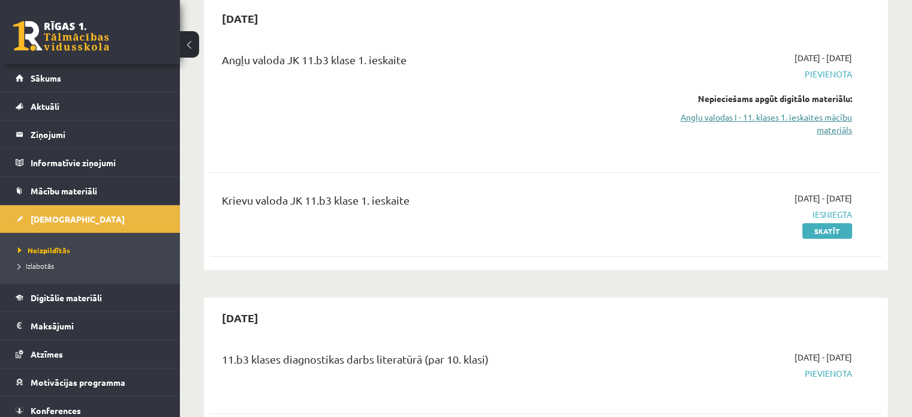
click at [795, 120] on link "Angļu valodas I - 11. klases 1. ieskaites mācību materiāls" at bounding box center [753, 123] width 198 height 25
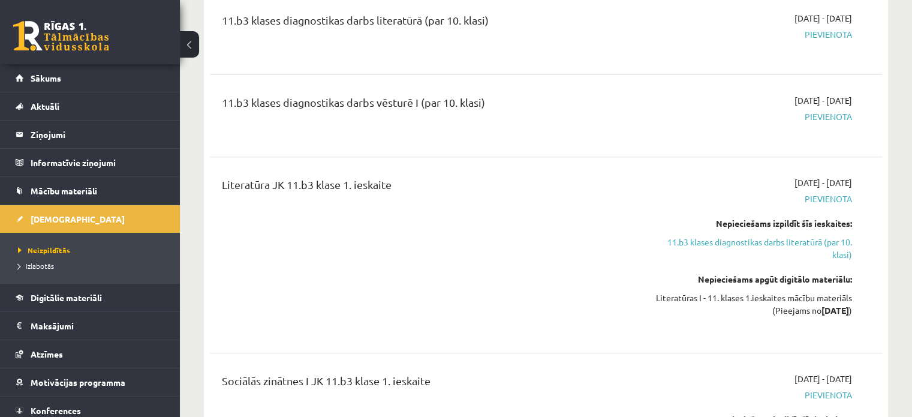
scroll to position [480, 0]
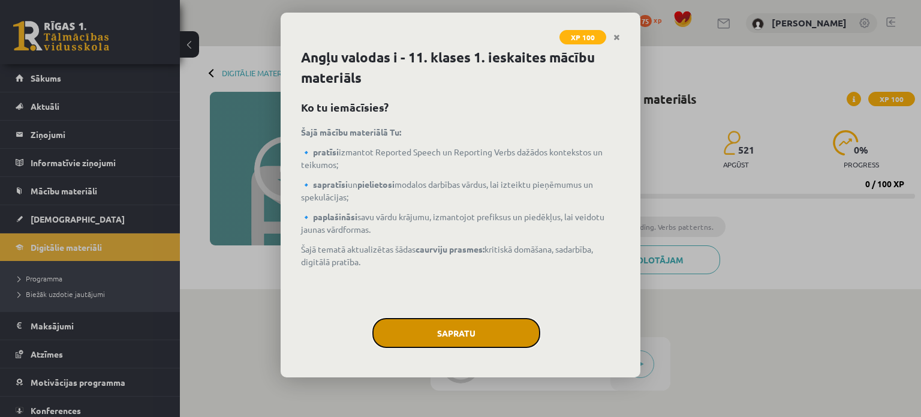
click at [506, 329] on button "Sapratu" at bounding box center [457, 333] width 168 height 30
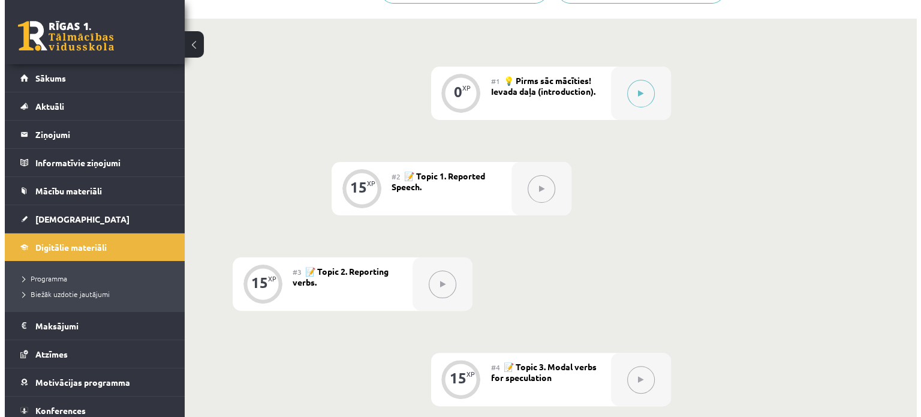
scroll to position [166, 0]
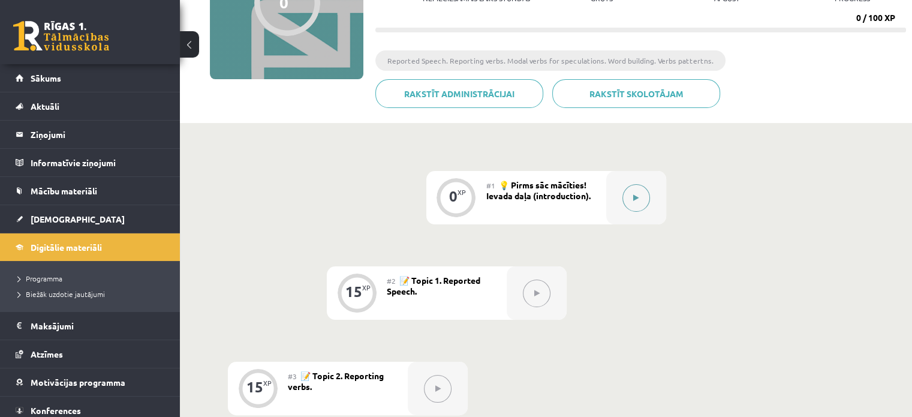
click at [619, 196] on div at bounding box center [636, 197] width 60 height 53
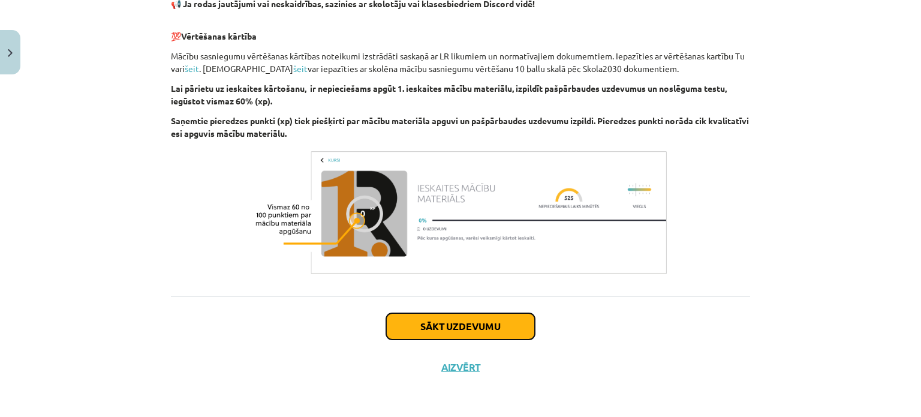
click at [482, 317] on button "Sākt uzdevumu" at bounding box center [460, 326] width 149 height 26
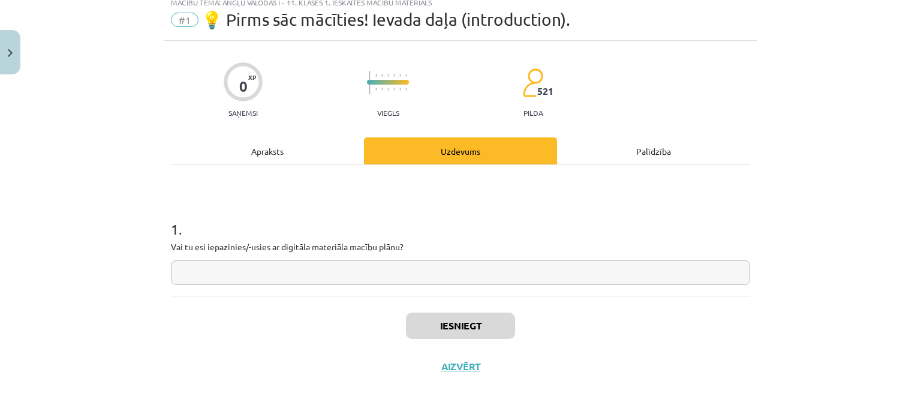
scroll to position [30, 0]
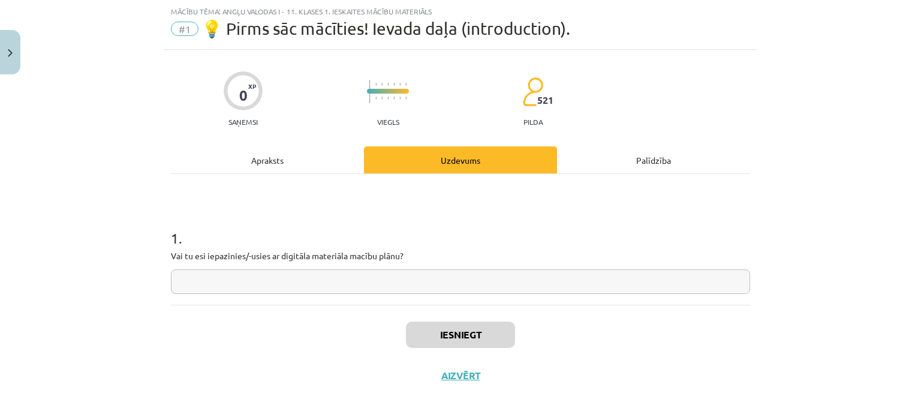
click at [415, 286] on input "text" at bounding box center [460, 281] width 579 height 25
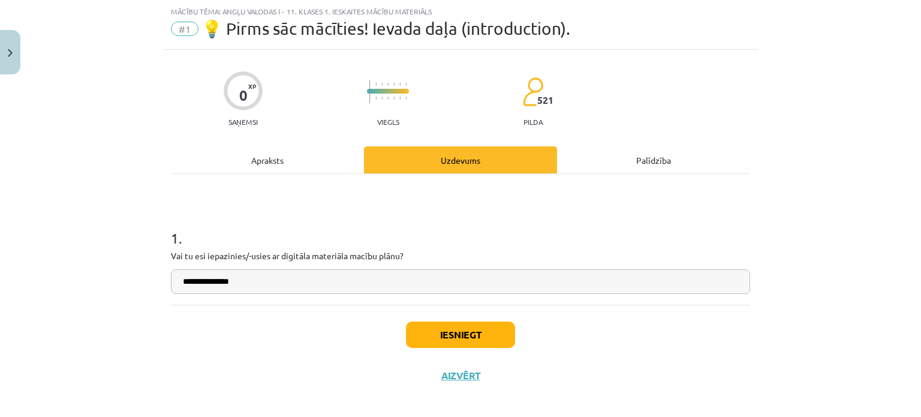
type input "**********"
click at [474, 328] on button "Iesniegt" at bounding box center [460, 335] width 109 height 26
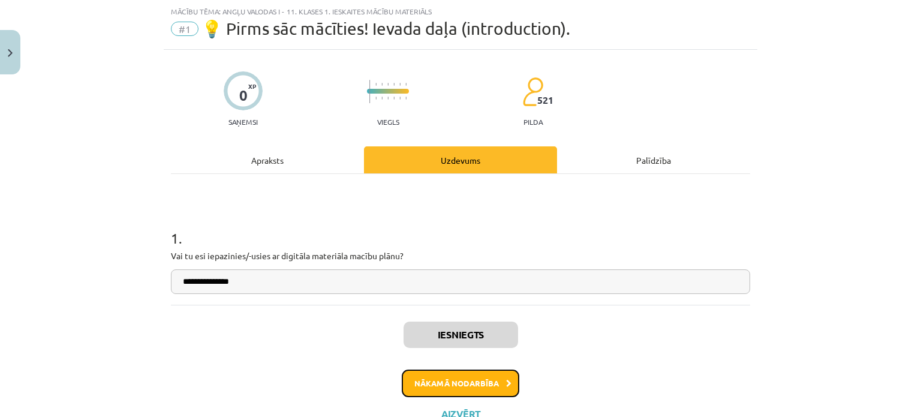
click at [450, 381] on button "Nākamā nodarbība" at bounding box center [461, 384] width 118 height 28
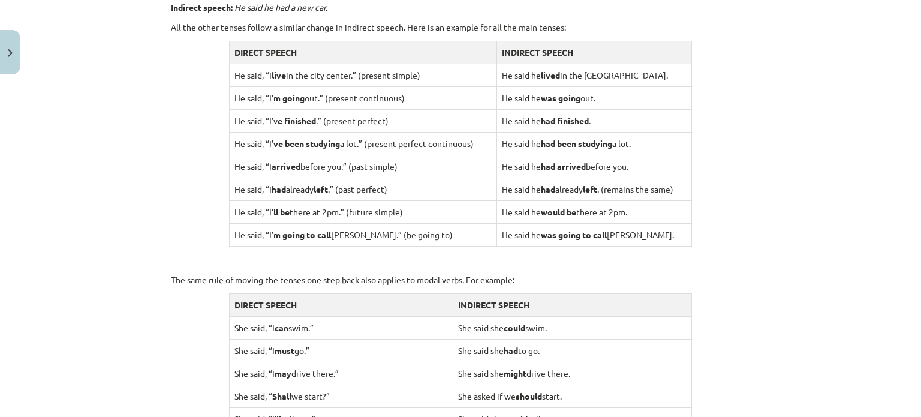
scroll to position [1202, 0]
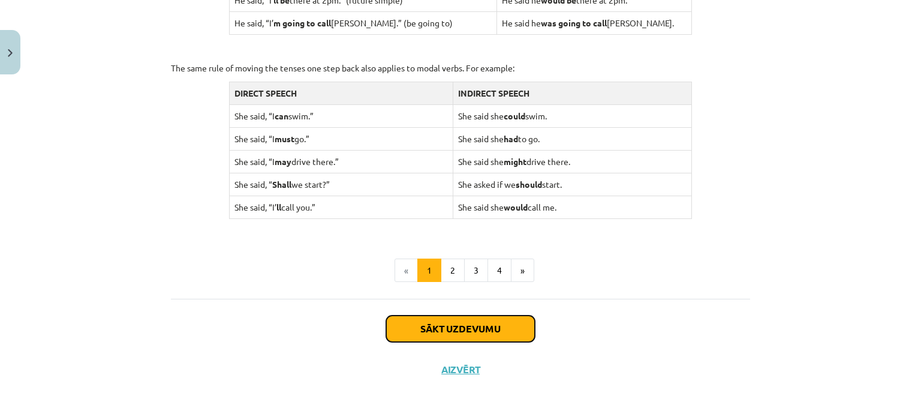
click at [464, 316] on button "Sākt uzdevumu" at bounding box center [460, 329] width 149 height 26
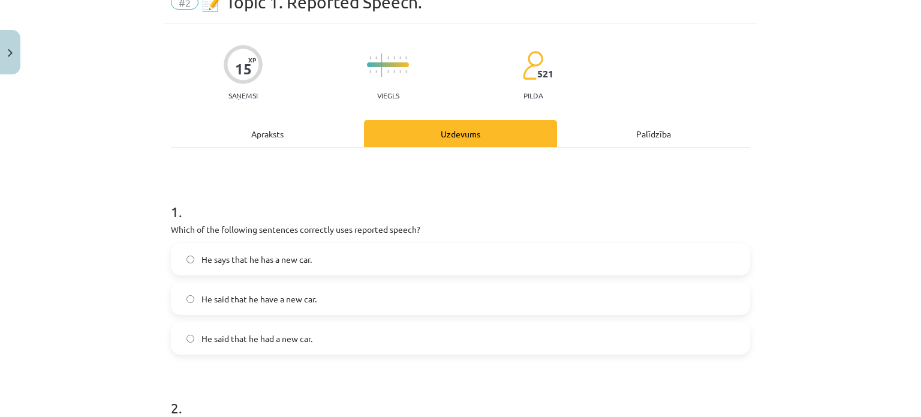
scroll to position [90, 0]
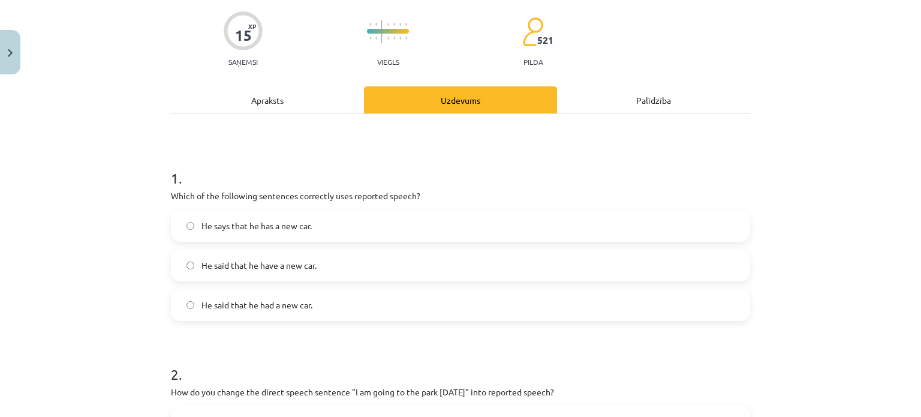
click at [224, 265] on span "He said that he have a new car." at bounding box center [259, 265] width 115 height 13
click at [249, 227] on span "He says that he has a new car." at bounding box center [257, 226] width 110 height 13
click at [269, 296] on label "He said that he had a new car." at bounding box center [460, 305] width 577 height 30
click at [272, 227] on span "He says that he has a new car." at bounding box center [257, 226] width 110 height 13
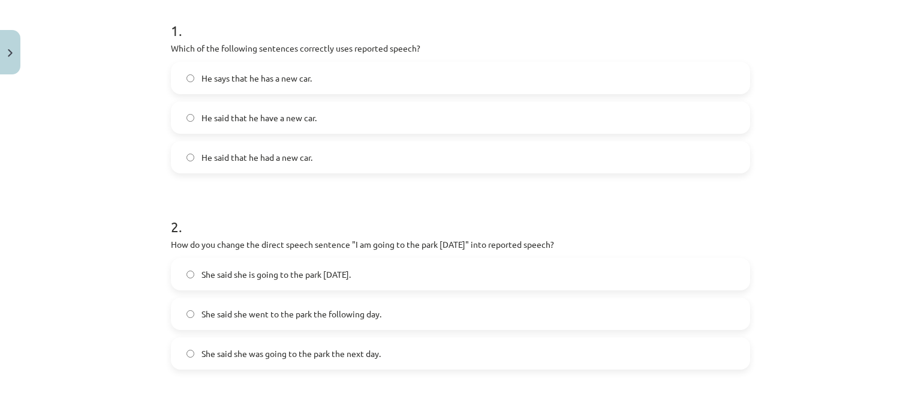
scroll to position [270, 0]
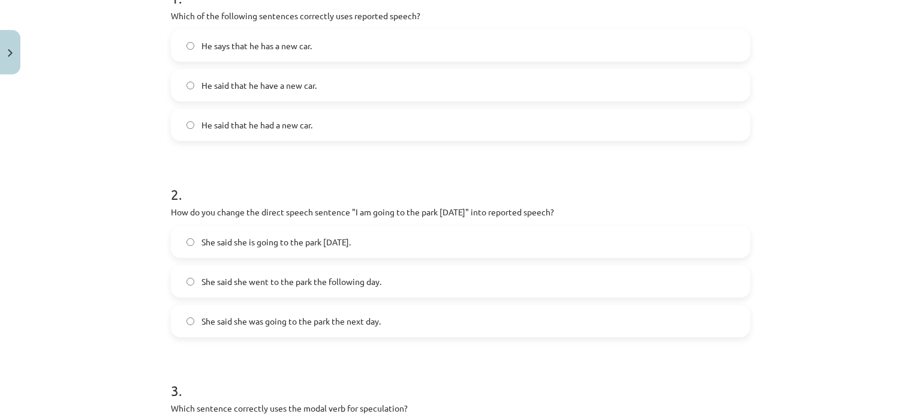
click at [349, 244] on span "She said she is going to the park tomorrow." at bounding box center [276, 242] width 149 height 13
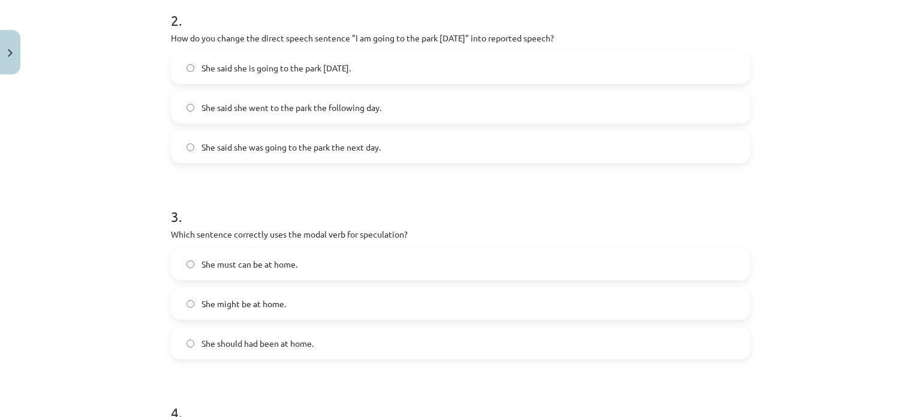
scroll to position [450, 0]
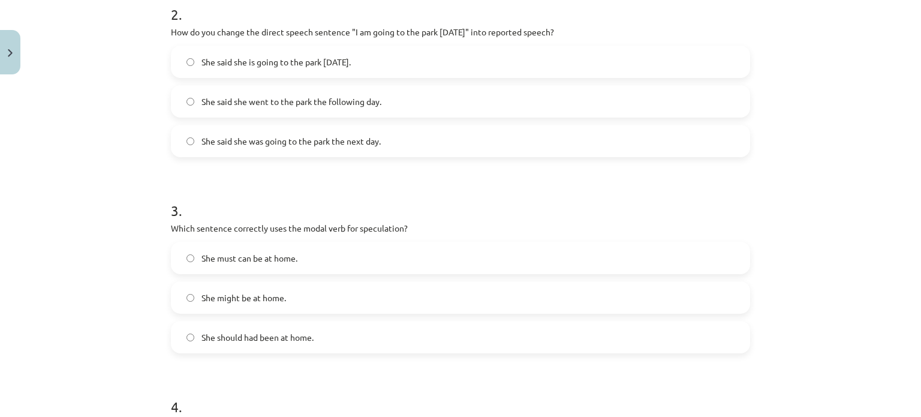
click at [325, 292] on label "She might be at home." at bounding box center [460, 298] width 577 height 30
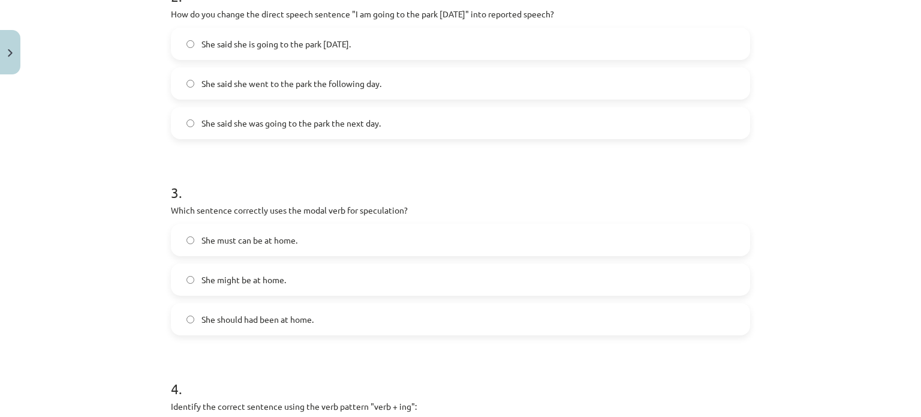
scroll to position [510, 0]
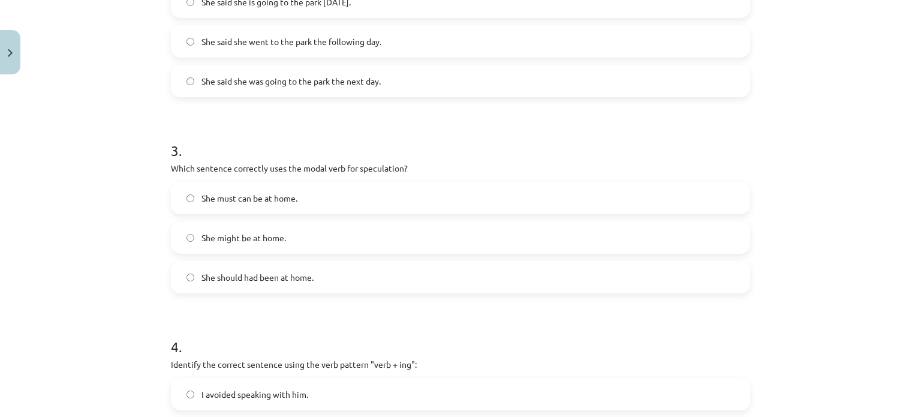
click at [356, 201] on label "She must can be at home." at bounding box center [460, 198] width 577 height 30
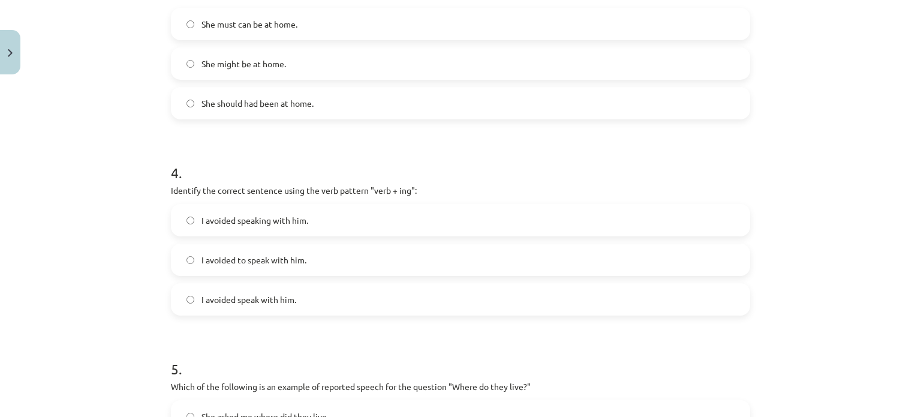
scroll to position [690, 0]
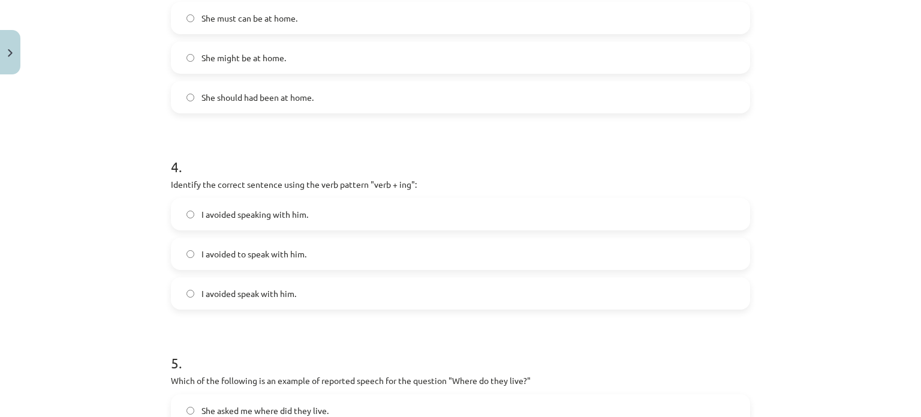
drag, startPoint x: 338, startPoint y: 250, endPoint x: 348, endPoint y: 268, distance: 20.9
click at [340, 250] on label "I avoided to speak with him." at bounding box center [460, 254] width 577 height 30
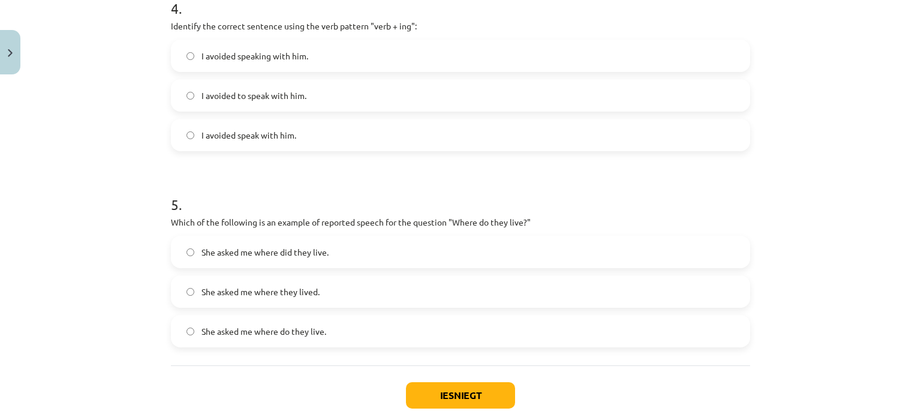
scroll to position [870, 0]
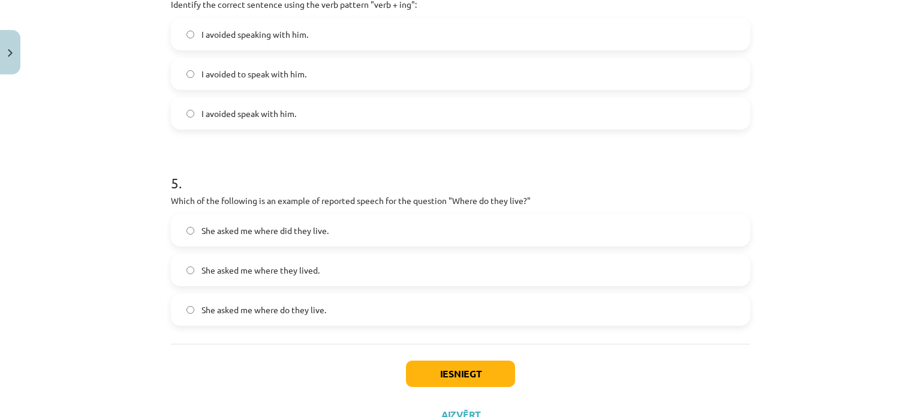
click at [351, 295] on label "She asked me where do they live." at bounding box center [460, 310] width 577 height 30
click at [424, 370] on button "Iesniegt" at bounding box center [460, 374] width 109 height 26
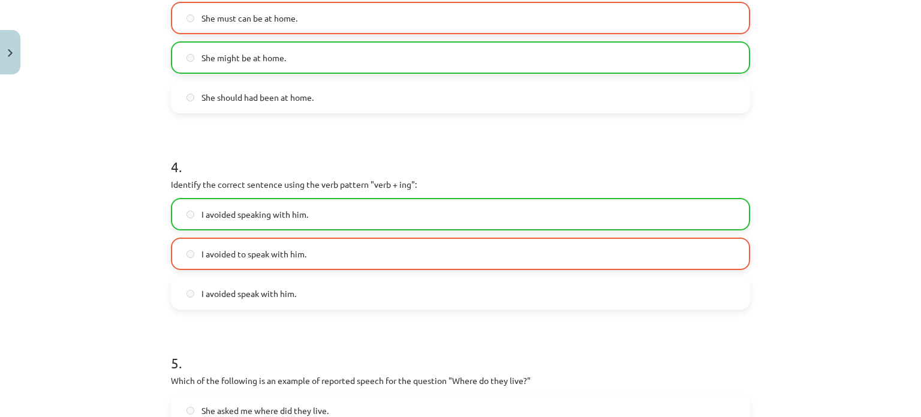
scroll to position [955, 0]
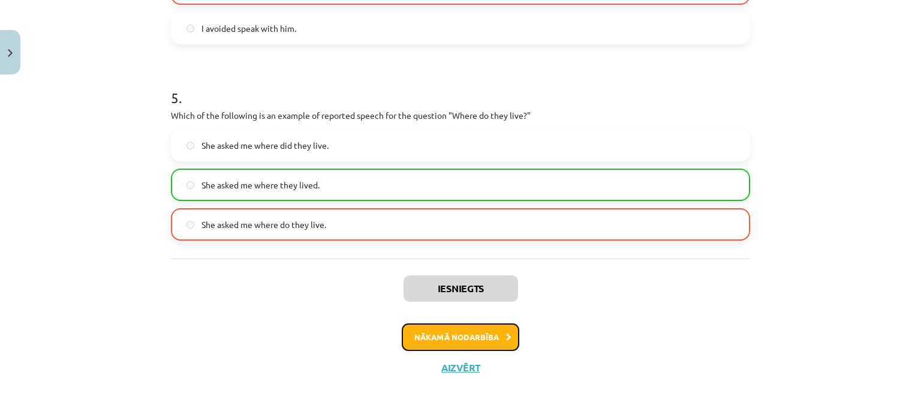
click at [480, 337] on button "Nākamā nodarbība" at bounding box center [461, 337] width 118 height 28
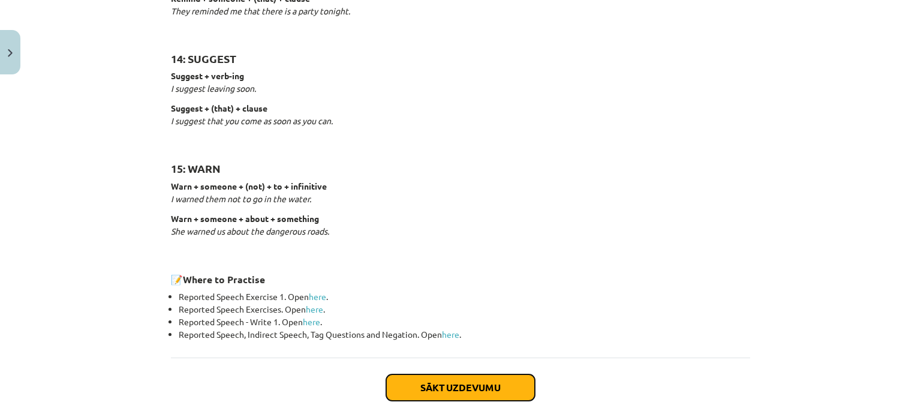
click at [525, 381] on button "Sākt uzdevumu" at bounding box center [460, 387] width 149 height 26
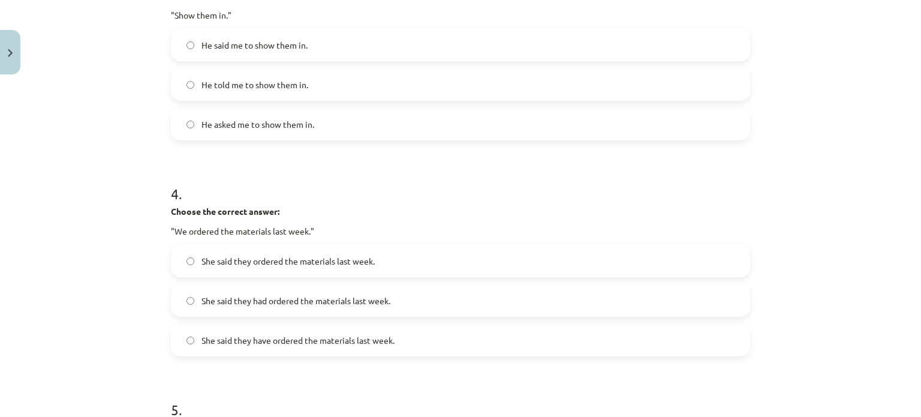
scroll to position [1016, 0]
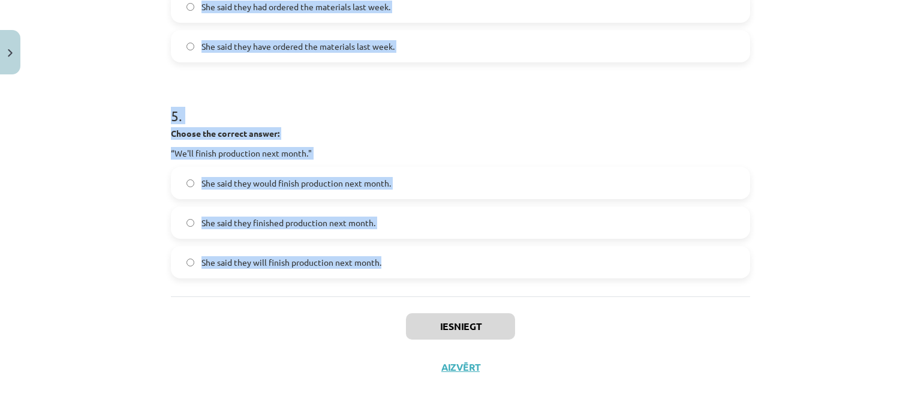
drag, startPoint x: 142, startPoint y: 244, endPoint x: 398, endPoint y: 268, distance: 257.8
click at [398, 271] on div "Mācību tēma: Angļu valodas i - 11. klases 1. ieskaites mācību materiāls #3 📝 To…" at bounding box center [460, 208] width 921 height 417
copy form "1 . Choose the correct answer: "I'm ready for the meeting." He said he had been…"
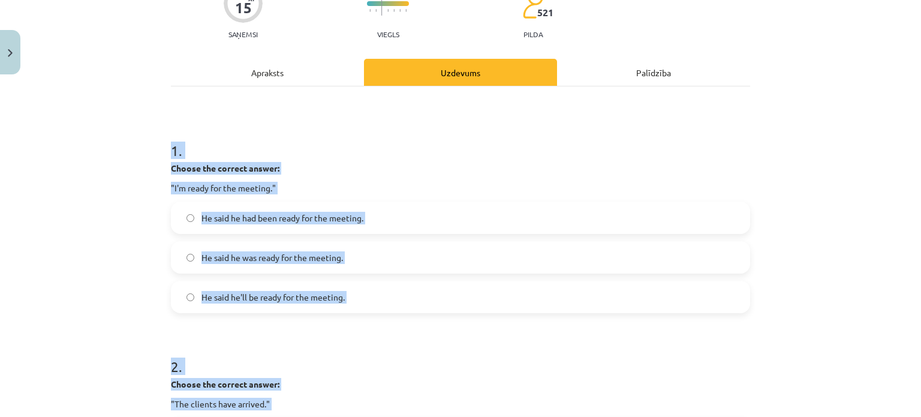
scroll to position [116, 0]
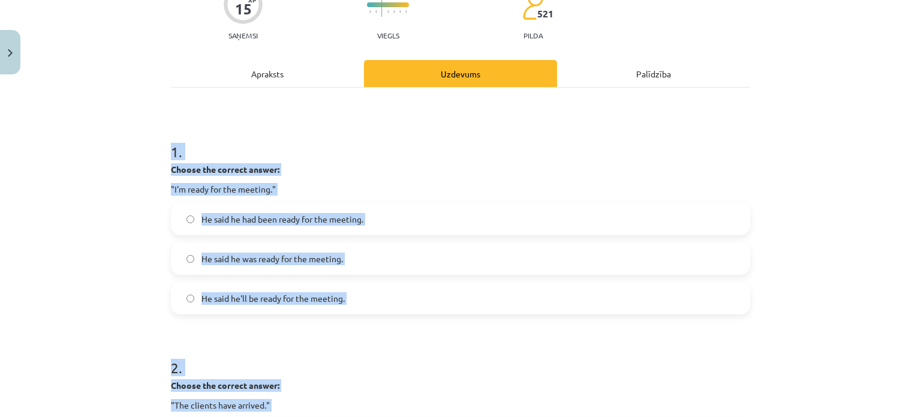
click at [377, 218] on label "He said he had been ready for the meeting." at bounding box center [460, 219] width 577 height 30
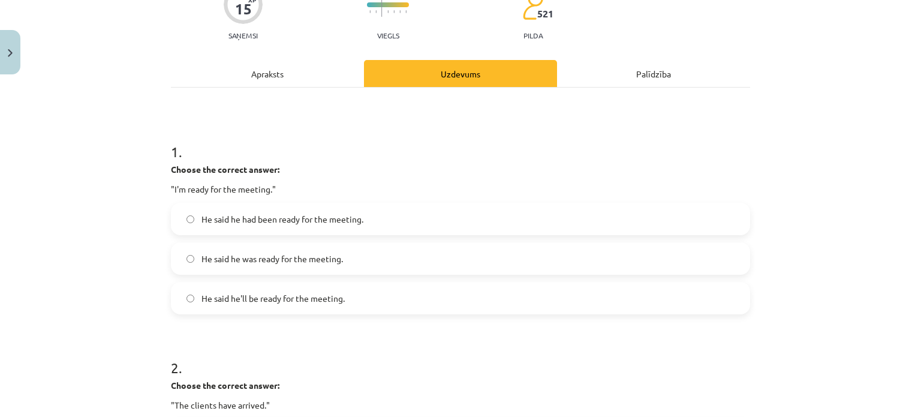
click at [386, 242] on div "He said he was ready for the meeting." at bounding box center [460, 258] width 579 height 32
click at [269, 253] on span "He said he was ready for the meeting." at bounding box center [273, 259] width 142 height 13
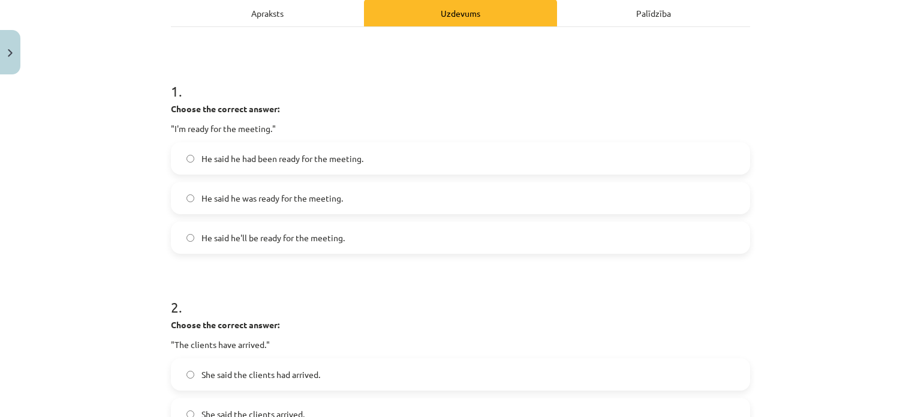
scroll to position [356, 0]
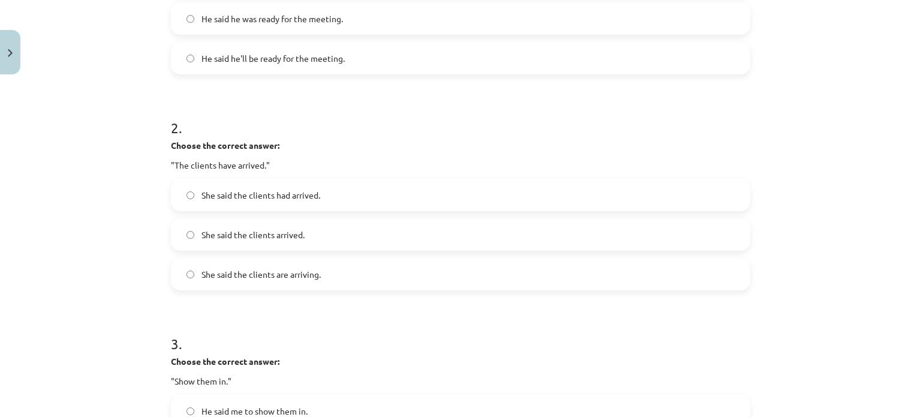
click at [310, 186] on label "She said the clients had arrived." at bounding box center [460, 195] width 577 height 30
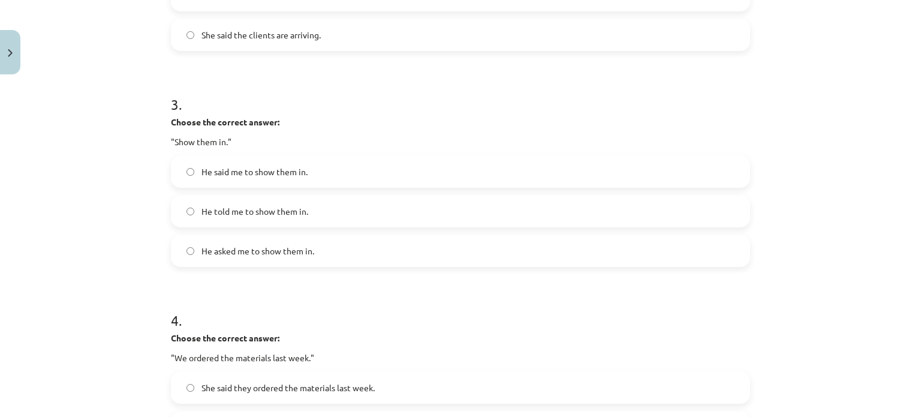
scroll to position [596, 0]
click at [295, 173] on span "He said me to show them in." at bounding box center [255, 171] width 106 height 13
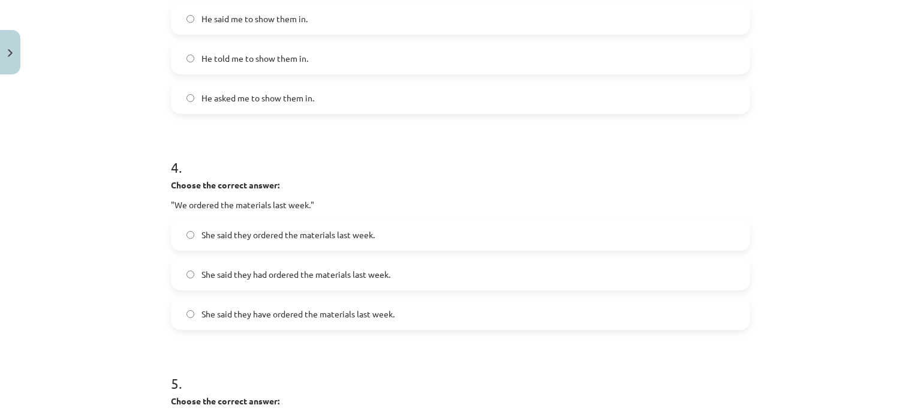
scroll to position [716, 0]
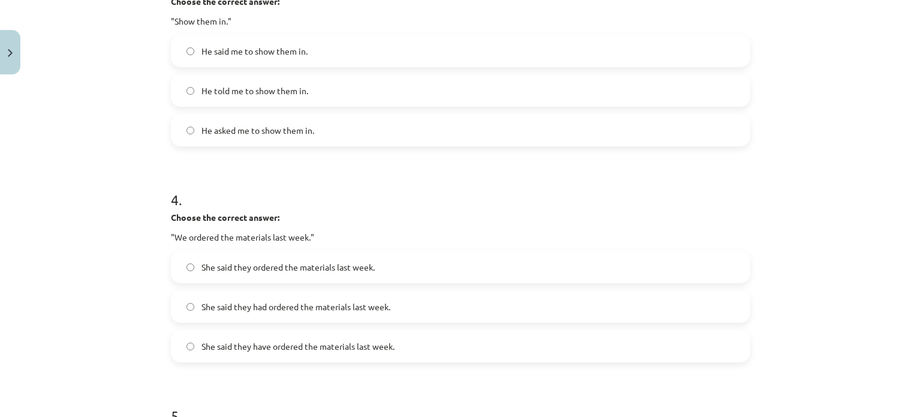
click at [263, 85] on span "He told me to show them in." at bounding box center [255, 91] width 107 height 13
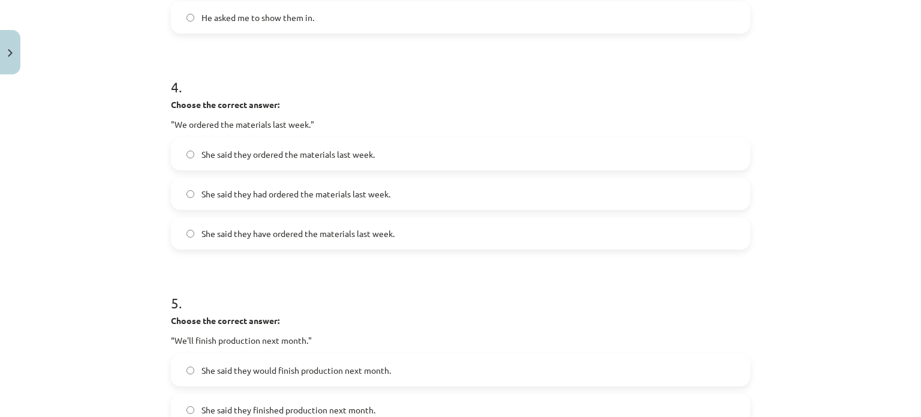
scroll to position [836, 0]
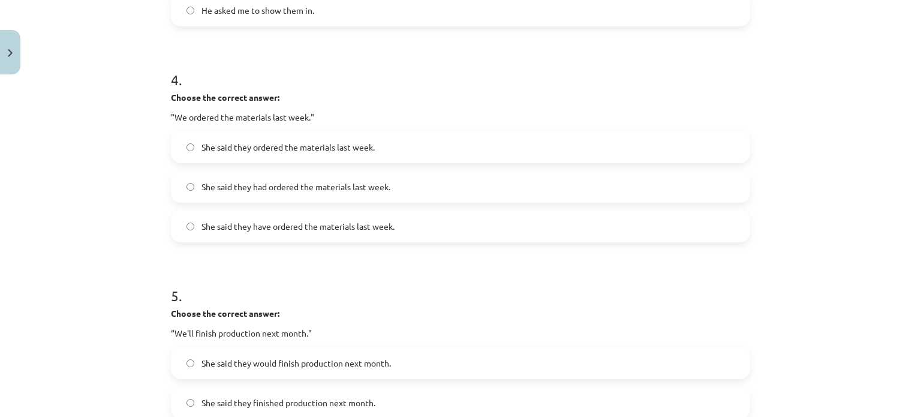
click at [276, 187] on span "She said they had ordered the materials last week." at bounding box center [296, 187] width 189 height 13
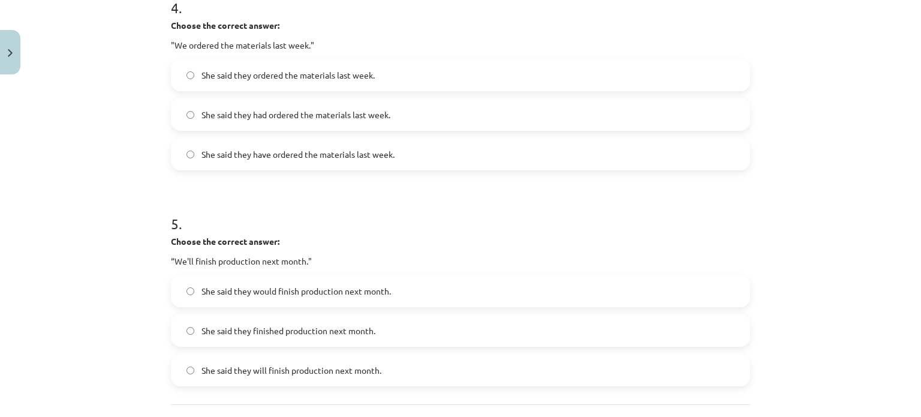
scroll to position [1016, 0]
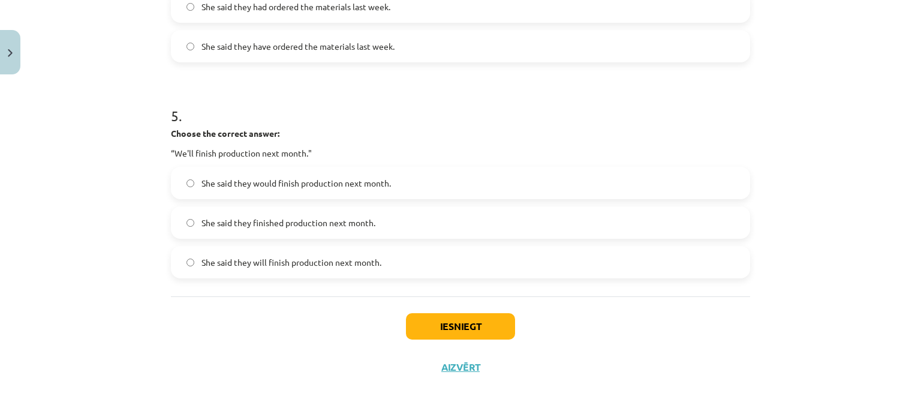
click at [317, 168] on label "She said they would finish production next month." at bounding box center [460, 183] width 577 height 30
click at [465, 332] on button "Iesniegt" at bounding box center [460, 326] width 109 height 26
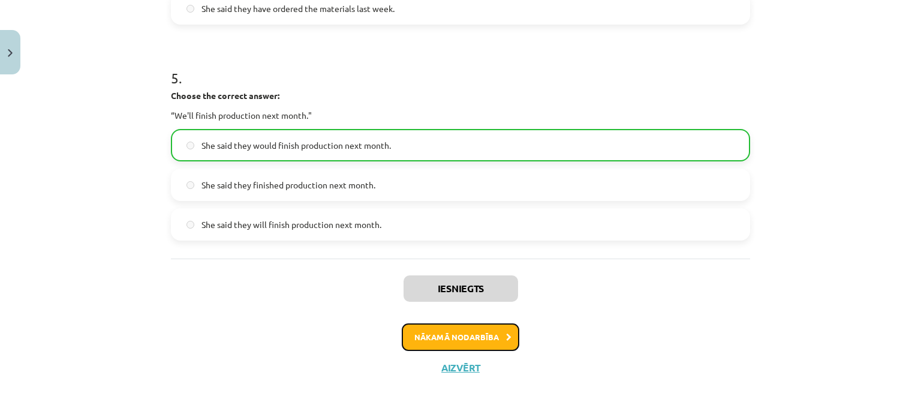
click at [484, 333] on button "Nākamā nodarbība" at bounding box center [461, 337] width 118 height 28
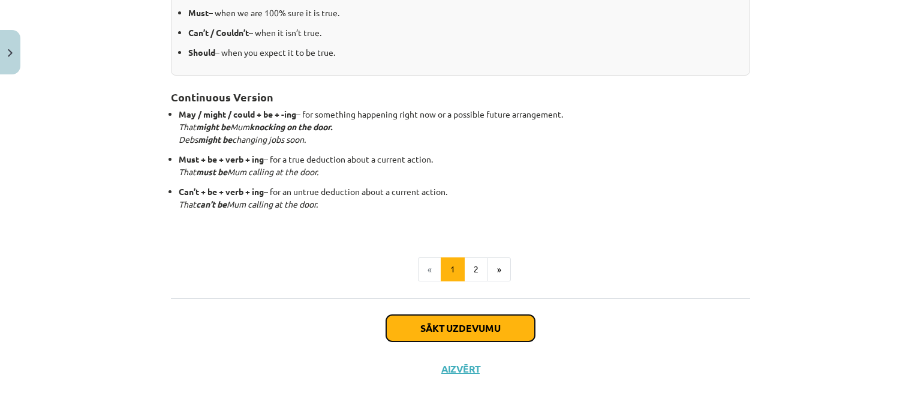
click at [446, 324] on button "Sākt uzdevumu" at bounding box center [460, 328] width 149 height 26
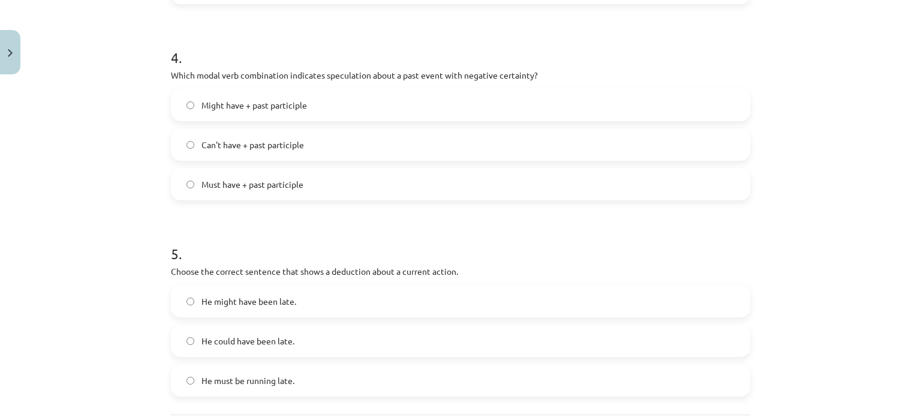
scroll to position [917, 0]
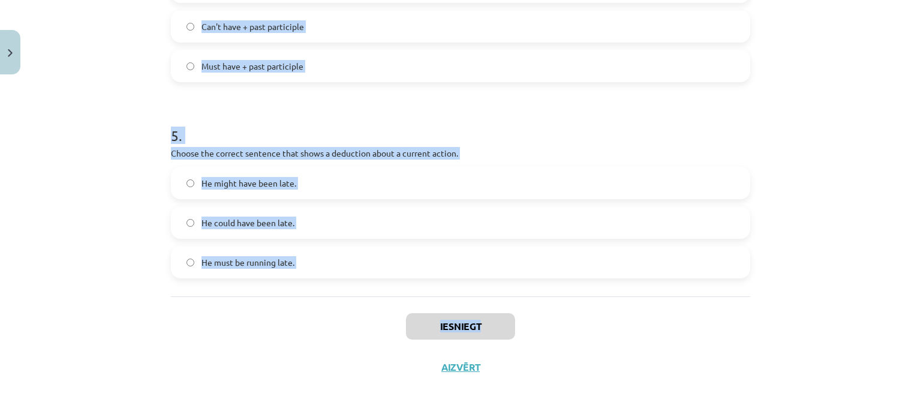
drag, startPoint x: 179, startPoint y: 151, endPoint x: 566, endPoint y: 275, distance: 406.5
click at [566, 283] on div "Mācību tēma: Angļu valodas i - 11. klases 1. ieskaites mācību materiāls #4 📝 To…" at bounding box center [460, 208] width 921 height 417
copy form "Which sentence is correct for expressing something you are certain is not true …"
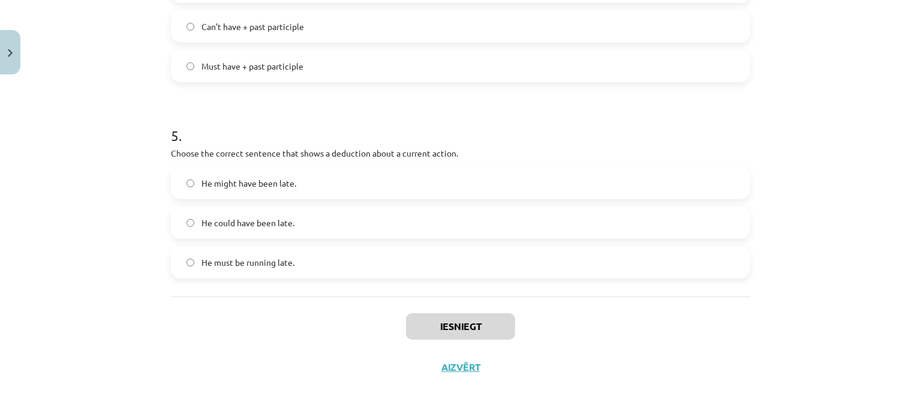
click at [0, 306] on div "Mācību tēma: Angļu valodas i - 11. klases 1. ieskaites mācību materiāls #4 📝 To…" at bounding box center [460, 208] width 921 height 417
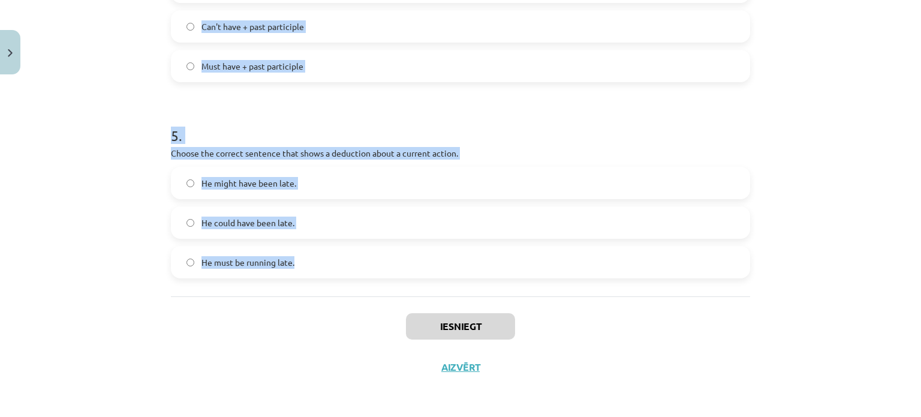
drag, startPoint x: 265, startPoint y: 277, endPoint x: 325, endPoint y: 279, distance: 60.0
click at [325, 279] on div "Mācību tēma: Angļu valodas i - 11. klases 1. ieskaites mācību materiāls #4 📝 To…" at bounding box center [460, 208] width 921 height 417
copy form "1 . Which modal verb would you use to speculate about something that is possibl…"
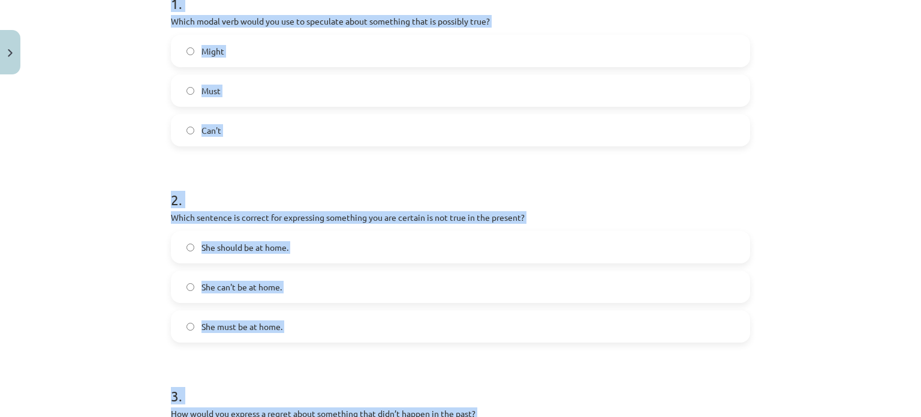
scroll to position [257, 0]
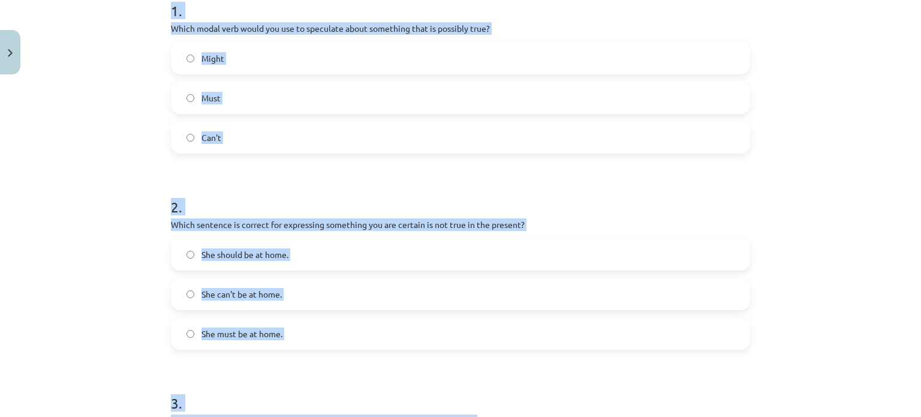
click at [253, 54] on label "Might" at bounding box center [460, 58] width 577 height 30
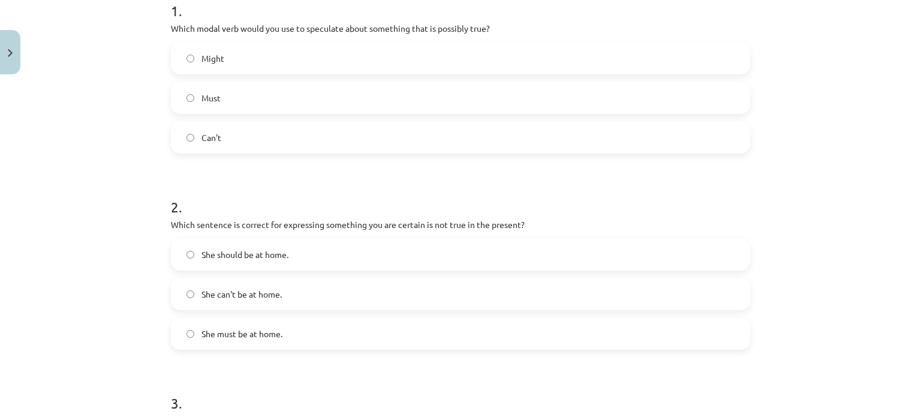
click at [301, 287] on label "She can't be at home." at bounding box center [460, 294] width 577 height 30
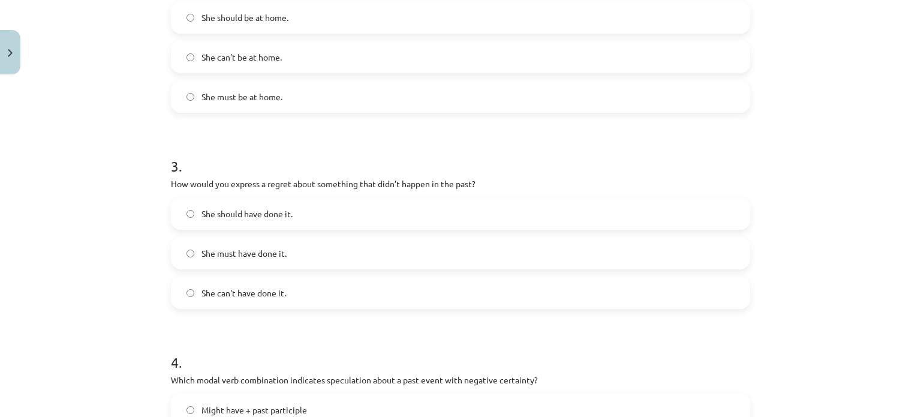
scroll to position [497, 0]
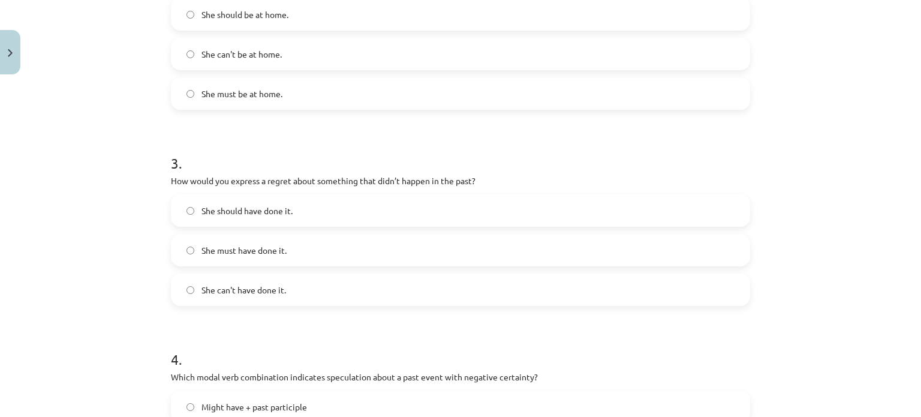
click at [274, 209] on span "She should have done it." at bounding box center [247, 211] width 91 height 13
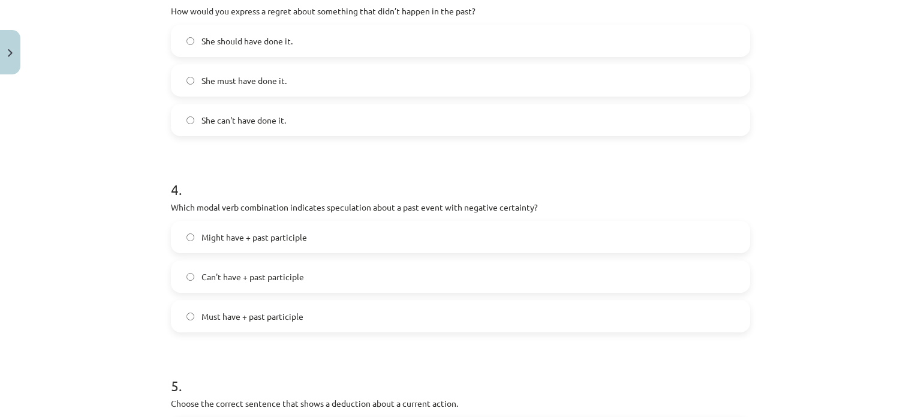
scroll to position [677, 0]
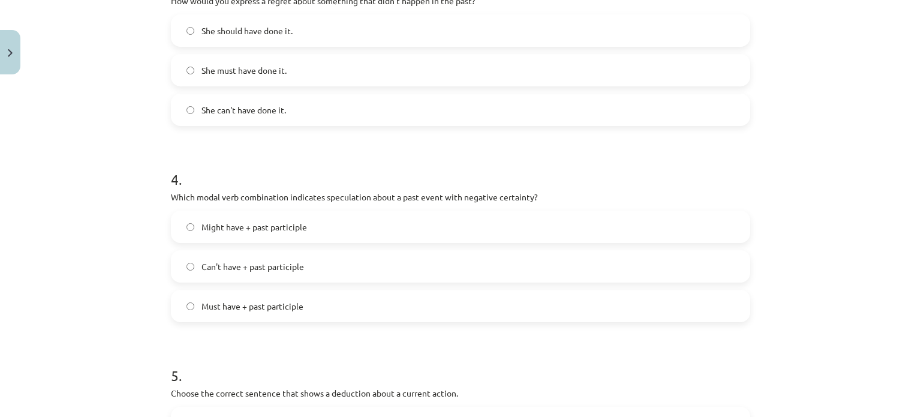
drag, startPoint x: 250, startPoint y: 263, endPoint x: 241, endPoint y: 189, distance: 74.9
click at [250, 263] on span "Can't have + past participle" at bounding box center [253, 266] width 103 height 13
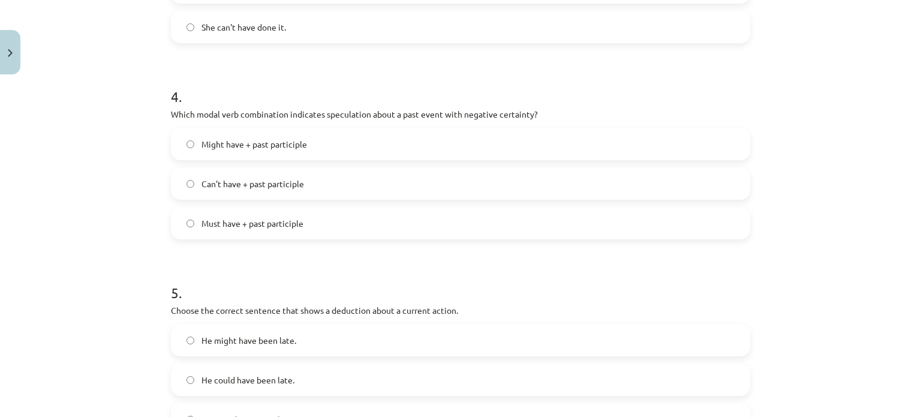
scroll to position [917, 0]
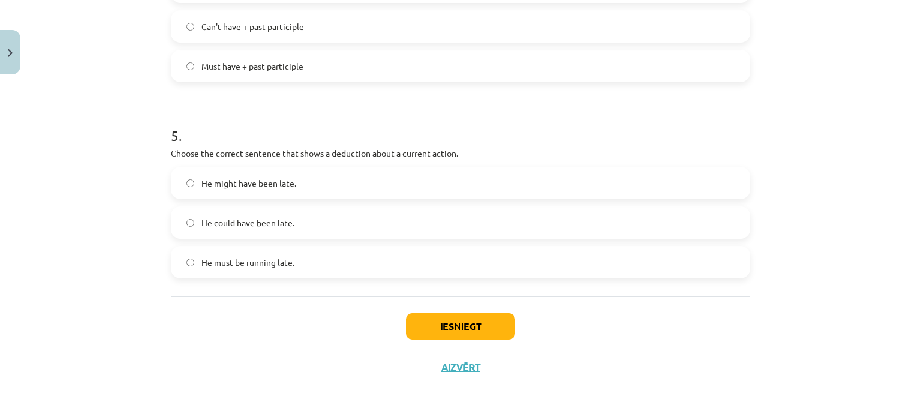
click at [259, 256] on span "He must be running late." at bounding box center [248, 262] width 93 height 13
click at [461, 313] on button "Iesniegt" at bounding box center [460, 326] width 109 height 26
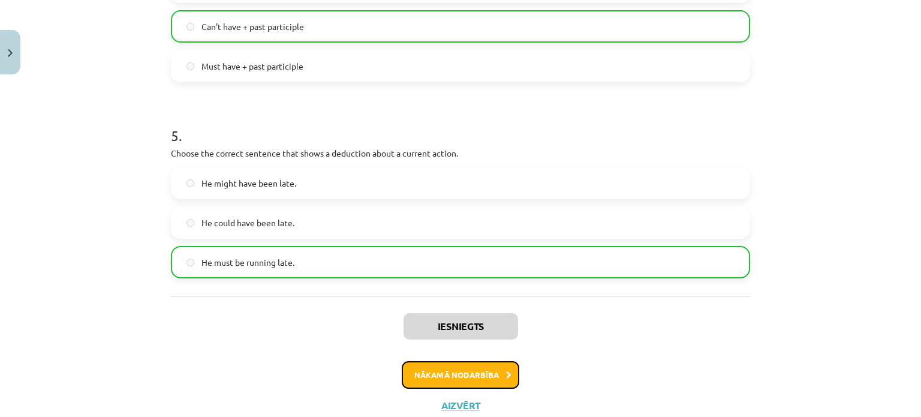
click at [475, 377] on button "Nākamā nodarbība" at bounding box center [461, 375] width 118 height 28
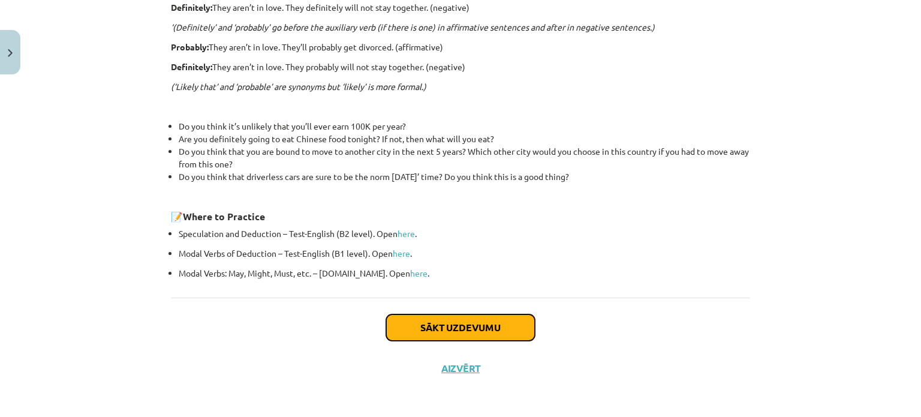
click at [450, 325] on button "Sākt uzdevumu" at bounding box center [460, 327] width 149 height 26
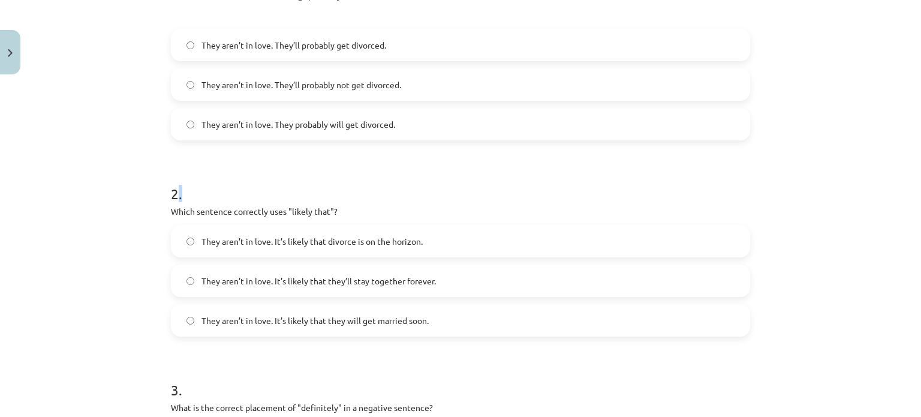
drag, startPoint x: 175, startPoint y: 182, endPoint x: 173, endPoint y: 152, distance: 30.0
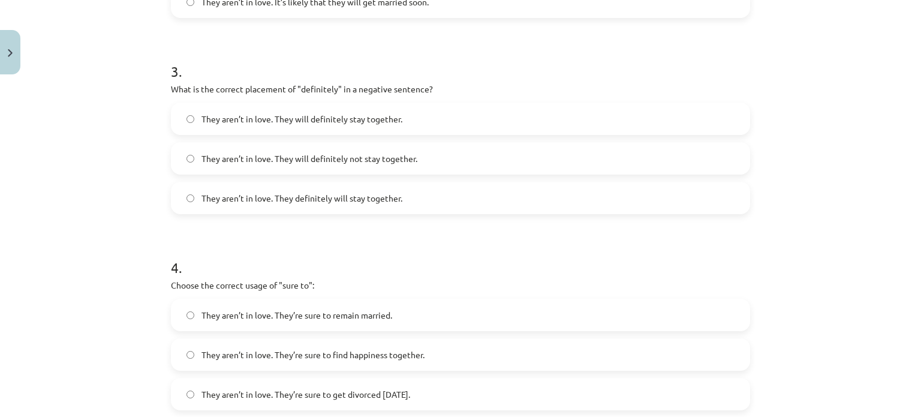
scroll to position [937, 0]
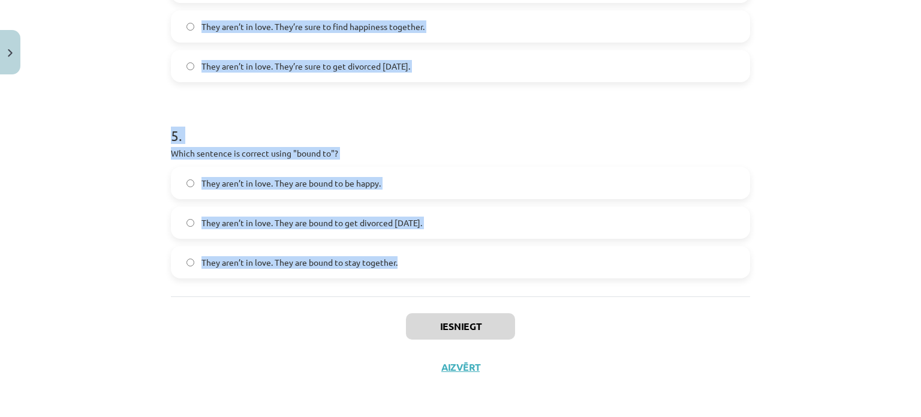
drag, startPoint x: 145, startPoint y: 82, endPoint x: 430, endPoint y: 262, distance: 337.0
click at [430, 262] on div "Mācību tēma: Angļu valodas i - 11. klases 1. ieskaites mācību materiāls #5 📝 To…" at bounding box center [460, 208] width 921 height 417
copy form "1 . Choose the correct sentence using "probably" in an affirmative context: The…"
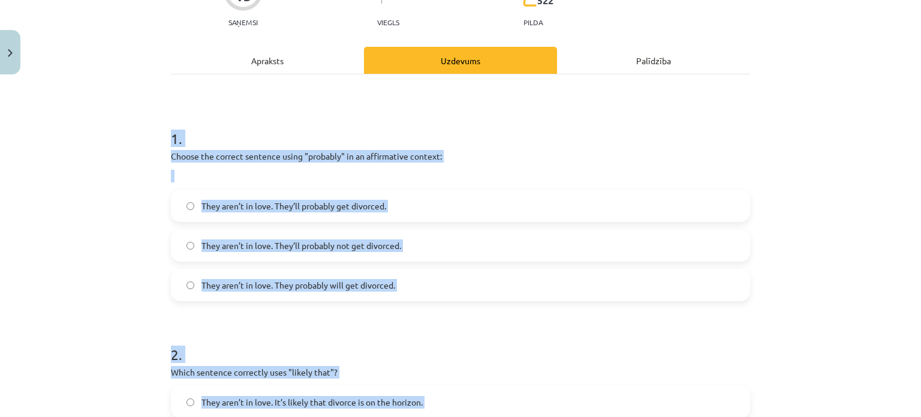
scroll to position [97, 0]
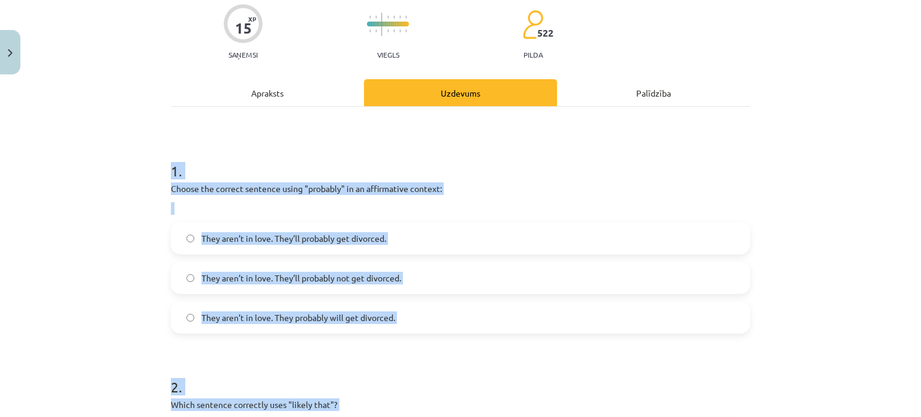
click at [395, 317] on label "They aren’t in love. They probably will get divorced." at bounding box center [460, 317] width 577 height 30
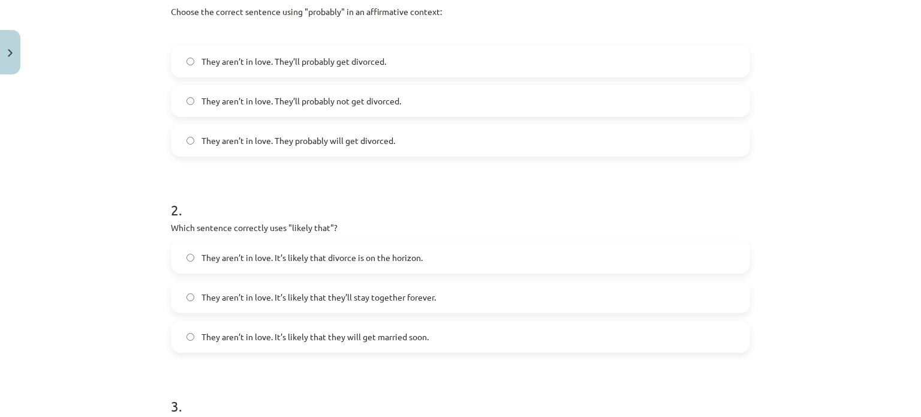
scroll to position [277, 0]
click at [395, 259] on span "They aren’t in love. It’s likely that divorce is on the horizon." at bounding box center [312, 254] width 221 height 13
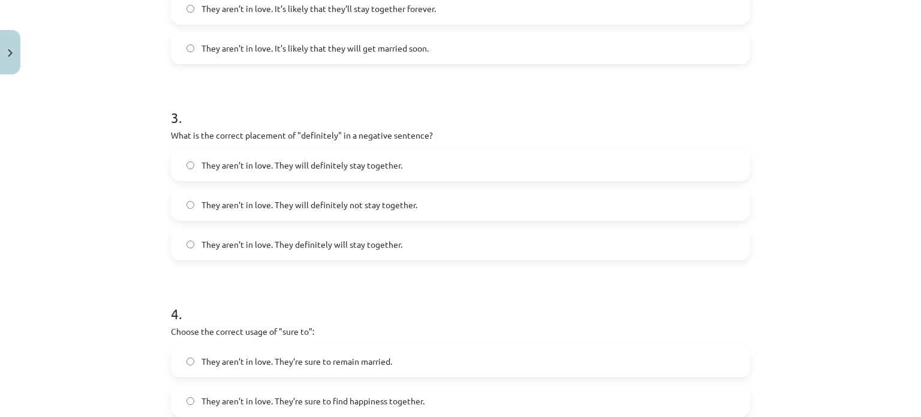
scroll to position [577, 0]
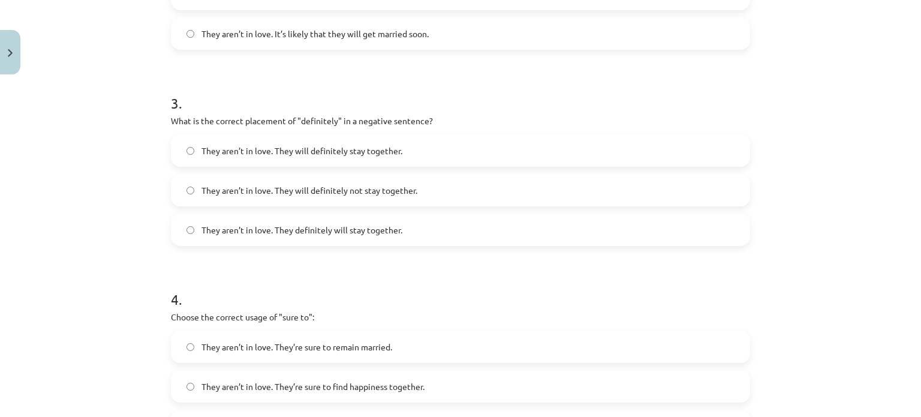
click at [411, 188] on span "They aren’t in love. They will definitely not stay together." at bounding box center [310, 190] width 216 height 13
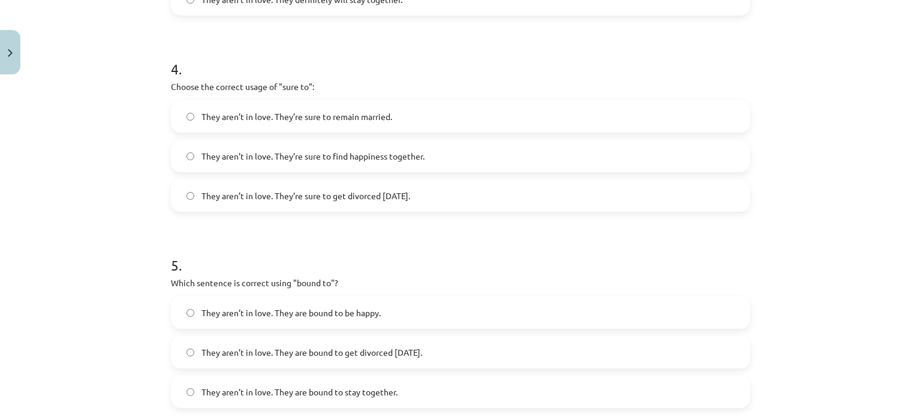
scroll to position [817, 0]
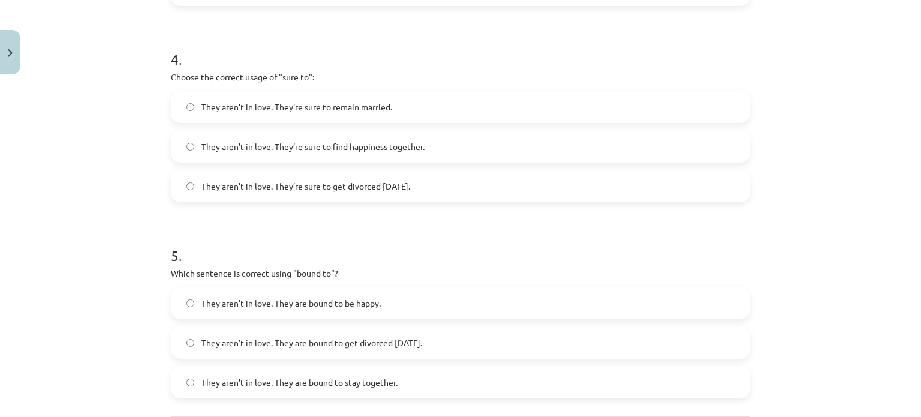
click at [453, 183] on label "They aren’t in love. They’re sure to get divorced within six months." at bounding box center [460, 186] width 577 height 30
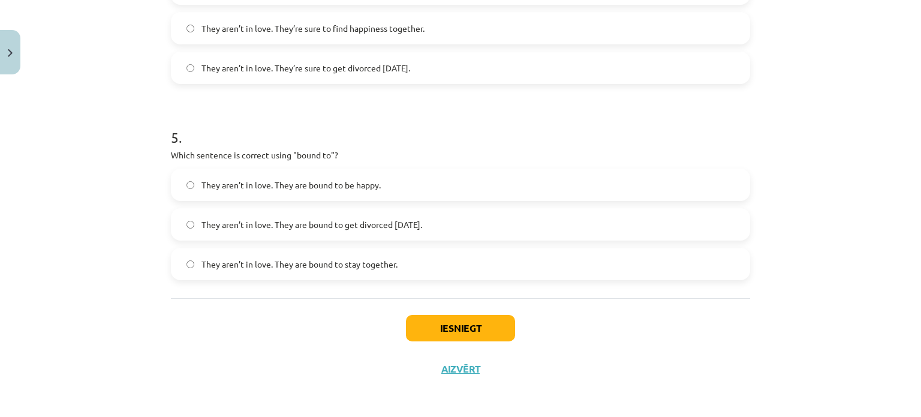
scroll to position [937, 0]
click at [413, 225] on span "They aren’t in love. They are bound to get divorced within six months." at bounding box center [312, 223] width 221 height 13
click at [438, 317] on button "Iesniegt" at bounding box center [460, 326] width 109 height 26
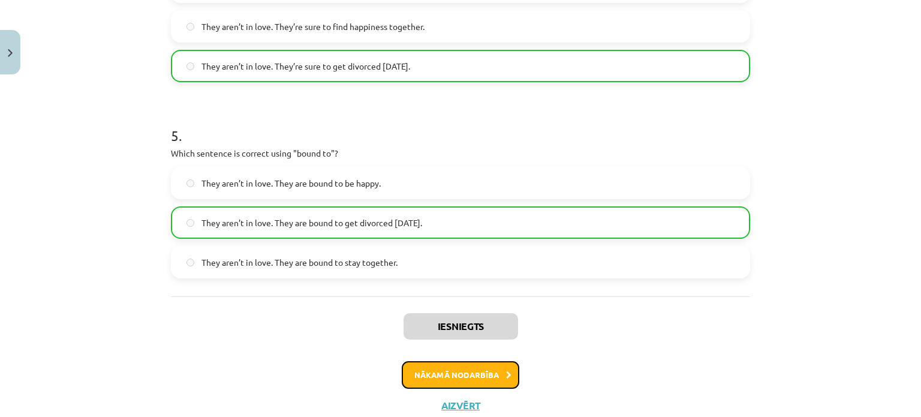
click at [456, 369] on button "Nākamā nodarbība" at bounding box center [461, 375] width 118 height 28
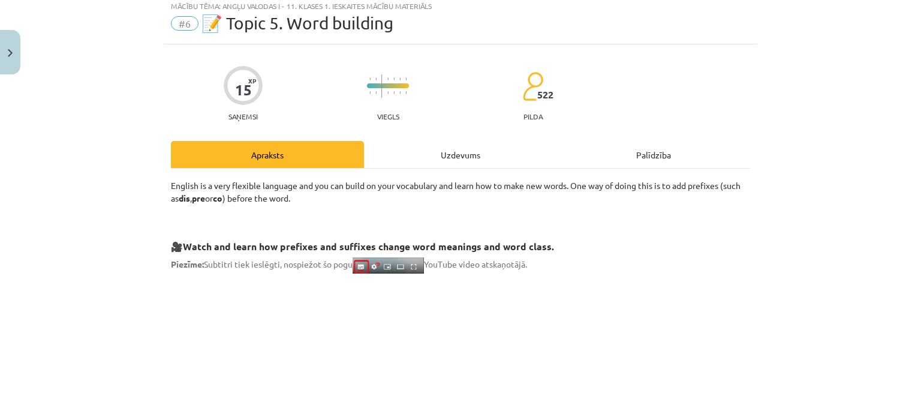
scroll to position [30, 0]
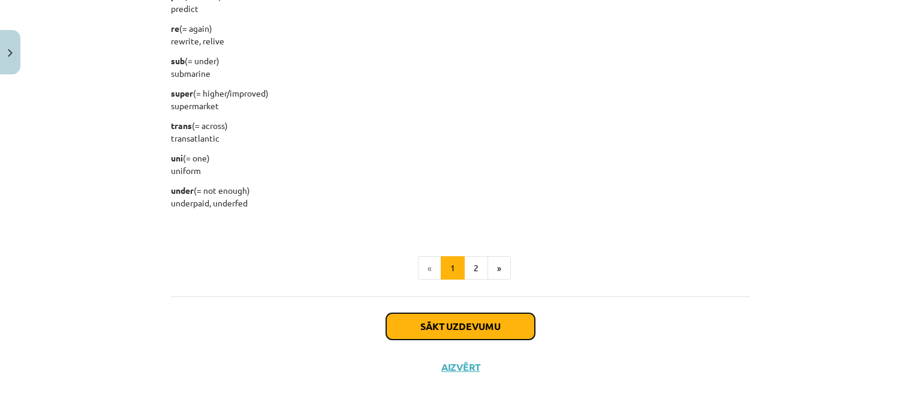
click at [489, 323] on button "Sākt uzdevumu" at bounding box center [460, 326] width 149 height 26
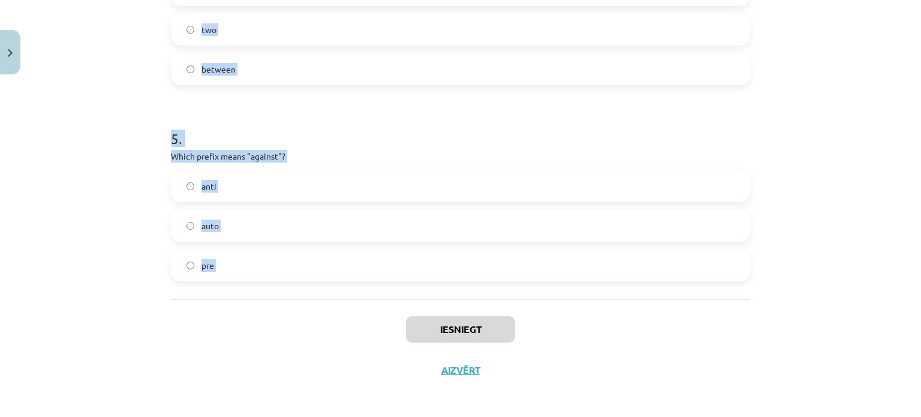
scroll to position [937, 0]
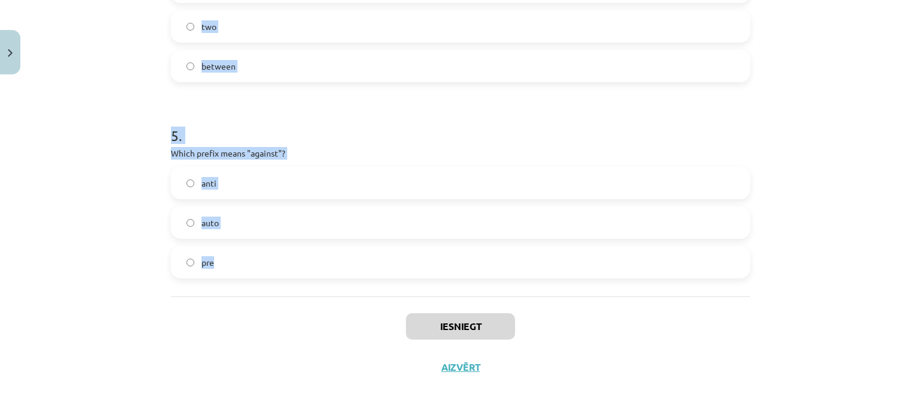
click at [461, 263] on label "pre" at bounding box center [460, 262] width 577 height 30
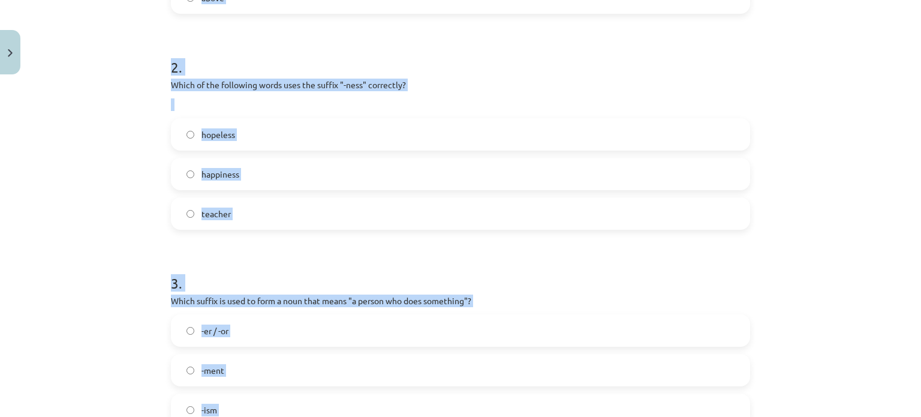
scroll to position [0, 0]
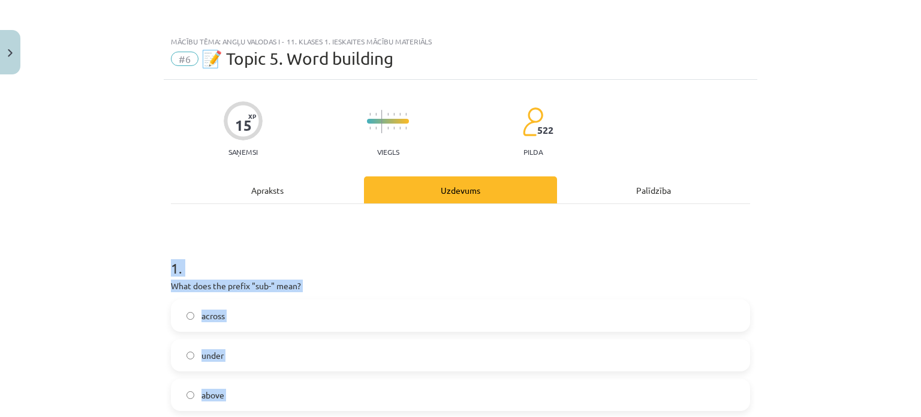
drag, startPoint x: 461, startPoint y: 263, endPoint x: 146, endPoint y: 263, distance: 314.3
click at [146, 263] on div "Mācību tēma: Angļu valodas i - 11. klases 1. ieskaites mācību materiāls #6 📝 To…" at bounding box center [460, 208] width 921 height 417
copy form "1 . What does the prefix "sub-" mean? across under above 2 . Which of the follo…"
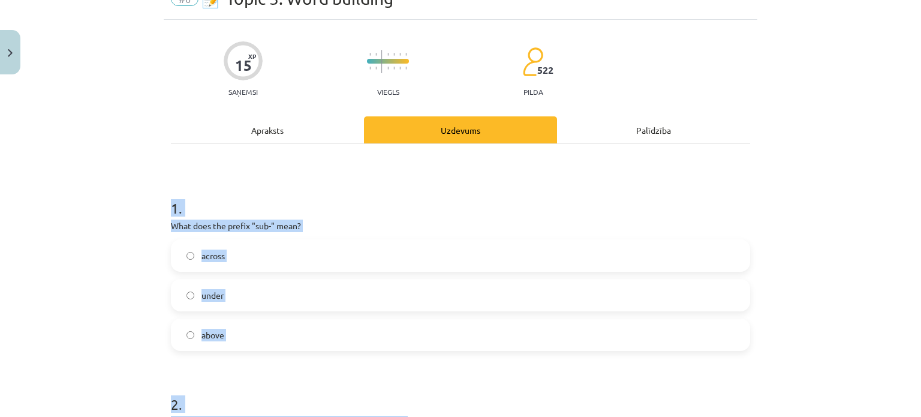
click at [257, 304] on label "under" at bounding box center [460, 295] width 577 height 30
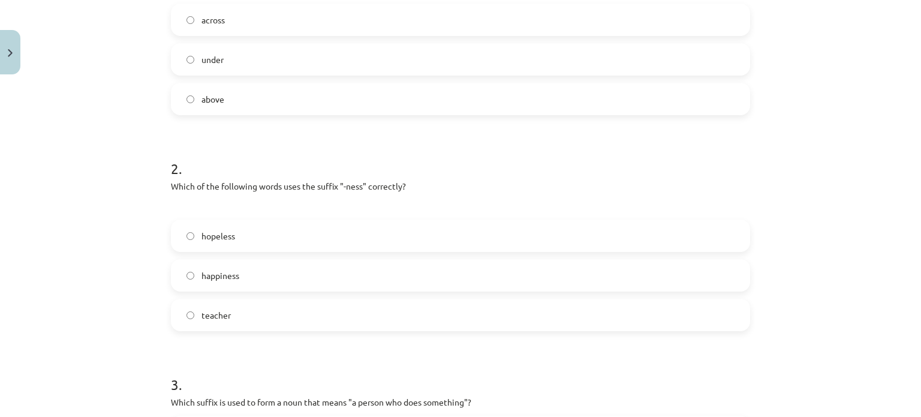
scroll to position [300, 0]
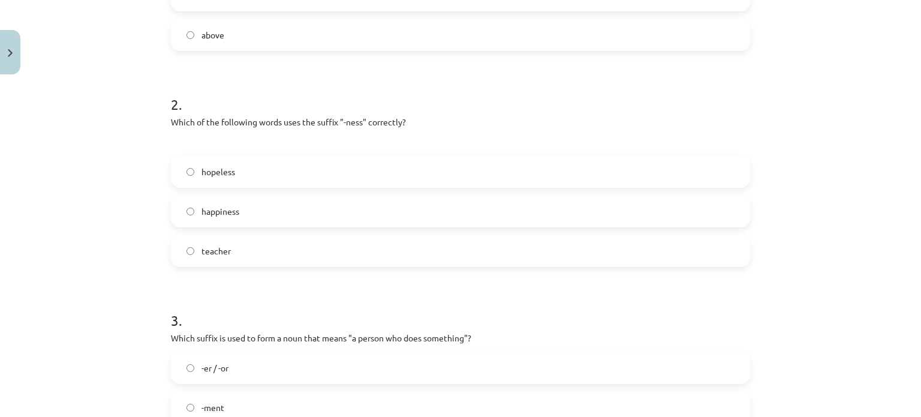
click at [240, 208] on label "happiness" at bounding box center [460, 211] width 577 height 30
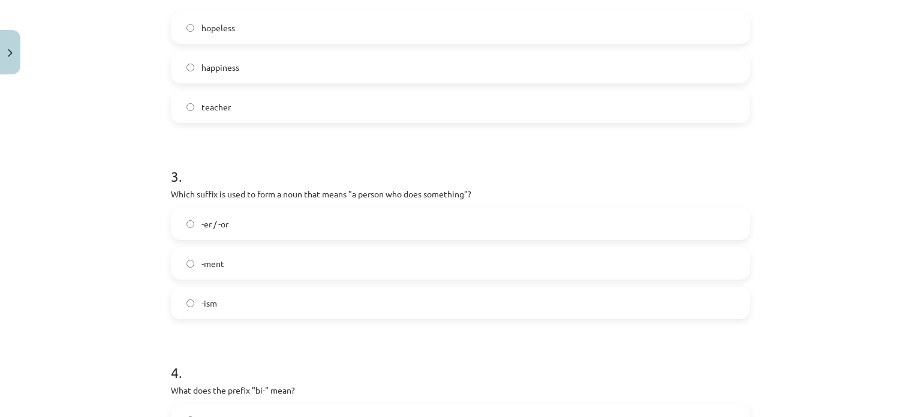
scroll to position [540, 0]
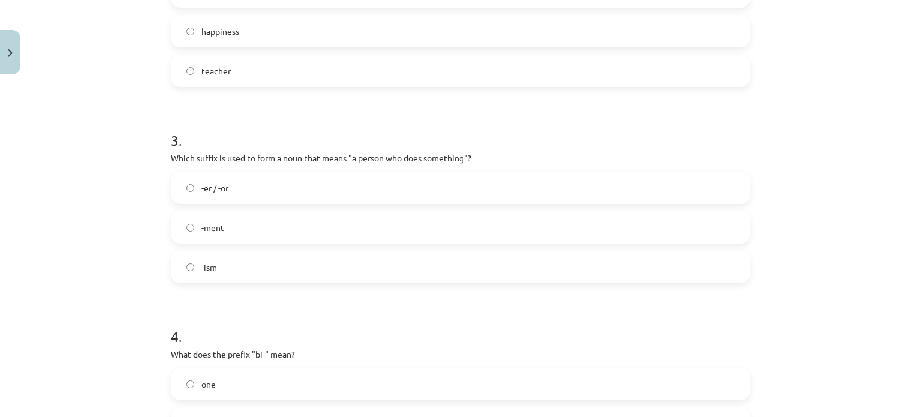
drag, startPoint x: 239, startPoint y: 196, endPoint x: 231, endPoint y: 88, distance: 108.3
click at [240, 196] on label "-er / -or" at bounding box center [460, 188] width 577 height 30
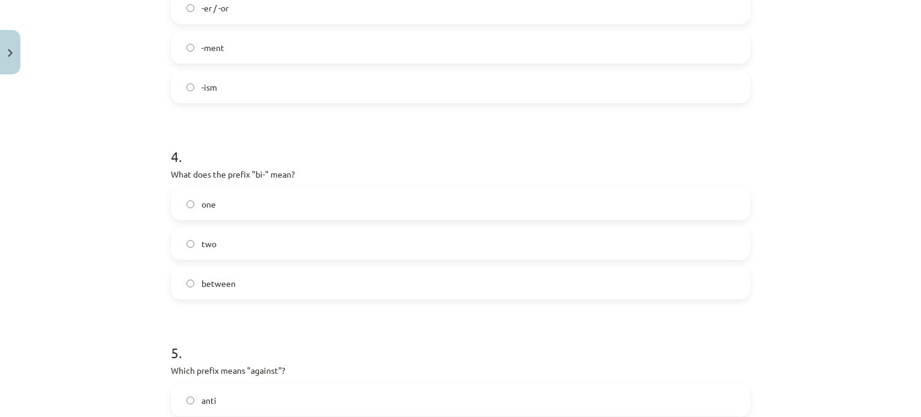
click at [263, 243] on label "two" at bounding box center [460, 244] width 577 height 30
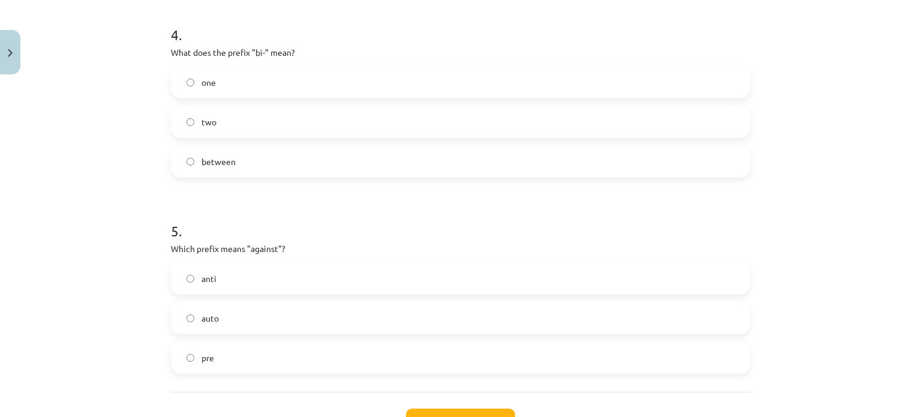
scroll to position [900, 0]
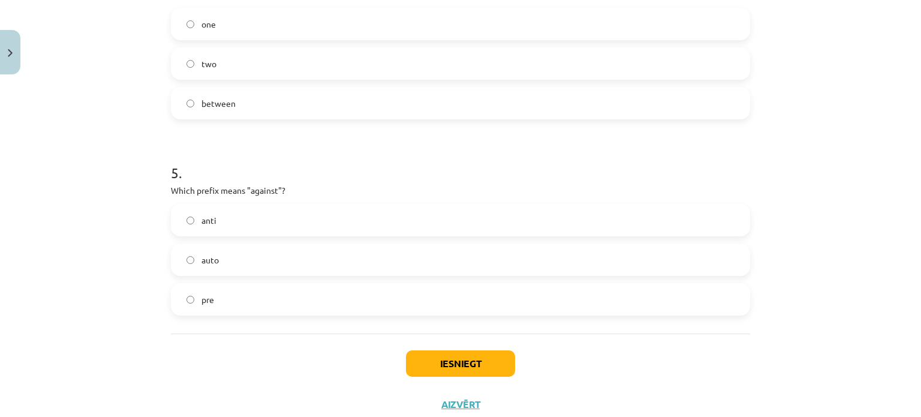
click at [232, 225] on label "anti" at bounding box center [460, 220] width 577 height 30
click at [253, 265] on label "auto" at bounding box center [460, 260] width 577 height 30
drag, startPoint x: 251, startPoint y: 221, endPoint x: 299, endPoint y: 263, distance: 63.8
click at [251, 221] on label "anti" at bounding box center [460, 220] width 577 height 30
click at [437, 355] on button "Iesniegt" at bounding box center [460, 363] width 109 height 26
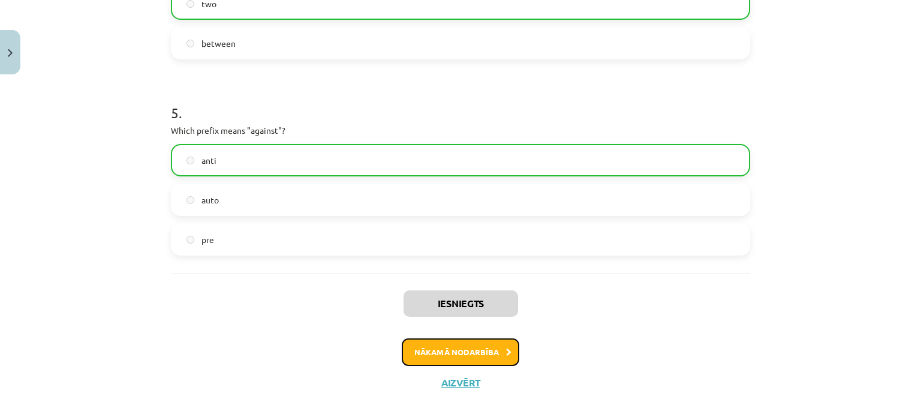
click at [471, 347] on button "Nākamā nodarbība" at bounding box center [461, 352] width 118 height 28
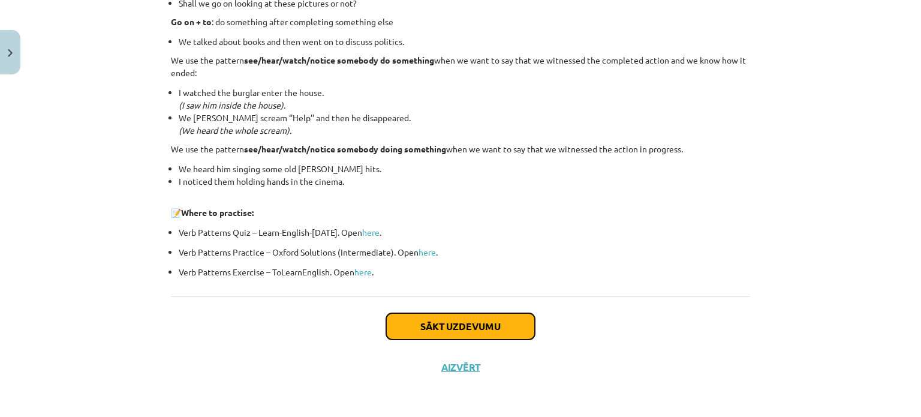
click at [450, 317] on button "Sākt uzdevumu" at bounding box center [460, 326] width 149 height 26
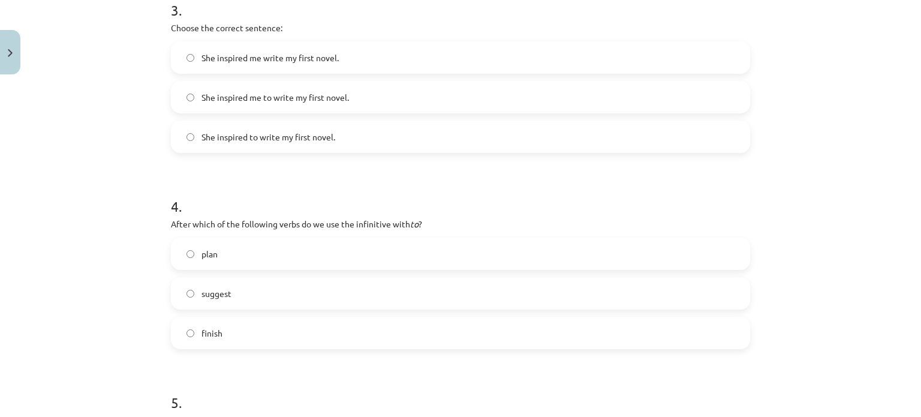
scroll to position [917, 0]
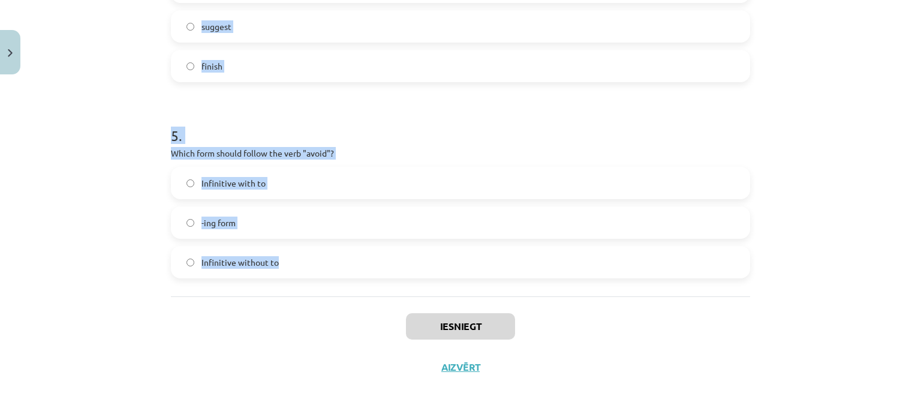
drag, startPoint x: 181, startPoint y: 271, endPoint x: 417, endPoint y: 254, distance: 237.5
click at [417, 254] on div "Mācību tēma: Angļu valodas i - 11. klases 1. ieskaites mācību materiāls #7 📝 To…" at bounding box center [460, 208] width 921 height 417
copy form "1 . What is the difference in meaning between "stop talking" and "stop to talk"…"
click at [278, 220] on label "-ing form" at bounding box center [460, 223] width 577 height 30
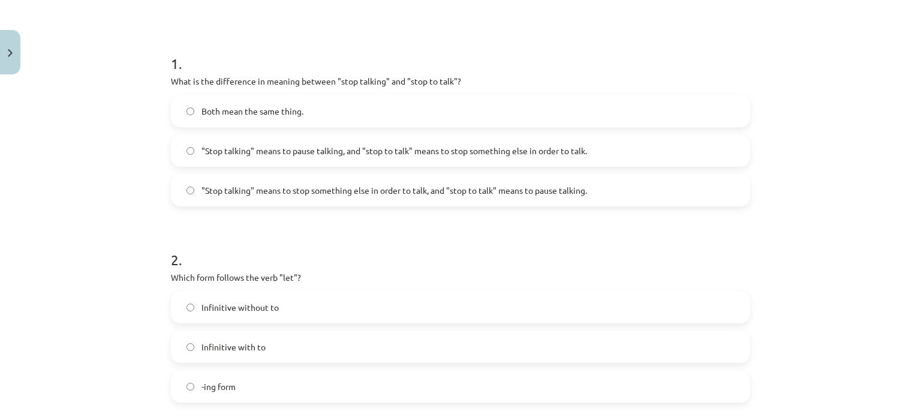
scroll to position [197, 0]
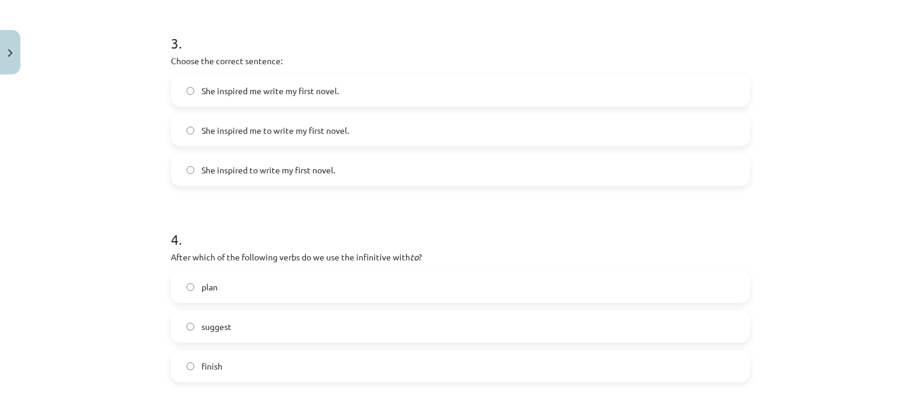
click at [305, 278] on label "plan" at bounding box center [460, 287] width 577 height 30
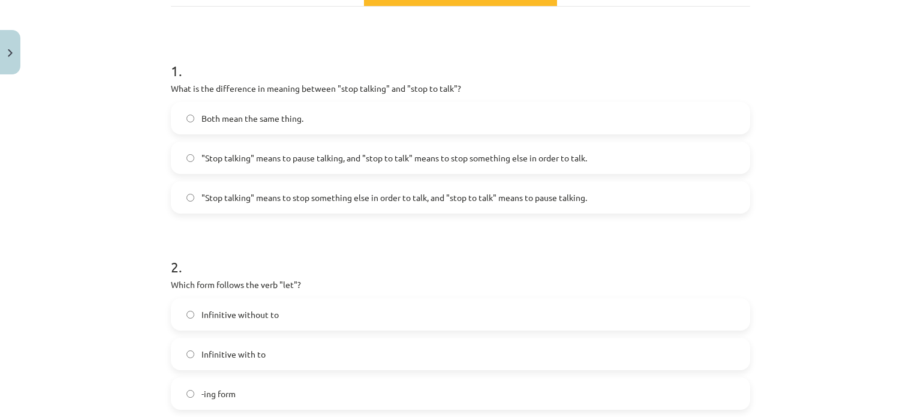
click at [253, 164] on label ""Stop talking" means to pause talking, and "stop to talk" means to stop somethi…" at bounding box center [460, 158] width 577 height 30
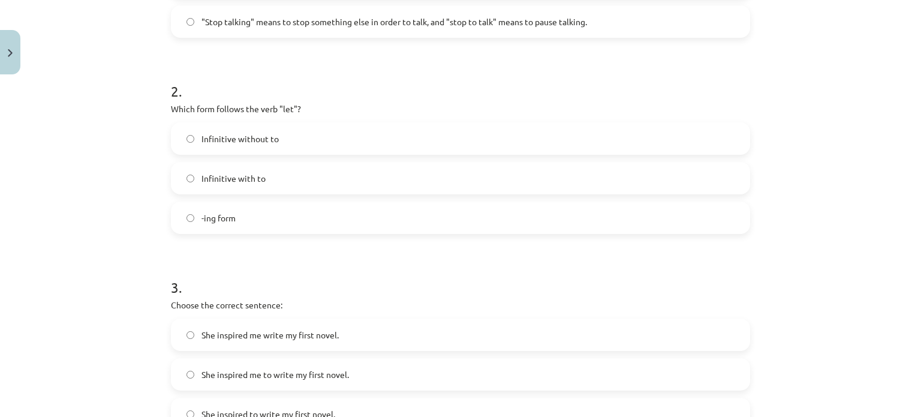
scroll to position [377, 0]
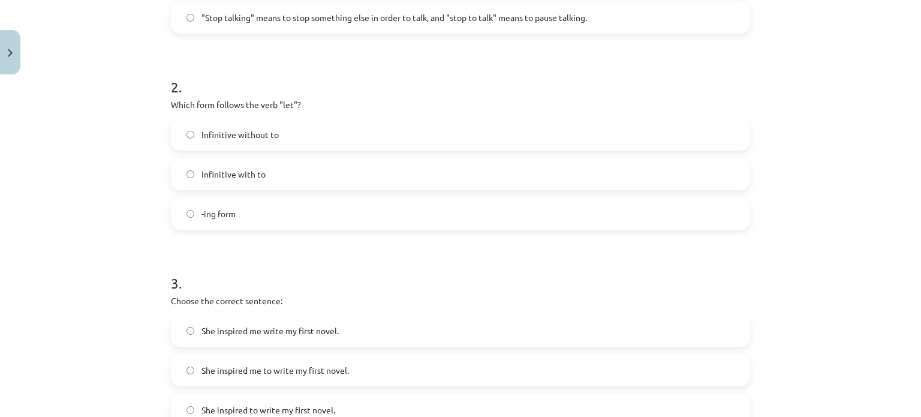
click at [271, 155] on div "Infinitive without to Infinitive with to -ing form" at bounding box center [460, 174] width 579 height 112
click at [279, 172] on label "Infinitive with to" at bounding box center [460, 174] width 577 height 30
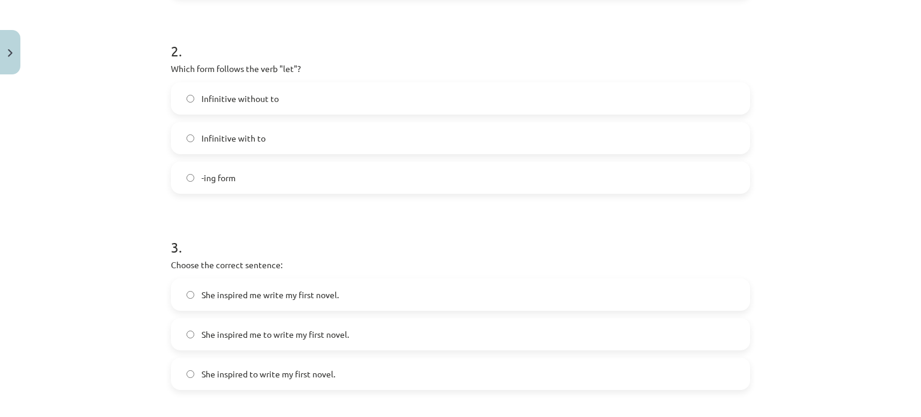
scroll to position [497, 0]
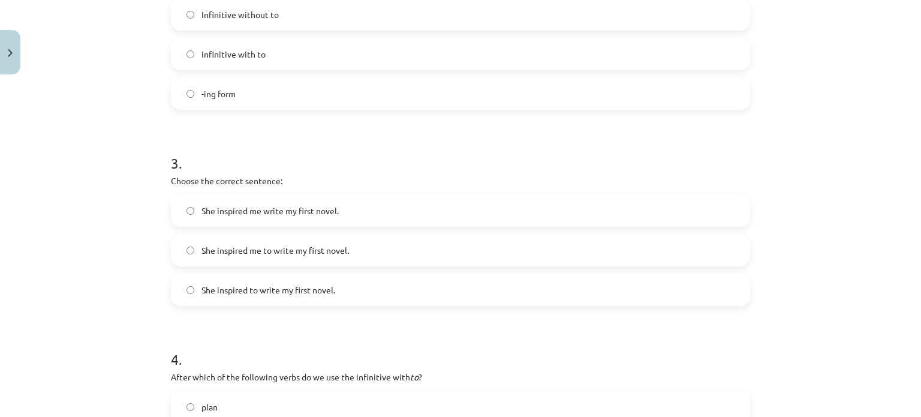
click at [288, 251] on span "She inspired me to write my first novel." at bounding box center [276, 250] width 148 height 13
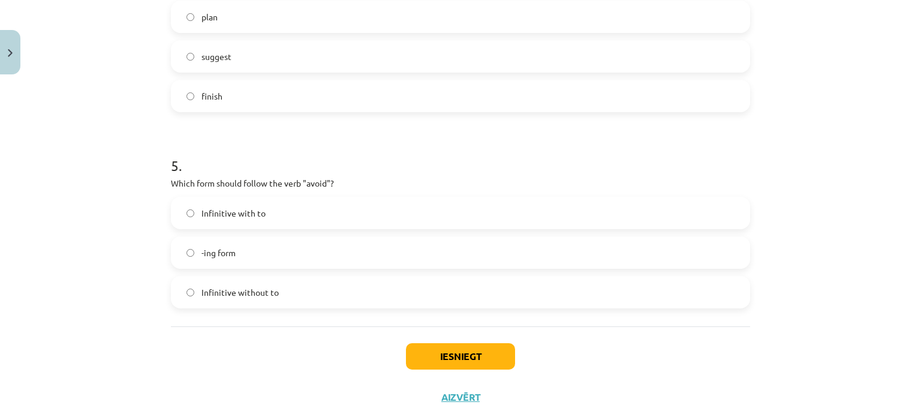
scroll to position [917, 0]
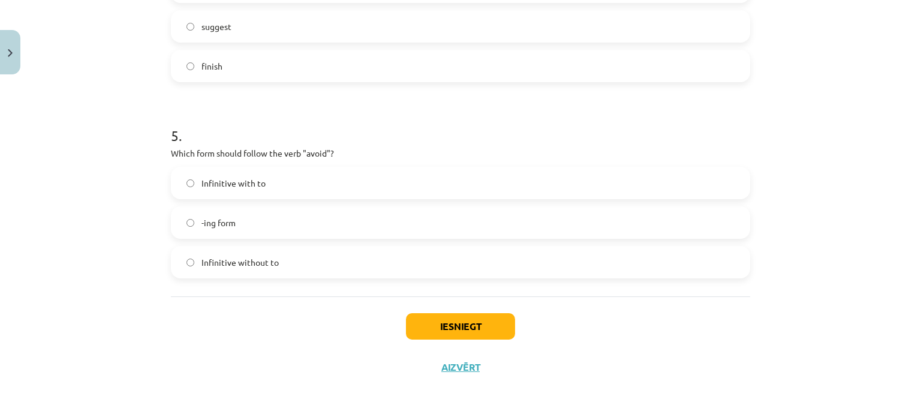
click at [408, 311] on div "Iesniegt Aizvērt" at bounding box center [460, 338] width 579 height 84
click at [409, 316] on button "Iesniegt" at bounding box center [460, 326] width 109 height 26
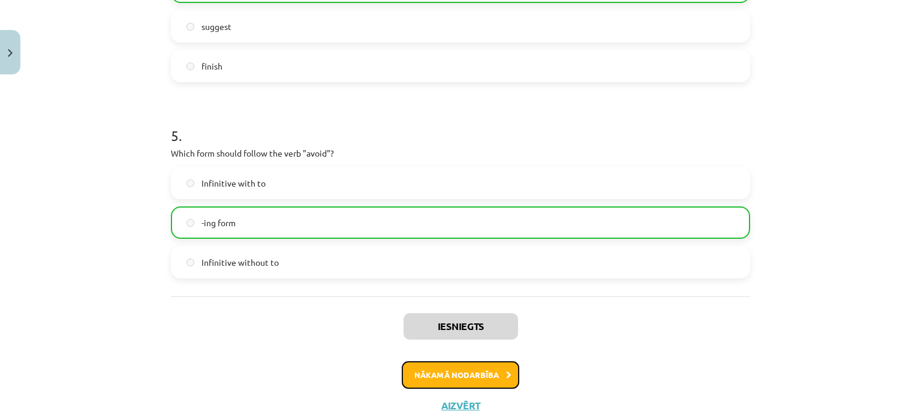
click at [459, 377] on button "Nākamā nodarbība" at bounding box center [461, 375] width 118 height 28
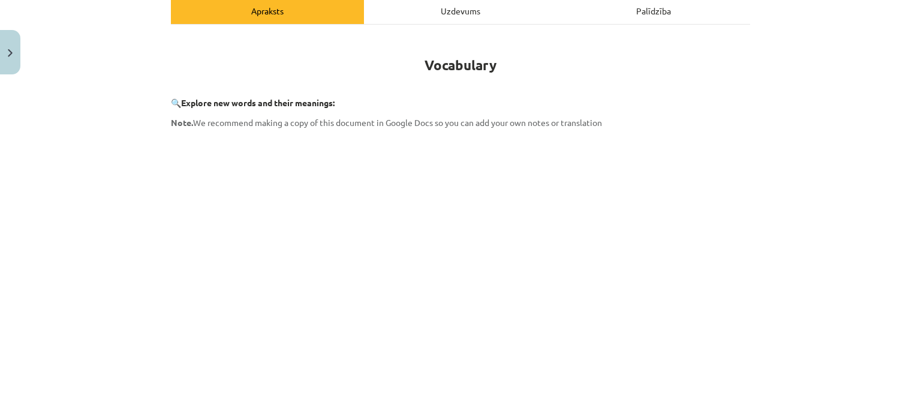
scroll to position [331, 0]
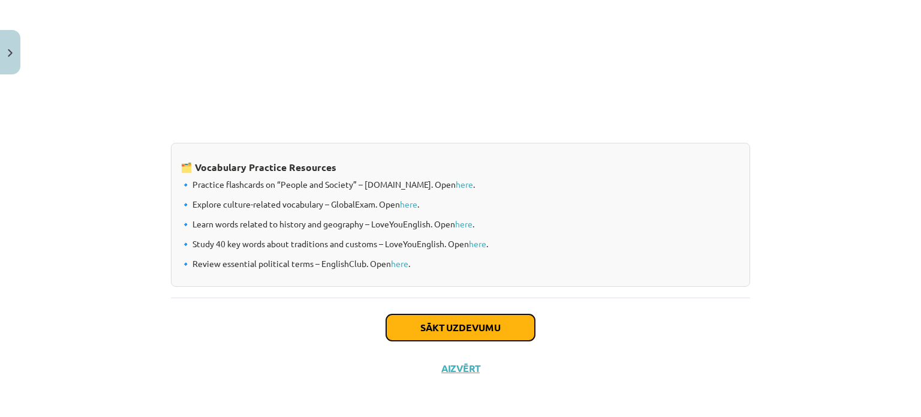
click at [516, 325] on button "Sākt uzdevumu" at bounding box center [460, 327] width 149 height 26
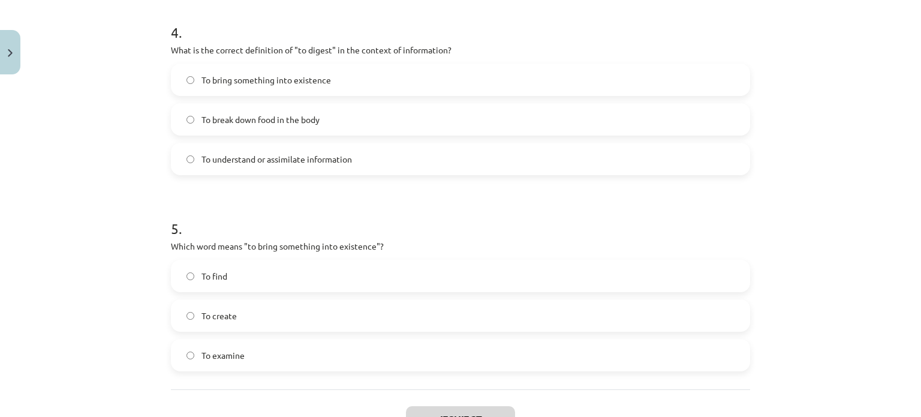
scroll to position [957, 0]
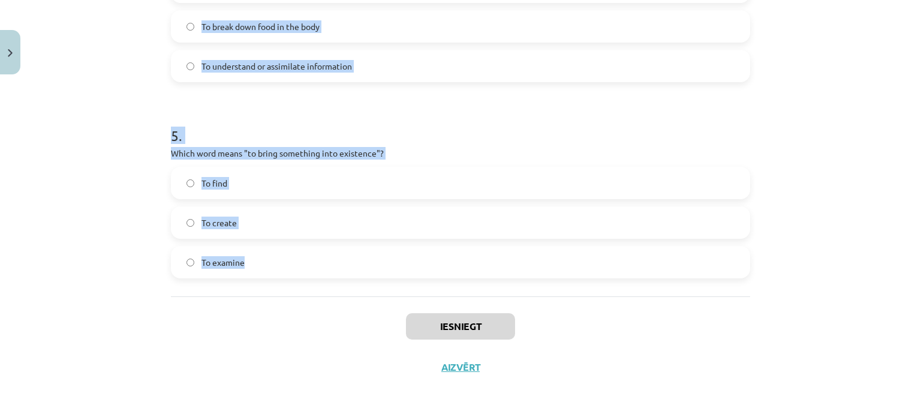
click at [413, 247] on label "To examine" at bounding box center [460, 262] width 577 height 30
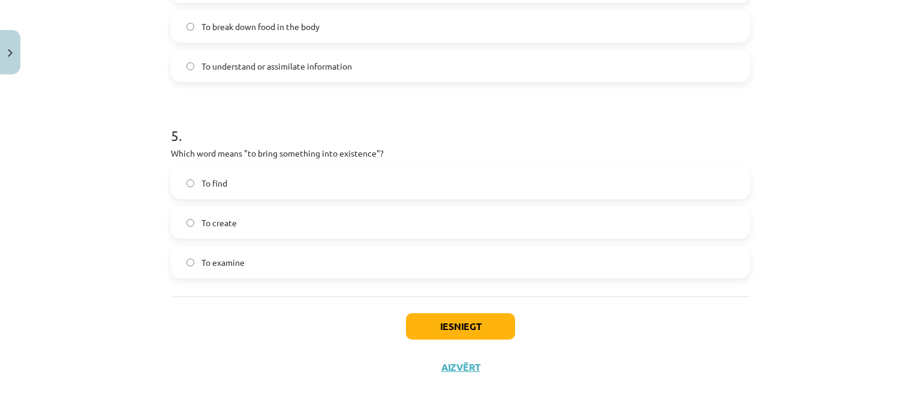
drag, startPoint x: 413, startPoint y: 247, endPoint x: 257, endPoint y: 229, distance: 157.0
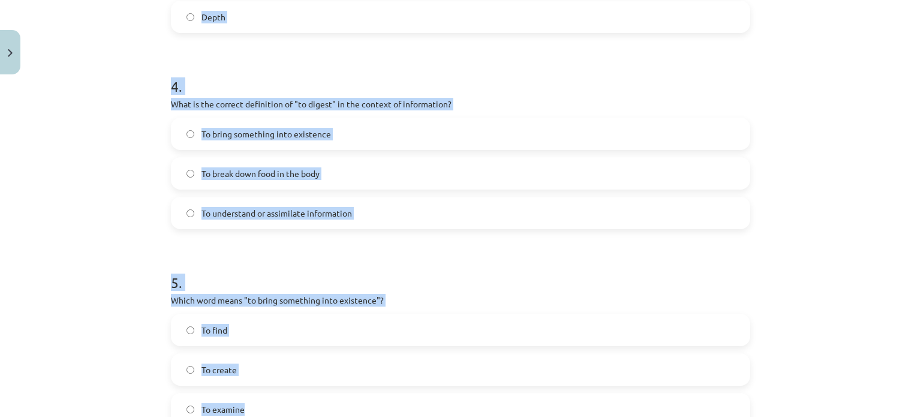
scroll to position [0, 0]
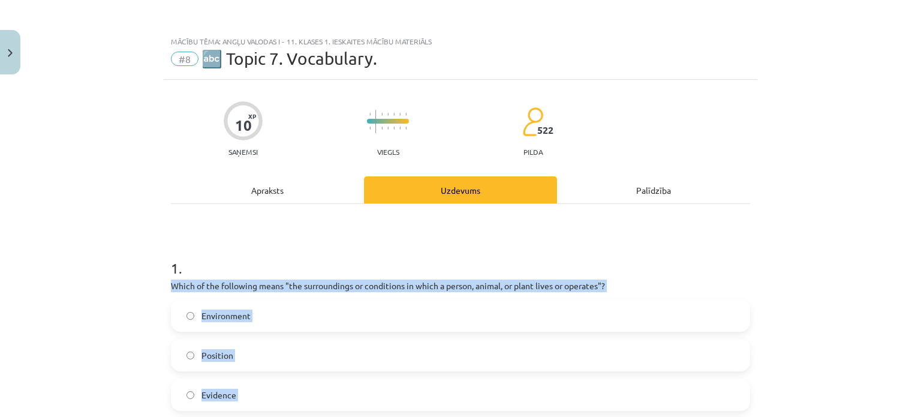
drag, startPoint x: 264, startPoint y: 273, endPoint x: 146, endPoint y: 281, distance: 117.8
click at [146, 281] on div "Mācību tēma: Angļu valodas i - 11. klases 1. ieskaites mācību materiāls #8 🔤 To…" at bounding box center [460, 208] width 921 height 417
copy form "Which of the following means "the surroundings or conditions in which a person,…"
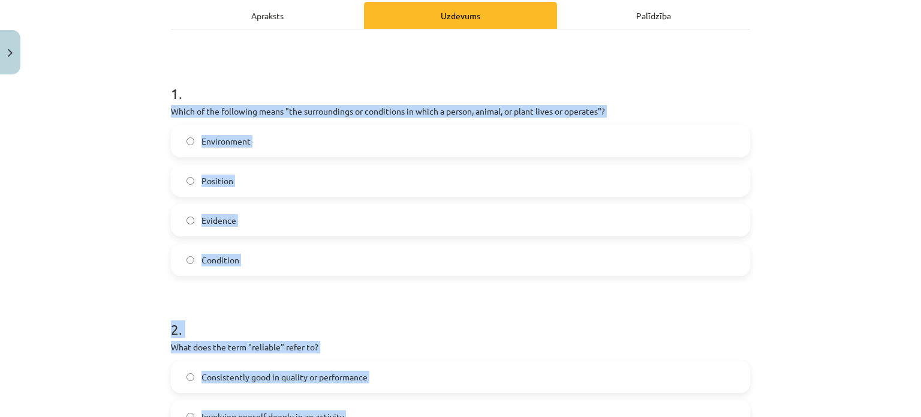
scroll to position [180, 0]
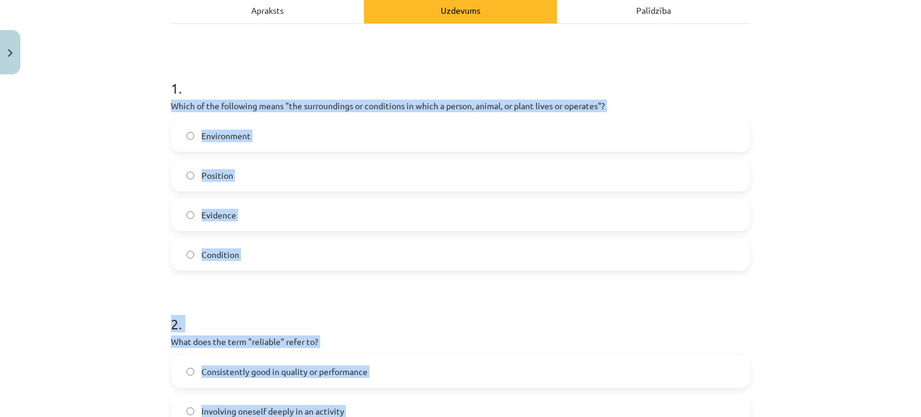
click at [251, 139] on label "Environment" at bounding box center [460, 136] width 577 height 30
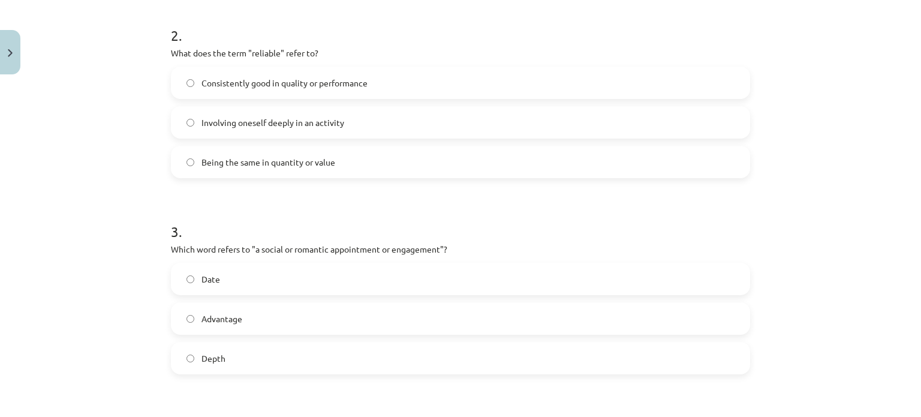
scroll to position [480, 0]
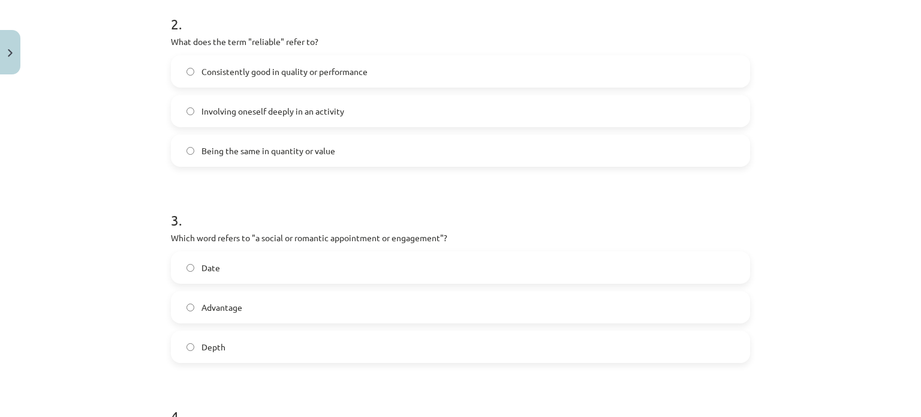
click at [253, 269] on label "Date" at bounding box center [460, 268] width 577 height 30
click at [260, 80] on label "Consistently good in quality or performance" at bounding box center [460, 71] width 577 height 30
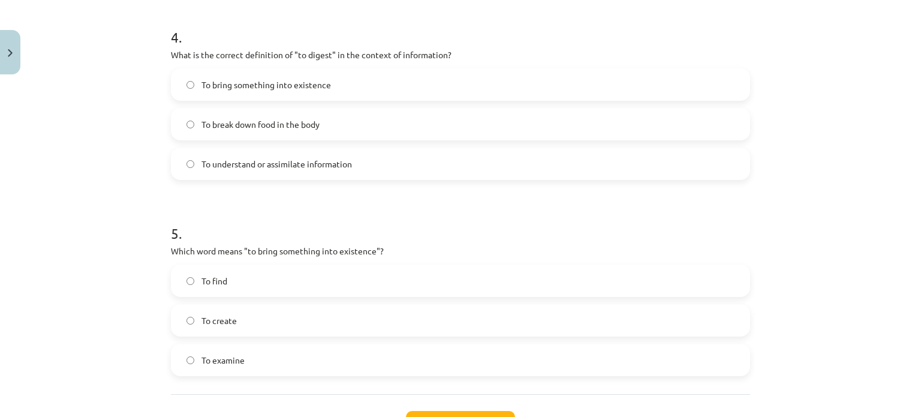
scroll to position [900, 0]
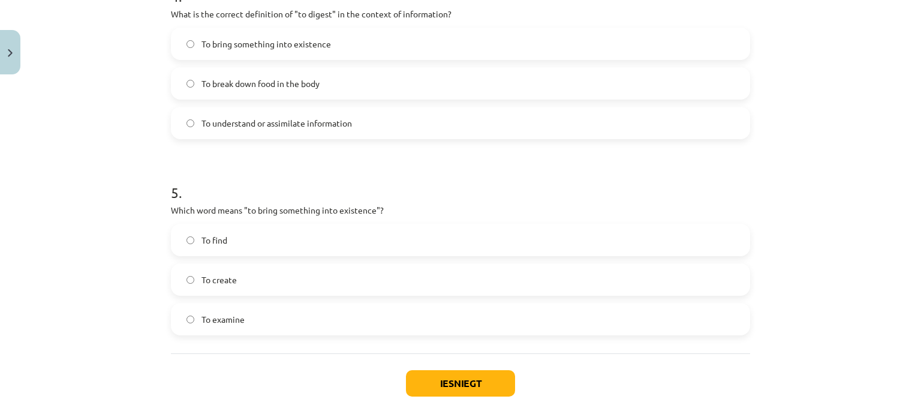
click at [259, 129] on span "To understand or assimilate information" at bounding box center [277, 123] width 151 height 13
click at [248, 127] on span "To understand or assimilate information" at bounding box center [277, 123] width 151 height 13
click at [280, 253] on label "To find" at bounding box center [460, 240] width 577 height 30
click at [288, 272] on label "To create" at bounding box center [460, 280] width 577 height 30
click at [475, 394] on button "Iesniegt" at bounding box center [460, 383] width 109 height 26
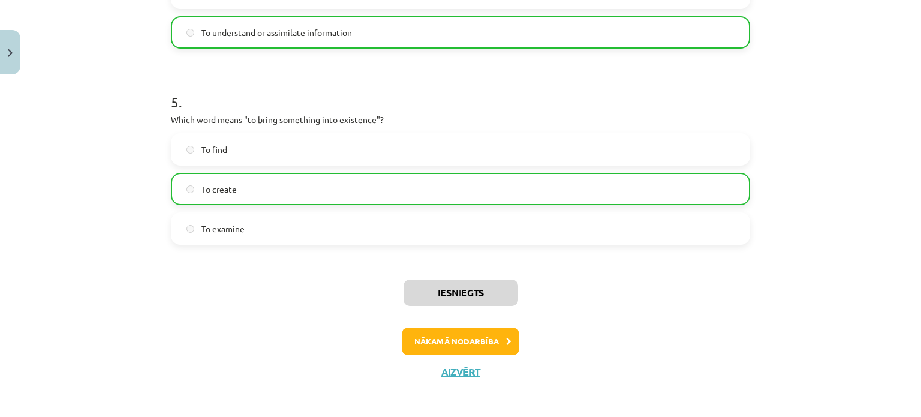
scroll to position [995, 0]
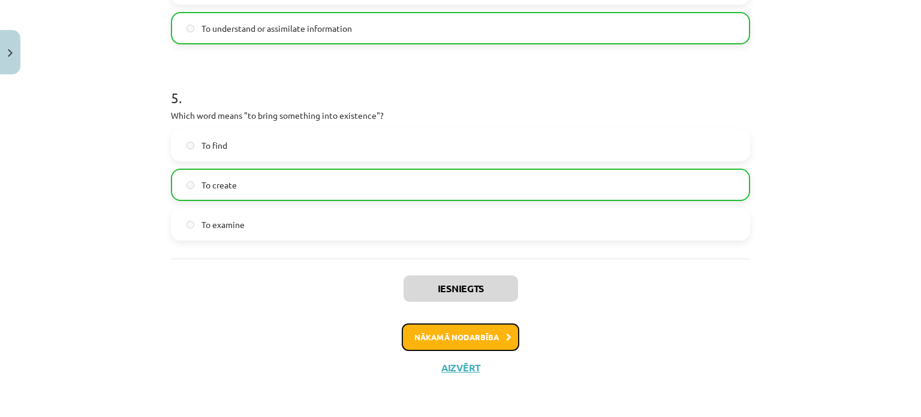
click at [466, 325] on button "Nākamā nodarbība" at bounding box center [461, 337] width 118 height 28
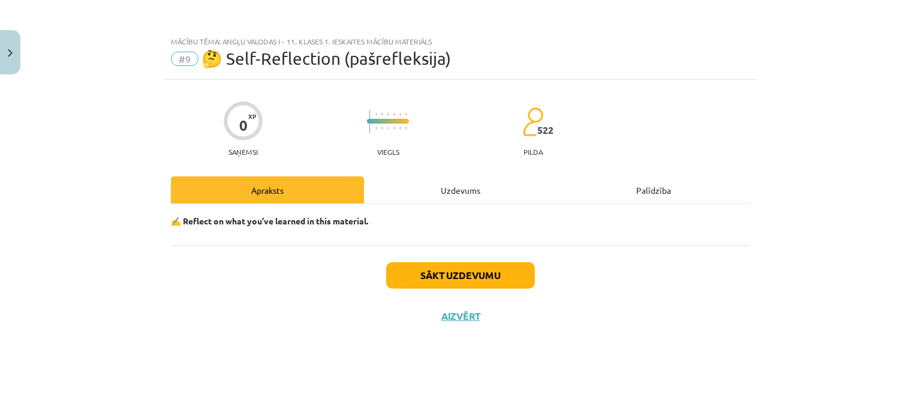
scroll to position [0, 0]
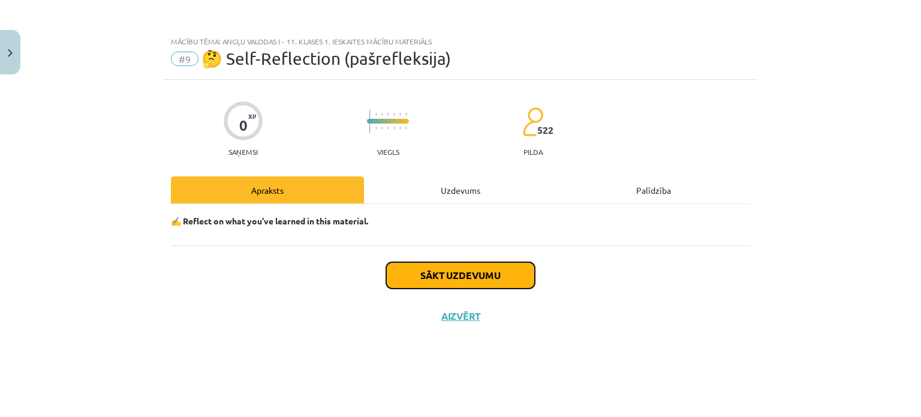
click at [463, 272] on button "Sākt uzdevumu" at bounding box center [460, 275] width 149 height 26
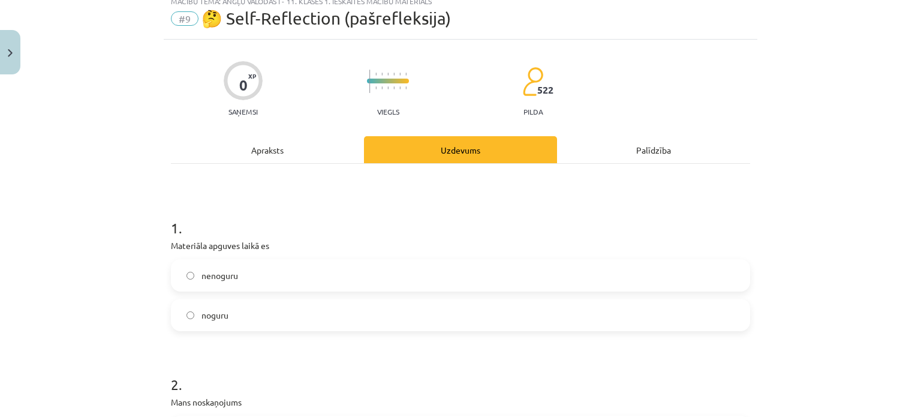
scroll to position [120, 0]
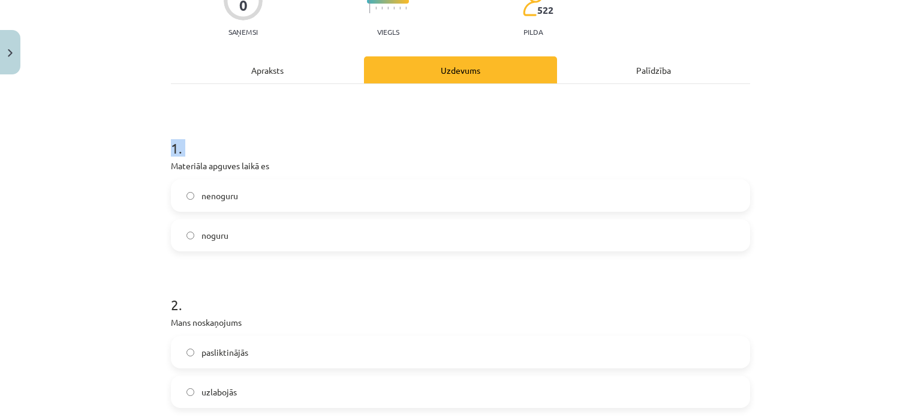
drag, startPoint x: 134, startPoint y: 152, endPoint x: 159, endPoint y: 170, distance: 30.8
click at [159, 170] on div "Mācību tēma: Angļu valodas i - 11. klases 1. ieskaites mācību materiāls #9 🤔 Se…" at bounding box center [460, 208] width 921 height 417
click at [262, 233] on label "noguru" at bounding box center [460, 235] width 577 height 30
click at [257, 204] on label "nenoguru" at bounding box center [460, 196] width 577 height 30
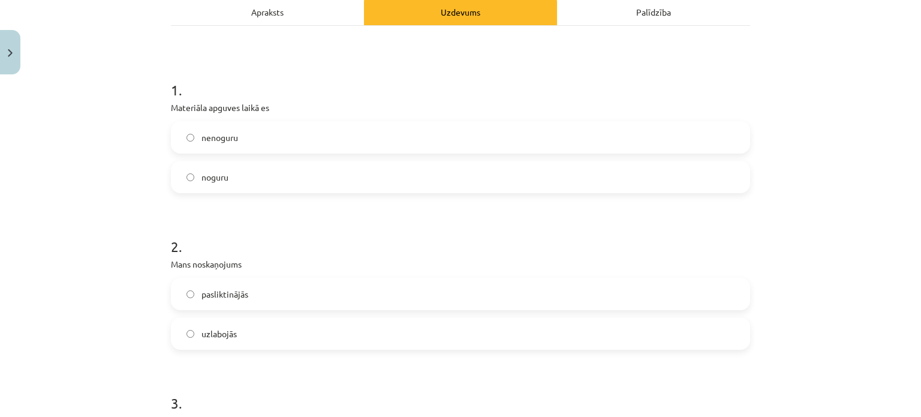
scroll to position [180, 0]
click at [252, 299] on label "pasliktinājās" at bounding box center [460, 292] width 577 height 30
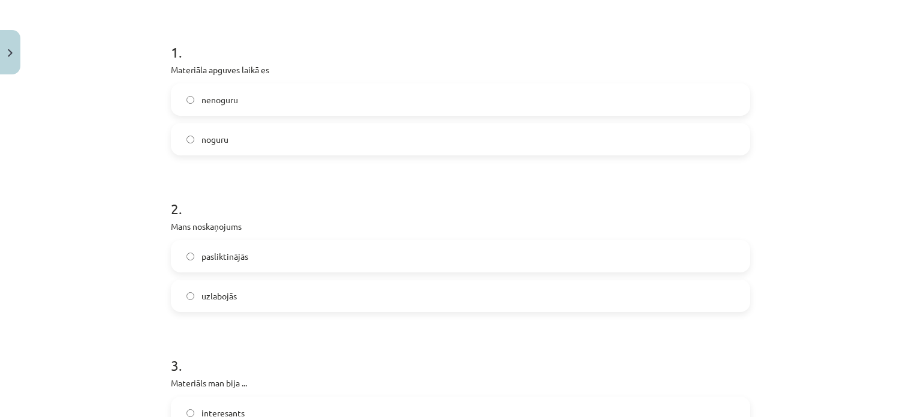
scroll to position [360, 0]
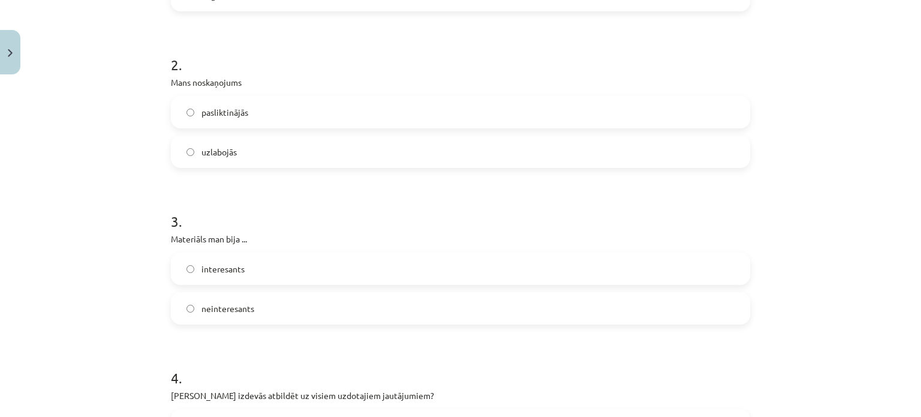
click at [250, 164] on label "uzlabojās" at bounding box center [460, 152] width 577 height 30
click at [226, 274] on span "interesants" at bounding box center [223, 269] width 43 height 13
click at [243, 299] on label "neinteresants" at bounding box center [460, 308] width 577 height 30
click at [252, 253] on div "interesants" at bounding box center [460, 269] width 579 height 32
click at [255, 269] on label "interesants" at bounding box center [460, 269] width 577 height 30
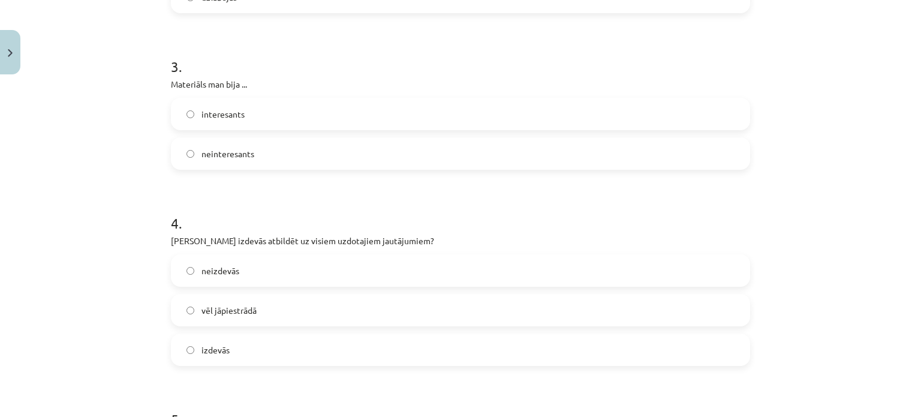
scroll to position [540, 0]
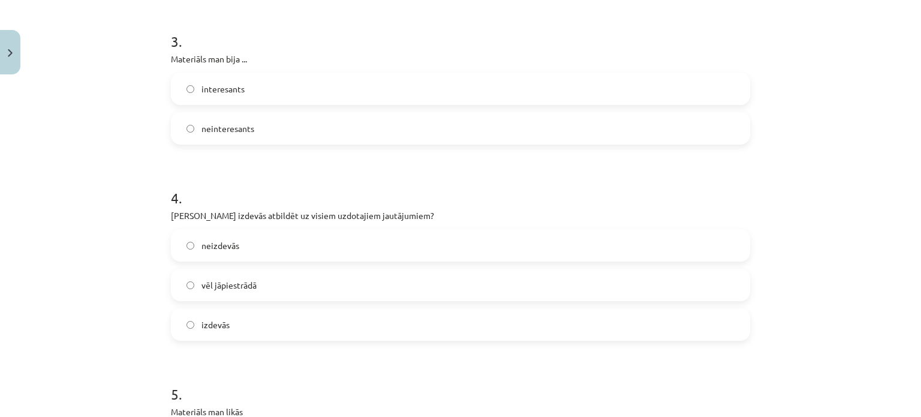
click at [244, 277] on label "vēl jāpiestrādā" at bounding box center [460, 285] width 577 height 30
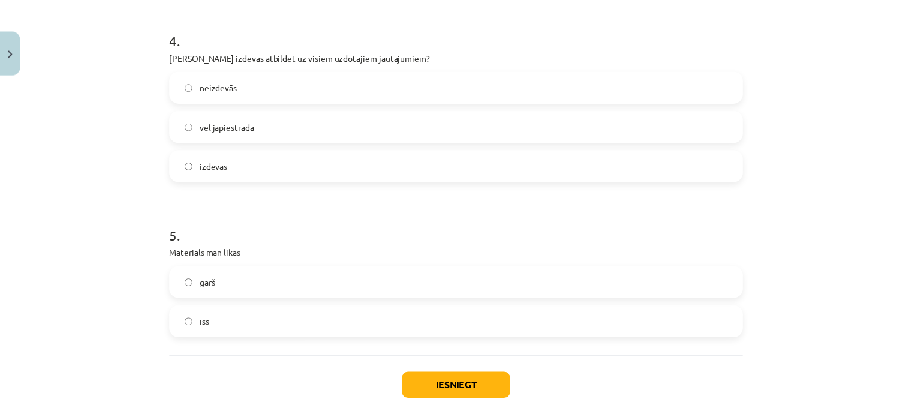
scroll to position [720, 0]
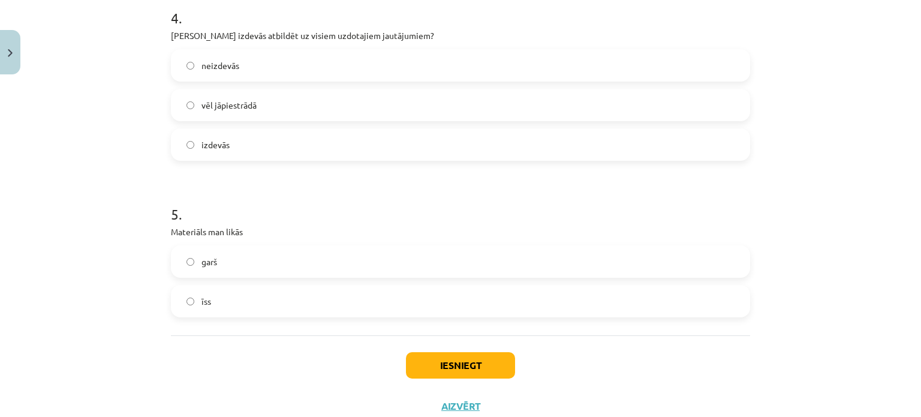
click at [287, 293] on label "īss" at bounding box center [460, 301] width 577 height 30
click at [450, 357] on button "Iesniegt" at bounding box center [460, 365] width 109 height 26
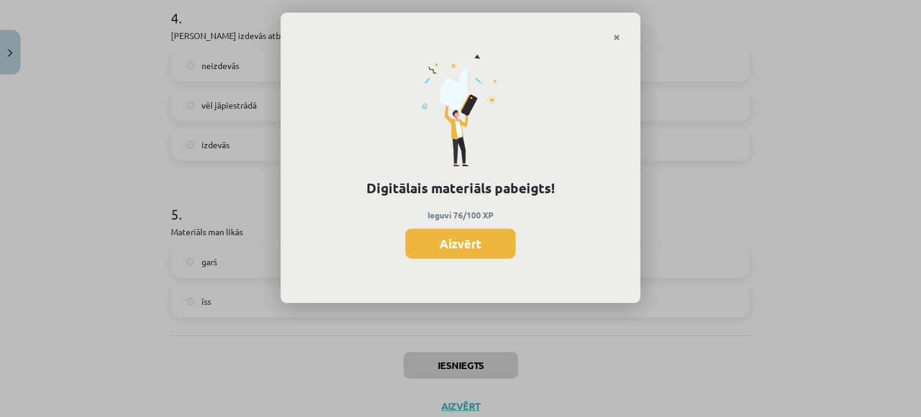
click at [501, 244] on button "Aizvērt" at bounding box center [461, 244] width 110 height 30
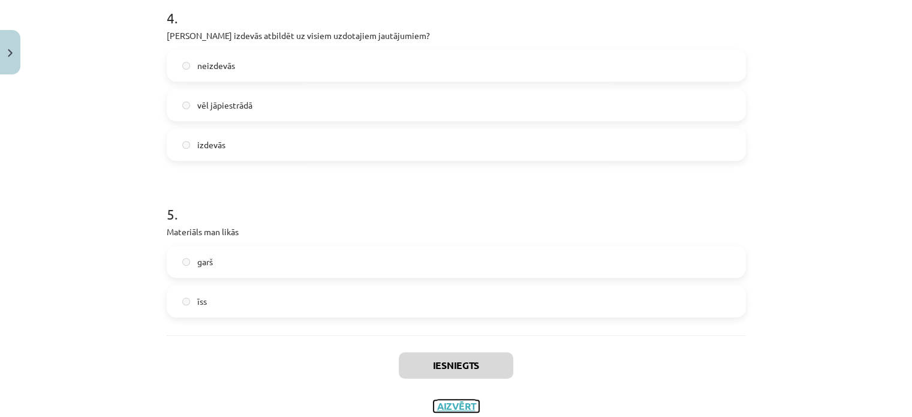
click at [468, 400] on button "Aizvērt" at bounding box center [457, 406] width 46 height 12
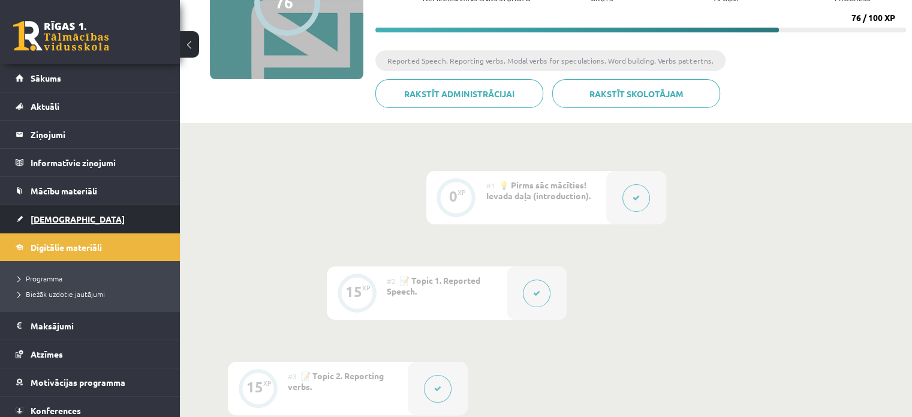
click at [41, 223] on link "[DEMOGRAPHIC_DATA]" at bounding box center [90, 219] width 149 height 28
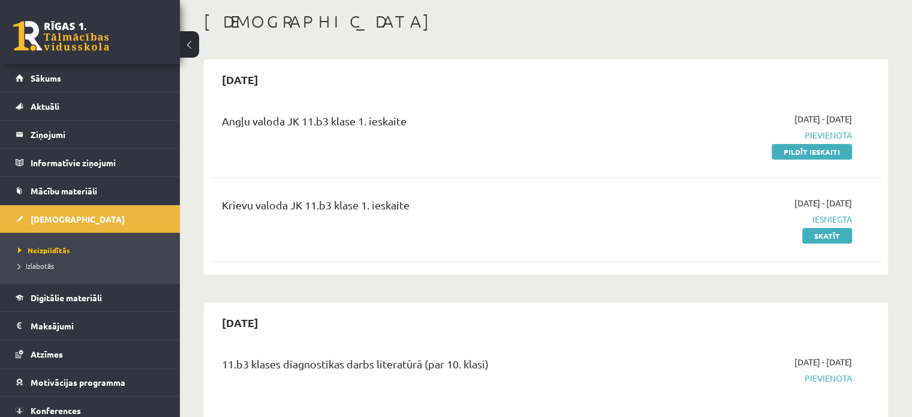
scroll to position [60, 0]
click at [796, 142] on div "2025-09-01 - 2025-09-15 Pievienota Pildīt ieskaiti" at bounding box center [753, 134] width 216 height 45
click at [800, 148] on link "Pildīt ieskaiti" at bounding box center [812, 151] width 80 height 16
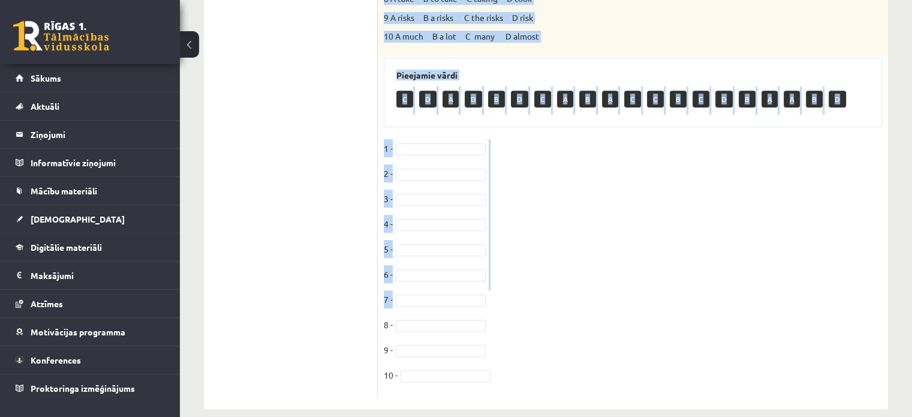
scroll to position [558, 0]
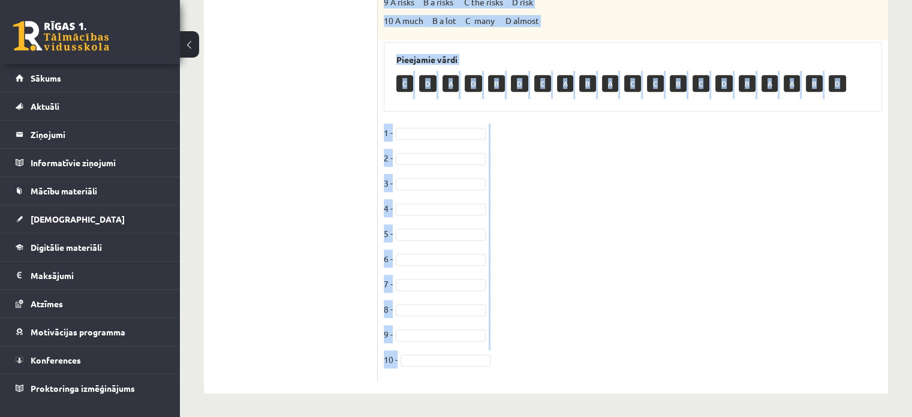
drag, startPoint x: 382, startPoint y: 103, endPoint x: 606, endPoint y: 362, distance: 342.8
click at [606, 361] on div "10p Choose the correct answers. 1 A rich B the rich C a rich D a rich people 2 …" at bounding box center [633, 19] width 510 height 749
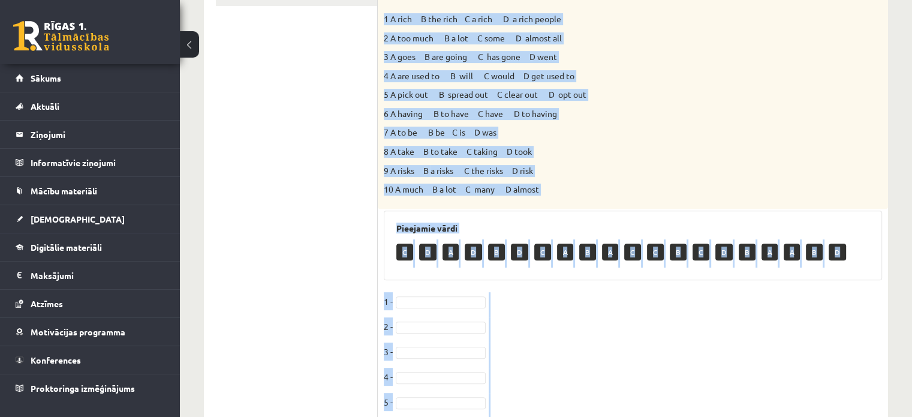
scroll to position [0, 0]
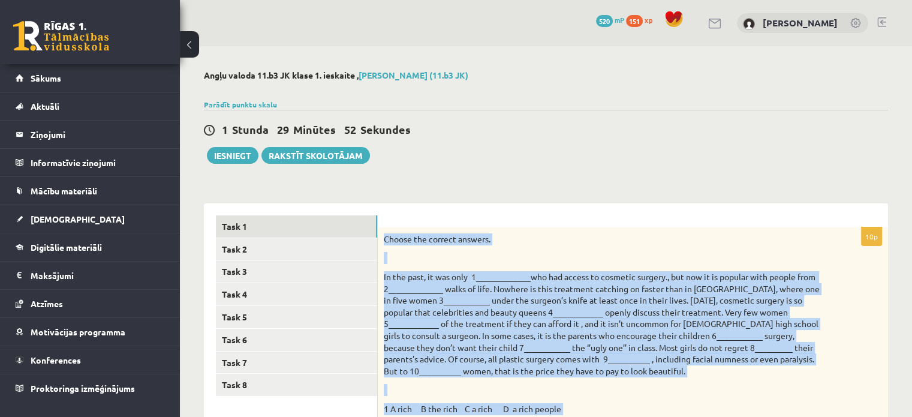
drag, startPoint x: 606, startPoint y: 362, endPoint x: 384, endPoint y: 237, distance: 254.6
copy div "Loremi dol sitamet consect. Ad eli sedd, ei tem inci 8_____________utl etd magn…"
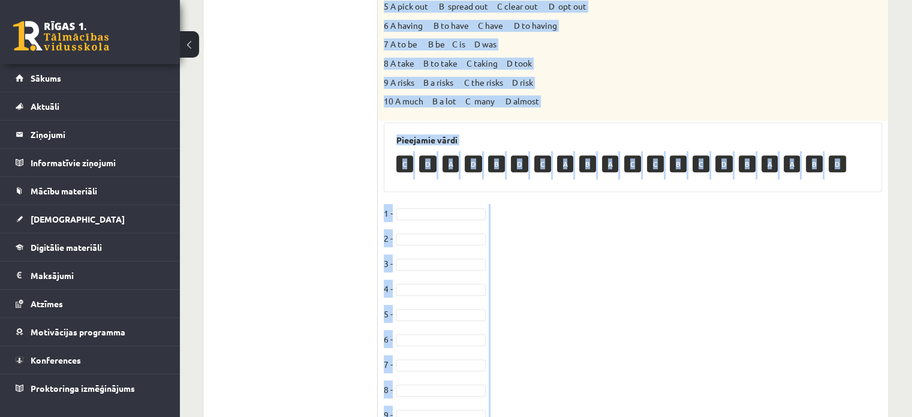
scroll to position [480, 0]
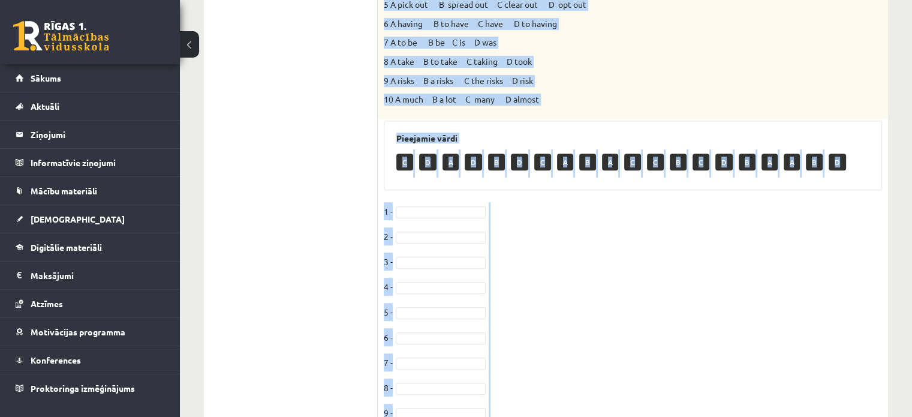
click at [497, 163] on p "B" at bounding box center [496, 162] width 17 height 17
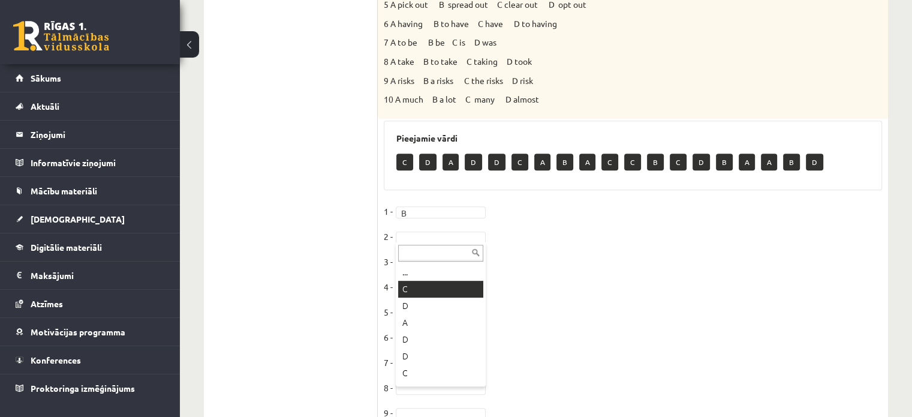
drag, startPoint x: 441, startPoint y: 289, endPoint x: 434, endPoint y: 265, distance: 24.7
click at [428, 253] on fieldset "1 - B * 2 - C * 3 - 4 - 5 - [DATE] - [DATE] -" at bounding box center [633, 328] width 498 height 252
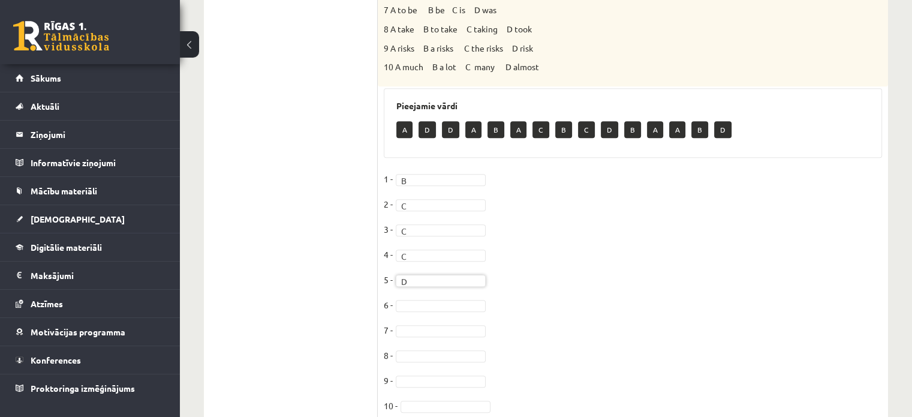
scroll to position [558, 0]
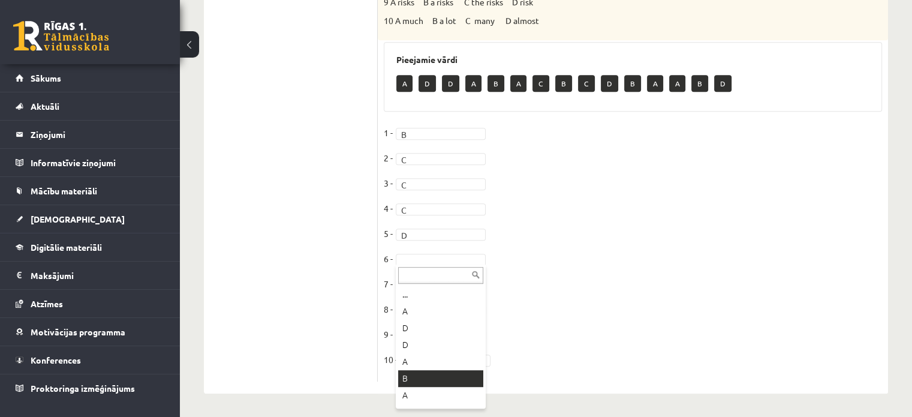
drag, startPoint x: 445, startPoint y: 379, endPoint x: 444, endPoint y: 371, distance: 7.9
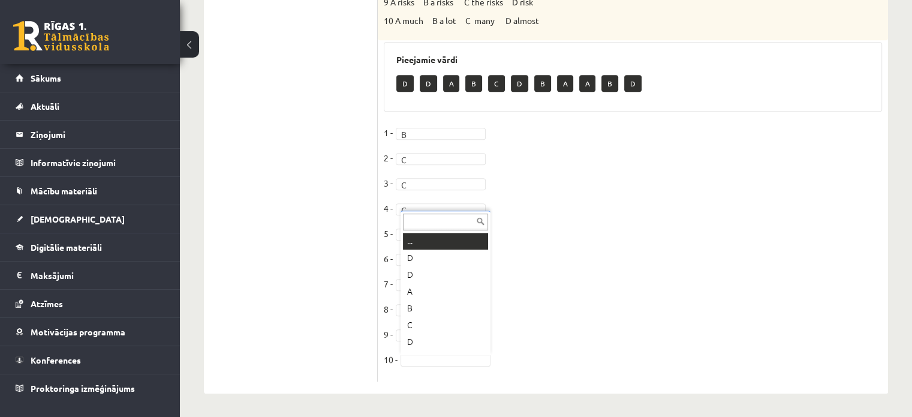
scroll to position [14, 0]
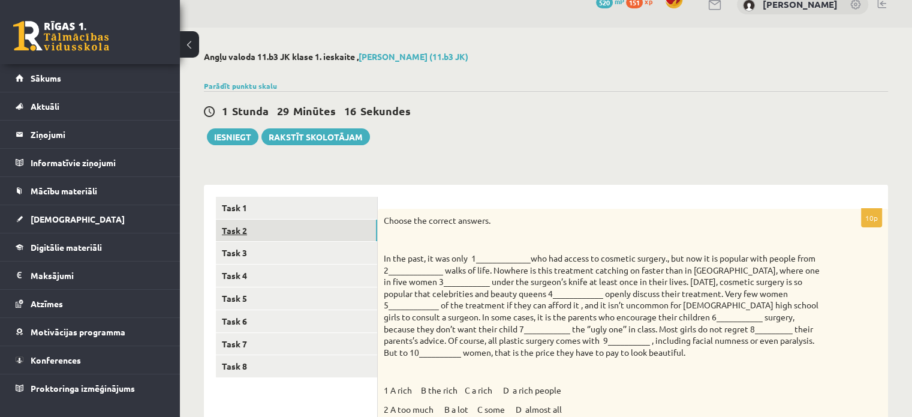
click at [272, 220] on link "Task 2" at bounding box center [296, 231] width 161 height 22
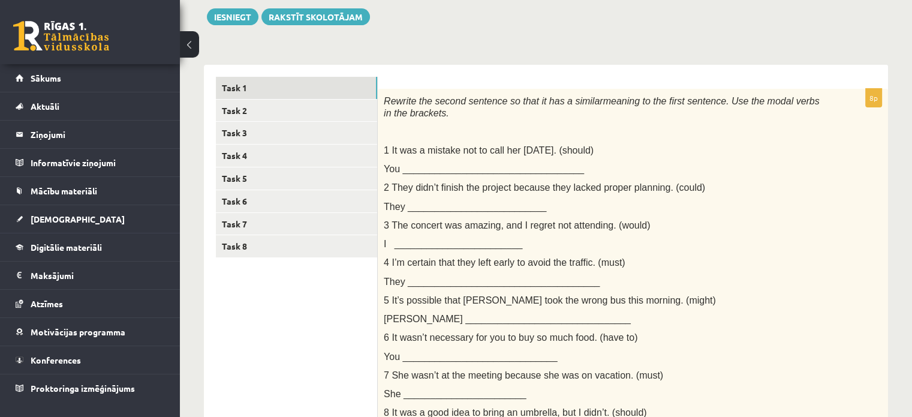
scroll to position [0, 0]
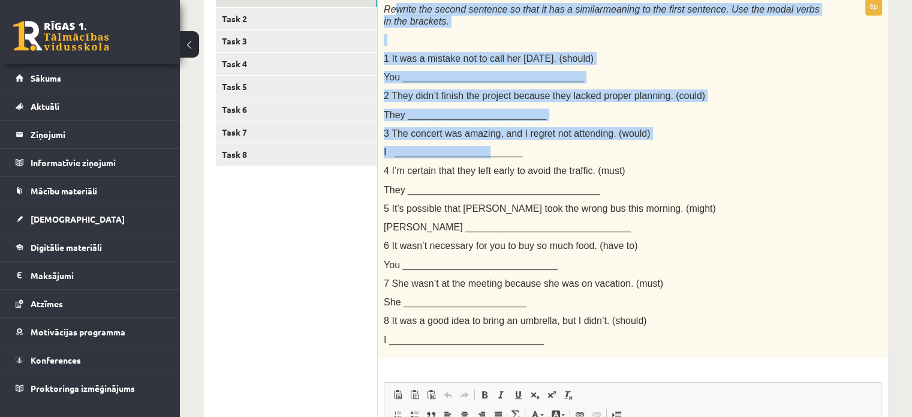
drag, startPoint x: 399, startPoint y: 88, endPoint x: 468, endPoint y: 126, distance: 79.5
click at [471, 129] on div "8p Rewrite the second sentence so that it has a similar meaning to the first se…" at bounding box center [633, 308] width 510 height 671
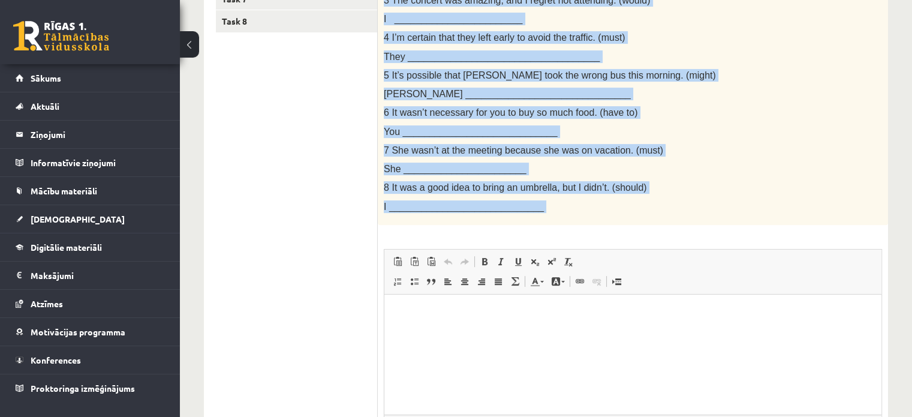
scroll to position [360, 0]
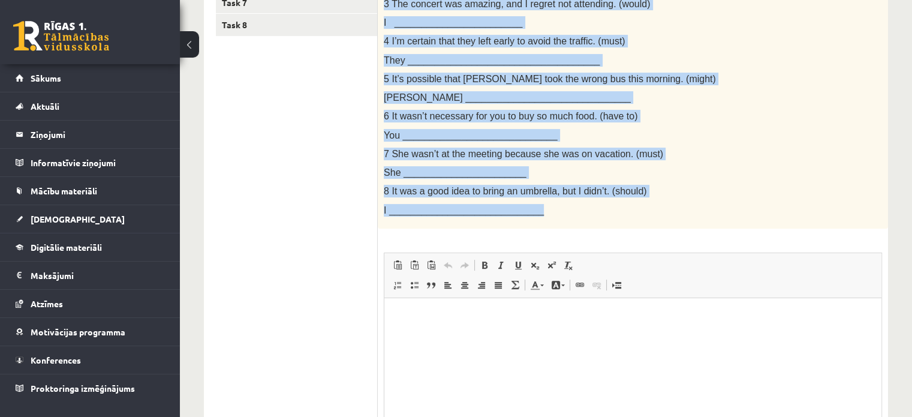
drag, startPoint x: 385, startPoint y: 92, endPoint x: 578, endPoint y: 220, distance: 232.4
click at [578, 220] on div "Rewrite the second sentence so that it has a similar meaning to the first sente…" at bounding box center [633, 47] width 510 height 361
copy div "Rewrite the second sentence so that it has a similar meaning to the first sente…"
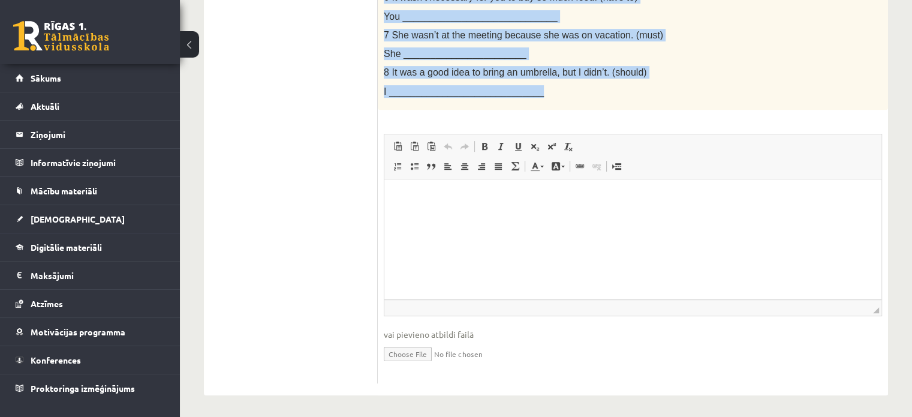
scroll to position [480, 0]
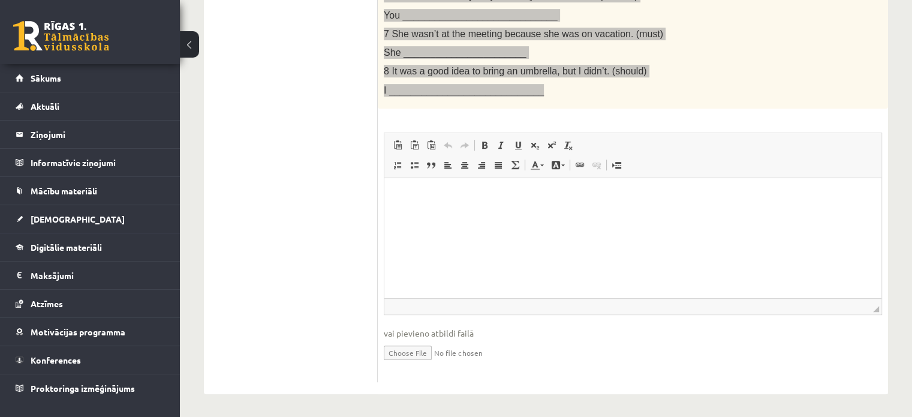
click at [447, 214] on html at bounding box center [633, 196] width 497 height 37
paste body "Визуальный текстовый редактор, wiswyg-editor-user-answer-47024814975600"
click at [480, 146] on span at bounding box center [485, 145] width 10 height 10
click at [485, 145] on span at bounding box center [485, 145] width 10 height 10
click at [477, 141] on link "Полужирный Комбинация клавиш Ctrl+B" at bounding box center [484, 145] width 17 height 16
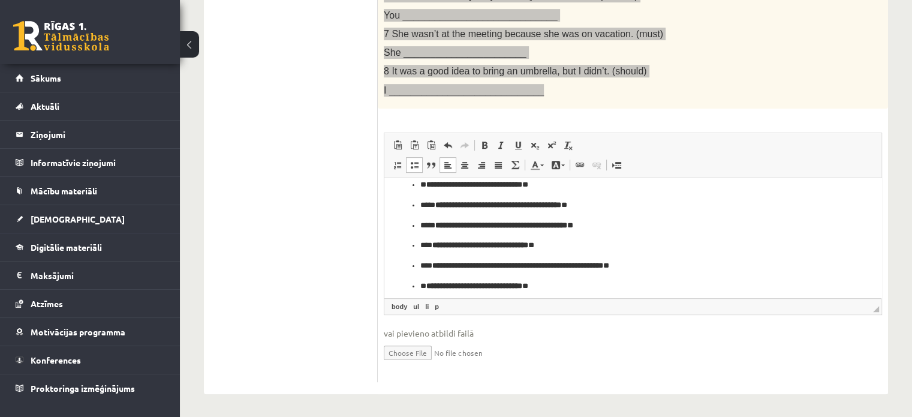
scroll to position [58, 0]
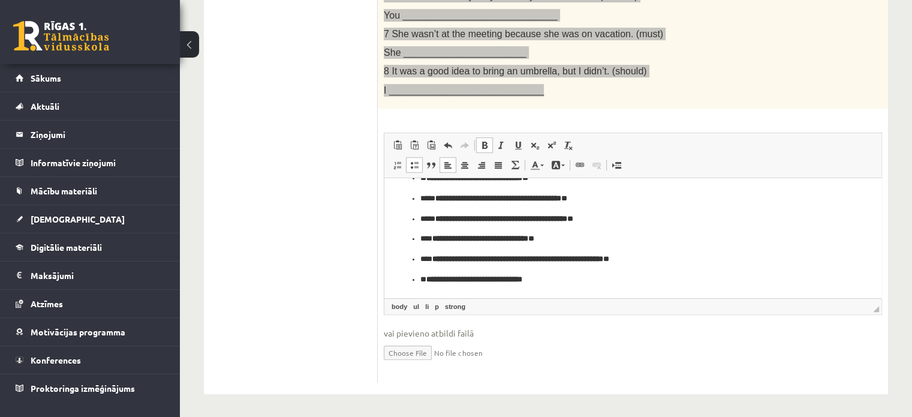
click at [686, 258] on p "**********" at bounding box center [628, 259] width 416 height 13
click at [598, 242] on p "**********" at bounding box center [628, 238] width 416 height 13
click at [639, 219] on p "**********" at bounding box center [628, 218] width 416 height 13
drag, startPoint x: 620, startPoint y: 195, endPoint x: 617, endPoint y: 203, distance: 8.2
click at [618, 195] on p "**********" at bounding box center [628, 198] width 416 height 13
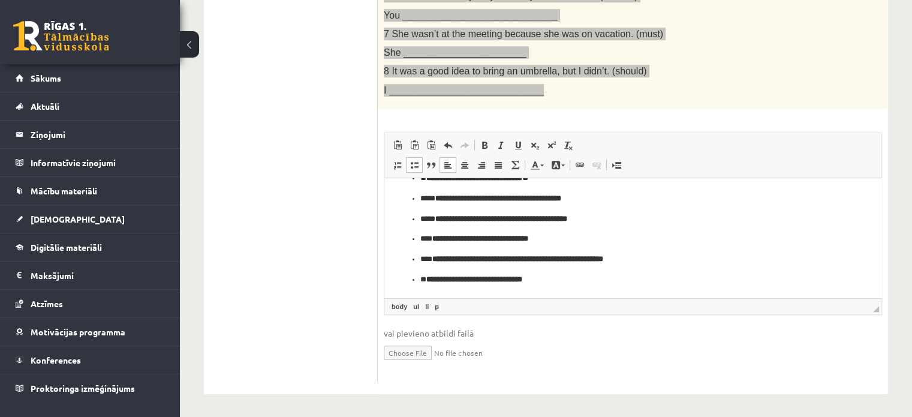
click at [614, 219] on p "**********" at bounding box center [628, 218] width 416 height 13
click at [596, 202] on p "**********" at bounding box center [628, 198] width 416 height 13
click at [574, 241] on p "**********" at bounding box center [628, 238] width 416 height 13
click at [666, 263] on p "**********" at bounding box center [628, 259] width 416 height 13
click at [575, 281] on p "**********" at bounding box center [628, 279] width 416 height 13
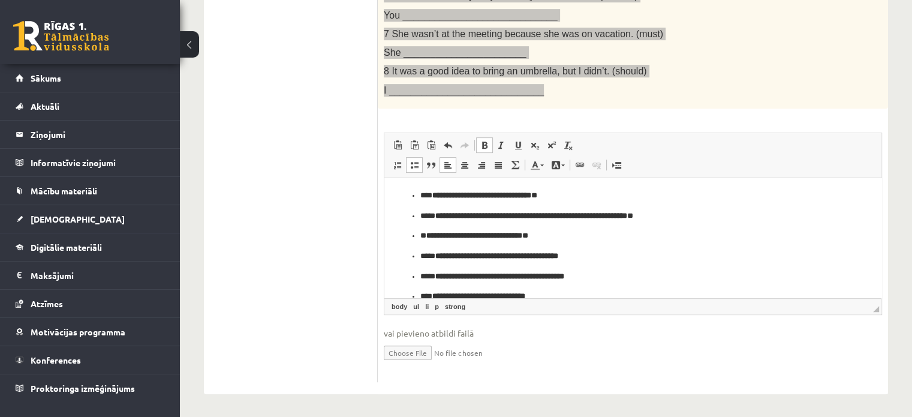
scroll to position [0, 0]
click at [578, 241] on p "**********" at bounding box center [628, 236] width 416 height 13
click at [713, 209] on ul "**********" at bounding box center [633, 267] width 473 height 154
click at [689, 214] on p "**********" at bounding box center [628, 216] width 416 height 13
click at [588, 198] on p "**********" at bounding box center [628, 196] width 416 height 13
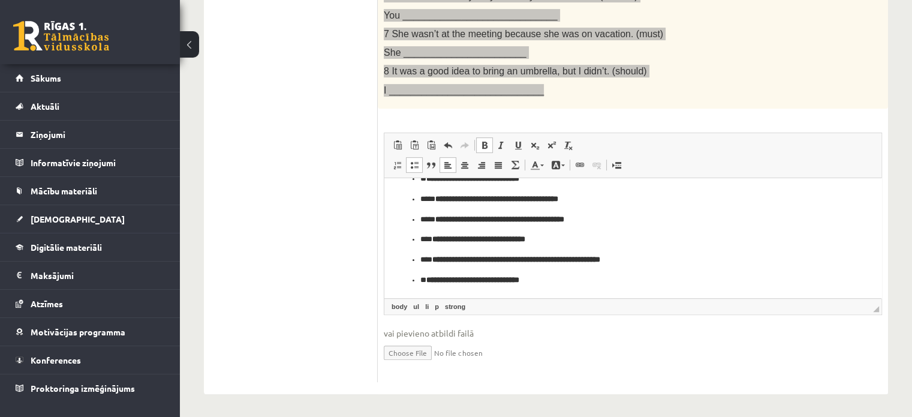
scroll to position [58, 0]
click at [417, 277] on ul "**********" at bounding box center [633, 208] width 473 height 154
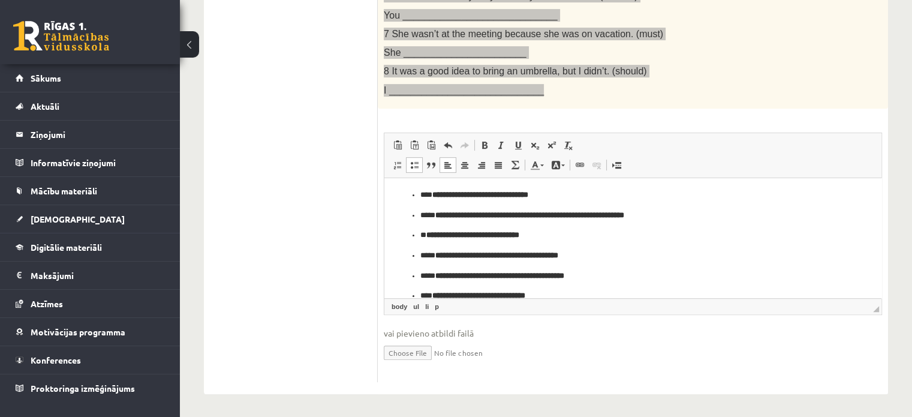
scroll to position [0, 0]
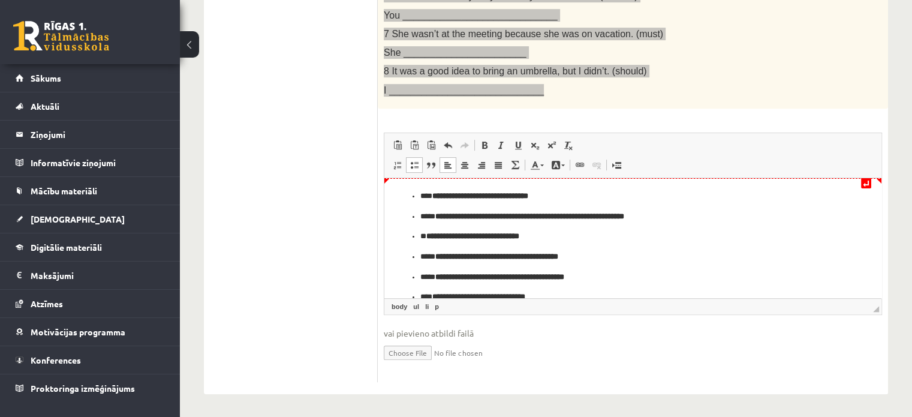
click at [420, 202] on ul "**********" at bounding box center [633, 267] width 473 height 154
click at [420, 193] on p "**********" at bounding box center [628, 196] width 416 height 13
click at [417, 219] on ul "**********" at bounding box center [633, 277] width 473 height 134
click at [420, 239] on li "**********" at bounding box center [632, 236] width 425 height 13
click at [417, 257] on ul "**********" at bounding box center [633, 296] width 473 height 93
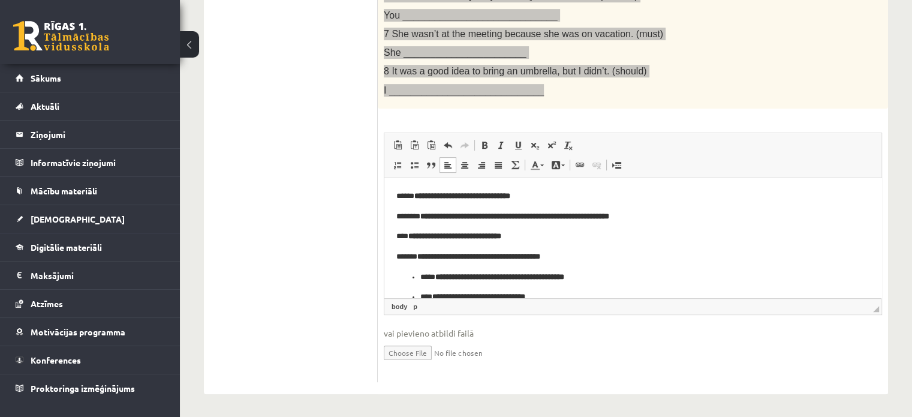
click at [419, 277] on ul "**********" at bounding box center [633, 307] width 473 height 73
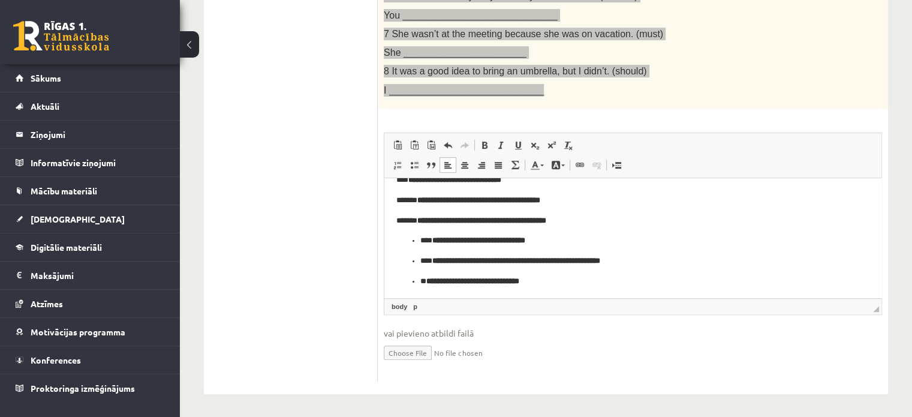
scroll to position [58, 0]
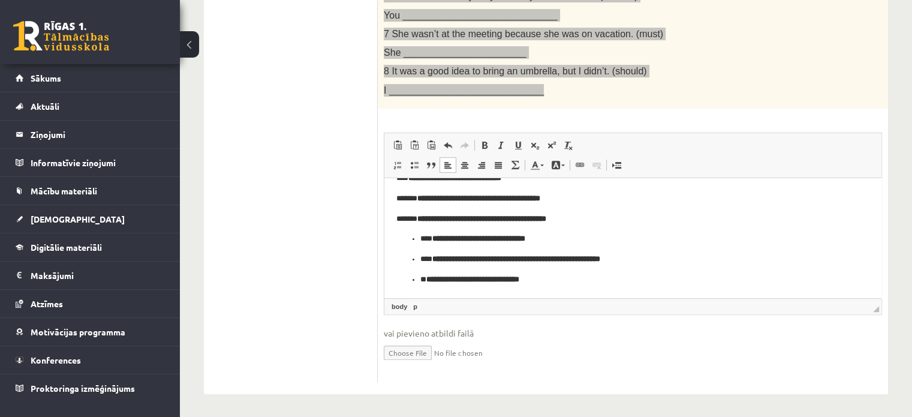
click at [420, 235] on p "**********" at bounding box center [628, 238] width 416 height 13
click at [419, 265] on ul "**********" at bounding box center [633, 269] width 473 height 32
click at [420, 284] on p "**********" at bounding box center [628, 279] width 416 height 13
drag, startPoint x: 542, startPoint y: 282, endPoint x: 406, endPoint y: 277, distance: 135.7
click at [406, 277] on p "**********" at bounding box center [629, 279] width 464 height 13
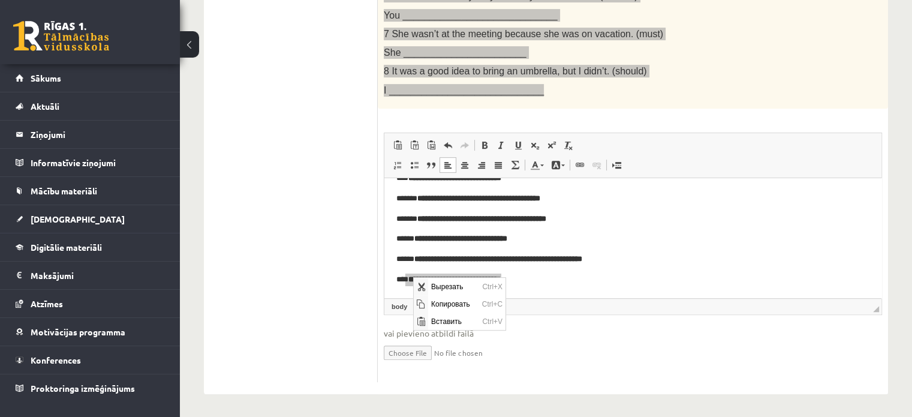
scroll to position [0, 0]
click at [498, 296] on span "Ctrl+C" at bounding box center [492, 303] width 26 height 17
copy p "**********"
drag, startPoint x: 515, startPoint y: 289, endPoint x: 498, endPoint y: 209, distance: 80.9
click at [498, 209] on html "**********" at bounding box center [633, 208] width 497 height 178
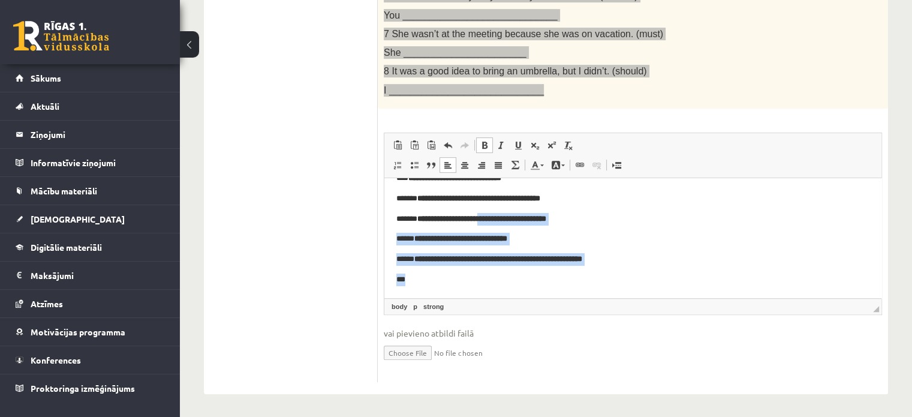
click at [438, 281] on p "***" at bounding box center [629, 279] width 464 height 13
click at [417, 278] on p "***" at bounding box center [629, 279] width 464 height 13
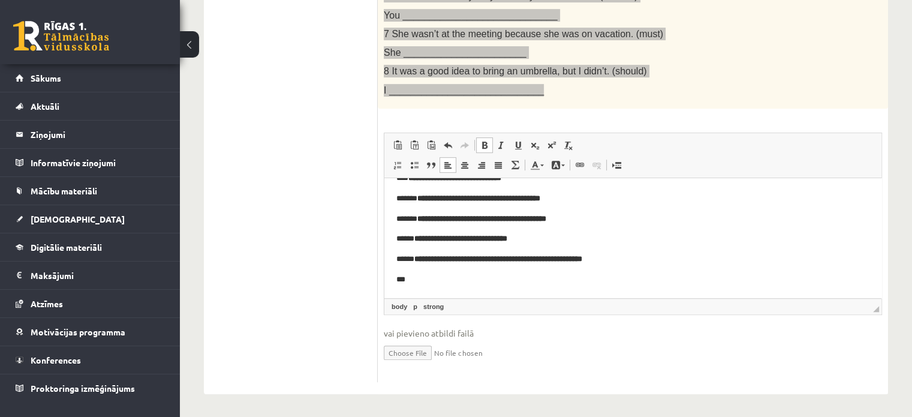
click at [425, 205] on body "**********" at bounding box center [633, 208] width 473 height 154
click at [419, 279] on p "***" at bounding box center [629, 279] width 464 height 13
click at [485, 143] on span at bounding box center [485, 145] width 10 height 10
click at [479, 149] on link "Полужирный Комбинация клавиш Ctrl+B" at bounding box center [484, 145] width 17 height 16
click at [484, 149] on link "Полужирный Комбинация клавиш Ctrl+B" at bounding box center [484, 145] width 17 height 16
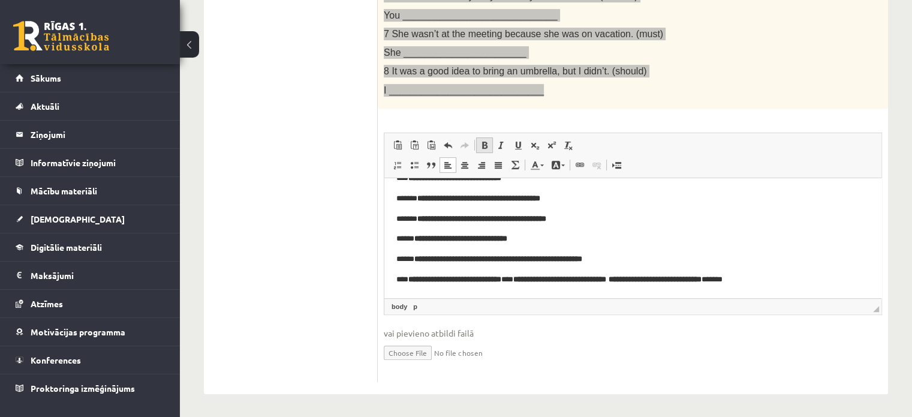
click at [484, 149] on link "Полужирный Комбинация клавиш Ctrl+B" at bounding box center [484, 145] width 17 height 16
drag, startPoint x: 495, startPoint y: 209, endPoint x: 497, endPoint y: 235, distance: 25.9
click at [497, 218] on body "**********" at bounding box center [633, 214] width 473 height 166
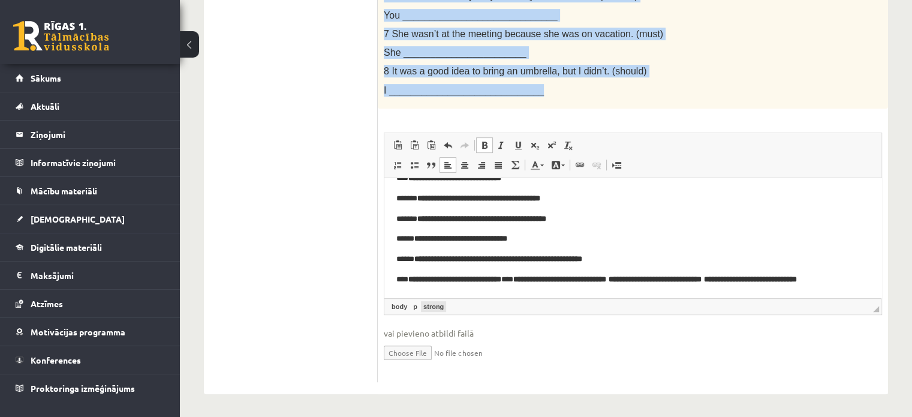
click at [437, 308] on link "strong" at bounding box center [433, 306] width 25 height 11
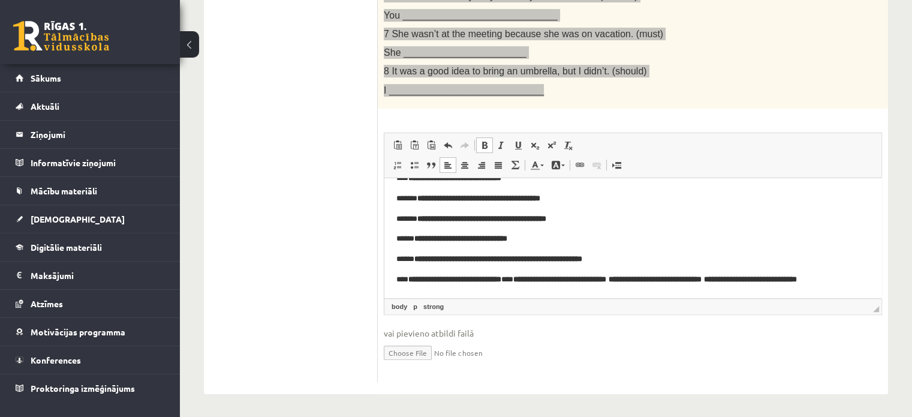
click at [500, 291] on p "**********" at bounding box center [629, 285] width 464 height 25
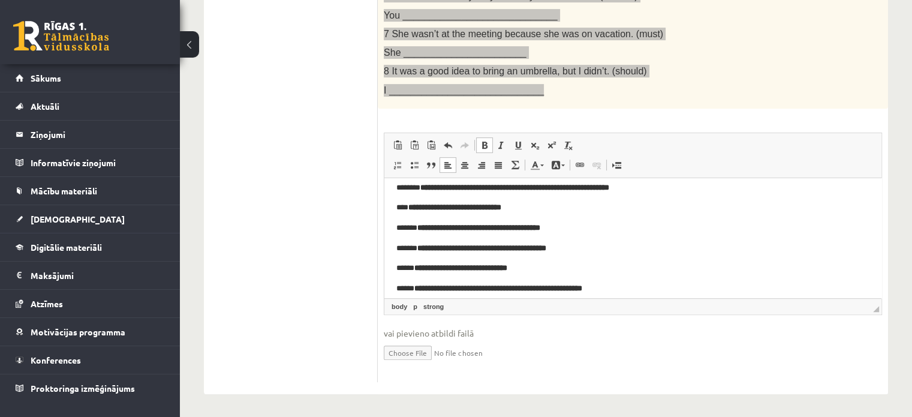
scroll to position [58, 0]
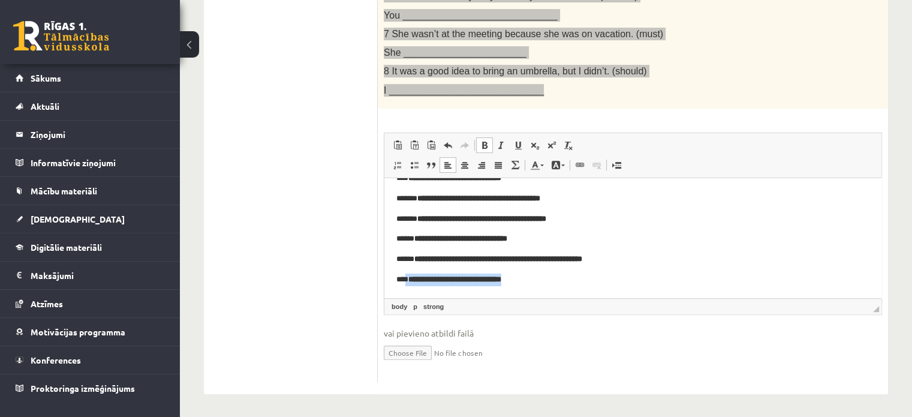
drag, startPoint x: 406, startPoint y: 281, endPoint x: 539, endPoint y: 280, distance: 133.2
click at [539, 280] on p "**********" at bounding box center [629, 279] width 464 height 13
click at [480, 143] on span at bounding box center [485, 145] width 10 height 10
click at [507, 239] on strong "**********" at bounding box center [460, 238] width 93 height 8
drag, startPoint x: 545, startPoint y: 281, endPoint x: 406, endPoint y: 270, distance: 139.0
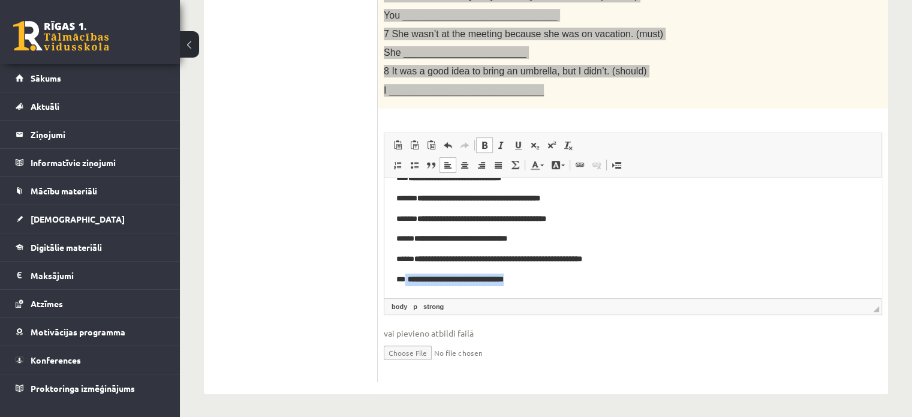
click at [406, 270] on body "**********" at bounding box center [633, 208] width 473 height 154
click at [483, 146] on span at bounding box center [485, 145] width 10 height 10
drag, startPoint x: 542, startPoint y: 200, endPoint x: 554, endPoint y: 217, distance: 20.2
click at [540, 200] on strong "**********" at bounding box center [478, 198] width 123 height 8
drag, startPoint x: 543, startPoint y: 279, endPoint x: 409, endPoint y: 268, distance: 134.3
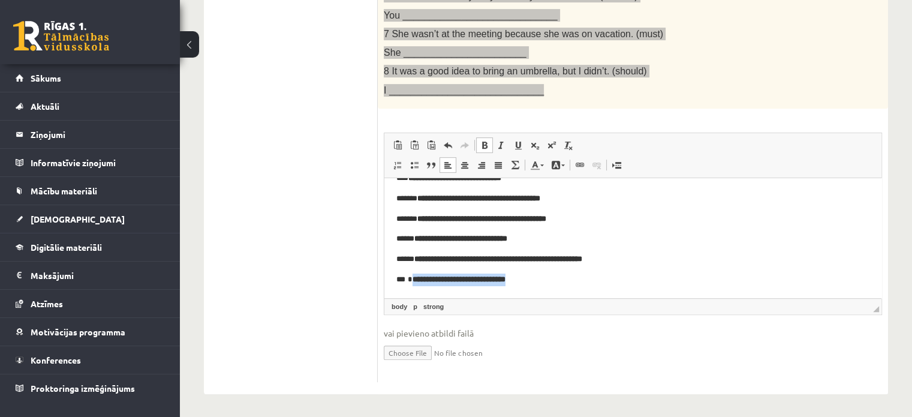
click at [409, 268] on body "**********" at bounding box center [633, 208] width 473 height 154
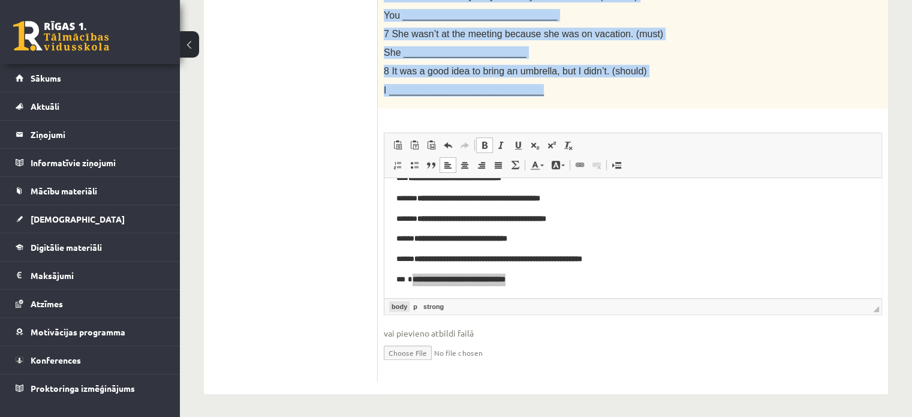
click at [394, 304] on link "body" at bounding box center [399, 306] width 20 height 11
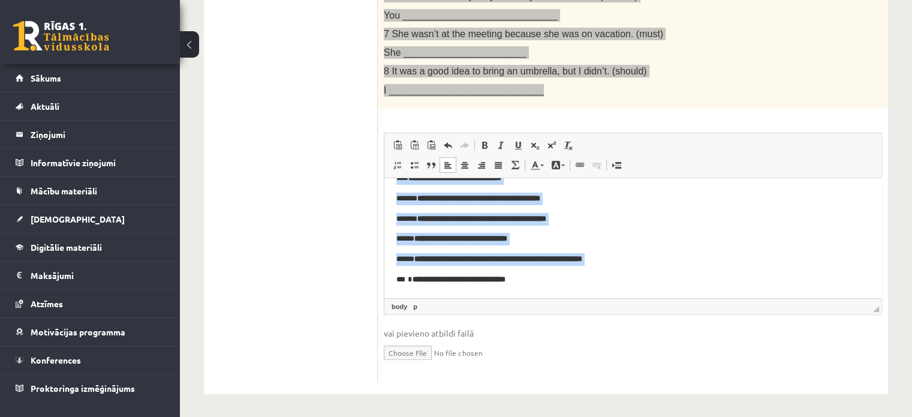
click at [564, 242] on p "**********" at bounding box center [629, 238] width 464 height 13
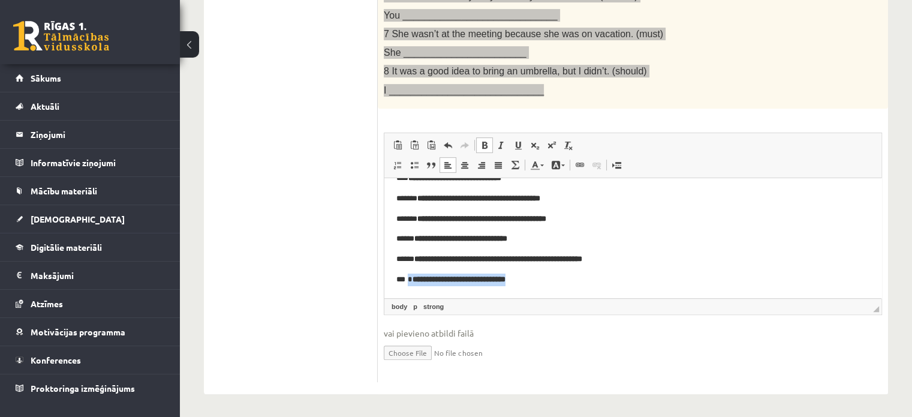
drag, startPoint x: 536, startPoint y: 278, endPoint x: 407, endPoint y: 272, distance: 129.1
click at [407, 273] on p "**********" at bounding box center [629, 279] width 464 height 13
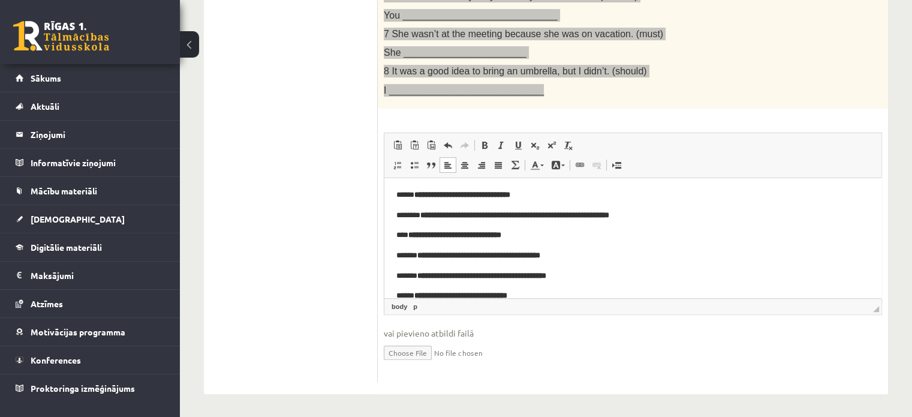
scroll to position [0, 0]
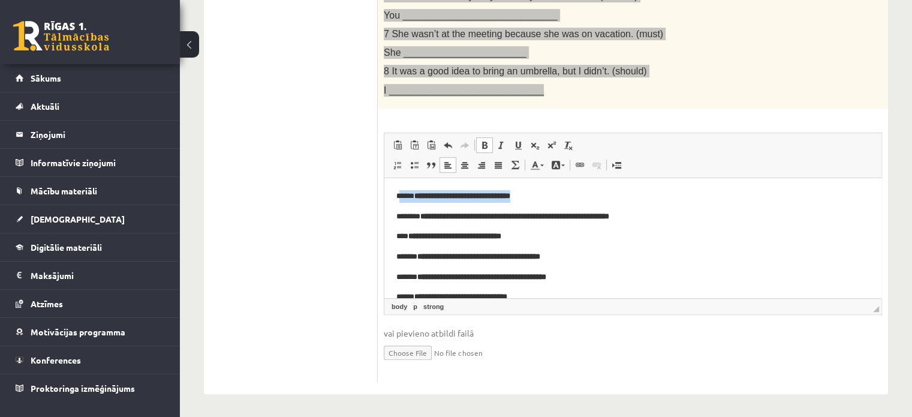
drag, startPoint x: 526, startPoint y: 189, endPoint x: 400, endPoint y: 192, distance: 126.6
click at [400, 192] on html "**********" at bounding box center [633, 267] width 497 height 178
click at [401, 193] on p "**********" at bounding box center [629, 196] width 464 height 13
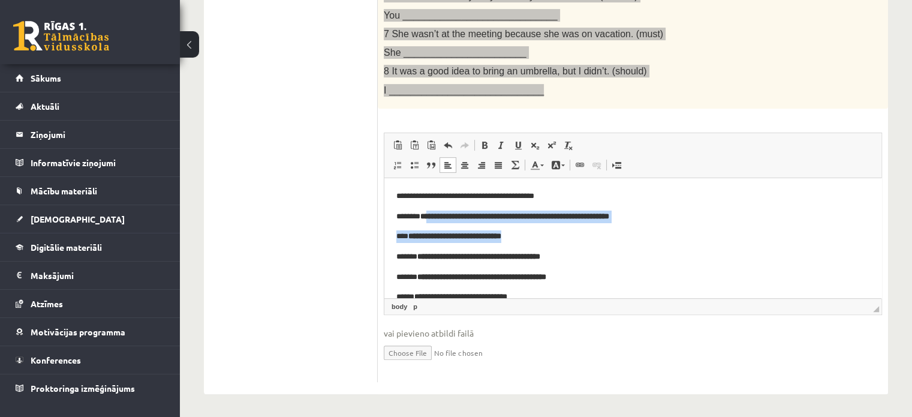
drag, startPoint x: 684, startPoint y: 223, endPoint x: 433, endPoint y: 211, distance: 251.1
click at [433, 210] on body "**********" at bounding box center [633, 267] width 473 height 154
drag, startPoint x: 405, startPoint y: 217, endPoint x: 687, endPoint y: 208, distance: 282.1
click at [687, 208] on body "**********" at bounding box center [633, 267] width 473 height 154
drag, startPoint x: 531, startPoint y: 231, endPoint x: 404, endPoint y: 241, distance: 127.5
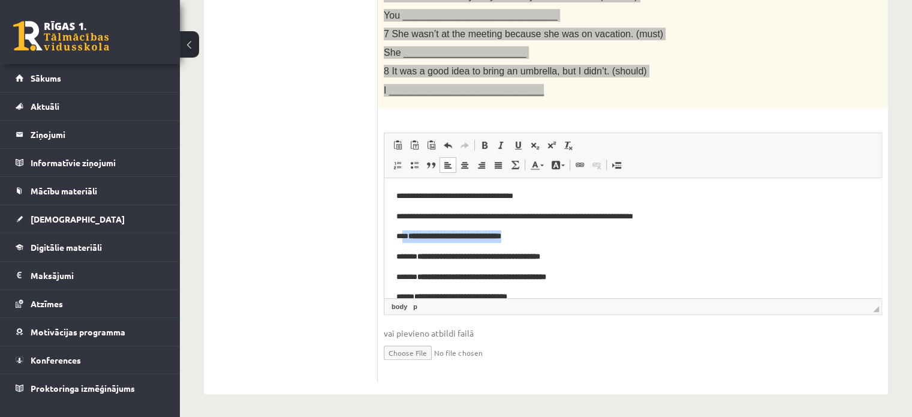
click at [404, 241] on p "**********" at bounding box center [629, 236] width 464 height 13
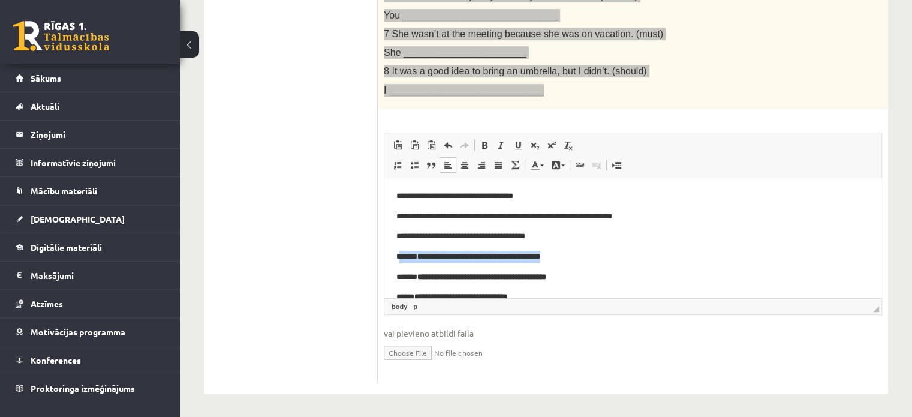
drag, startPoint x: 505, startPoint y: 257, endPoint x: 401, endPoint y: 248, distance: 104.1
click at [401, 248] on body "**********" at bounding box center [633, 267] width 473 height 154
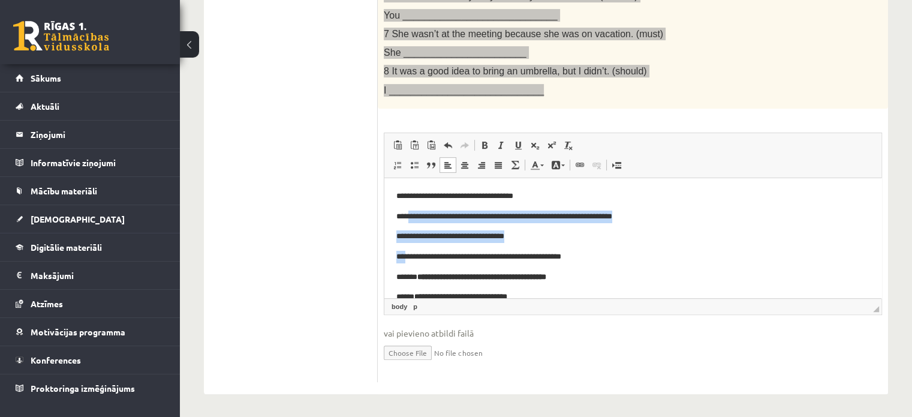
drag, startPoint x: 409, startPoint y: 230, endPoint x: 404, endPoint y: 264, distance: 33.9
click at [407, 260] on body "**********" at bounding box center [633, 267] width 473 height 154
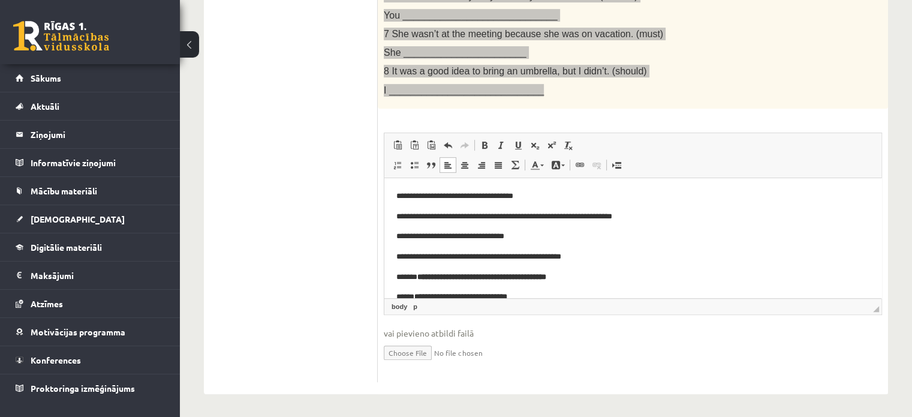
click at [404, 264] on body "**********" at bounding box center [633, 267] width 473 height 154
click at [403, 263] on body "**********" at bounding box center [633, 267] width 473 height 154
click at [401, 255] on p "**********" at bounding box center [629, 256] width 464 height 13
drag, startPoint x: 404, startPoint y: 274, endPoint x: 588, endPoint y: 264, distance: 184.4
click at [597, 274] on p "**********" at bounding box center [629, 277] width 464 height 13
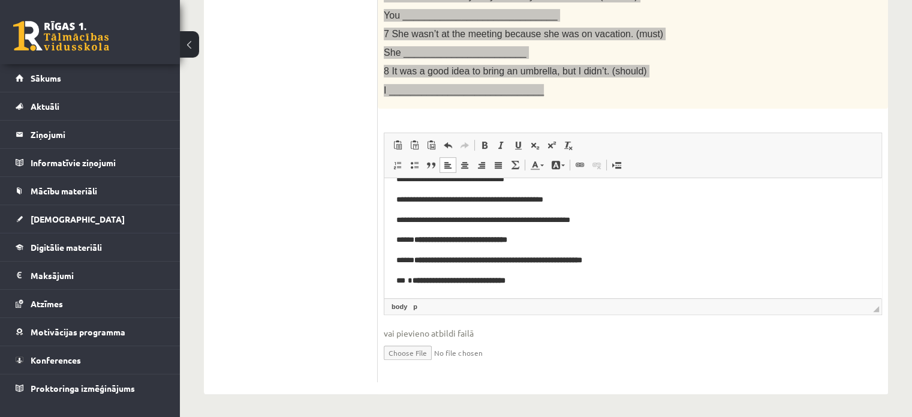
scroll to position [58, 0]
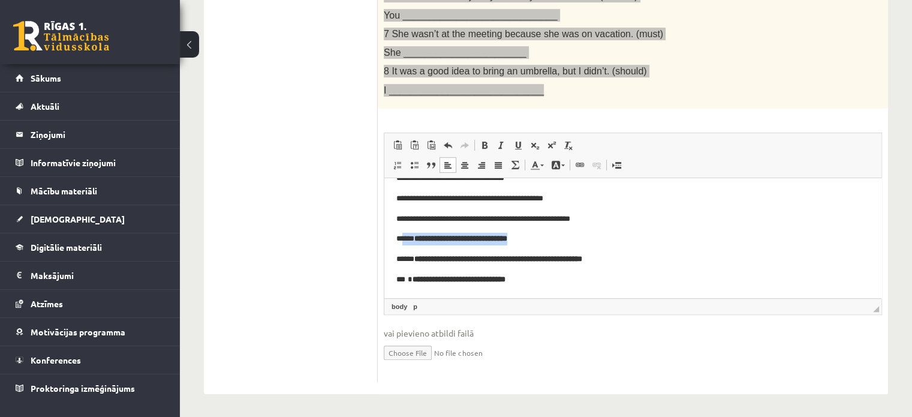
drag, startPoint x: 537, startPoint y: 242, endPoint x: 404, endPoint y: 232, distance: 133.6
click at [404, 232] on p "**********" at bounding box center [629, 238] width 464 height 13
drag, startPoint x: 612, startPoint y: 219, endPoint x: 465, endPoint y: 235, distance: 147.3
click at [465, 235] on body "**********" at bounding box center [633, 208] width 473 height 154
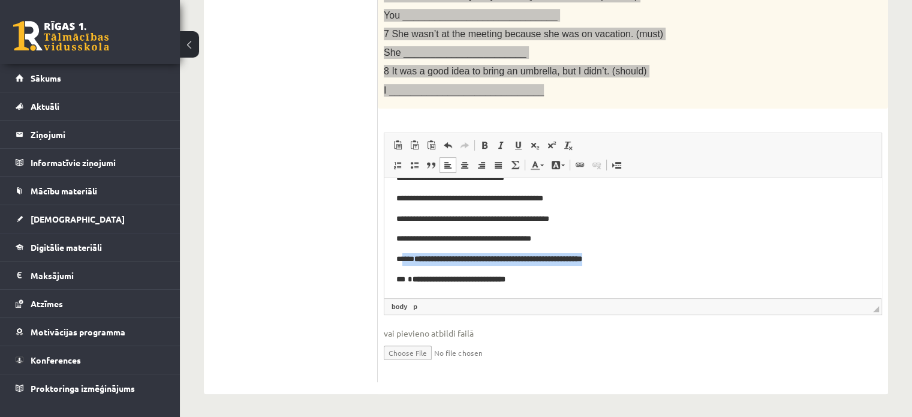
drag, startPoint x: 633, startPoint y: 260, endPoint x: 404, endPoint y: 251, distance: 229.3
click at [404, 251] on body "**********" at bounding box center [633, 208] width 473 height 154
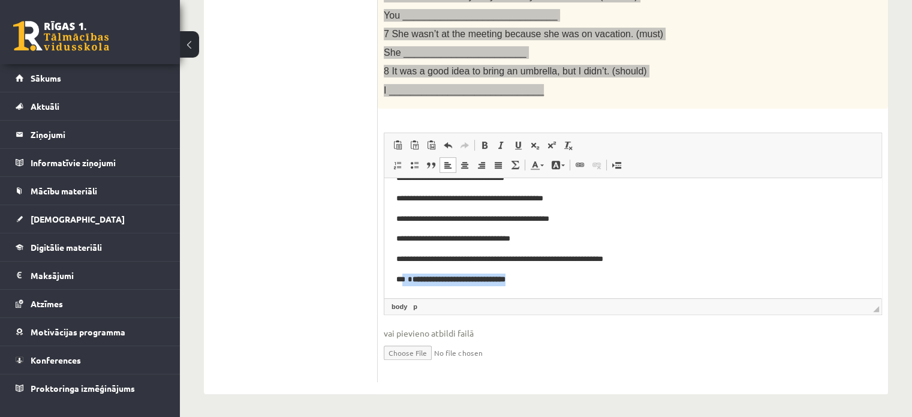
drag, startPoint x: 523, startPoint y: 278, endPoint x: 403, endPoint y: 271, distance: 120.2
click at [403, 271] on body "**********" at bounding box center [633, 208] width 473 height 154
click at [618, 260] on p "**********" at bounding box center [629, 259] width 464 height 13
click at [562, 236] on p "**********" at bounding box center [629, 238] width 464 height 13
click at [585, 216] on p "**********" at bounding box center [629, 218] width 464 height 13
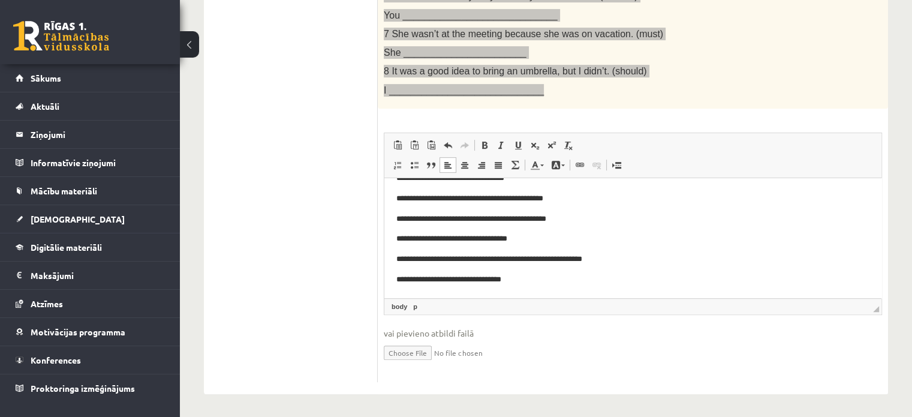
click at [566, 197] on p "**********" at bounding box center [629, 198] width 464 height 13
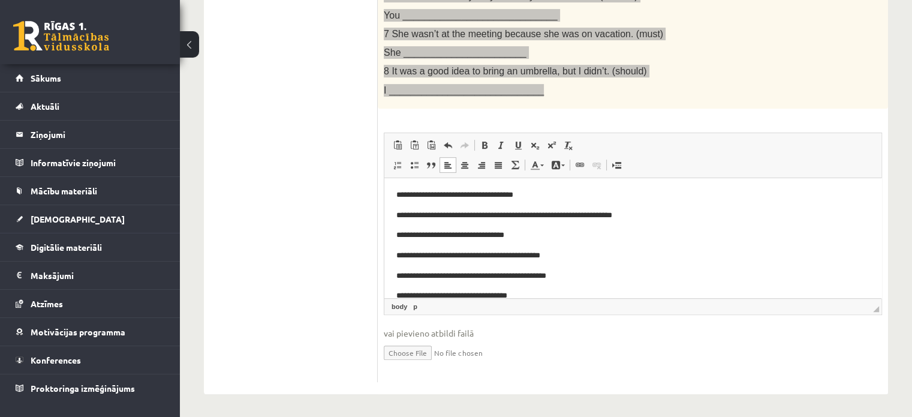
scroll to position [0, 0]
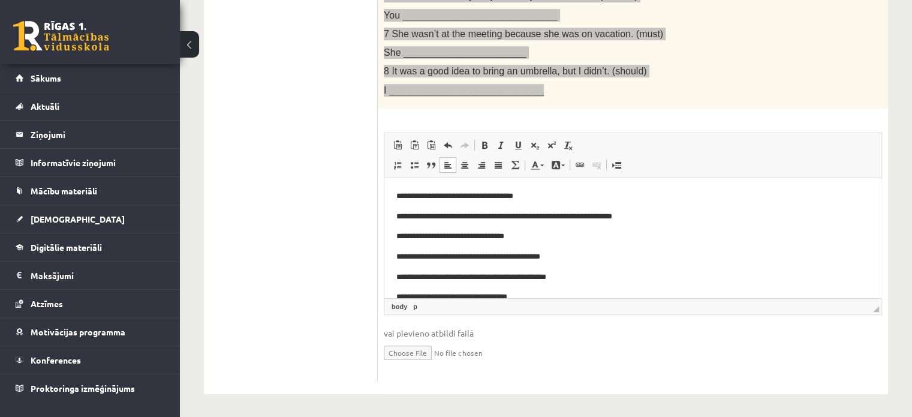
click at [540, 235] on p "**********" at bounding box center [629, 236] width 464 height 13
click at [657, 214] on p "**********" at bounding box center [629, 216] width 464 height 13
click at [539, 195] on p "**********" at bounding box center [629, 196] width 464 height 13
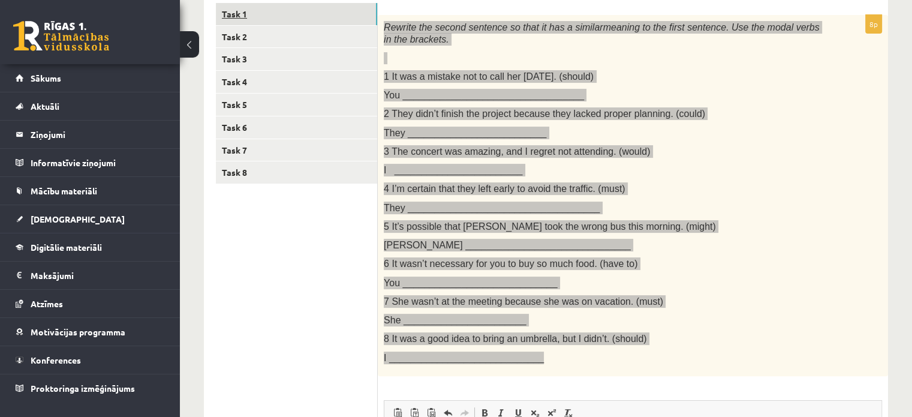
scroll to position [120, 0]
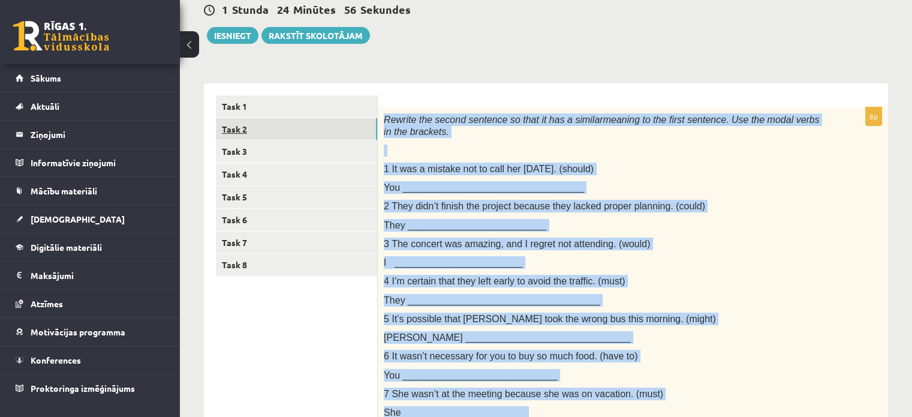
click at [327, 133] on link "Task 2" at bounding box center [296, 129] width 161 height 22
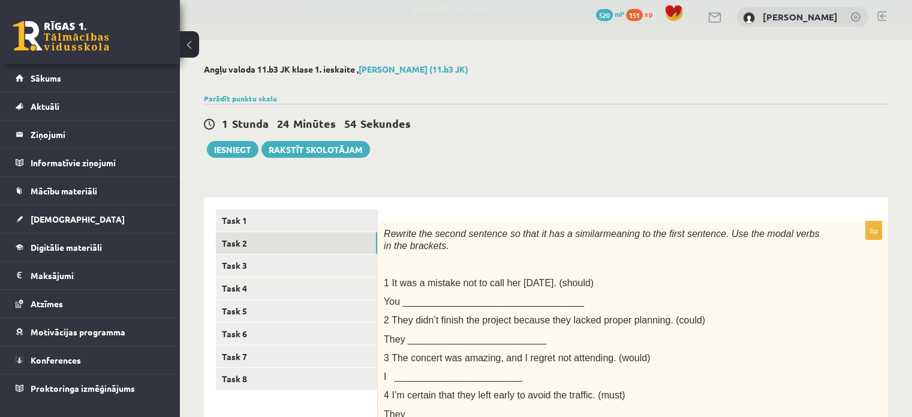
scroll to position [1, 0]
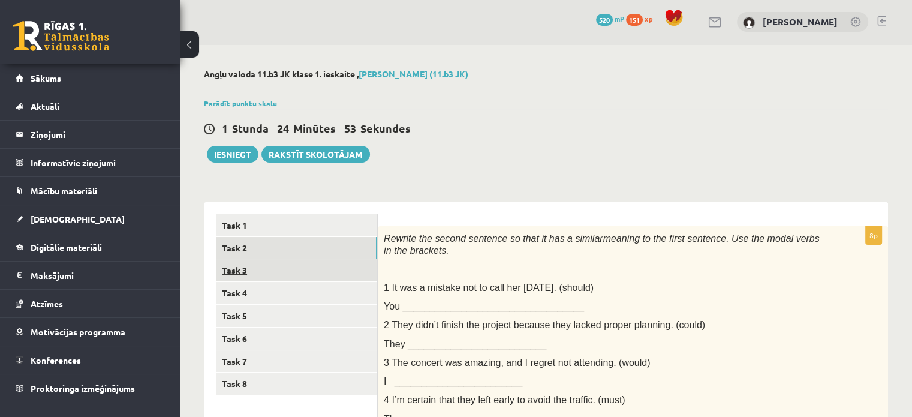
click at [307, 263] on link "Task 3" at bounding box center [296, 270] width 161 height 22
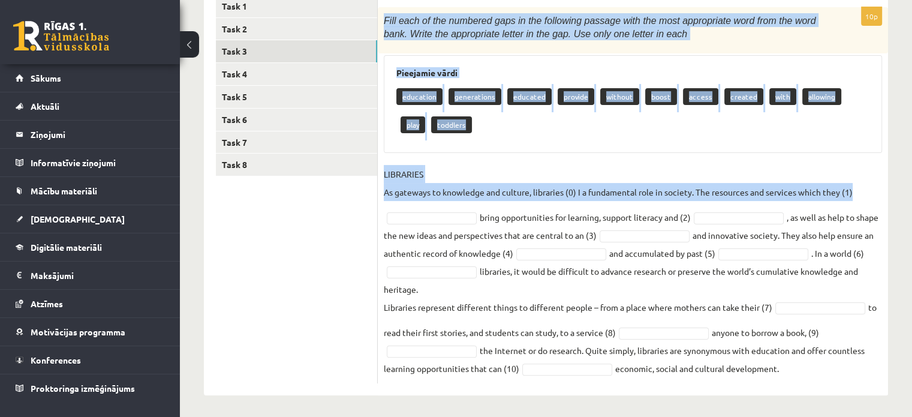
scroll to position [223, 0]
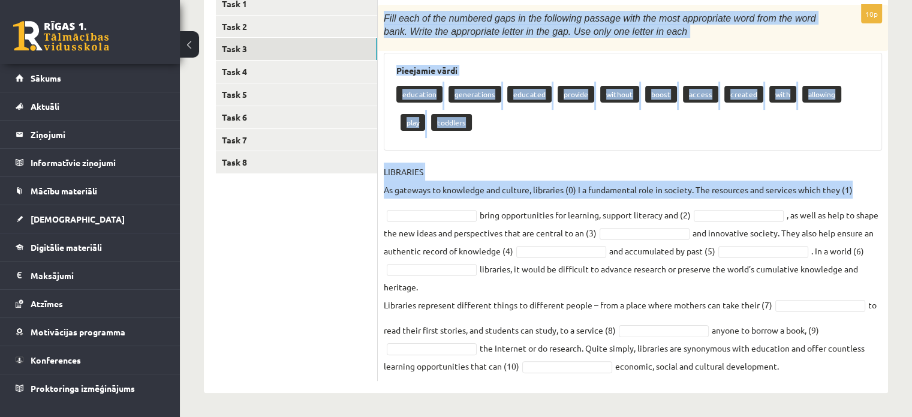
drag, startPoint x: 386, startPoint y: 51, endPoint x: 870, endPoint y: 368, distance: 578.3
click at [870, 368] on div "10p Fill each of the numbered gaps in the following passage with the most appro…" at bounding box center [633, 193] width 510 height 376
copy div "Lore ipsu do sit ametcons adip el sed doeiusmod tempori utla etd magn aliquaeni…"
click at [459, 202] on fieldset "LIBRARIES As gateways to knowledge and culture, libraries (0) I a fundamental r…" at bounding box center [633, 269] width 498 height 212
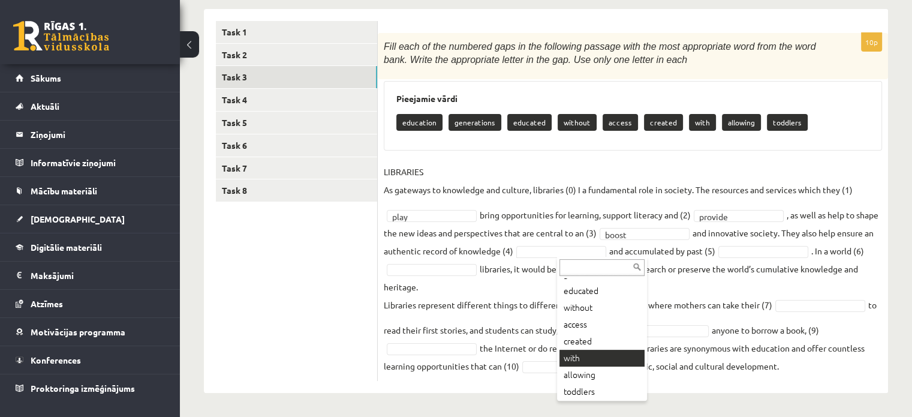
scroll to position [48, 0]
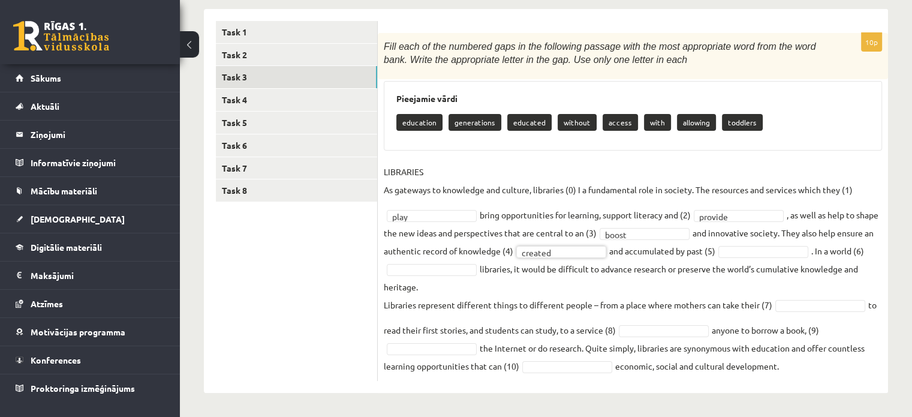
drag, startPoint x: 456, startPoint y: 266, endPoint x: 453, endPoint y: 274, distance: 8.7
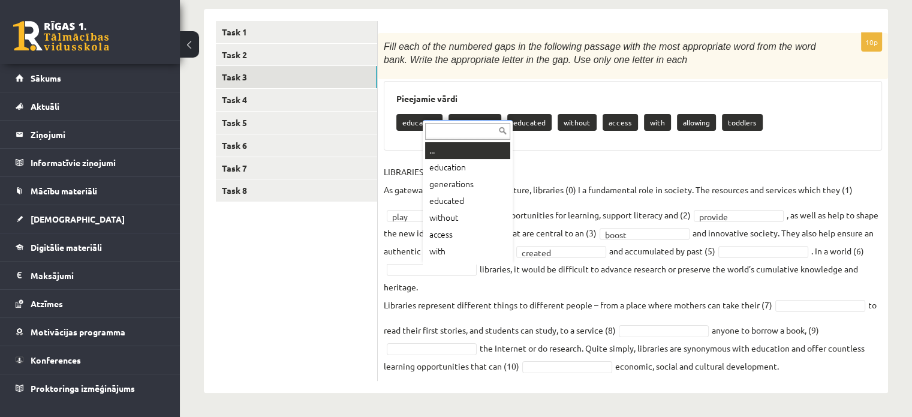
scroll to position [14, 0]
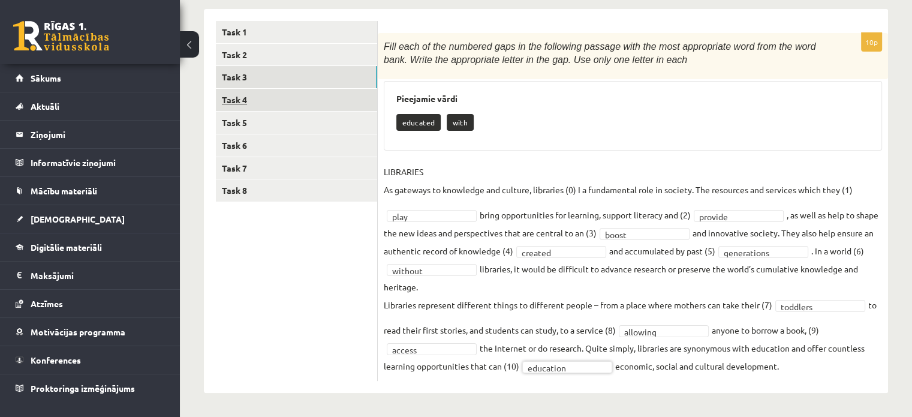
click at [327, 100] on link "Task 4" at bounding box center [296, 100] width 161 height 22
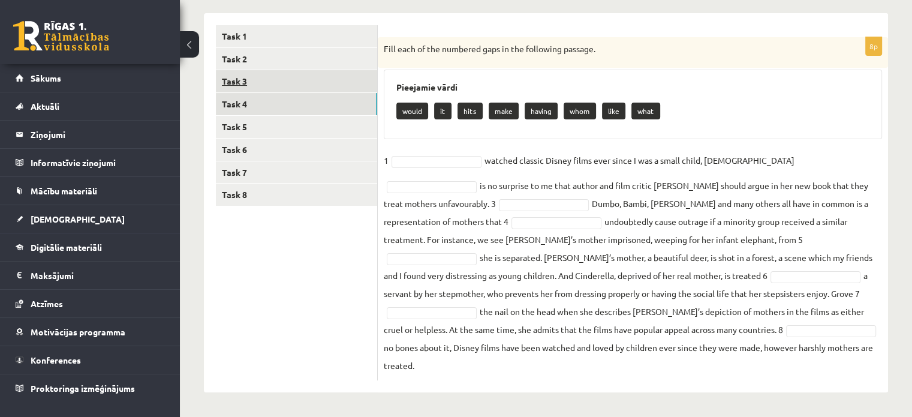
scroll to position [172, 0]
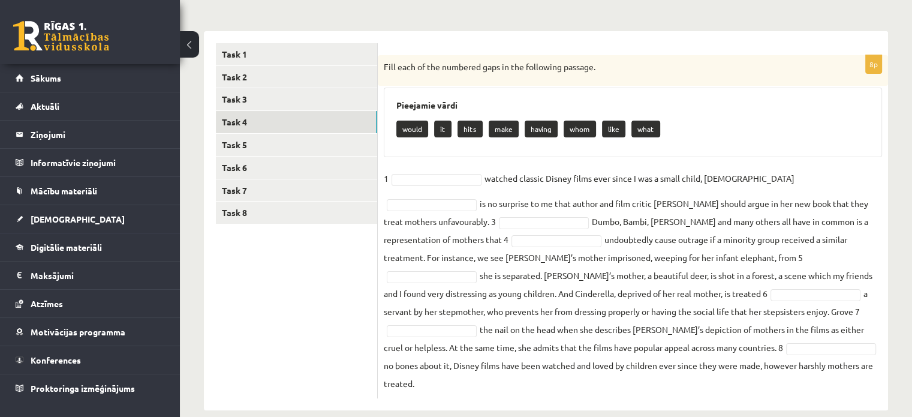
drag, startPoint x: 380, startPoint y: 66, endPoint x: 699, endPoint y: 355, distance: 430.7
click at [698, 361] on div "8p Fill each of the numbered gaps in the following passage. Pieejamie vārdi wou…" at bounding box center [633, 226] width 510 height 343
copy div "Lore ipsu do sit ametcons adip el sed doeiusmod tempori. Utlaboree dolor magna …"
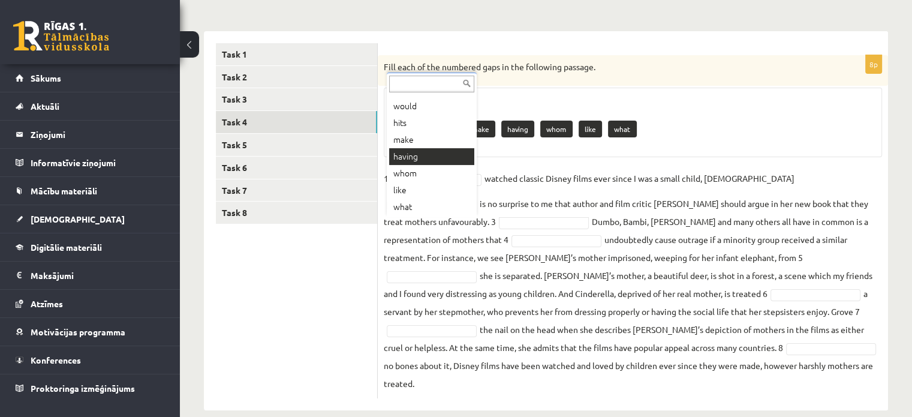
scroll to position [14, 0]
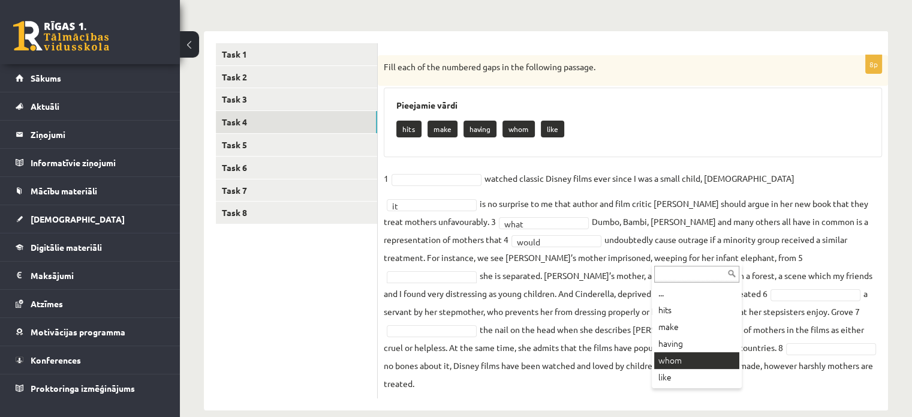
drag, startPoint x: 708, startPoint y: 359, endPoint x: 690, endPoint y: 343, distance: 24.2
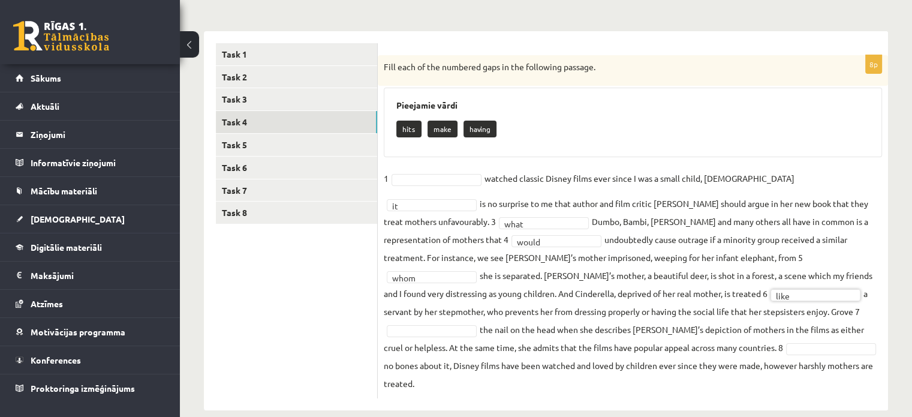
click at [628, 319] on fieldset "1 watched classic Disney films ever since I was a small child, [DEMOGRAPHIC_DAT…" at bounding box center [633, 280] width 498 height 223
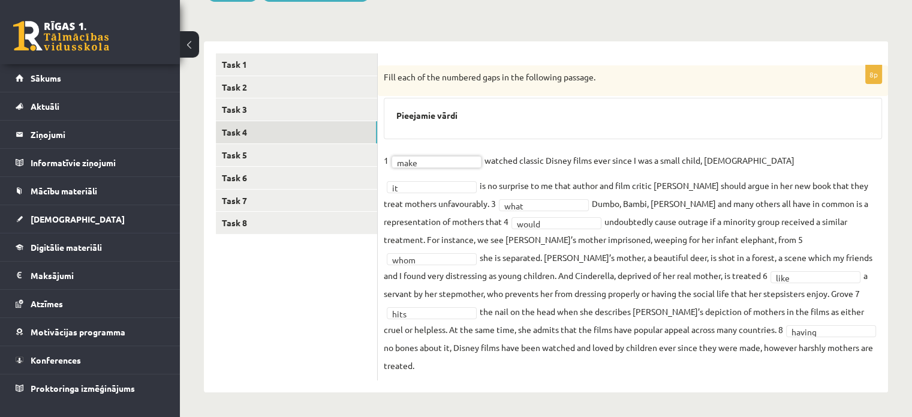
scroll to position [144, 0]
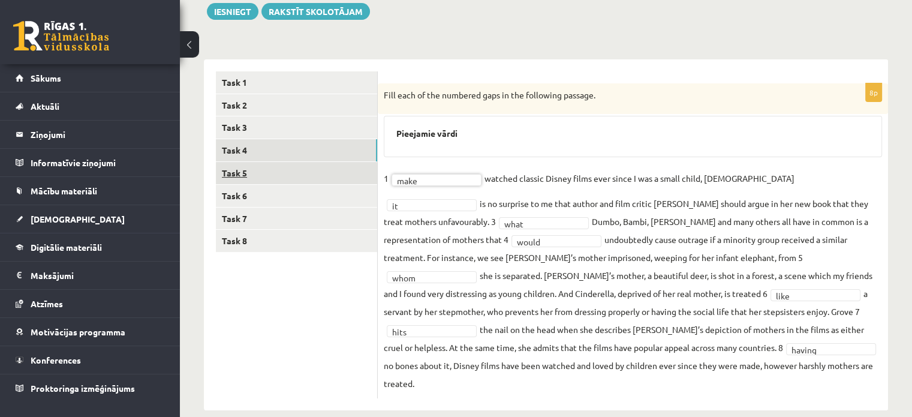
click at [287, 179] on link "Task 5" at bounding box center [296, 173] width 161 height 22
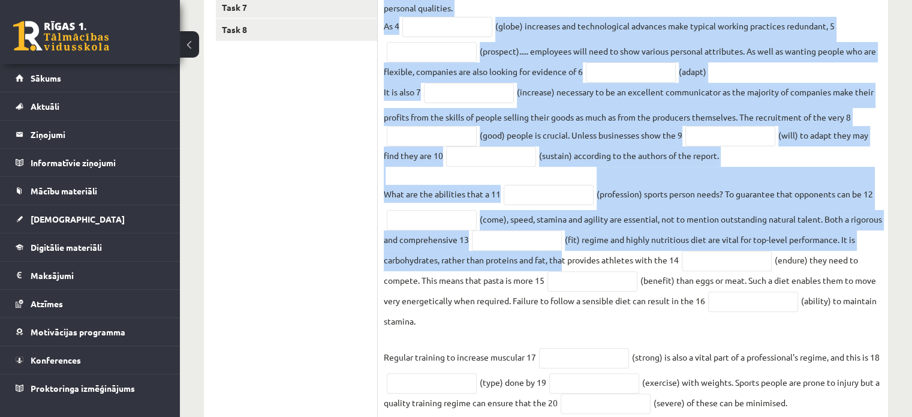
scroll to position [395, 0]
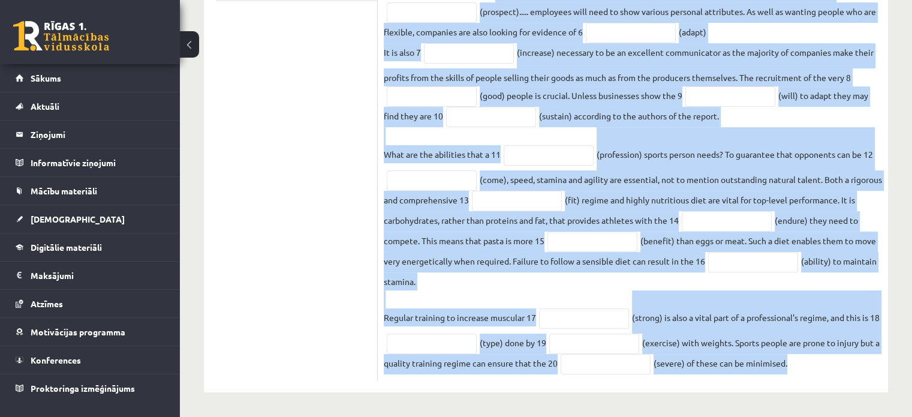
drag, startPoint x: 385, startPoint y: 85, endPoint x: 847, endPoint y: 363, distance: 539.5
click at [847, 364] on div "20p Use the word in brackets to form a word that fits the gap. The economy of t…" at bounding box center [633, 107] width 510 height 548
copy div "Use the word in brackets to form a word that fits the gap. The economy of the 2…"
click at [590, 239] on input "text" at bounding box center [593, 242] width 90 height 20
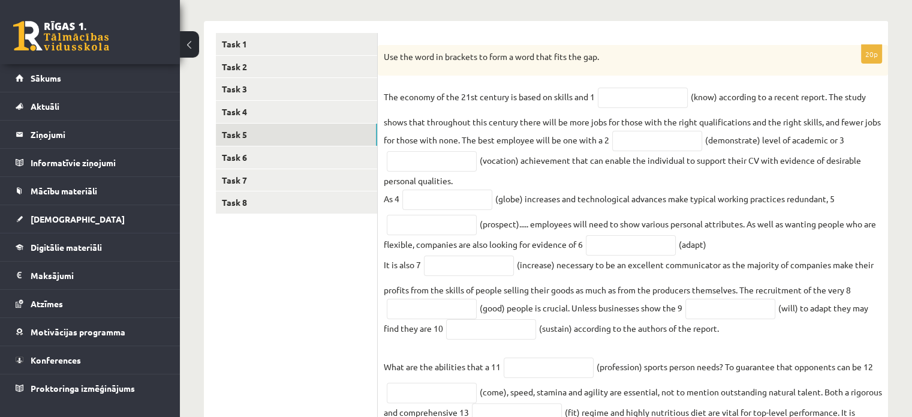
scroll to position [155, 0]
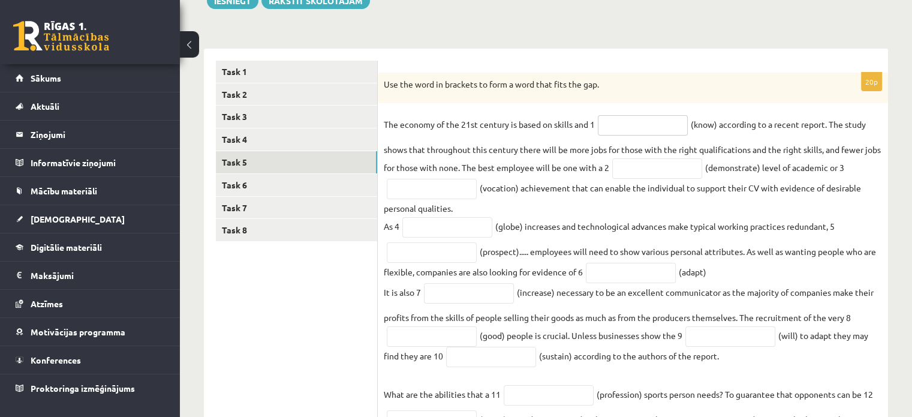
click at [663, 131] on input "text" at bounding box center [643, 125] width 90 height 20
type input "*"
type input "*********"
click at [663, 157] on fieldset "The economy of the 21st century is based on skills and 1 ********* (know) accor…" at bounding box center [633, 364] width 498 height 499
click at [666, 164] on input "text" at bounding box center [657, 168] width 90 height 20
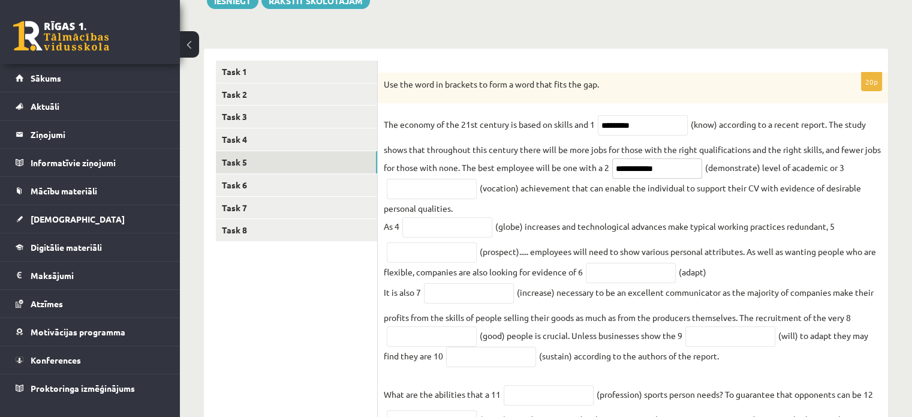
type input "**********"
drag, startPoint x: 468, startPoint y: 199, endPoint x: 456, endPoint y: 193, distance: 14.0
click at [468, 199] on input "text" at bounding box center [432, 189] width 90 height 20
type input "**********"
click at [406, 274] on fieldset "**********" at bounding box center [633, 364] width 498 height 499
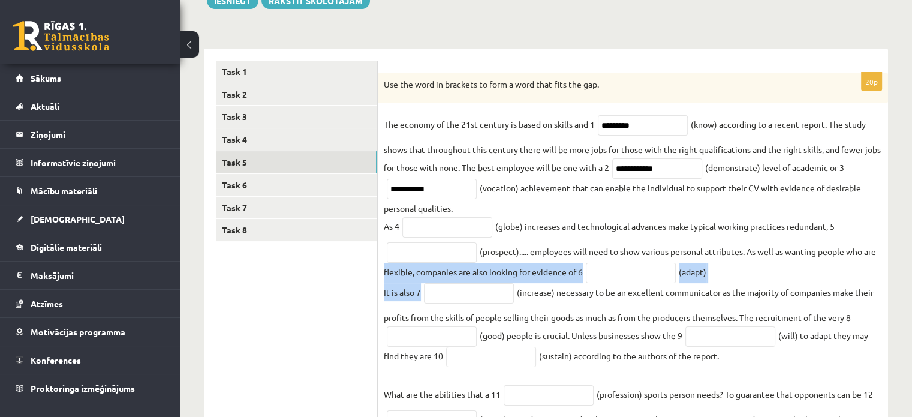
drag, startPoint x: 406, startPoint y: 274, endPoint x: 410, endPoint y: 280, distance: 7.7
click at [419, 287] on fieldset "**********" at bounding box center [633, 364] width 498 height 499
click at [419, 287] on p "It is also 7" at bounding box center [402, 292] width 37 height 18
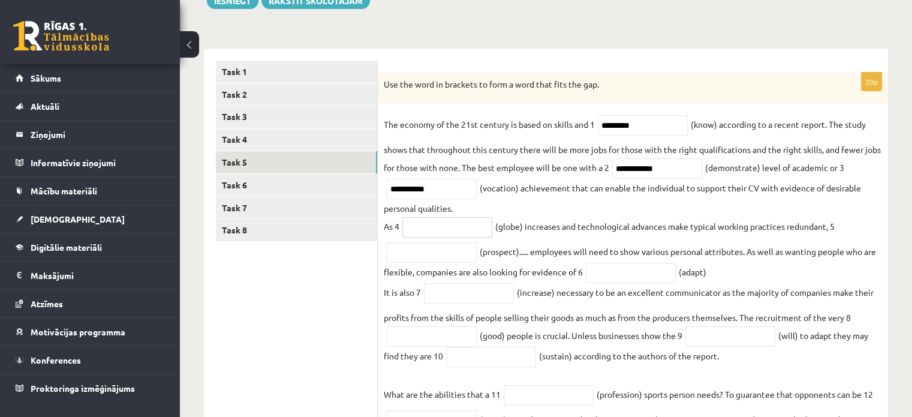
click at [426, 234] on input "text" at bounding box center [448, 227] width 90 height 20
drag, startPoint x: 421, startPoint y: 260, endPoint x: 385, endPoint y: 190, distance: 78.9
click at [395, 204] on fieldset "**********" at bounding box center [633, 364] width 498 height 499
paste input "**********"
drag, startPoint x: 468, startPoint y: 260, endPoint x: 366, endPoint y: 260, distance: 102.6
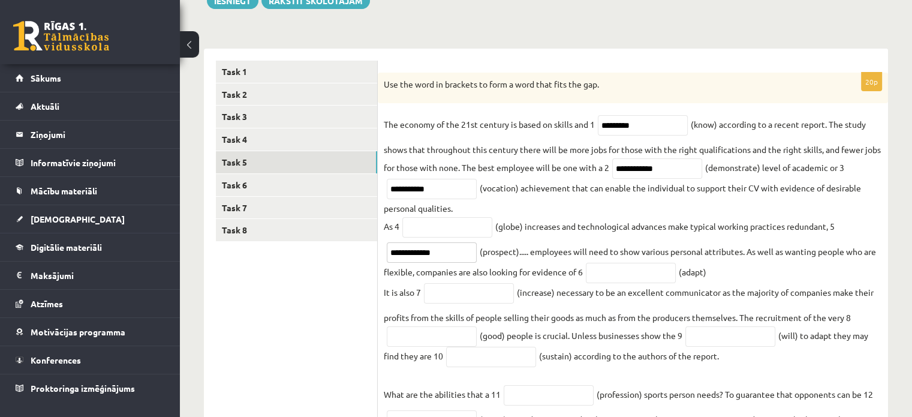
click at [366, 260] on div "**********" at bounding box center [546, 341] width 684 height 584
paste input "text"
type input "**********"
click at [450, 235] on input "text" at bounding box center [448, 227] width 90 height 20
type input "**********"
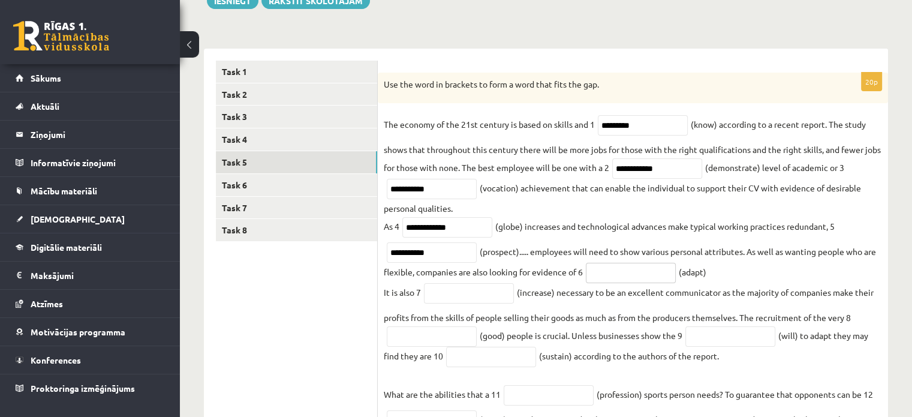
click at [615, 272] on input "text" at bounding box center [631, 273] width 90 height 20
paste input "**********"
type input "**********"
click at [464, 298] on input "text" at bounding box center [469, 293] width 90 height 20
paste input "**********"
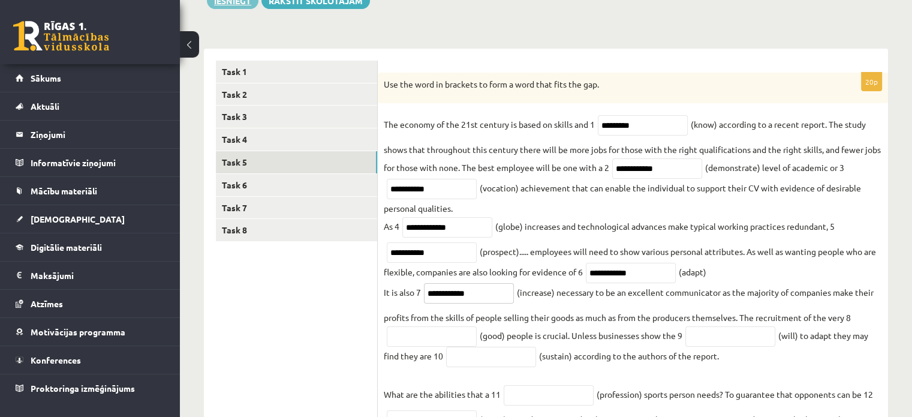
type input "**********"
click at [456, 340] on input "text" at bounding box center [432, 336] width 90 height 20
type input "****"
drag, startPoint x: 725, startPoint y: 337, endPoint x: 709, endPoint y: 331, distance: 16.9
click at [717, 334] on input "text" at bounding box center [731, 336] width 90 height 20
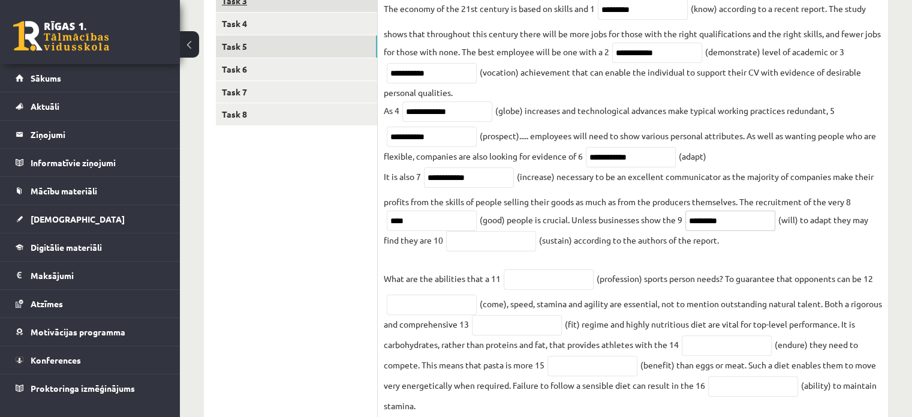
scroll to position [275, 0]
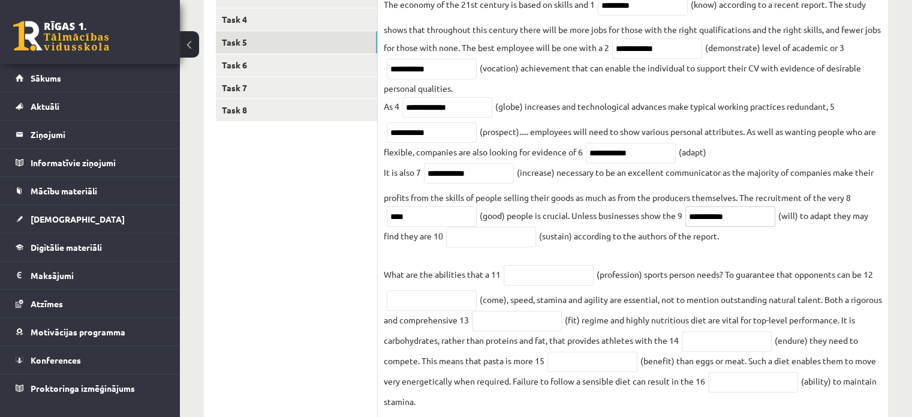
type input "**********"
click at [501, 245] on input "text" at bounding box center [491, 237] width 90 height 20
paste input "**********"
type input "**********"
click at [533, 283] on input "text" at bounding box center [549, 275] width 90 height 20
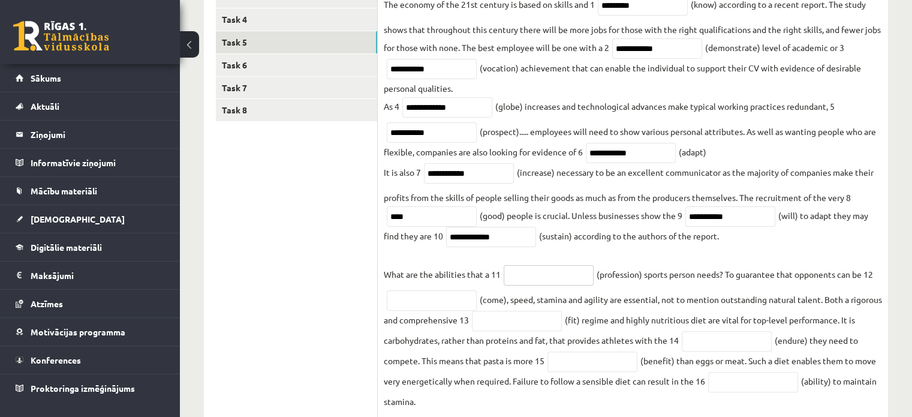
paste input "**********"
type input "**********"
click at [455, 299] on input "text" at bounding box center [432, 300] width 90 height 20
paste input "*******"
type input "*******"
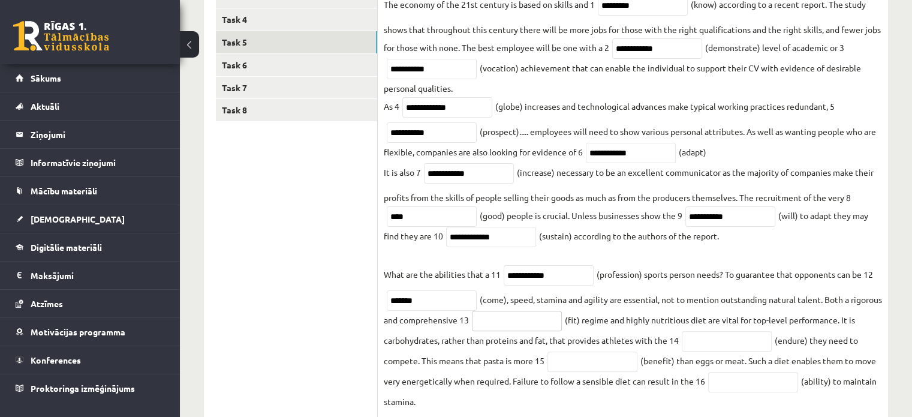
click at [546, 329] on input "text" at bounding box center [517, 321] width 90 height 20
paste input "*******"
type input "*******"
click at [770, 346] on input "text" at bounding box center [727, 341] width 90 height 20
paste input "*********"
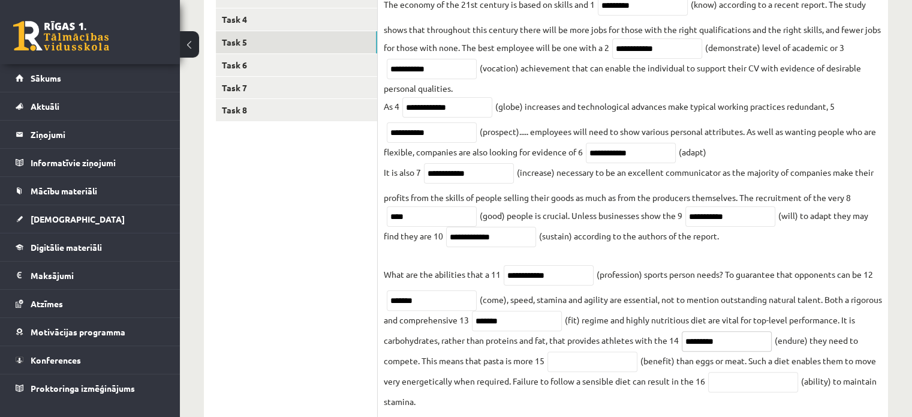
type input "*********"
click at [592, 362] on input "text" at bounding box center [593, 362] width 90 height 20
paste input "**********"
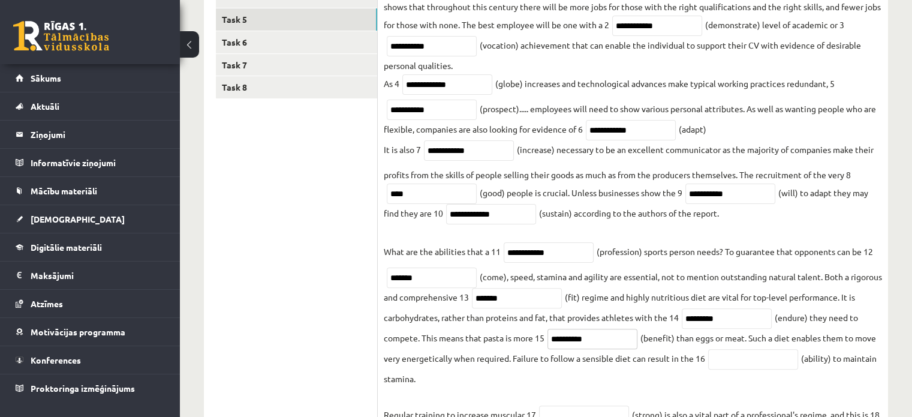
scroll to position [335, 0]
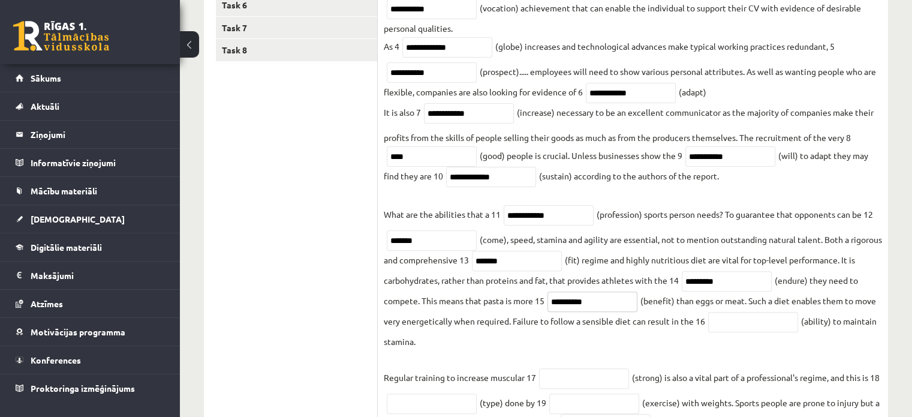
type input "**********"
drag, startPoint x: 720, startPoint y: 314, endPoint x: 725, endPoint y: 320, distance: 7.7
click at [722, 316] on input "text" at bounding box center [753, 322] width 90 height 20
paste input "*********"
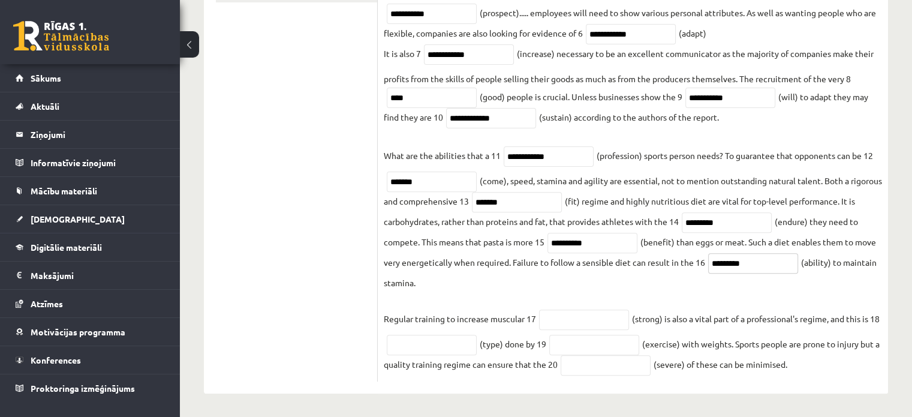
scroll to position [395, 0]
type input "*********"
click at [563, 320] on input "text" at bounding box center [584, 318] width 90 height 20
paste input "********"
type input "********"
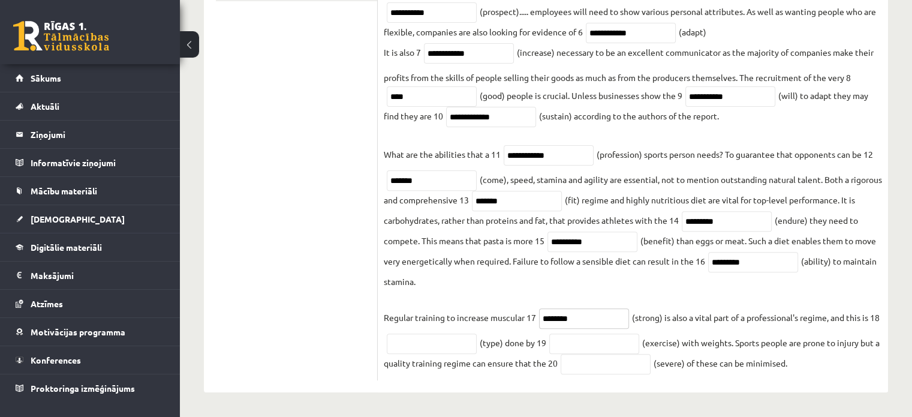
click at [562, 326] on fieldset "**********" at bounding box center [633, 124] width 498 height 499
click at [471, 342] on input "text" at bounding box center [432, 344] width 90 height 20
paste input "*********"
type input "*********"
drag, startPoint x: 597, startPoint y: 369, endPoint x: 585, endPoint y: 345, distance: 26.8
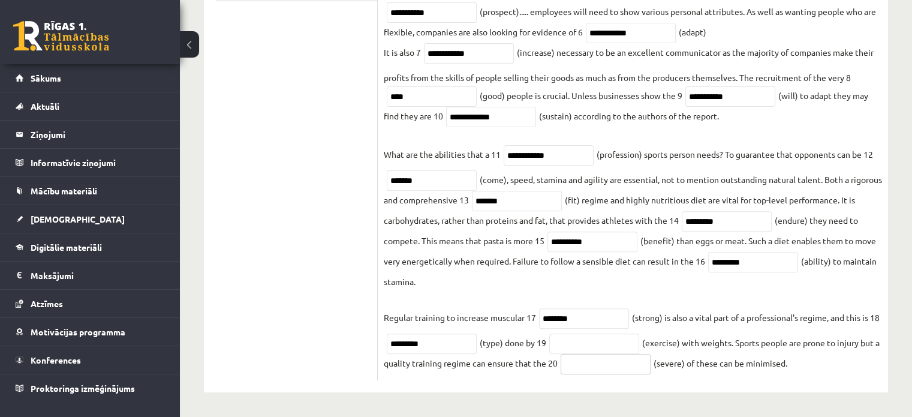
click at [596, 367] on input "text" at bounding box center [606, 364] width 90 height 20
click at [585, 345] on input "text" at bounding box center [594, 344] width 90 height 20
paste input "*********"
type input "*********"
click at [588, 363] on input "text" at bounding box center [606, 364] width 90 height 20
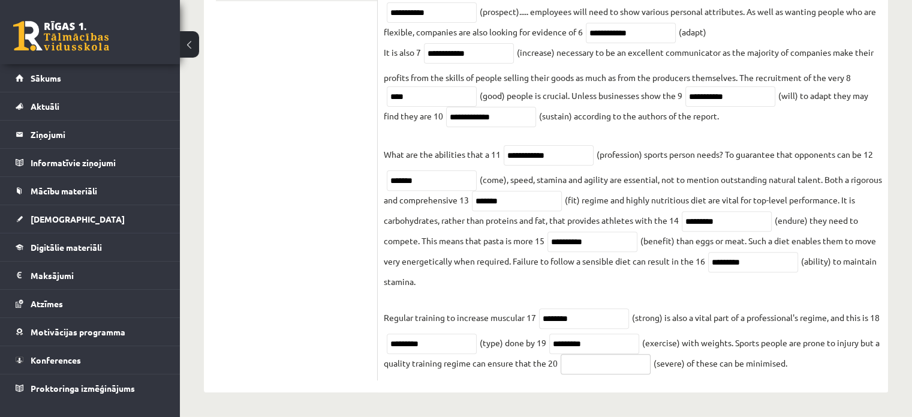
drag, startPoint x: 599, startPoint y: 364, endPoint x: 594, endPoint y: 354, distance: 11.3
click at [598, 364] on input "text" at bounding box center [606, 364] width 90 height 20
paste input "********"
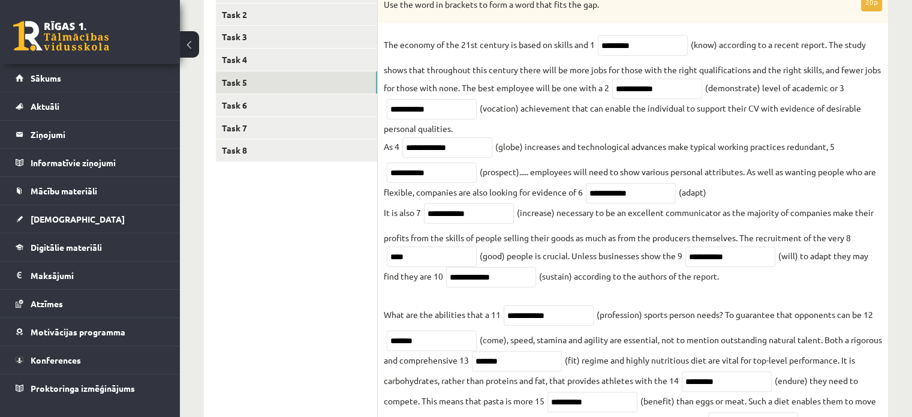
scroll to position [155, 0]
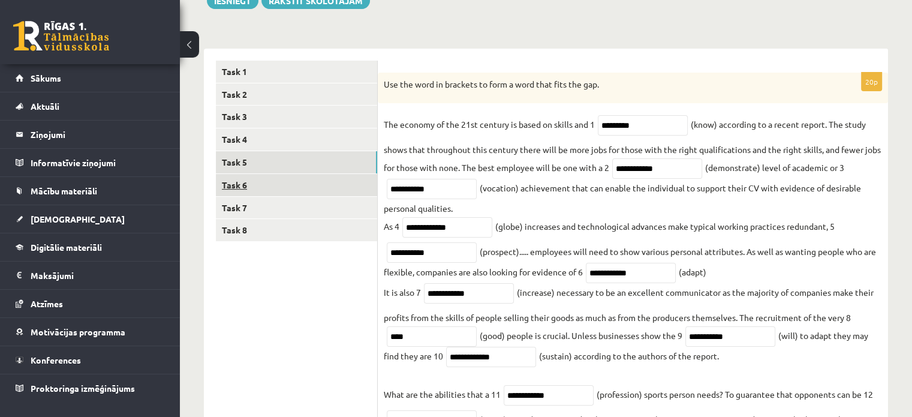
type input "********"
click at [330, 189] on link "Task 6" at bounding box center [296, 185] width 161 height 22
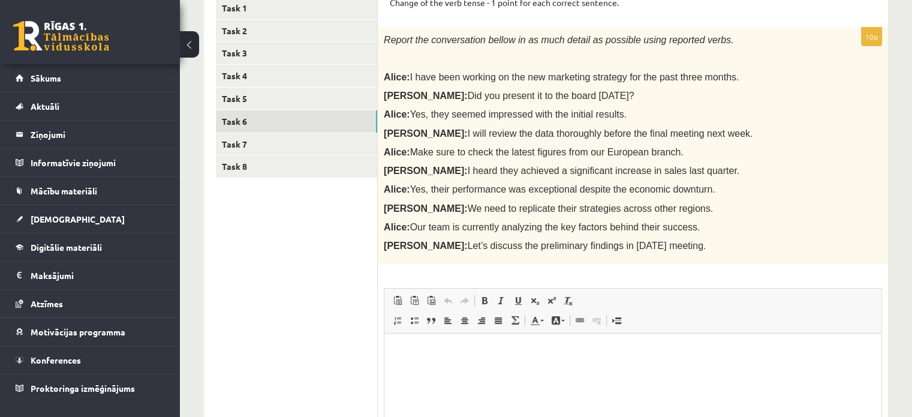
scroll to position [134, 0]
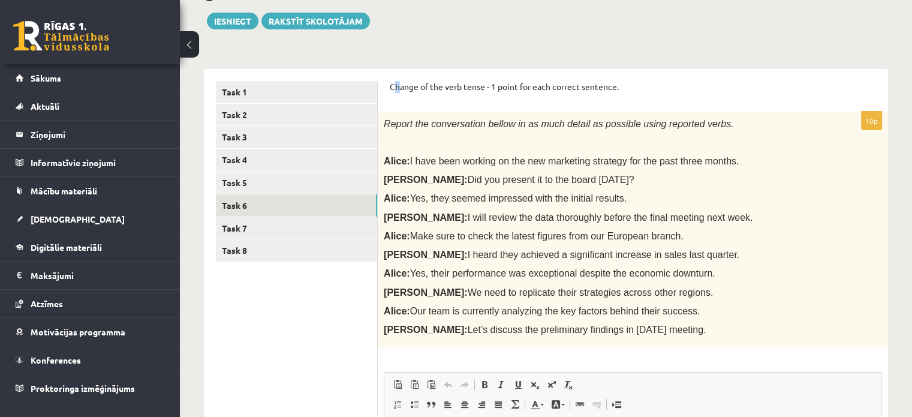
drag, startPoint x: 395, startPoint y: 71, endPoint x: 377, endPoint y: 73, distance: 18.1
click at [396, 89] on div "Change of the verb tense - 1 point for each correct sentence. 10p Report the co…" at bounding box center [633, 351] width 510 height 565
drag, startPoint x: 377, startPoint y: 73, endPoint x: 504, endPoint y: 229, distance: 200.8
click at [504, 229] on div "****** ****** ****** ****** ****** ****** ****** ****** Task 1 Task 2 Task 3 Ta…" at bounding box center [546, 351] width 684 height 565
click at [398, 64] on div "****** ****** ****** ****** ****** ****** ****** ****** Task 1 Task 2 Task 3 Ta…" at bounding box center [546, 345] width 684 height 577
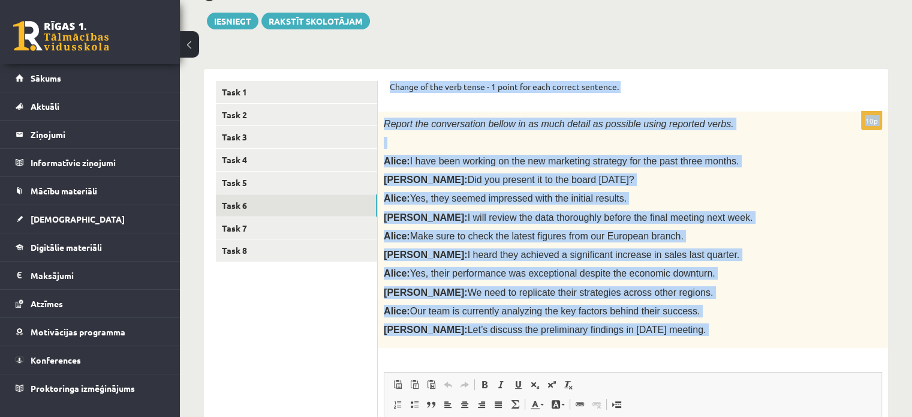
drag, startPoint x: 384, startPoint y: 77, endPoint x: 669, endPoint y: 305, distance: 365.0
click at [696, 359] on div "Change of the verb tense - 1 point for each correct sentence. 10p Report the co…" at bounding box center [633, 351] width 510 height 565
copy form "Change of the verb tense - 1 point for each correct sentence. 10p Report the co…"
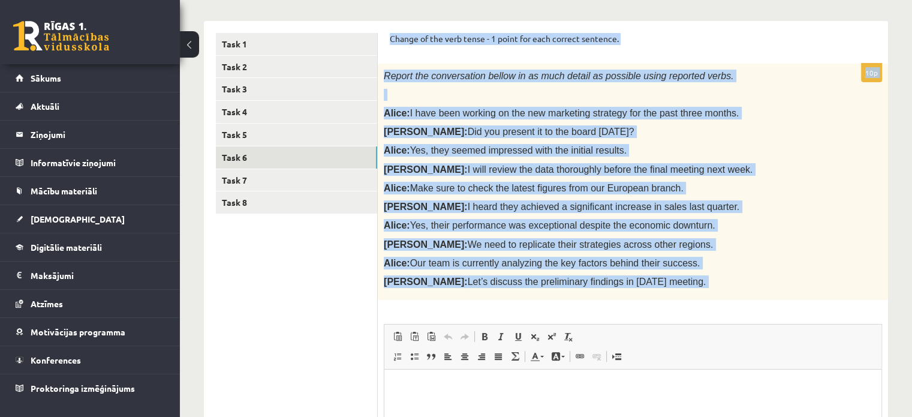
scroll to position [194, 0]
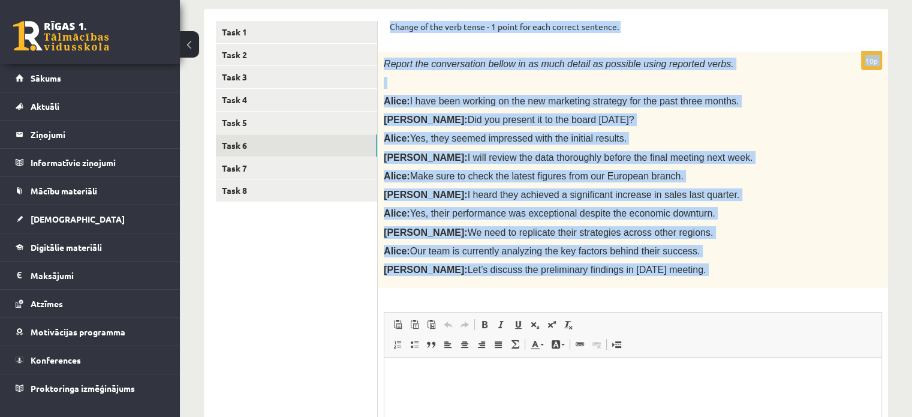
click at [797, 351] on span "Панели инструментов редактора Вставить Комбинация клавиш Ctrl+V Вставить только…" at bounding box center [633, 335] width 497 height 45
click at [669, 205] on div "Report the conversation bellow in as much detail as possible using reported ver…" at bounding box center [633, 170] width 510 height 236
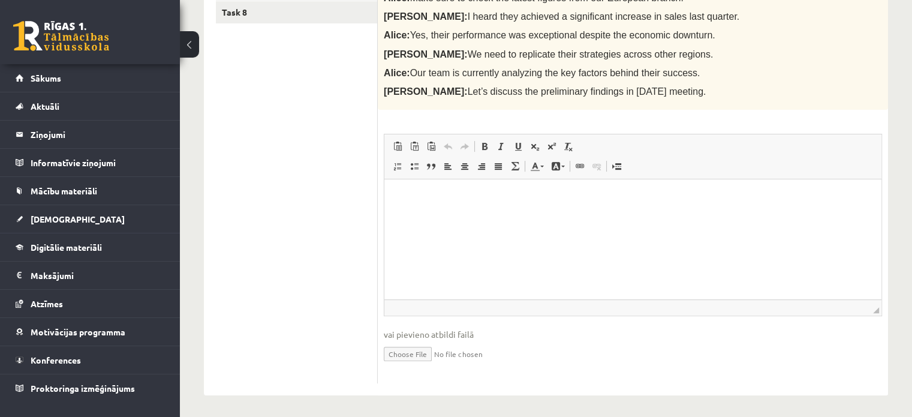
scroll to position [374, 0]
click at [487, 211] on html at bounding box center [633, 196] width 497 height 37
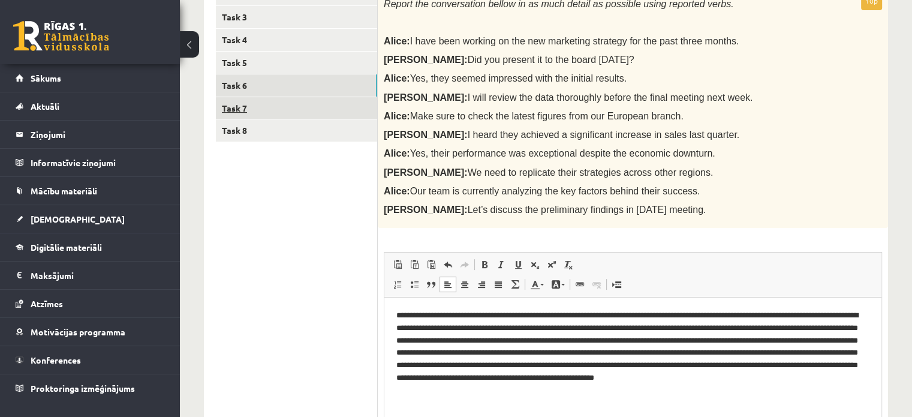
click at [314, 106] on link "Task 7" at bounding box center [296, 108] width 161 height 22
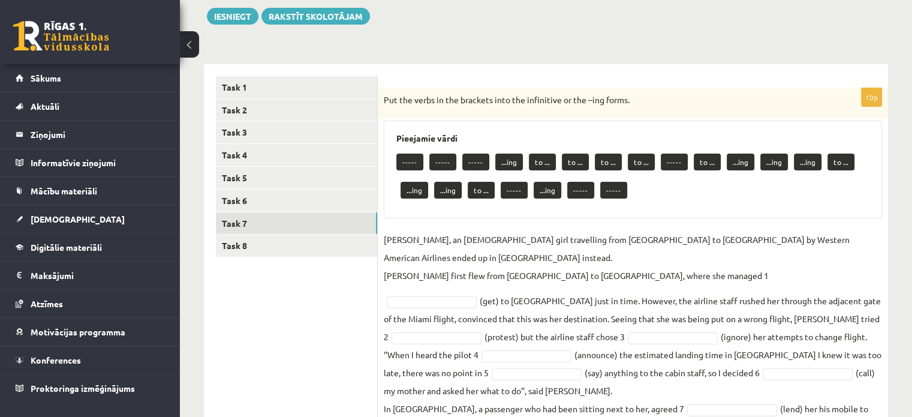
scroll to position [123, 0]
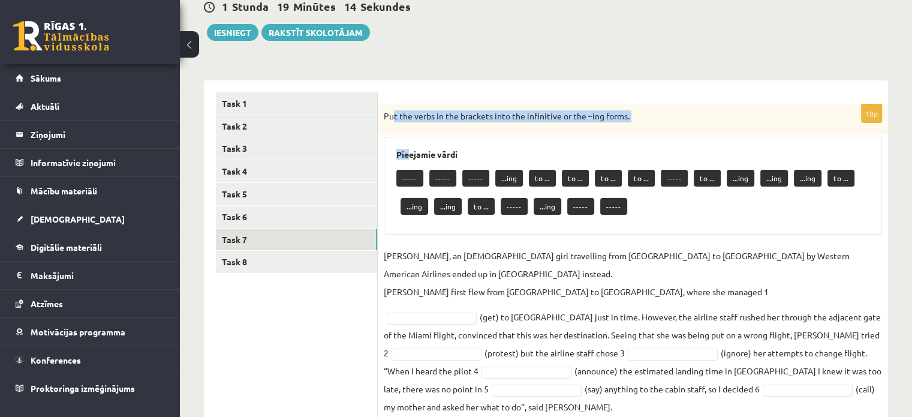
drag, startPoint x: 393, startPoint y: 98, endPoint x: 379, endPoint y: 105, distance: 15.6
click at [405, 136] on div "10p Put the verbs in the brackets into the infinitive or the –ing forms. Pieeja…" at bounding box center [633, 296] width 510 height 432
drag, startPoint x: 379, startPoint y: 105, endPoint x: 407, endPoint y: 122, distance: 32.8
click at [407, 122] on div "Put the verbs in the brackets into the infinitive or the –ing forms." at bounding box center [633, 119] width 510 height 31
click at [416, 113] on p "Put the verbs in the brackets into the infinitive or the –ing forms." at bounding box center [603, 116] width 438 height 12
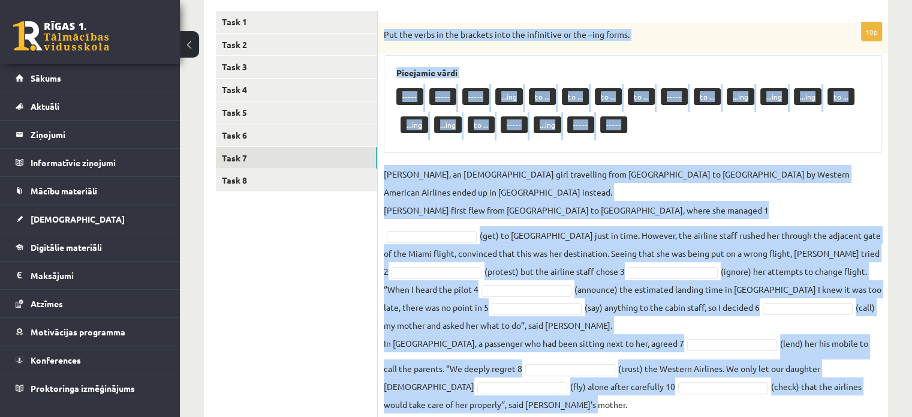
scroll to position [243, 0]
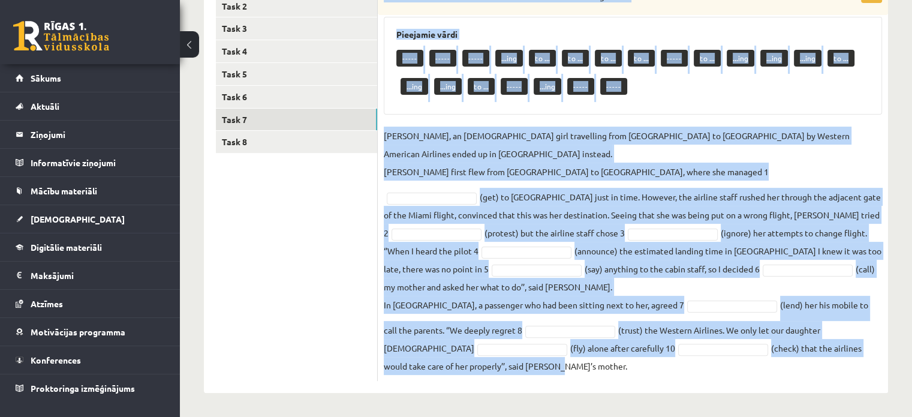
drag, startPoint x: 420, startPoint y: 141, endPoint x: 878, endPoint y: 346, distance: 501.3
click at [878, 346] on div "10p Put the verbs in the brackets into the infinitive or the –ing forms. Pieeja…" at bounding box center [633, 182] width 510 height 397
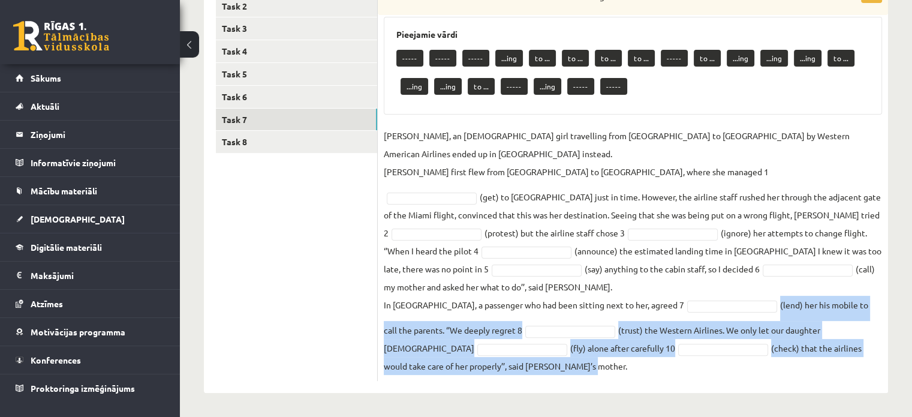
drag, startPoint x: 846, startPoint y: 371, endPoint x: 684, endPoint y: 304, distance: 174.8
click at [684, 304] on fieldset "Jenny Adams, an 11-year-old girl travelling from San Francisco to Philadelphia …" at bounding box center [633, 251] width 498 height 248
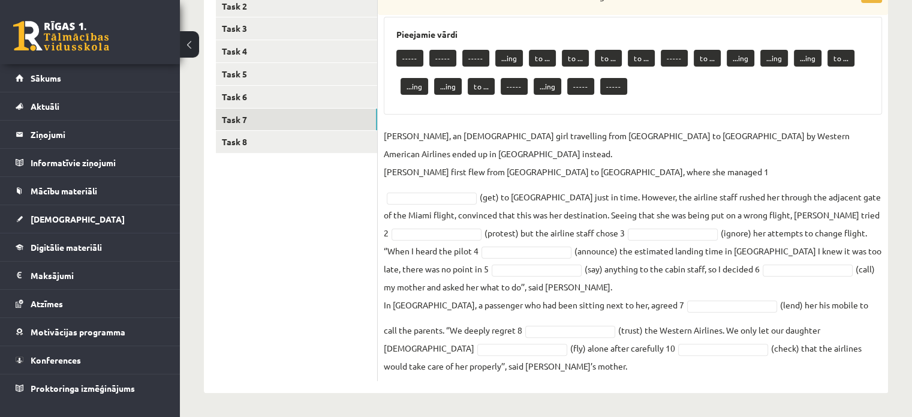
click at [431, 299] on p "In Miami, a passenger who had been sitting next to her, agreed 7" at bounding box center [534, 305] width 301 height 18
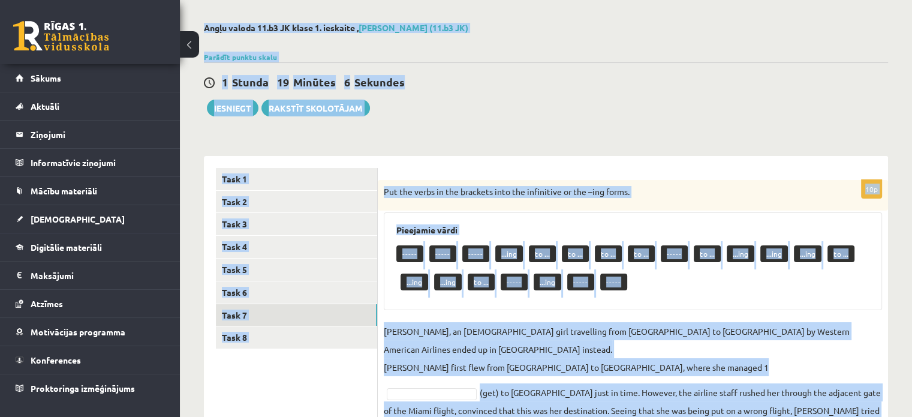
scroll to position [0, 0]
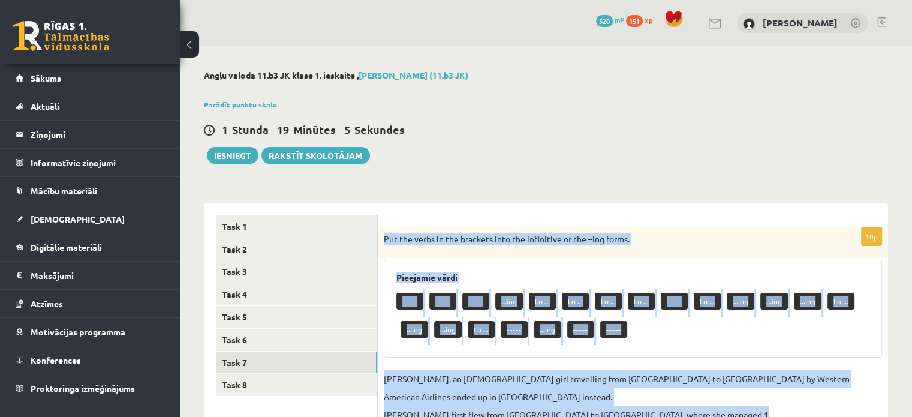
drag, startPoint x: 427, startPoint y: 340, endPoint x: 384, endPoint y: 242, distance: 106.9
copy div "Put the verbs in the brackets into the infinitive or the –ing forms. Pieejamie …"
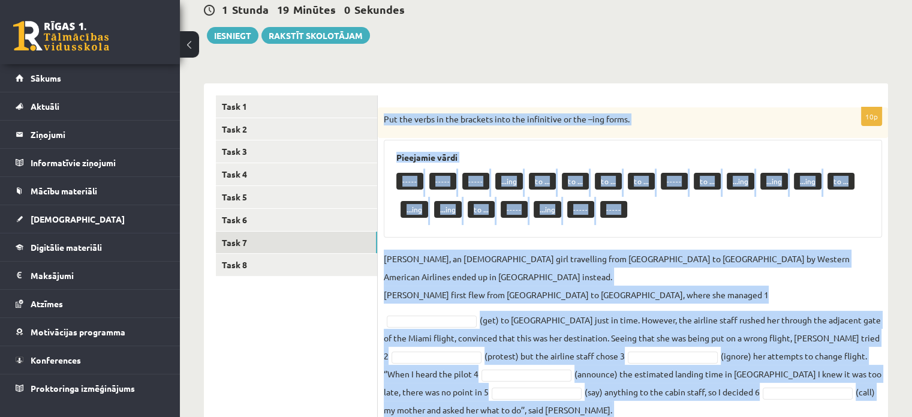
click at [482, 252] on p "Jenny Adams, an 11-year-old girl travelling from San Francisco to Philadelphia …" at bounding box center [633, 277] width 498 height 54
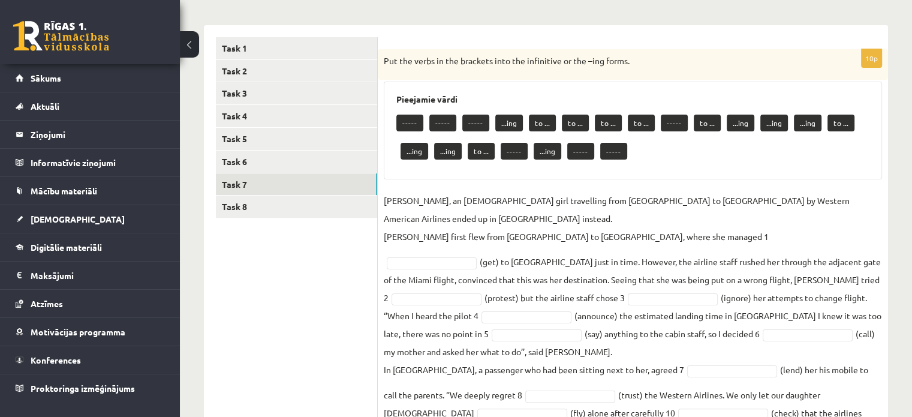
scroll to position [180, 0]
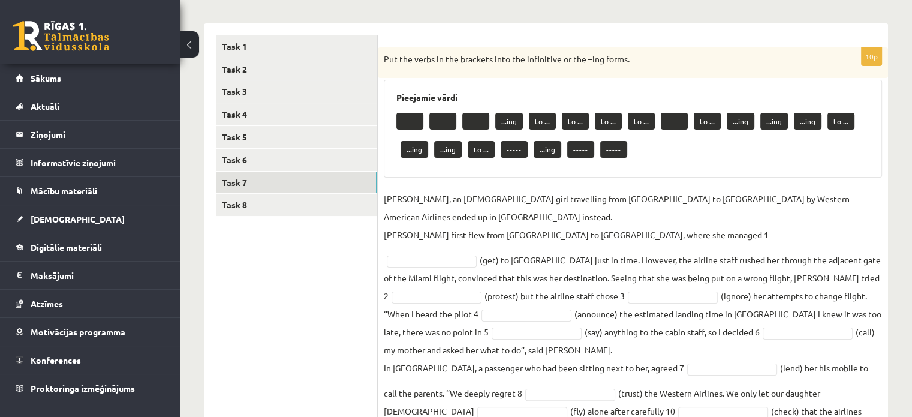
click at [453, 266] on fieldset "Jenny Adams, an 11-year-old girl travelling from San Francisco to Philadelphia …" at bounding box center [633, 314] width 498 height 248
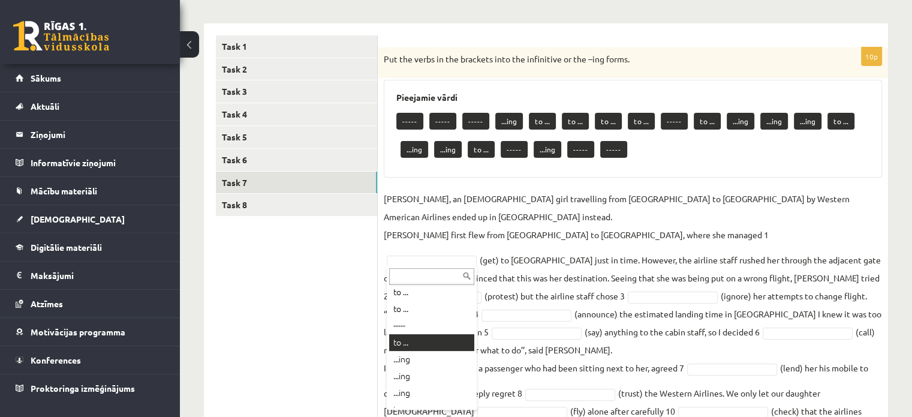
scroll to position [120, 0]
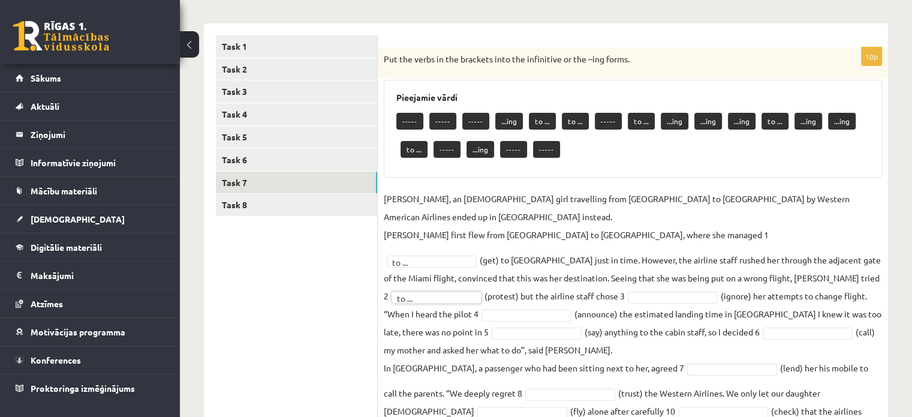
click at [674, 305] on fieldset "Jenny Adams, an 11-year-old girl travelling from San Francisco to Philadelphia …" at bounding box center [633, 314] width 498 height 248
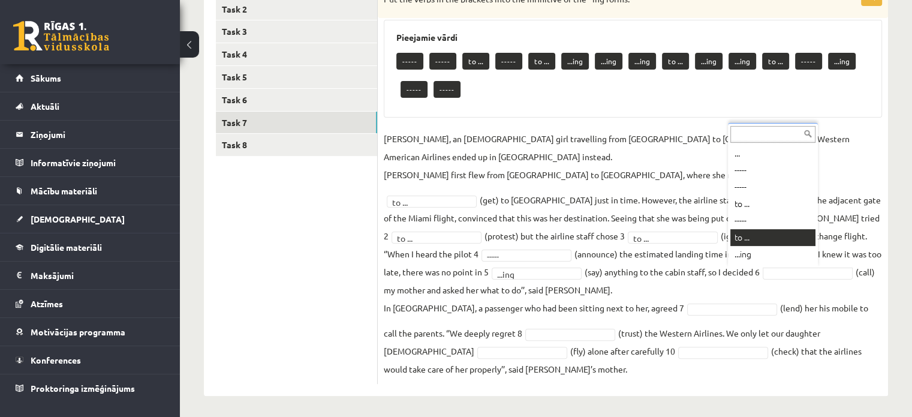
scroll to position [215, 0]
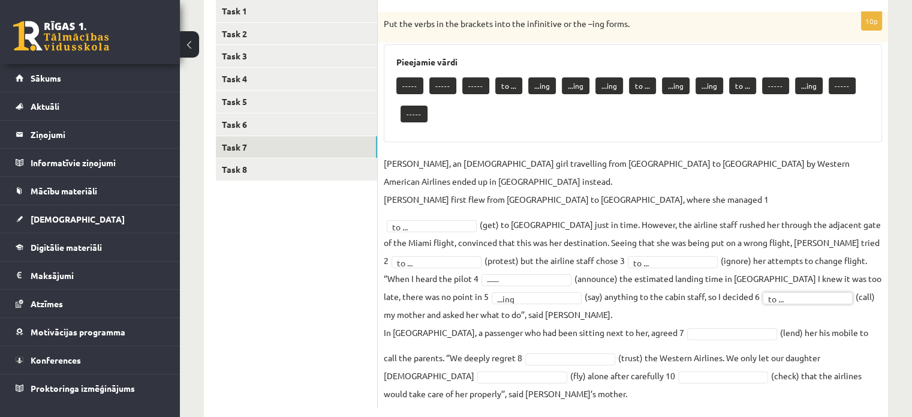
drag, startPoint x: 686, startPoint y: 304, endPoint x: 571, endPoint y: 104, distance: 231.1
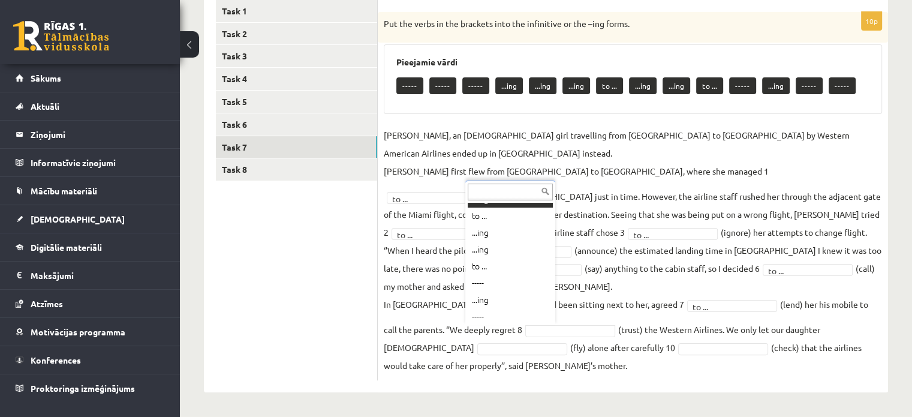
scroll to position [120, 0]
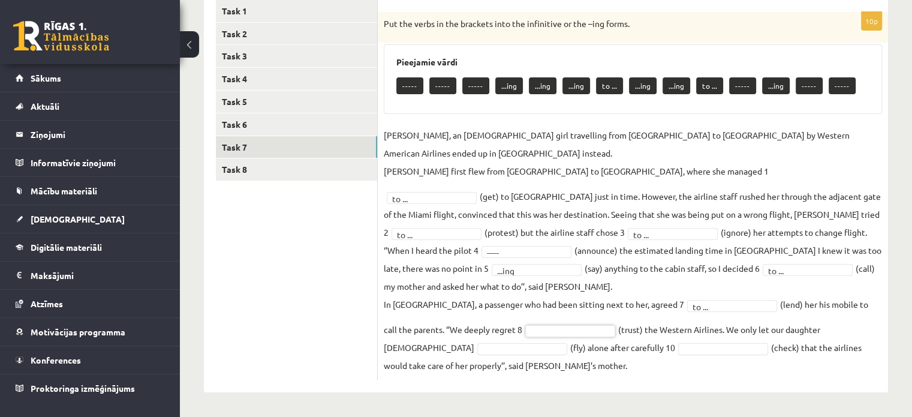
drag, startPoint x: 583, startPoint y: 314, endPoint x: 548, endPoint y: 323, distance: 36.7
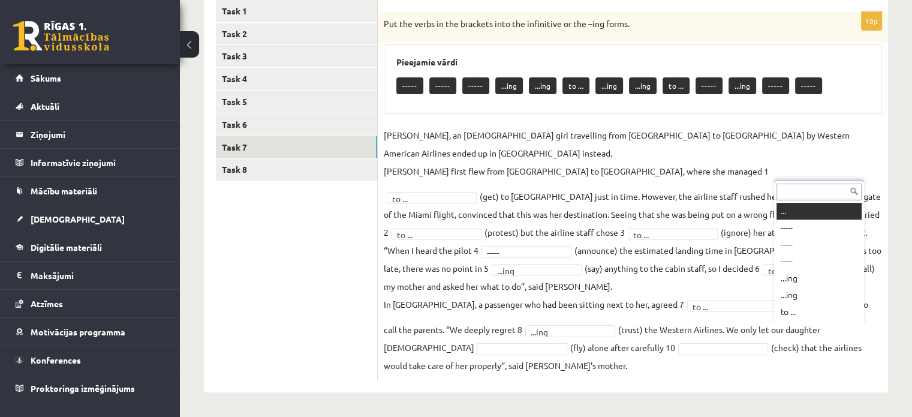
scroll to position [14, 0]
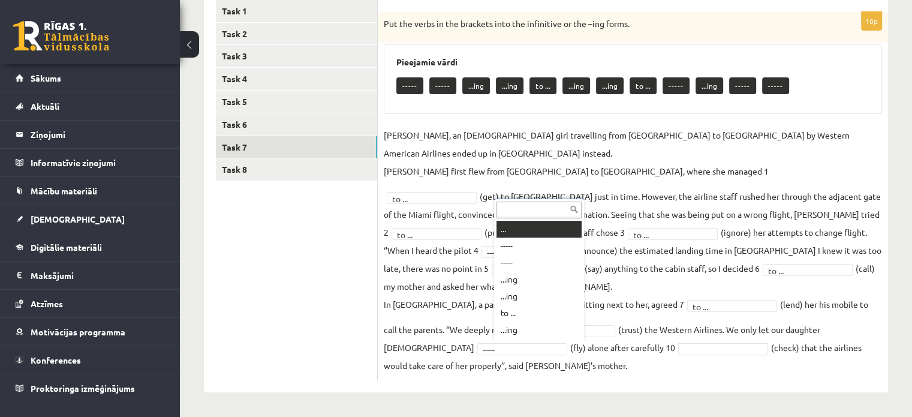
drag, startPoint x: 560, startPoint y: 343, endPoint x: 572, endPoint y: 304, distance: 40.2
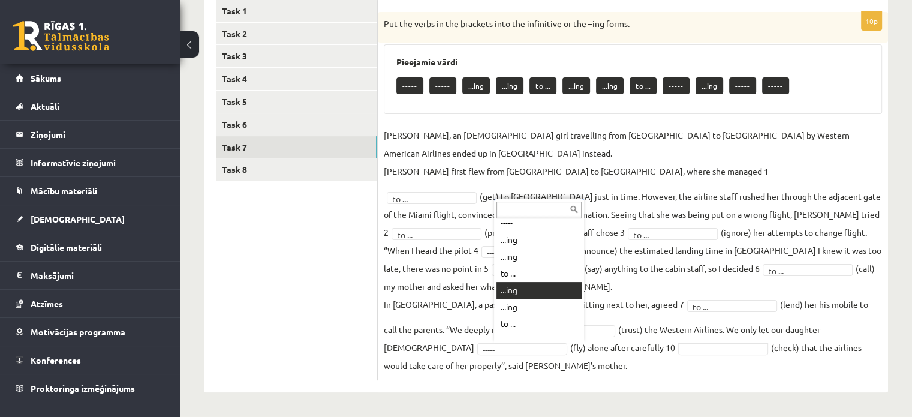
scroll to position [38, 0]
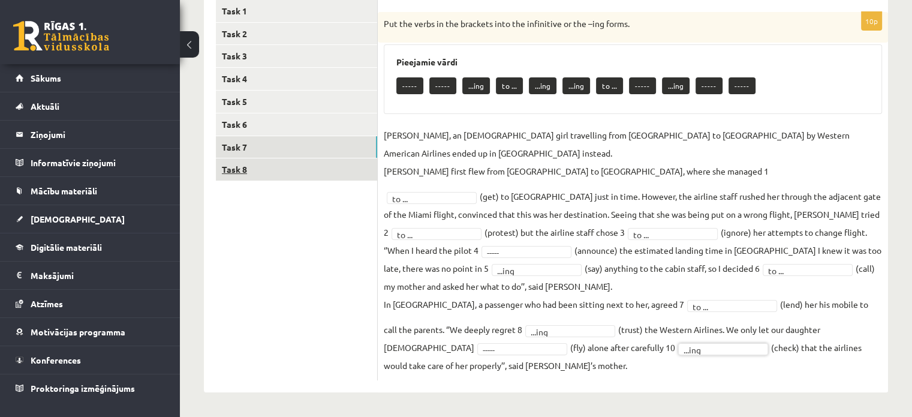
click at [318, 170] on link "Task 8" at bounding box center [296, 169] width 161 height 22
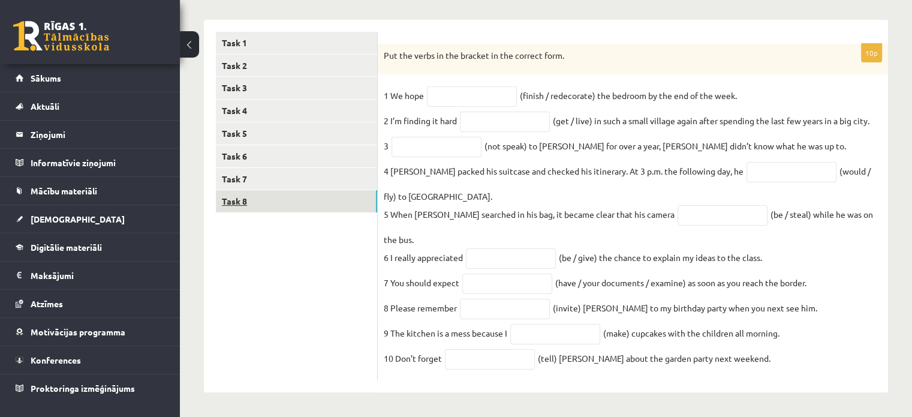
scroll to position [176, 0]
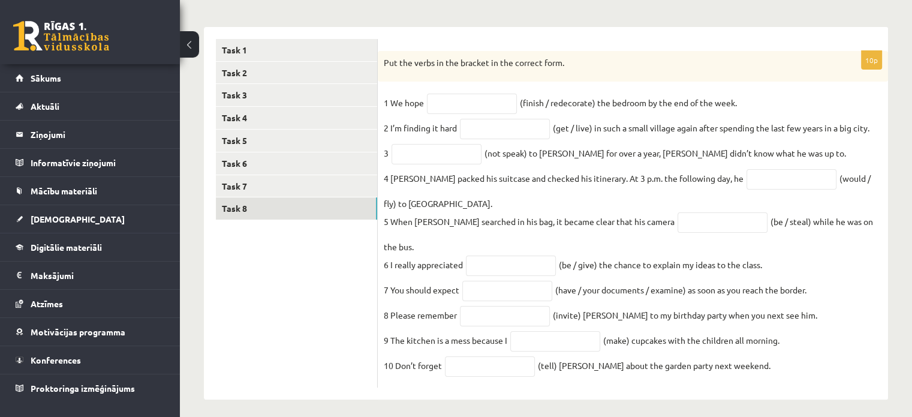
drag, startPoint x: 386, startPoint y: 59, endPoint x: 387, endPoint y: 71, distance: 11.4
click at [387, 71] on div "Put the verbs in the bracket in the correct form." at bounding box center [633, 66] width 510 height 31
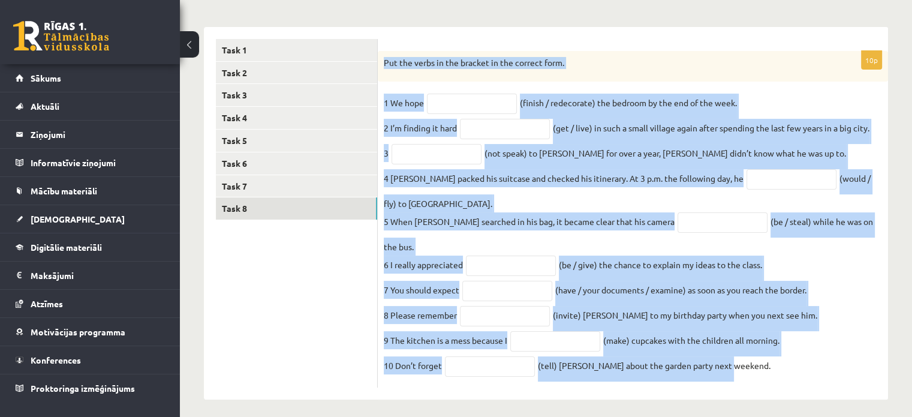
drag, startPoint x: 382, startPoint y: 67, endPoint x: 759, endPoint y: 364, distance: 480.5
click at [761, 368] on div "10p Put the verbs in the bracket in the correct form. 1 We hope (finish / redec…" at bounding box center [633, 219] width 510 height 337
copy div "Put the verbs in the bracket in the correct form. 1 We hope (finish / redecorat…"
drag, startPoint x: 450, startPoint y: 108, endPoint x: 455, endPoint y: 97, distance: 11.8
click at [450, 107] on input "text" at bounding box center [472, 104] width 90 height 20
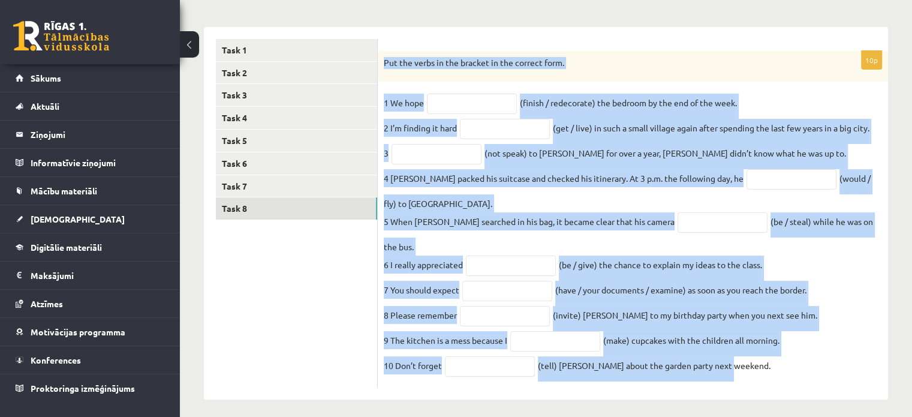
click at [459, 89] on div "10p Put the verbs in the bracket in the correct form. 1 We hope (finish / redec…" at bounding box center [633, 219] width 510 height 337
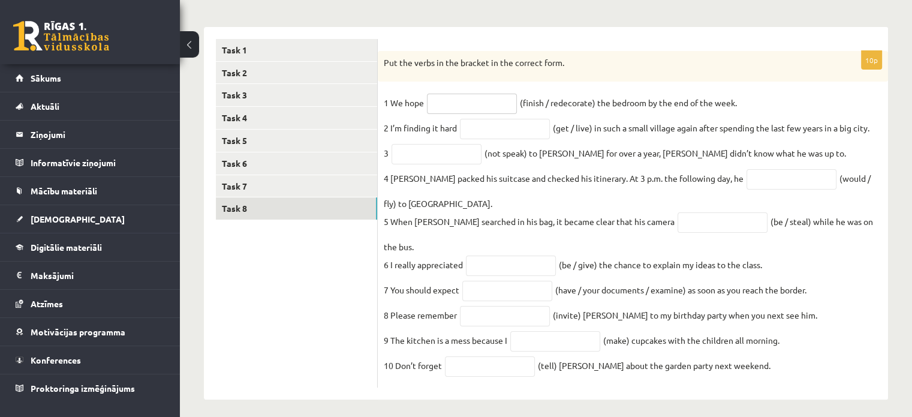
click at [468, 107] on input "text" at bounding box center [472, 104] width 90 height 20
drag, startPoint x: 545, startPoint y: 172, endPoint x: 480, endPoint y: 170, distance: 64.8
click at [537, 172] on fieldset "1 We hope (finish / redecorate) the bedroom by the end of the week. 2 I’m findi…" at bounding box center [633, 238] width 498 height 288
click at [453, 159] on input "text" at bounding box center [437, 154] width 90 height 20
click at [462, 107] on input "text" at bounding box center [472, 104] width 90 height 20
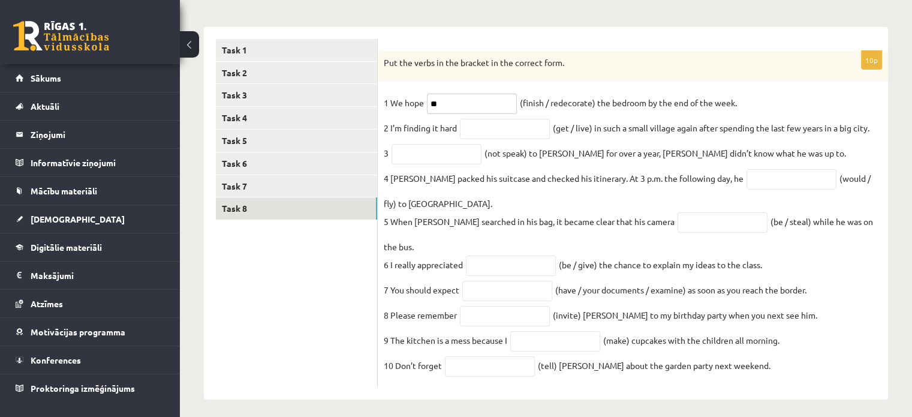
type input "*"
click at [449, 116] on fieldset "1 We hope (finish / redecorate) the bedroom by the end of the week. 2 I’m findi…" at bounding box center [633, 238] width 498 height 288
paste input "**********"
type input "**********"
click at [497, 121] on input "text" at bounding box center [505, 129] width 90 height 20
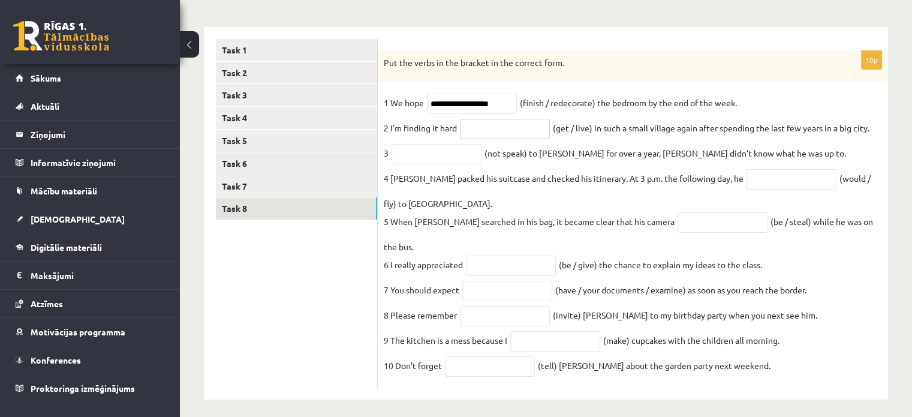
paste input "**********"
type input "**********"
click at [465, 155] on input "text" at bounding box center [437, 154] width 90 height 20
paste input "**********"
type input "**********"
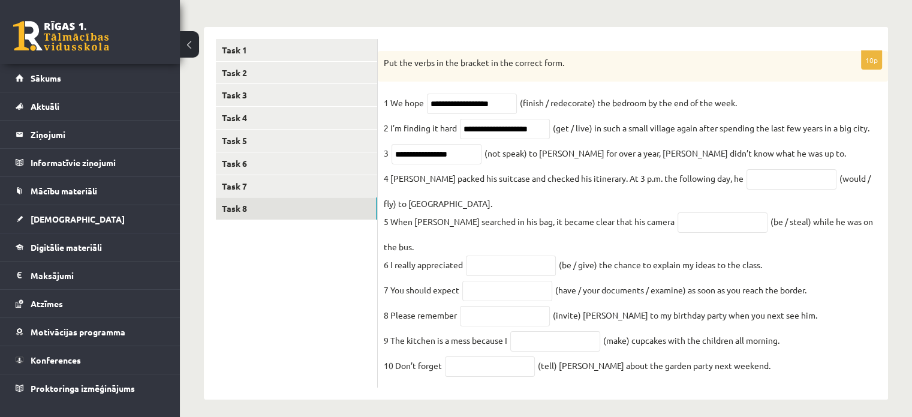
click at [513, 203] on fieldset "**********" at bounding box center [633, 238] width 498 height 288
click at [789, 179] on input "text" at bounding box center [792, 179] width 90 height 20
paste input "**********"
type input "**********"
click at [686, 230] on input "text" at bounding box center [723, 222] width 90 height 20
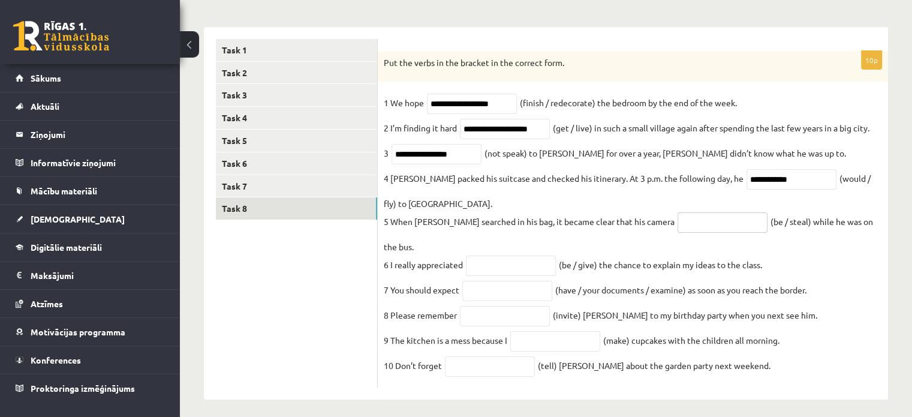
type input "*"
paste input "**********"
type input "**********"
click at [509, 237] on fieldset "**********" at bounding box center [633, 238] width 498 height 288
click at [509, 256] on input "text" at bounding box center [511, 266] width 90 height 20
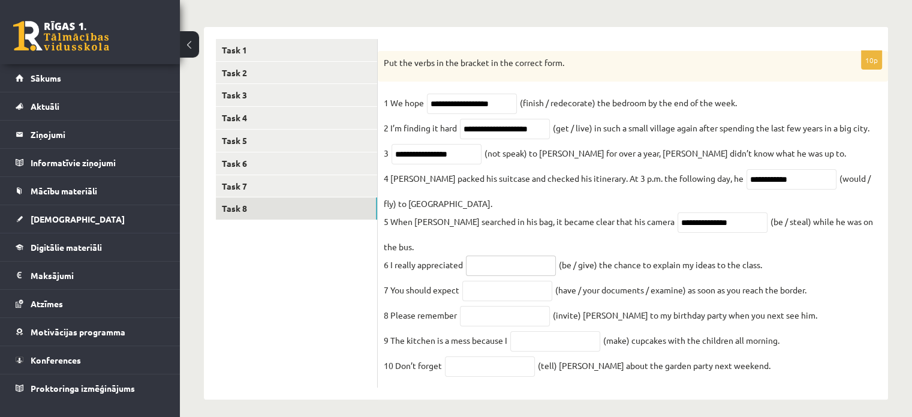
paste input "**********"
type input "**********"
click at [490, 281] on input "text" at bounding box center [507, 291] width 90 height 20
paste input "**********"
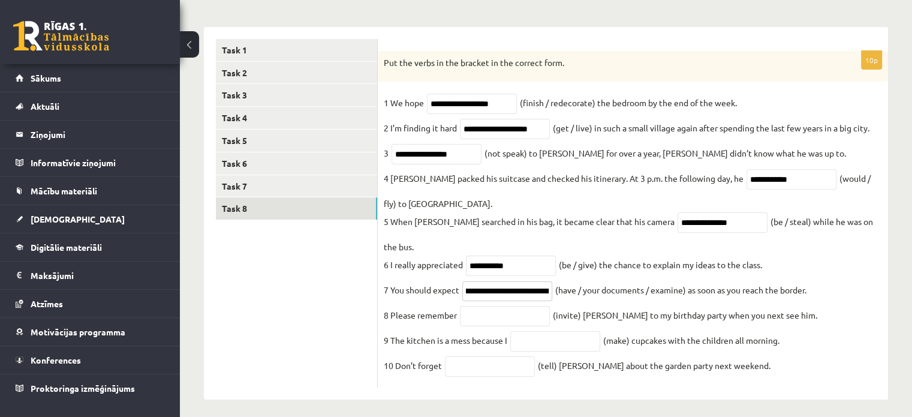
drag, startPoint x: 479, startPoint y: 283, endPoint x: 534, endPoint y: 287, distance: 55.3
click at [534, 287] on input "**********" at bounding box center [507, 291] width 90 height 20
type input "**********"
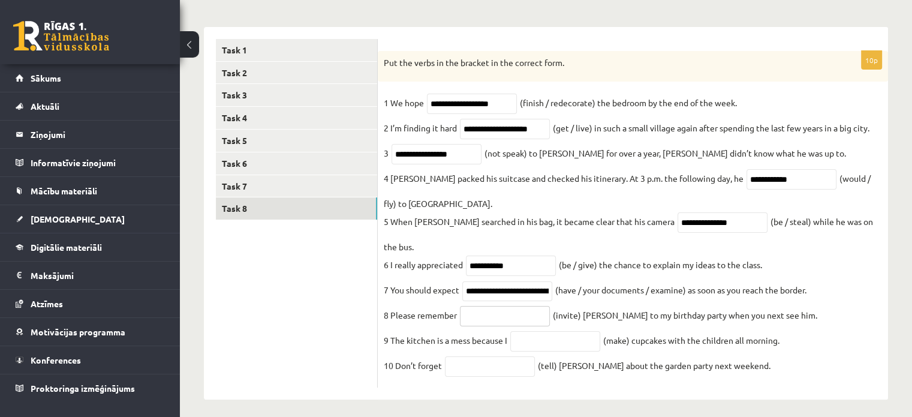
click at [504, 306] on input "text" at bounding box center [505, 316] width 90 height 20
drag, startPoint x: 470, startPoint y: 280, endPoint x: 477, endPoint y: 277, distance: 7.6
click at [477, 281] on input "**********" at bounding box center [507, 291] width 90 height 20
drag, startPoint x: 504, startPoint y: 299, endPoint x: 501, endPoint y: 287, distance: 12.9
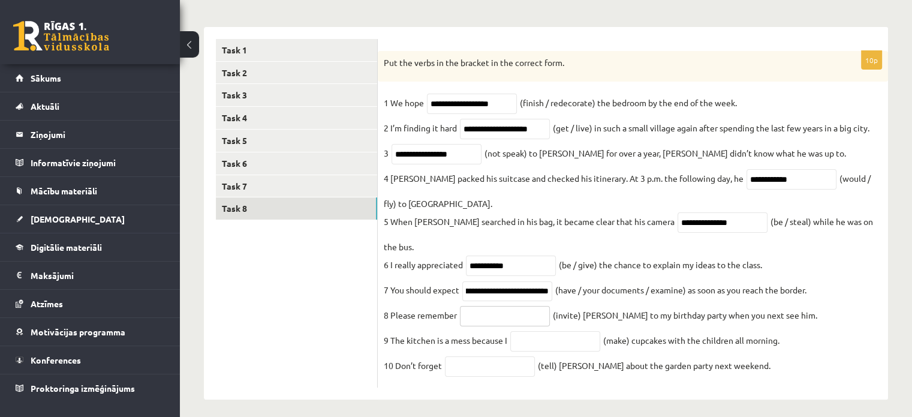
click at [504, 306] on input "text" at bounding box center [505, 316] width 90 height 20
paste input "*********"
type input "*********"
click at [571, 339] on input "text" at bounding box center [555, 341] width 90 height 20
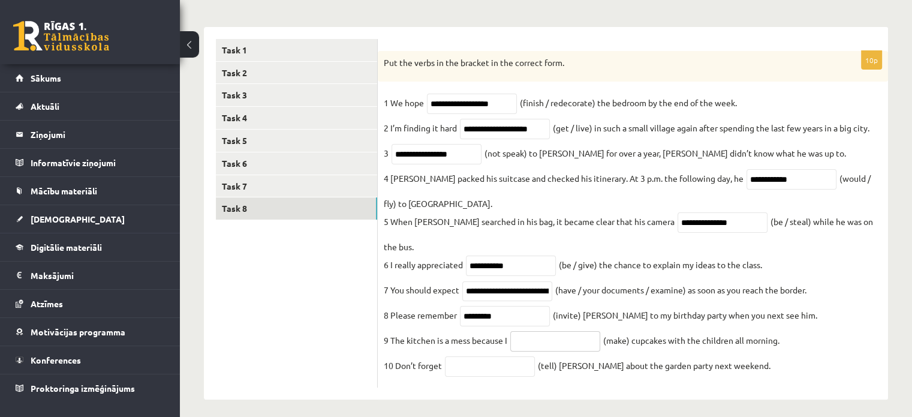
paste input "**********"
click at [515, 331] on input "**********" at bounding box center [555, 341] width 90 height 20
click at [521, 334] on input "**********" at bounding box center [555, 341] width 90 height 20
type input "**********"
click at [492, 356] on input "text" at bounding box center [490, 366] width 90 height 20
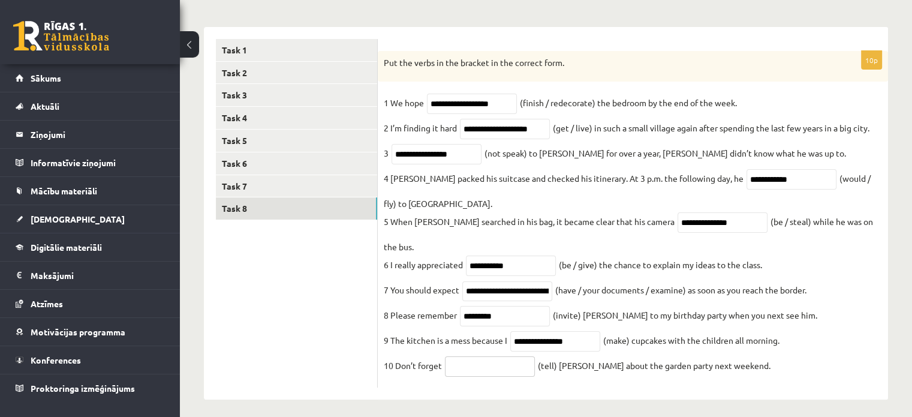
paste input "*******"
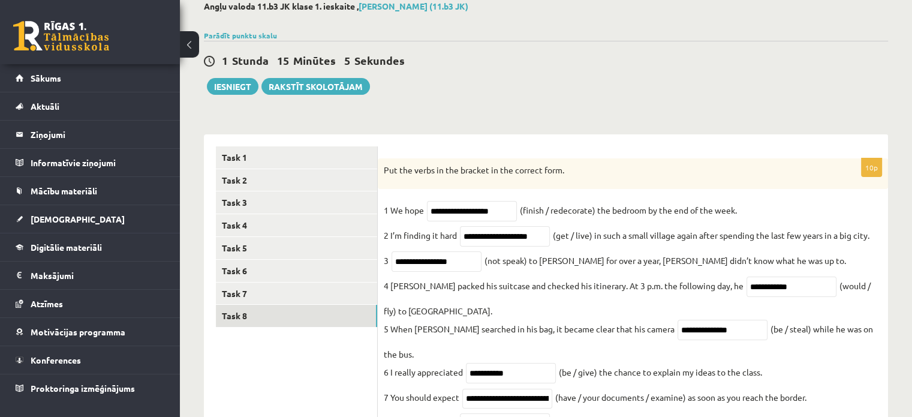
scroll to position [56, 0]
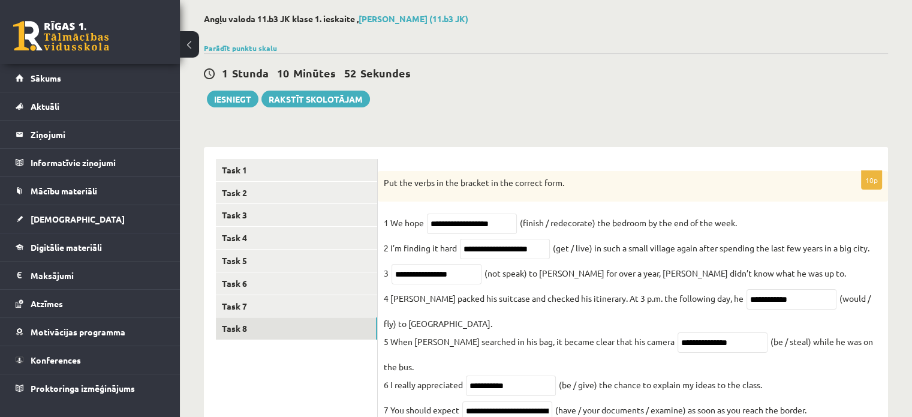
type input "*******"
drag, startPoint x: 288, startPoint y: 54, endPoint x: 274, endPoint y: 53, distance: 13.8
click div "1 Stunda 10 Minūtes 52 Sekundes Ieskaite saglabāta! Iesniegt Rakstīt skolotājam"
click button "Iesniegt"
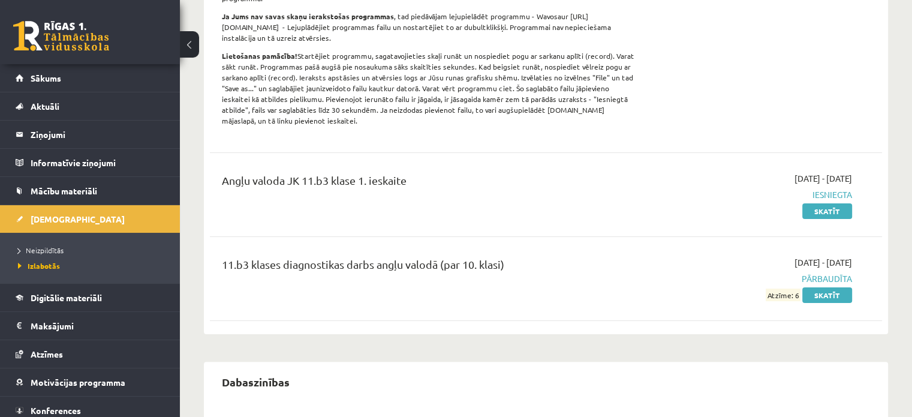
scroll to position [240, 0]
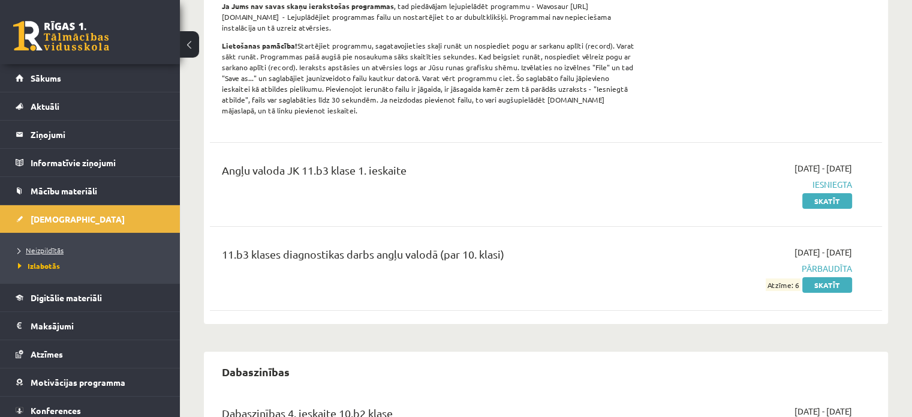
click at [48, 248] on li "Neizpildītās" at bounding box center [93, 250] width 150 height 16
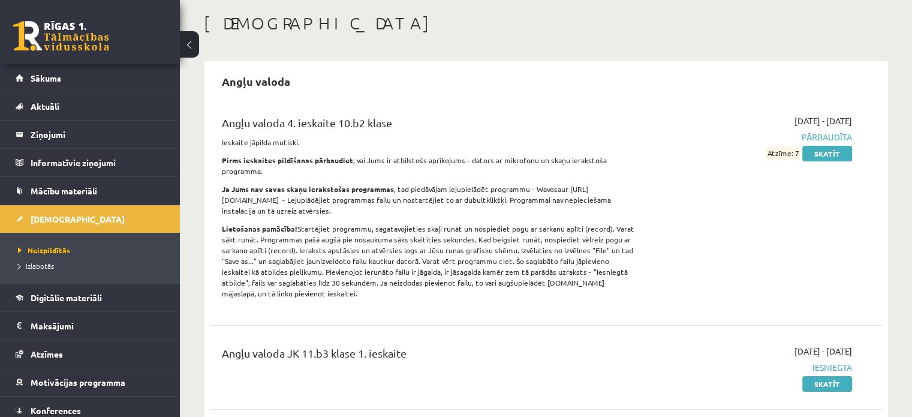
scroll to position [60, 0]
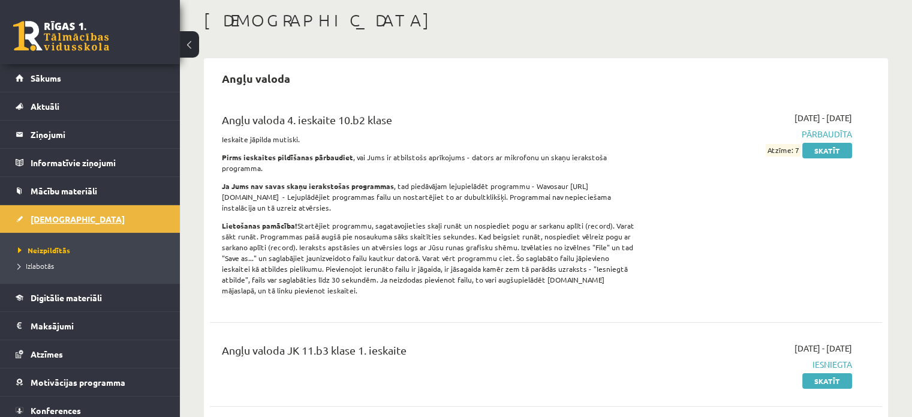
click at [50, 221] on span "[DEMOGRAPHIC_DATA]" at bounding box center [78, 219] width 94 height 11
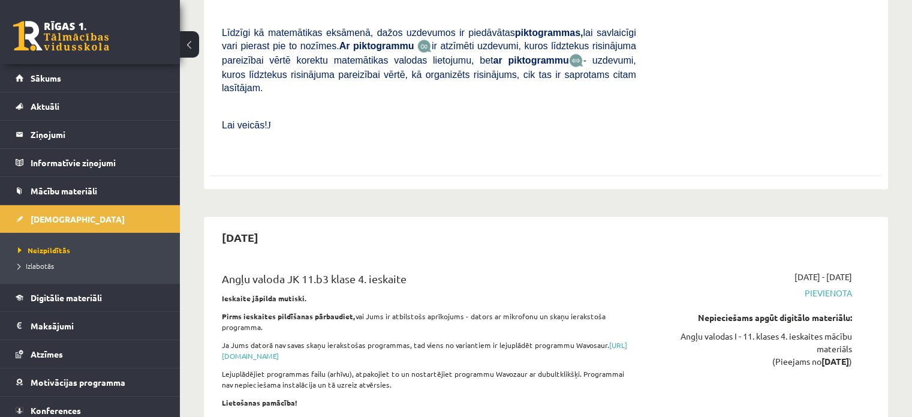
scroll to position [6958, 0]
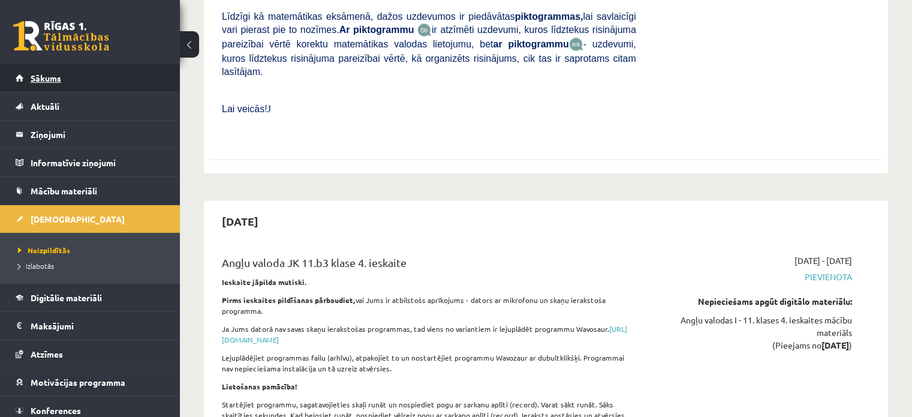
click at [65, 86] on link "Sākums" at bounding box center [90, 78] width 149 height 28
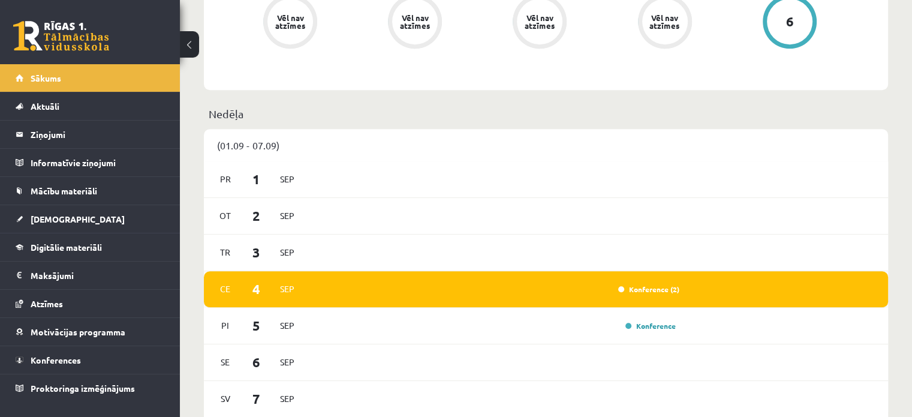
scroll to position [540, 0]
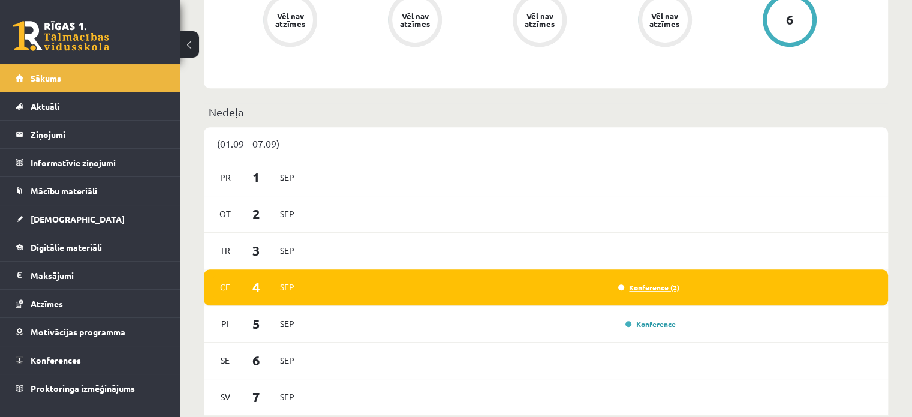
click at [624, 285] on link "Konference (2)" at bounding box center [648, 288] width 61 height 10
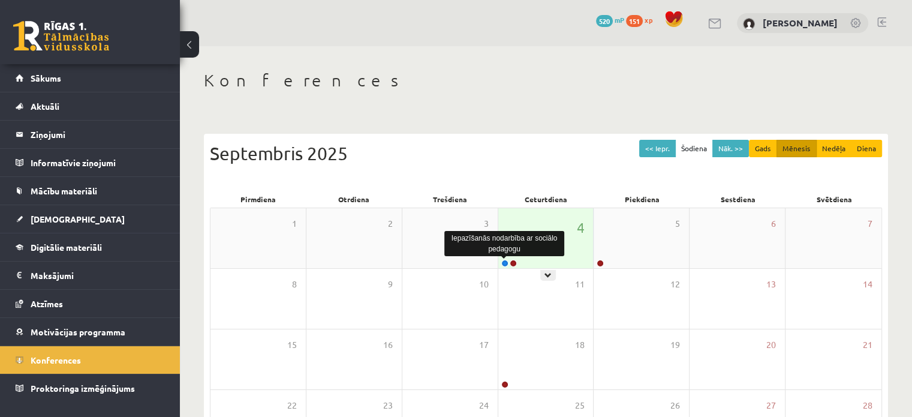
click at [506, 260] on link at bounding box center [504, 263] width 7 height 7
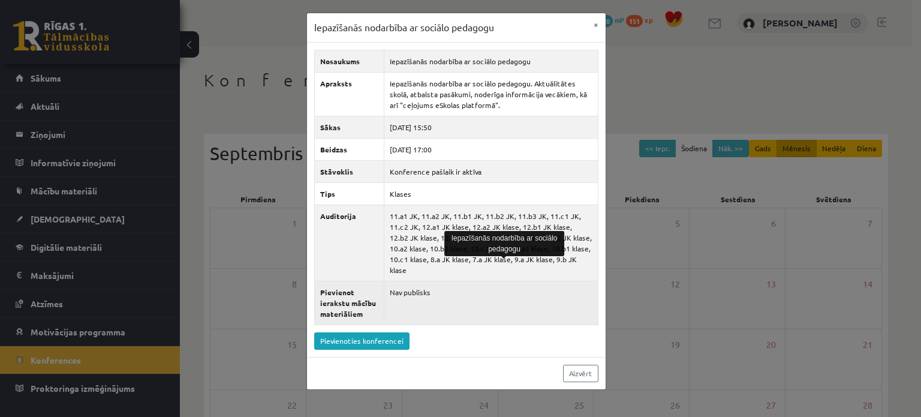
drag, startPoint x: 595, startPoint y: 295, endPoint x: 588, endPoint y: 293, distance: 6.8
click at [596, 297] on td "Nav publisks" at bounding box center [491, 303] width 214 height 44
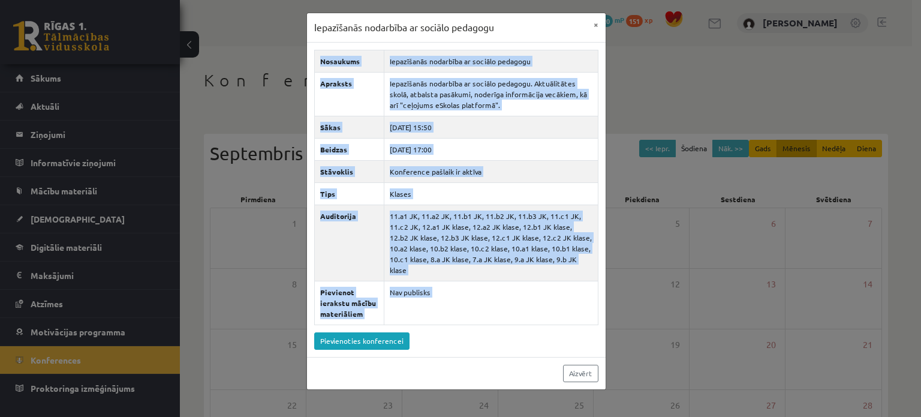
drag, startPoint x: 666, startPoint y: 319, endPoint x: 642, endPoint y: 292, distance: 35.3
click at [665, 319] on div "Iepazīšanās nodarbība ar sociālo pedagogu × Nosaukums Iepazīšanās nodarbība ar …" at bounding box center [460, 208] width 921 height 417
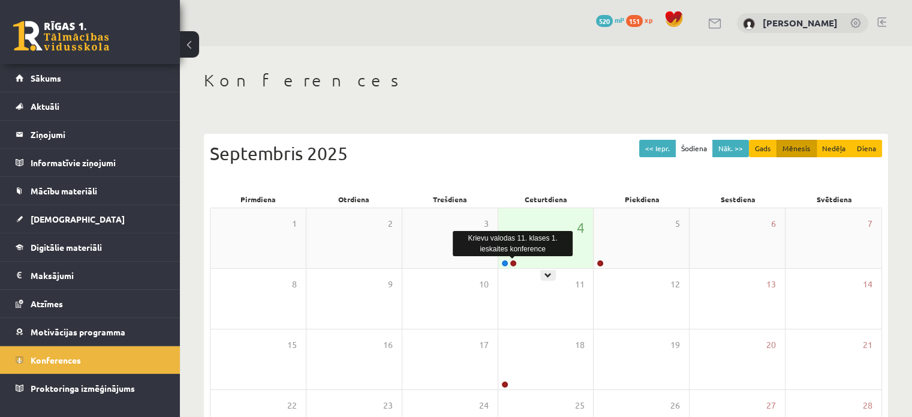
click at [513, 261] on link at bounding box center [513, 263] width 7 height 7
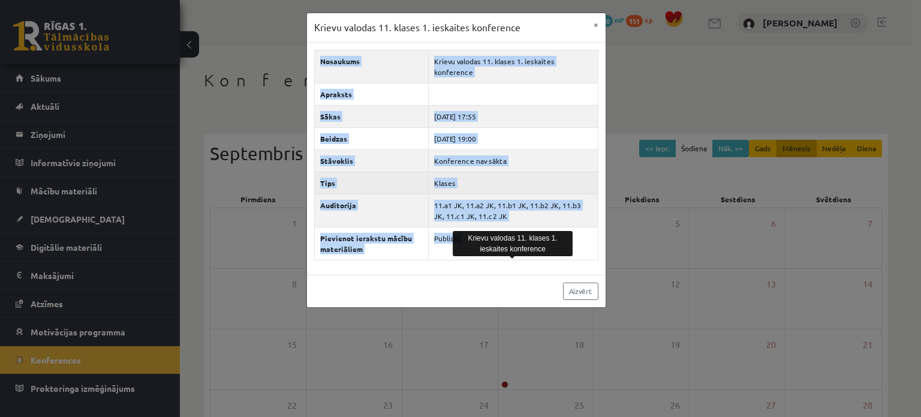
click at [509, 172] on td "Klases" at bounding box center [513, 183] width 169 height 22
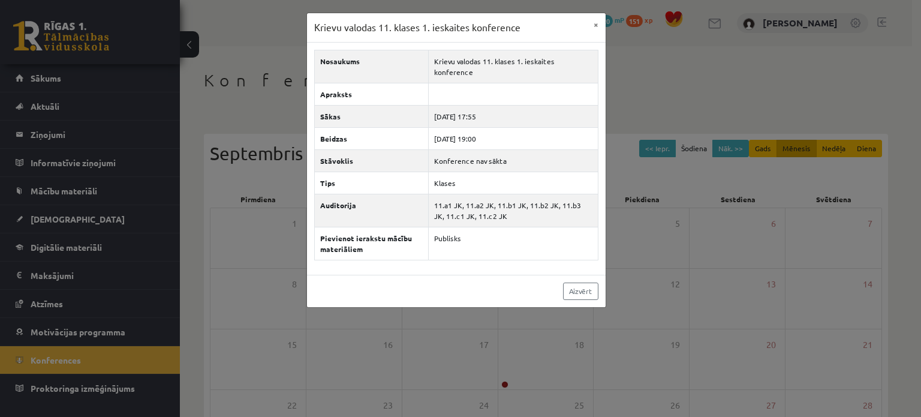
click at [713, 123] on div "Krievu valodas 11. klases 1. ieskaites konference × Nosaukums Krievu valodas 11…" at bounding box center [460, 208] width 921 height 417
